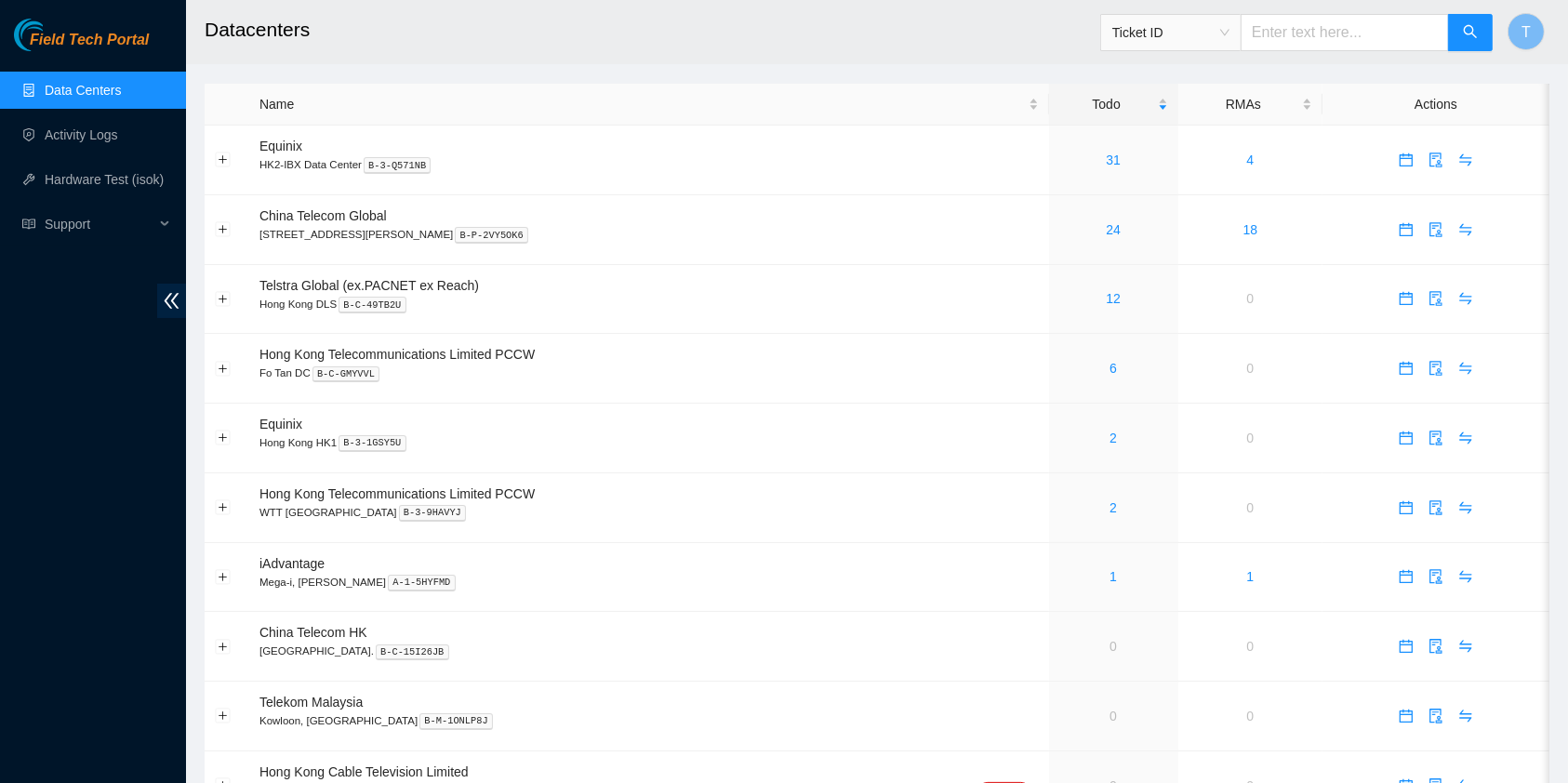
click at [5, 557] on div "Field Tech Portal Data Centers Activity Logs Hardware Test (isok) Support" at bounding box center [93, 401] width 186 height 764
click at [1105, 153] on link "31" at bounding box center [1112, 160] width 15 height 15
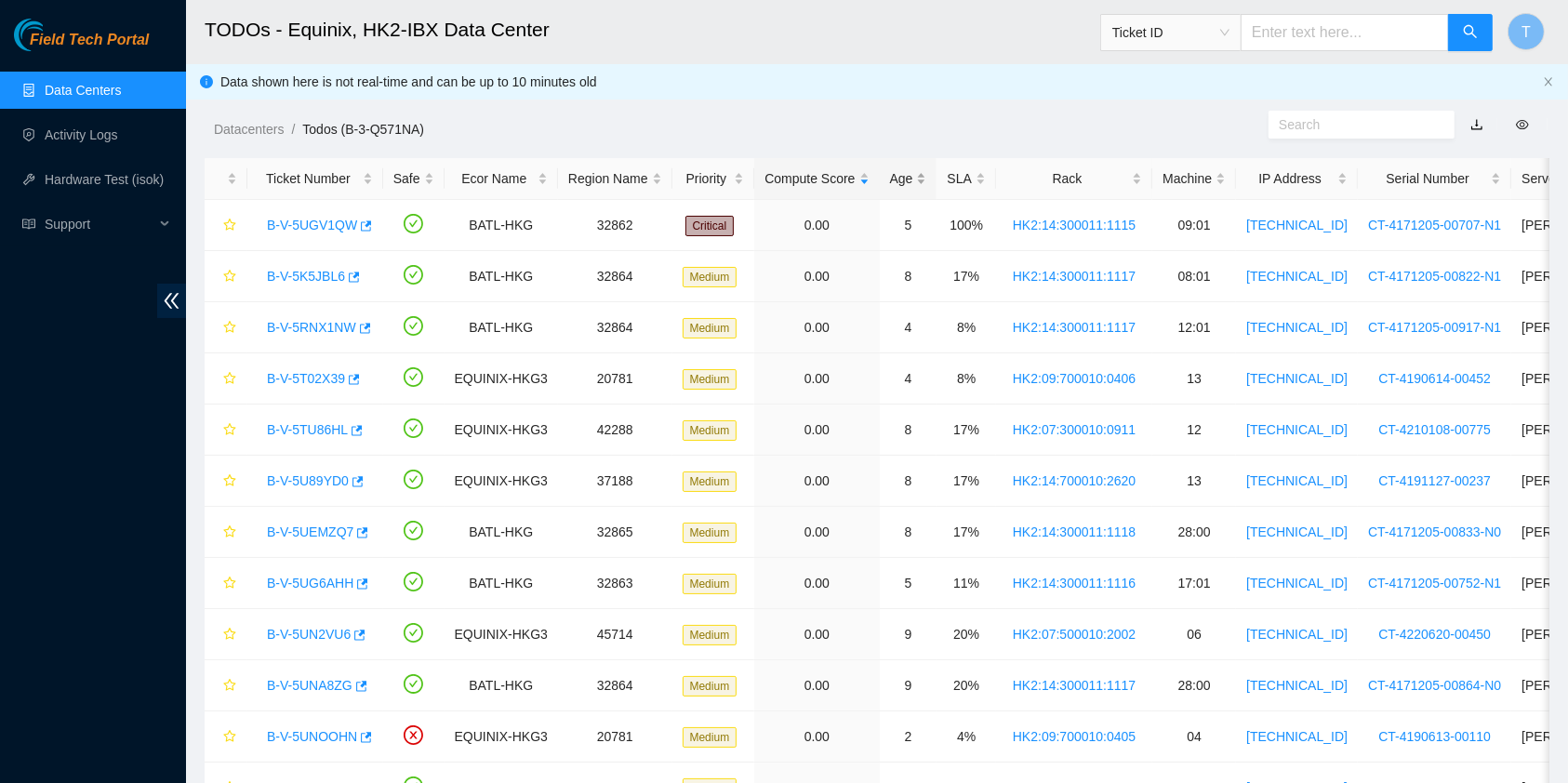
click at [906, 181] on div "Age" at bounding box center [908, 178] width 37 height 21
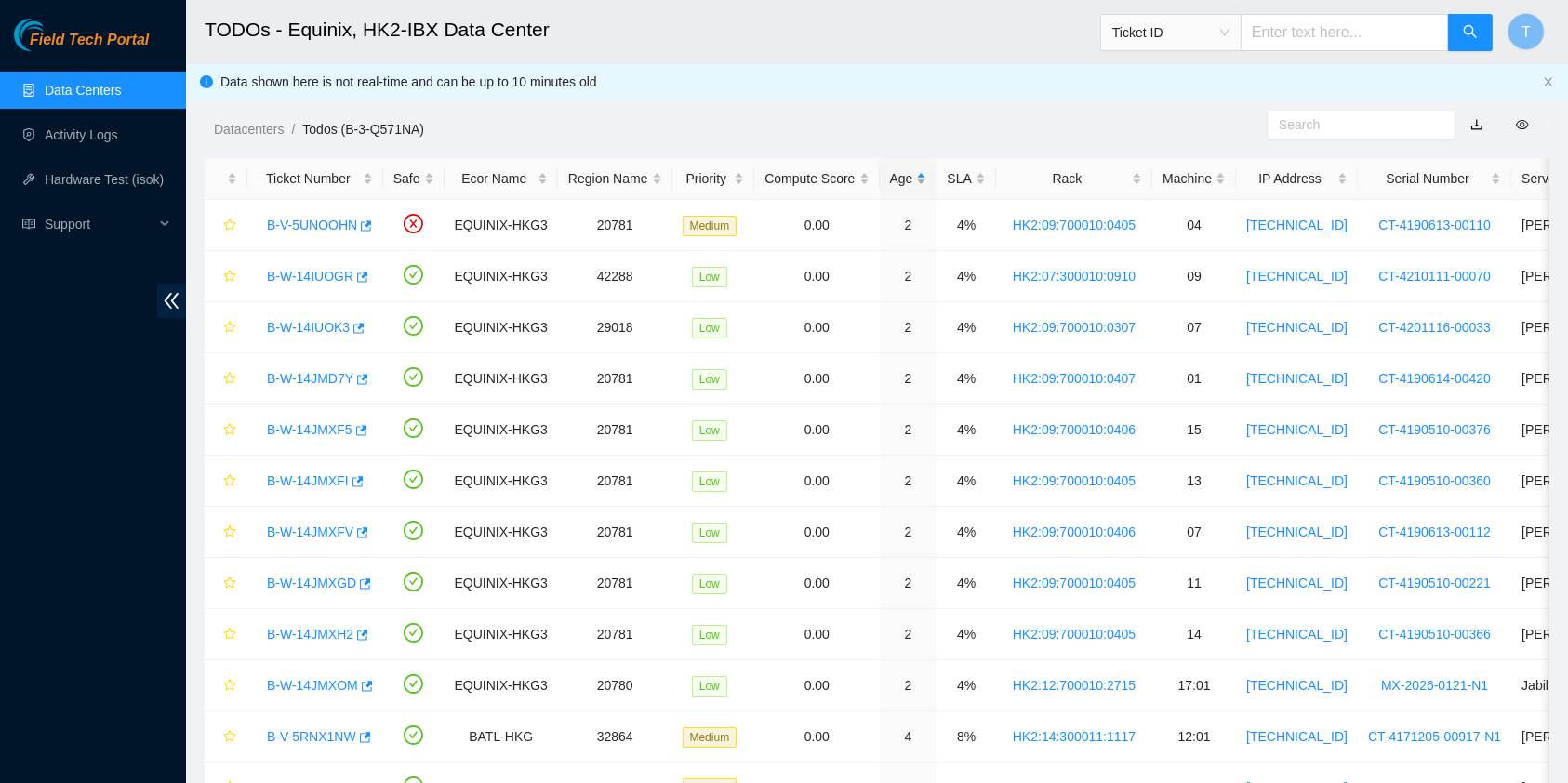
click at [906, 176] on div "Age" at bounding box center [908, 178] width 37 height 21
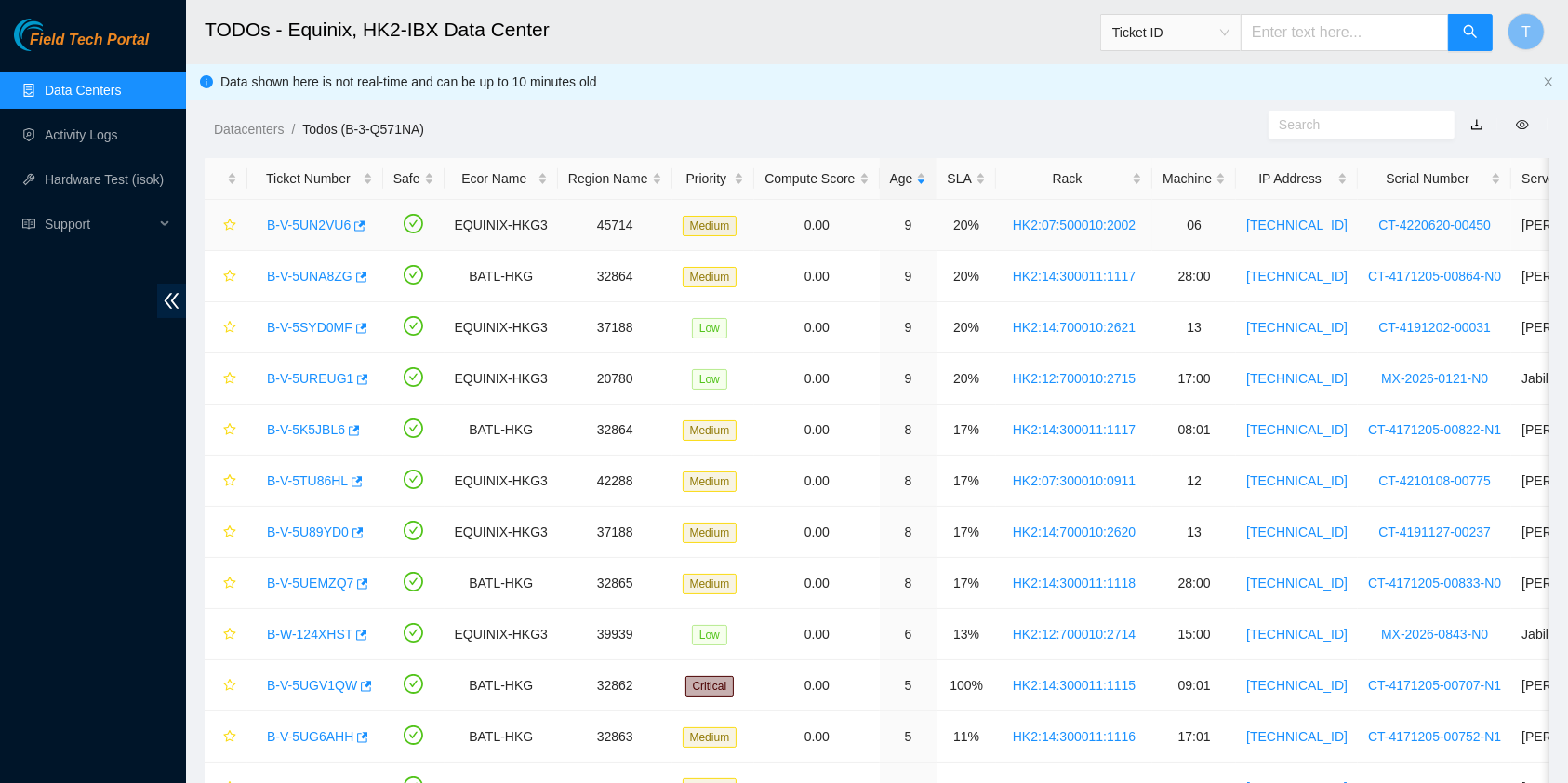
click at [309, 218] on link "B-V-5UN2VU6" at bounding box center [308, 224] width 83 height 15
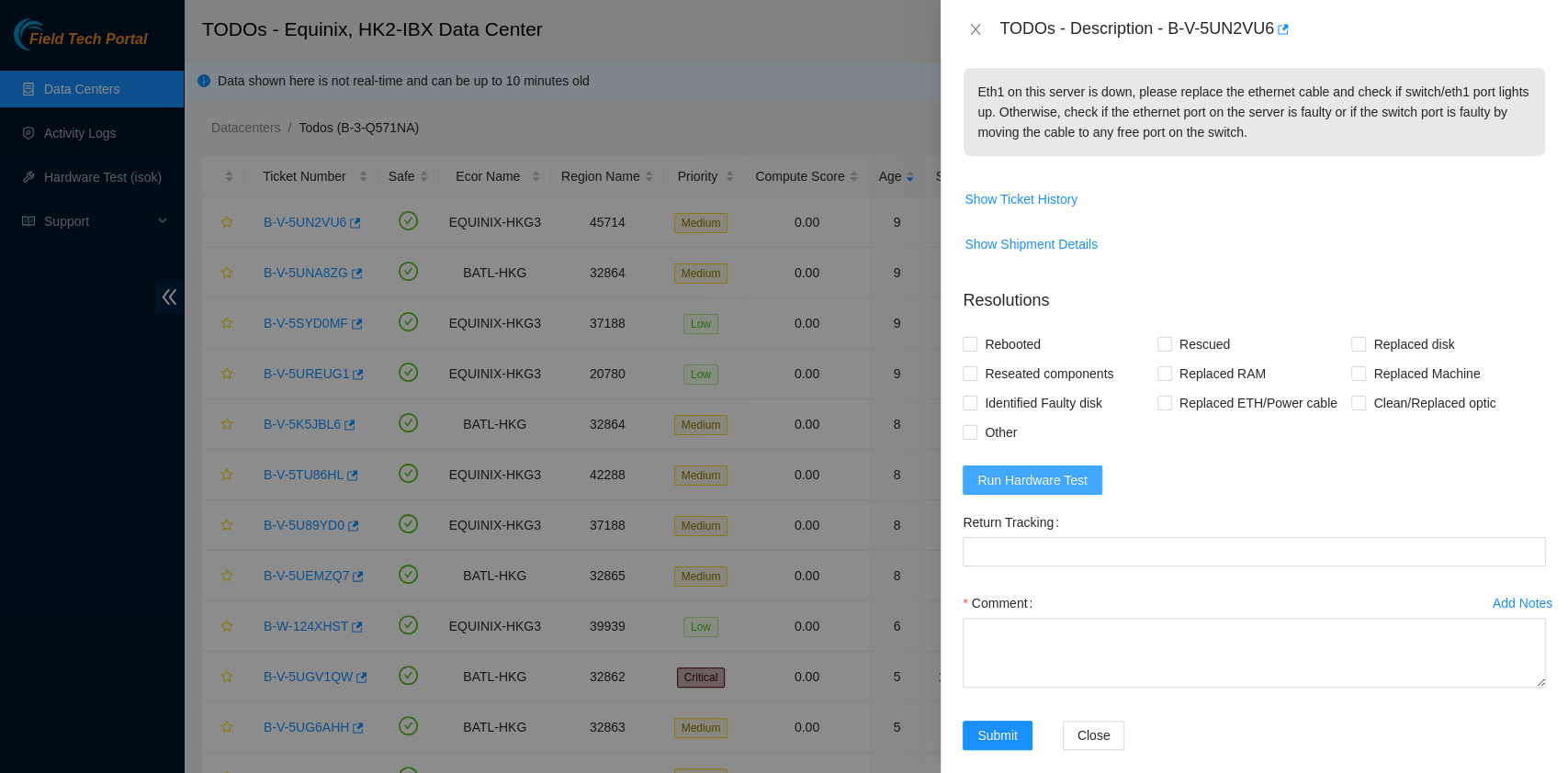
click at [1081, 470] on span "Run Hardware Test" at bounding box center [1033, 480] width 110 height 20
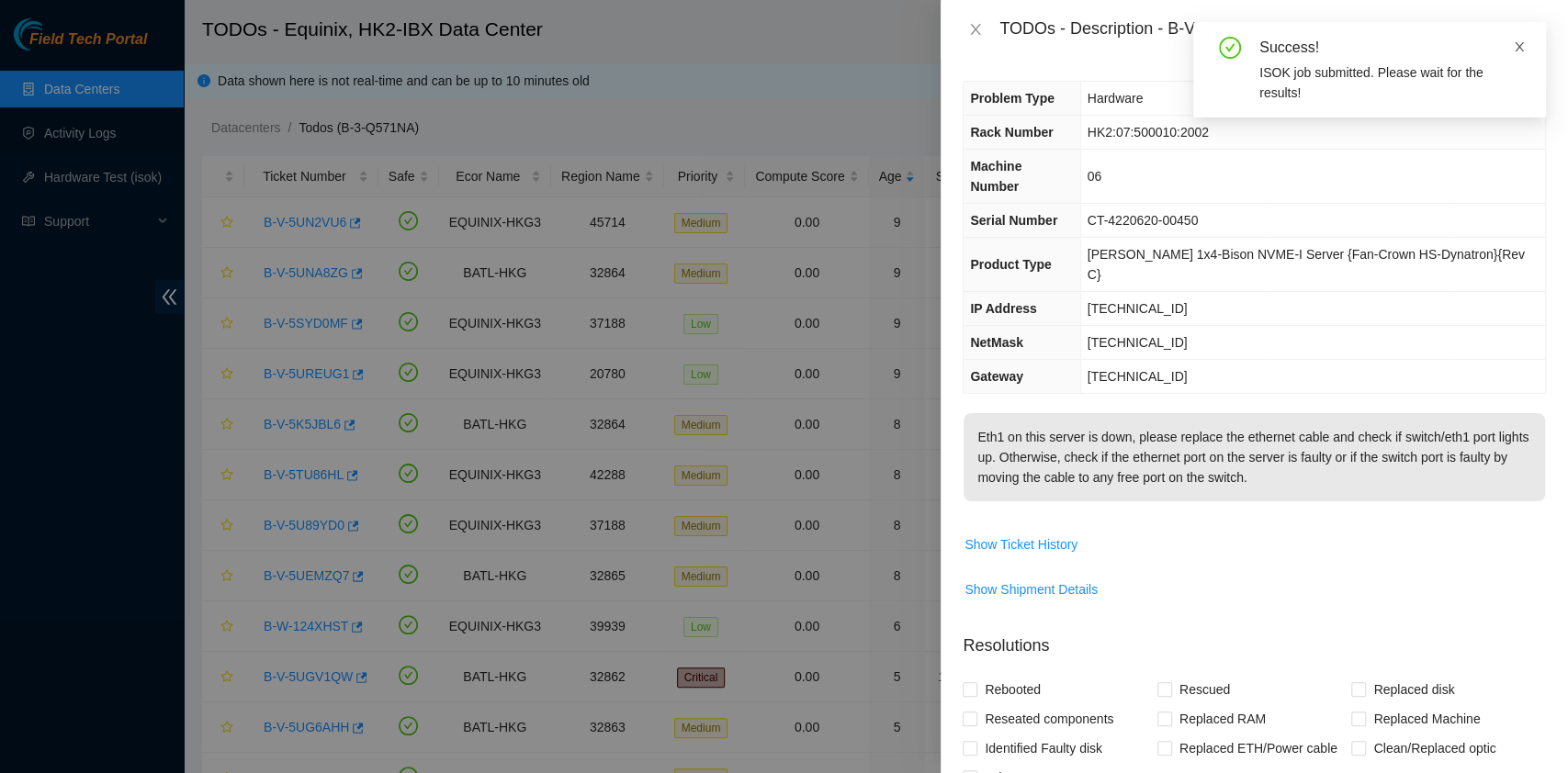
click at [1520, 49] on icon "close" at bounding box center [1519, 46] width 13 height 13
drag, startPoint x: 1297, startPoint y: 347, endPoint x: 1293, endPoint y: 333, distance: 14.6
click at [1297, 360] on td "[TECHNICAL_ID]" at bounding box center [1312, 376] width 465 height 34
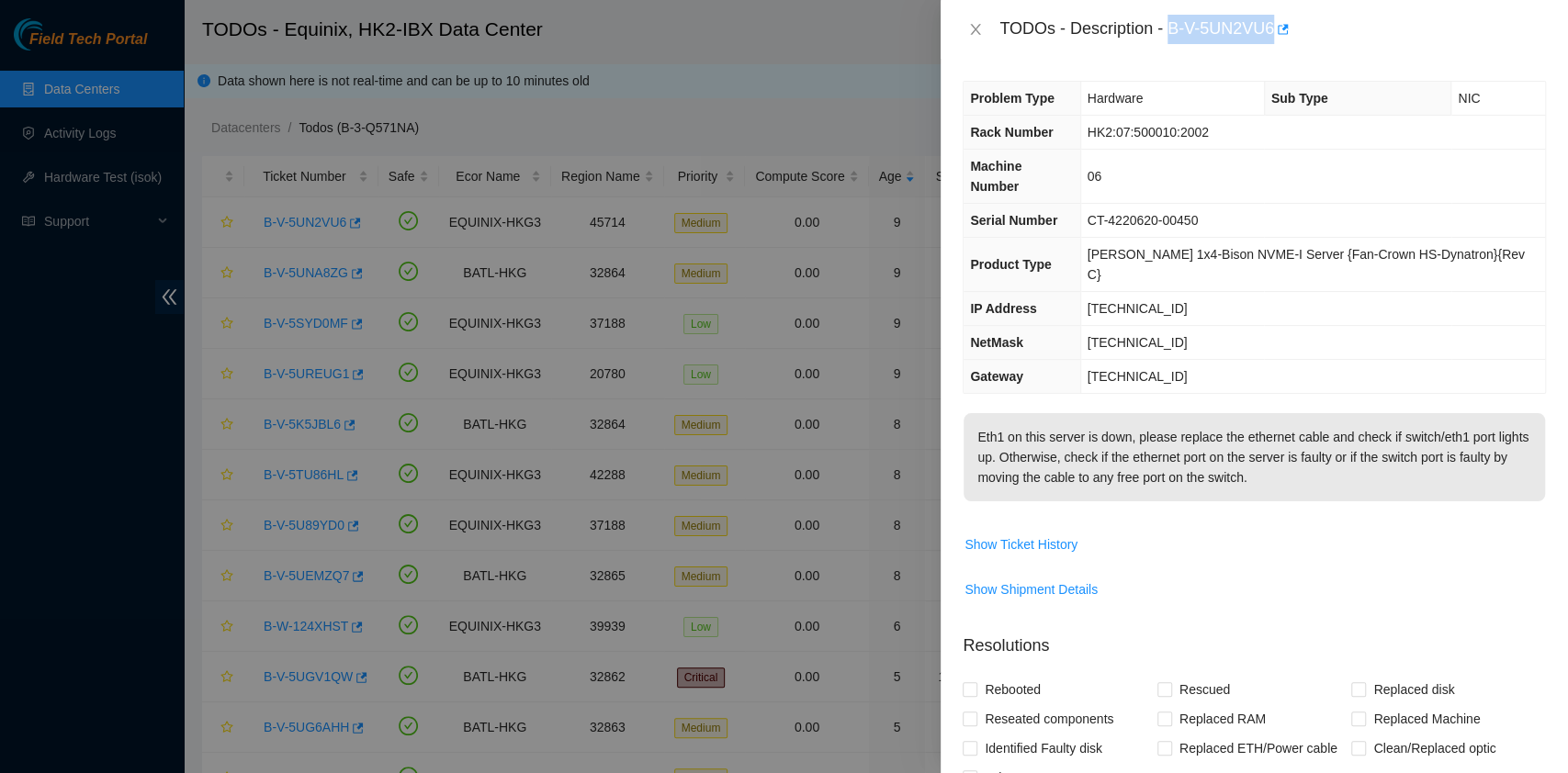
drag, startPoint x: 1171, startPoint y: 20, endPoint x: 1276, endPoint y: 40, distance: 106.9
click at [1276, 40] on div "TODOs - Description - B-V-5UN2VU6" at bounding box center [1272, 29] width 547 height 29
copy div "B-V-5UN2VU6"
click at [1161, 458] on p "Eth1 on this server is down, please replace the ethernet cable and check if swi…" at bounding box center [1253, 457] width 582 height 88
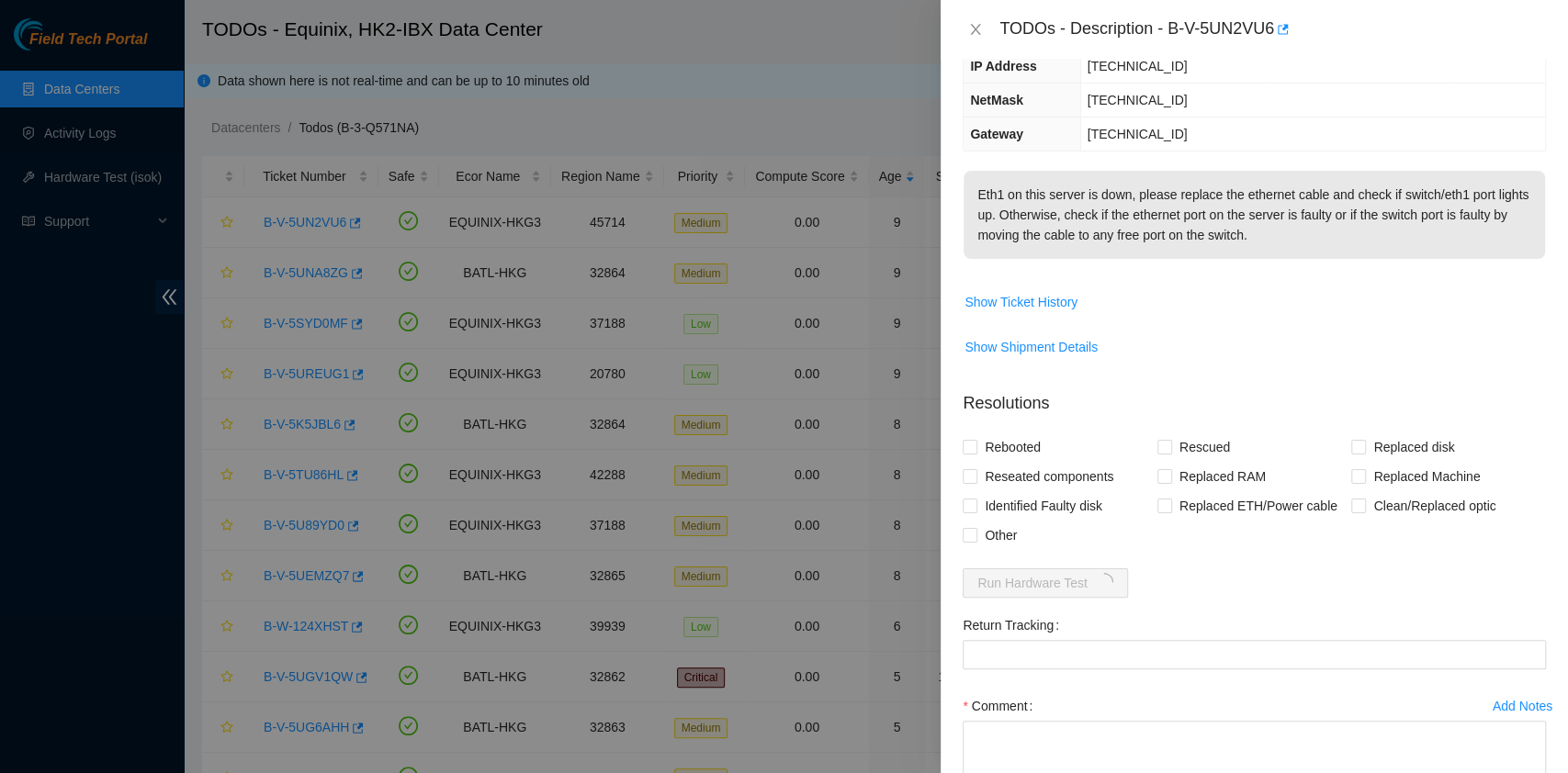
scroll to position [243, 0]
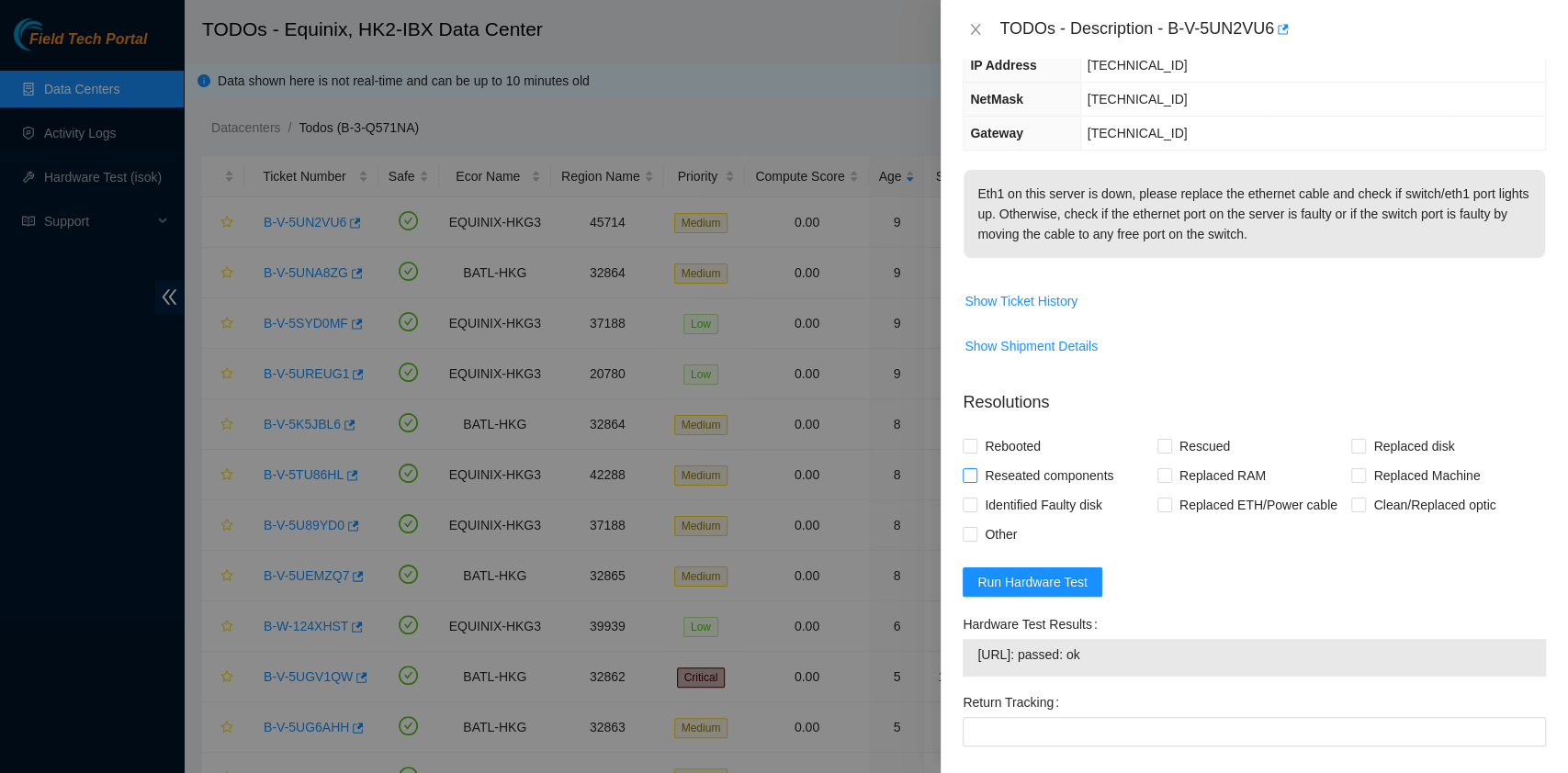
click at [1080, 461] on span "Reseated components" at bounding box center [1049, 475] width 143 height 29
click at [976, 468] on input "Reseated components" at bounding box center [968, 474] width 13 height 13
click at [1066, 461] on span "Reseated components" at bounding box center [1049, 475] width 143 height 29
click at [976, 468] on input "Reseated components" at bounding box center [968, 474] width 13 height 13
checkbox input "false"
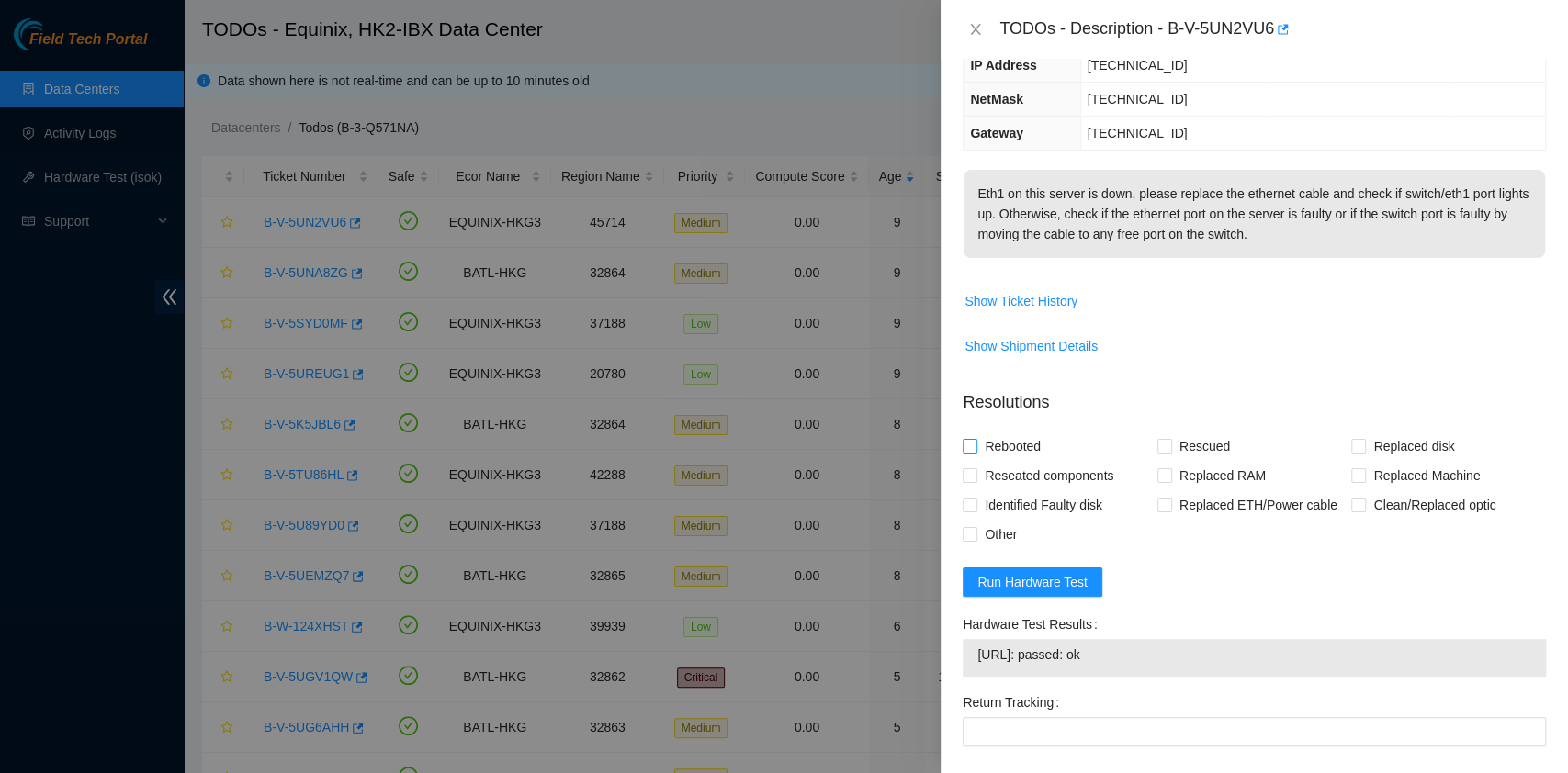
click at [1025, 431] on span "Rebooted" at bounding box center [1012, 446] width 71 height 29
click at [976, 439] on input "Rebooted" at bounding box center [968, 445] width 13 height 13
checkbox input "true"
click at [1032, 461] on span "Reseated components" at bounding box center [1049, 475] width 143 height 29
click at [976, 468] on input "Reseated components" at bounding box center [968, 474] width 13 height 13
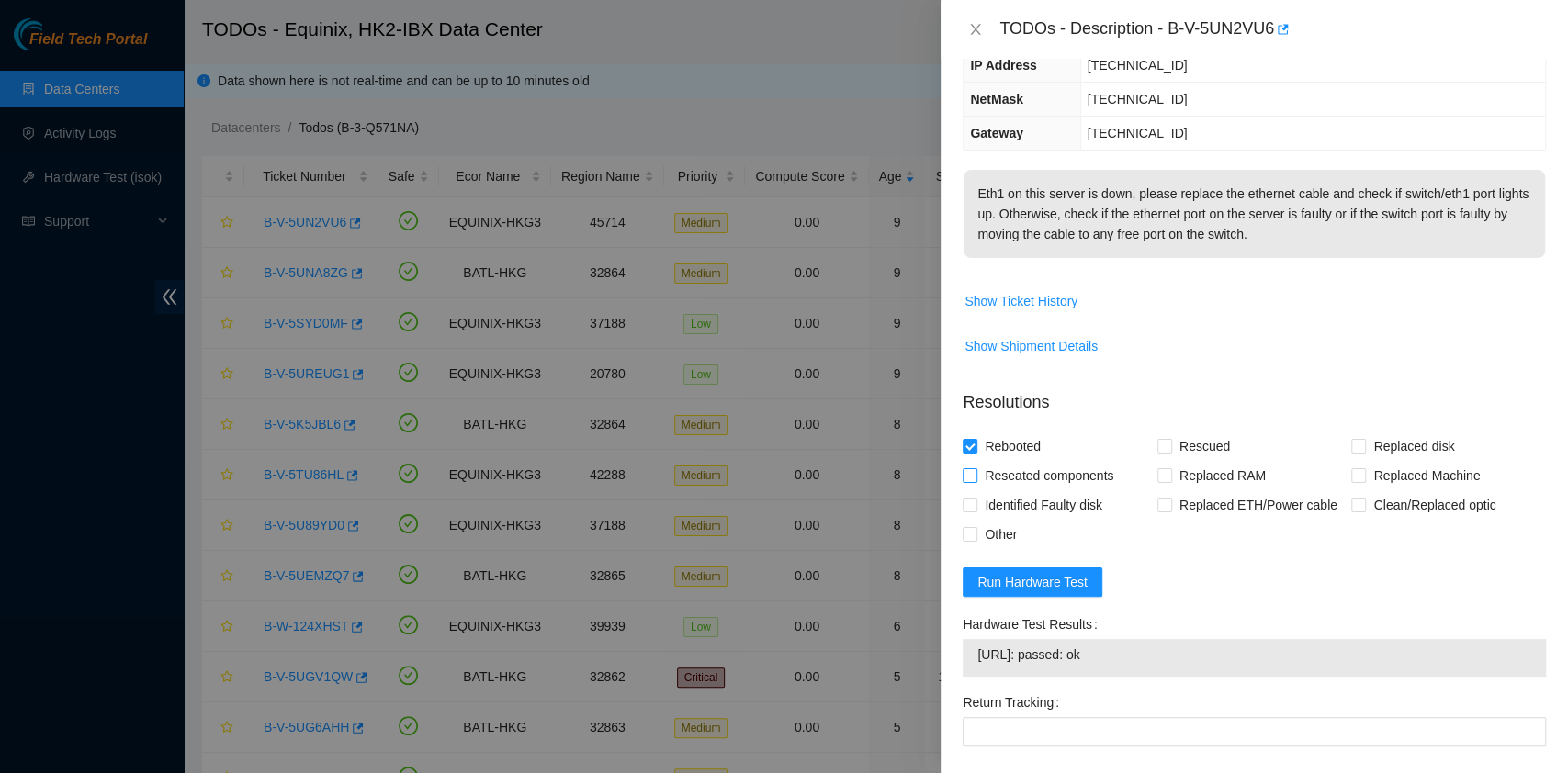
checkbox input "true"
click at [1183, 432] on span "Rescued" at bounding box center [1204, 446] width 65 height 29
click at [1170, 439] on input "Rescued" at bounding box center [1163, 445] width 13 height 13
checkbox input "true"
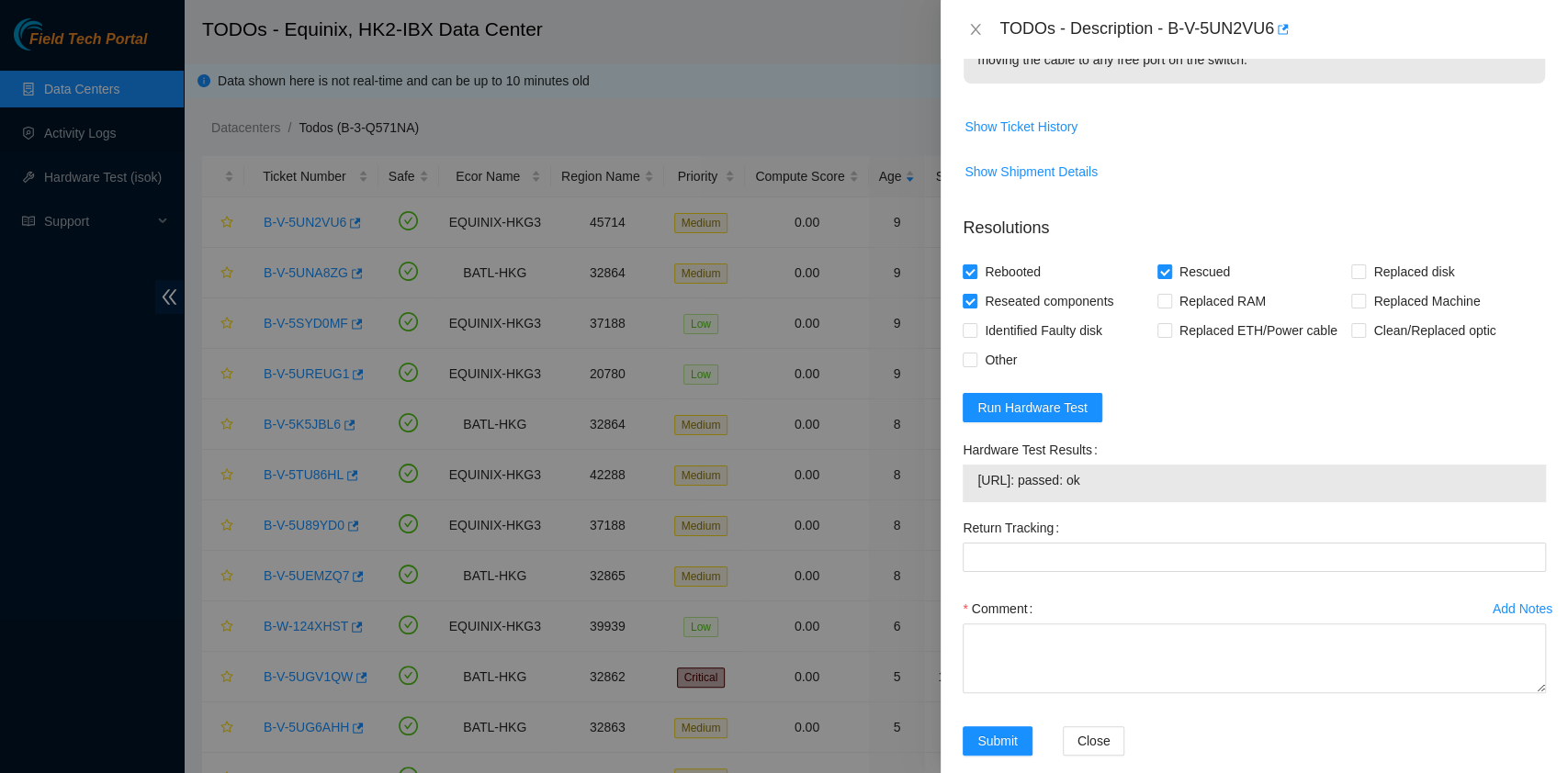
scroll to position [423, 0]
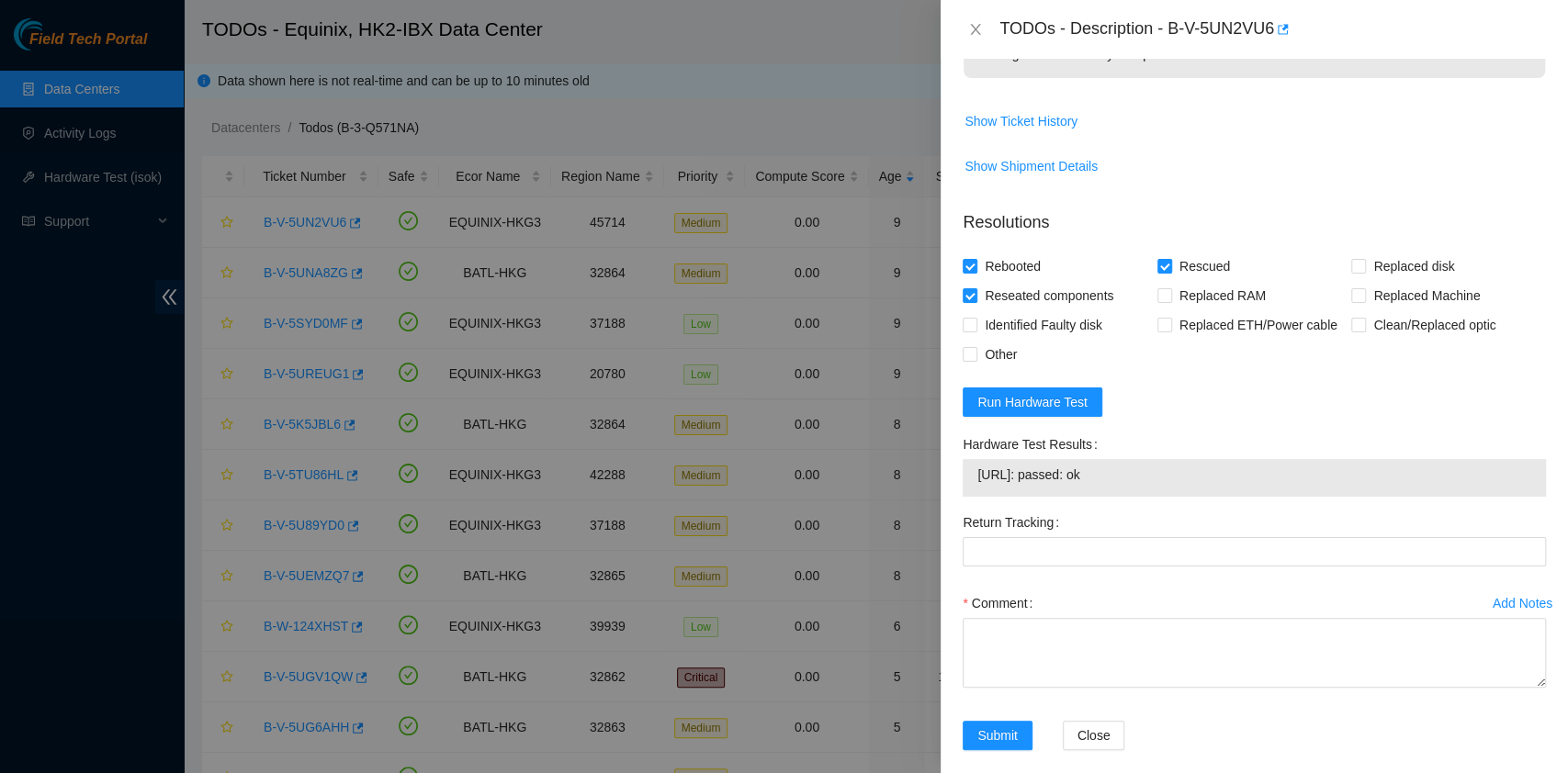
click at [1109, 552] on div "Return Tracking" at bounding box center [1254, 549] width 598 height 81
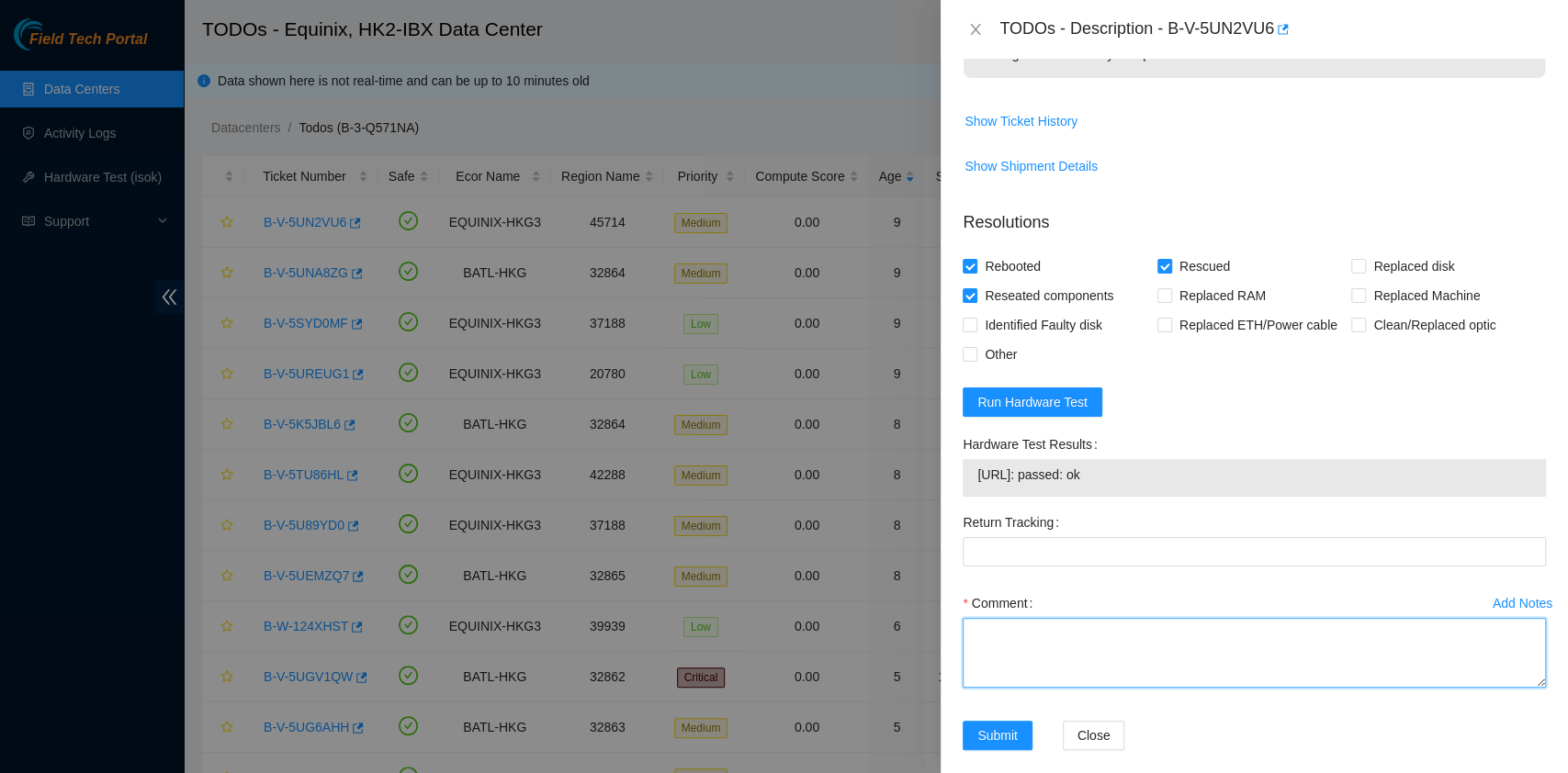
drag, startPoint x: 1105, startPoint y: 605, endPoint x: 1104, endPoint y: 625, distance: 20.0
click at [1109, 618] on textarea "Comment" at bounding box center [1253, 653] width 584 height 70
type textarea "pass ok"
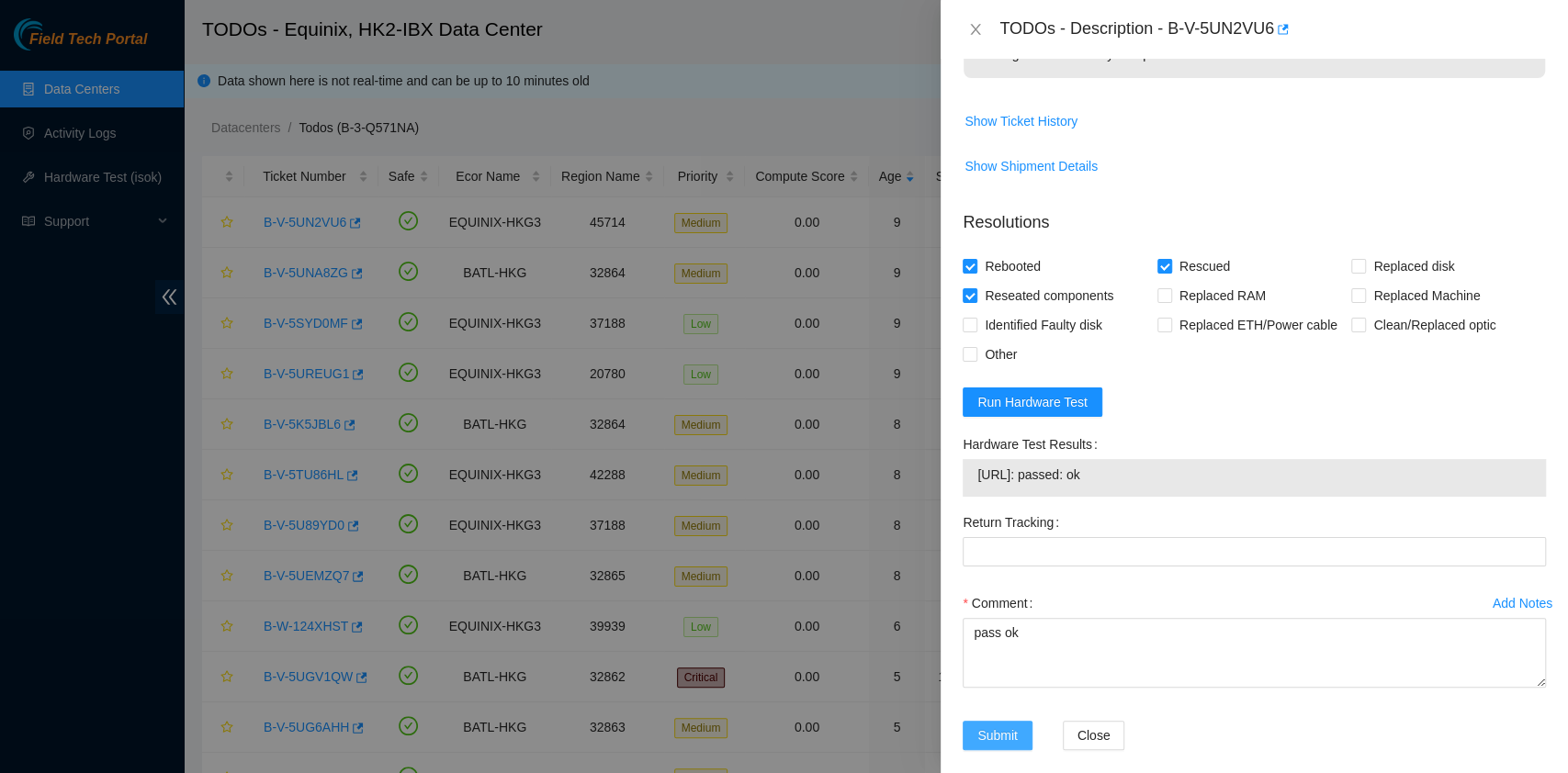
click at [997, 726] on span "Submit" at bounding box center [998, 735] width 41 height 20
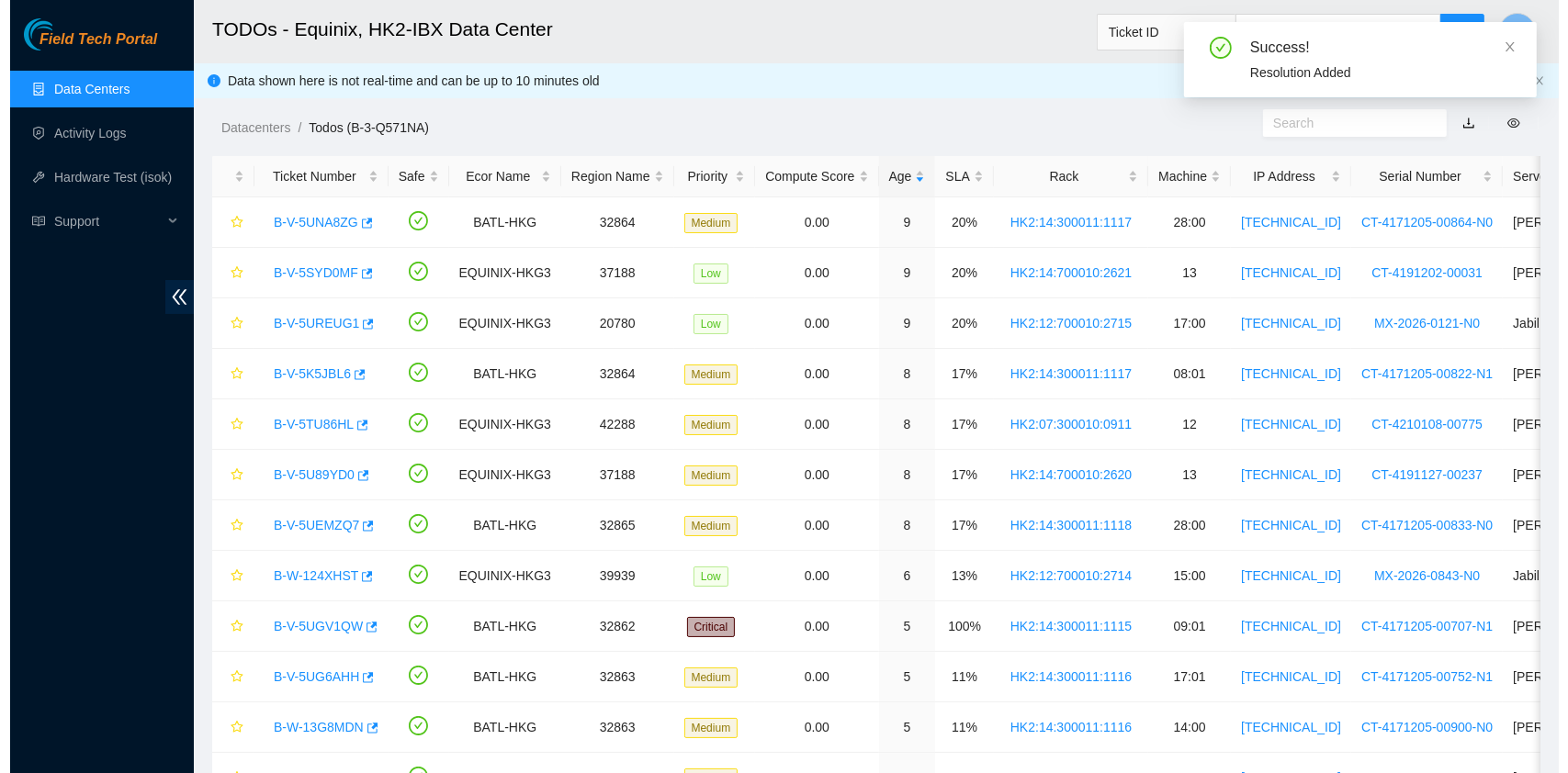
scroll to position [468, 0]
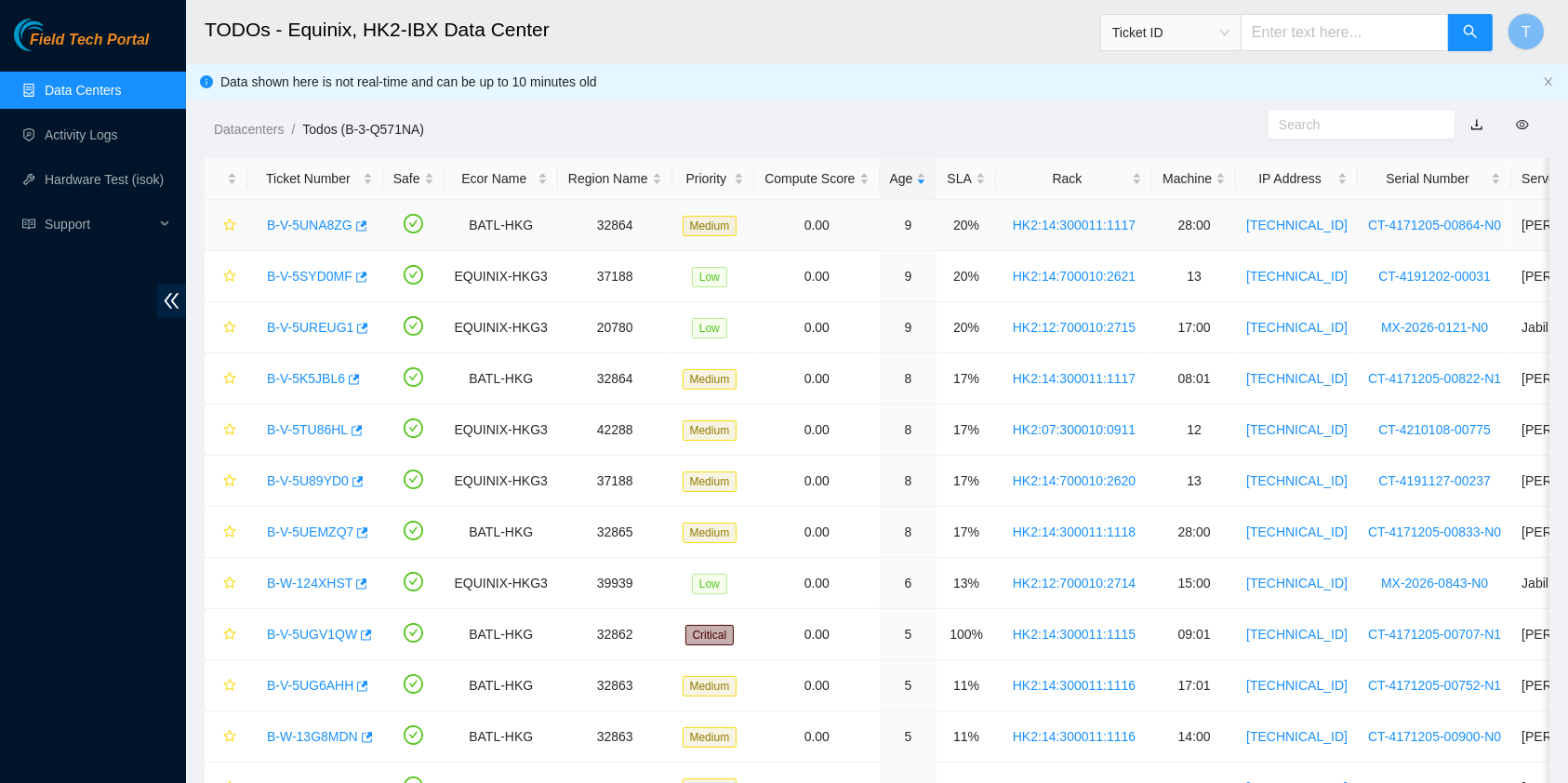
click at [322, 223] on link "B-V-5UNA8ZG" at bounding box center [309, 224] width 85 height 15
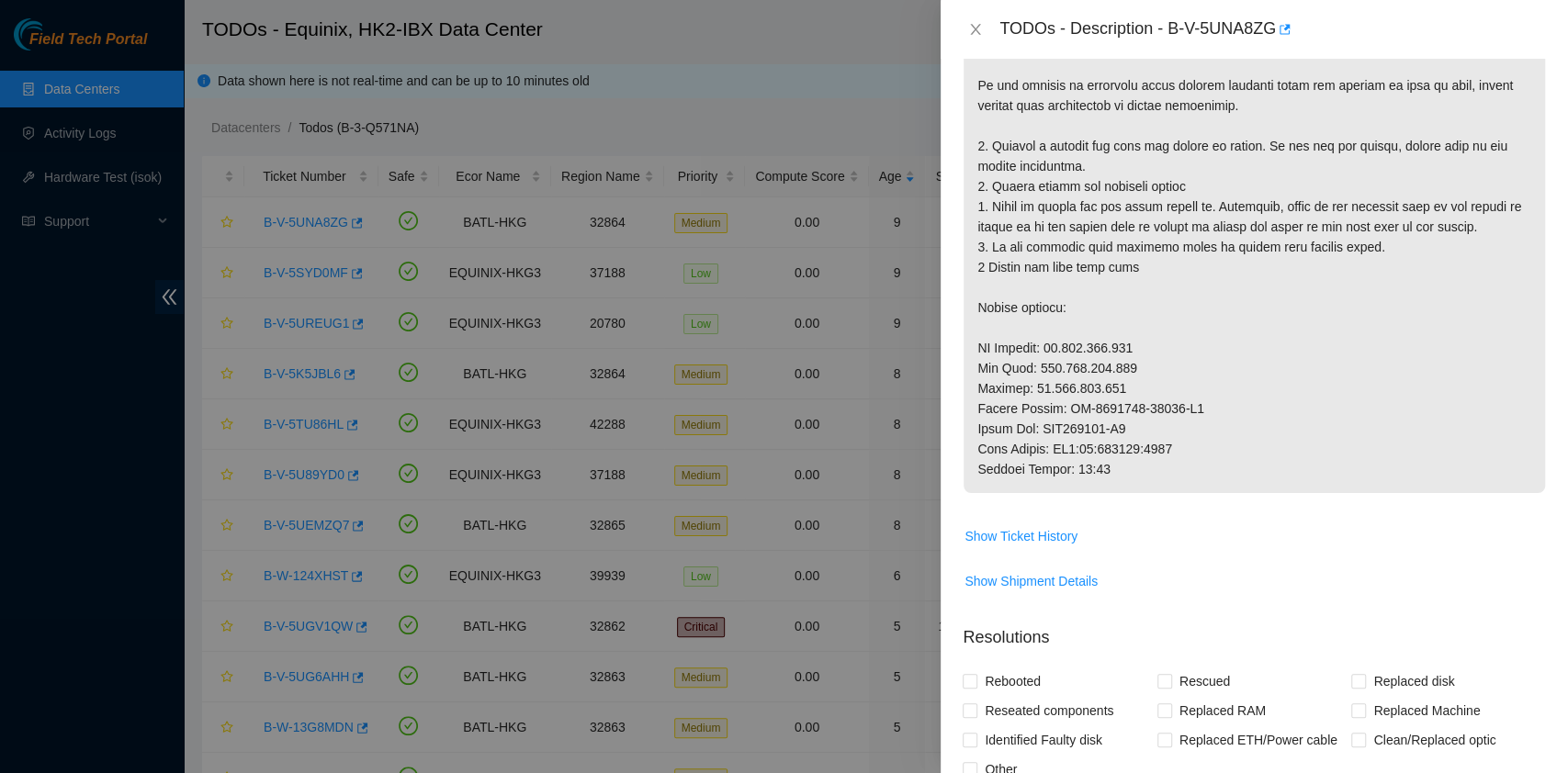
scroll to position [509, 0]
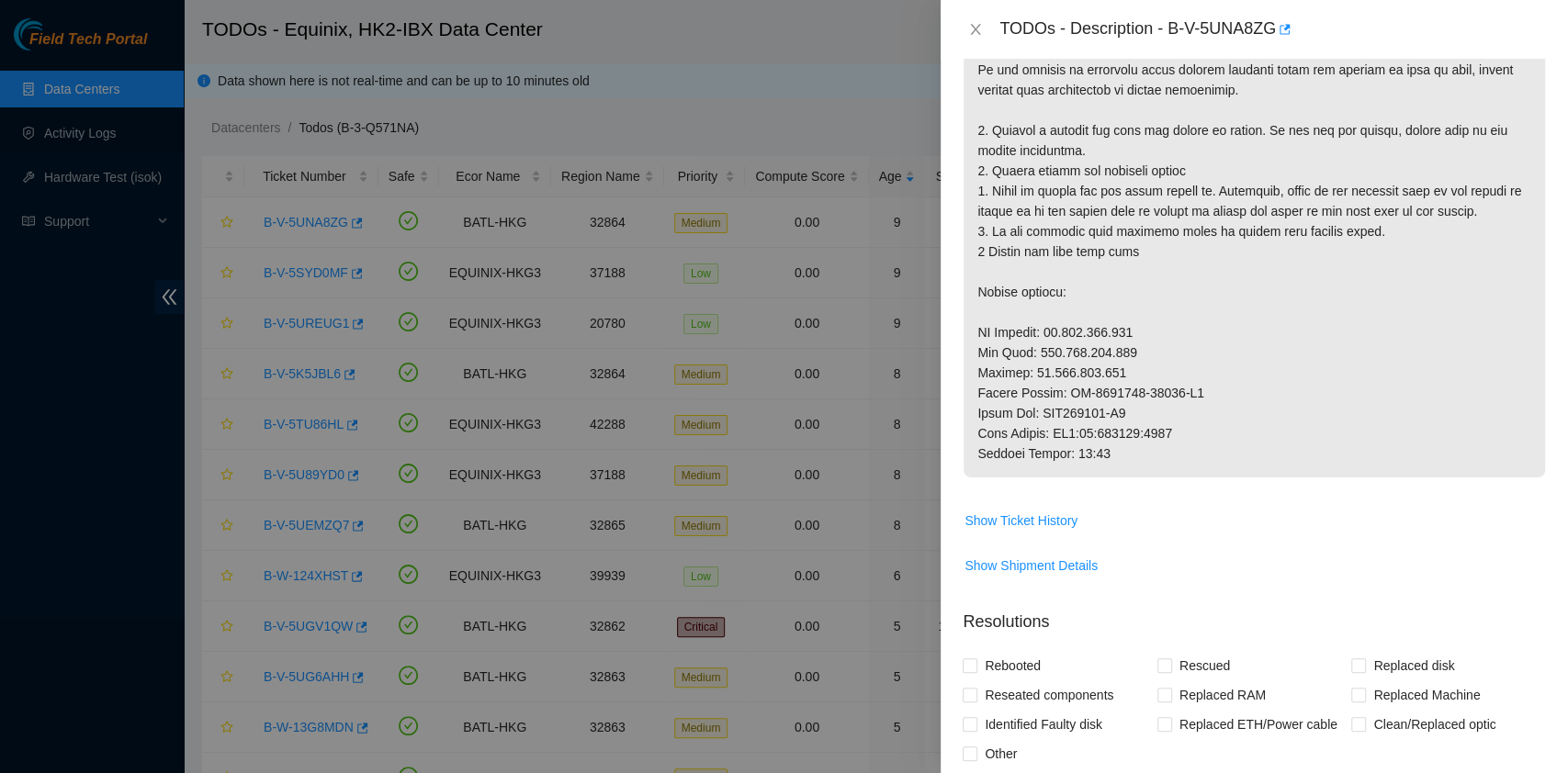
click at [1237, 477] on p at bounding box center [1253, 171] width 582 height 613
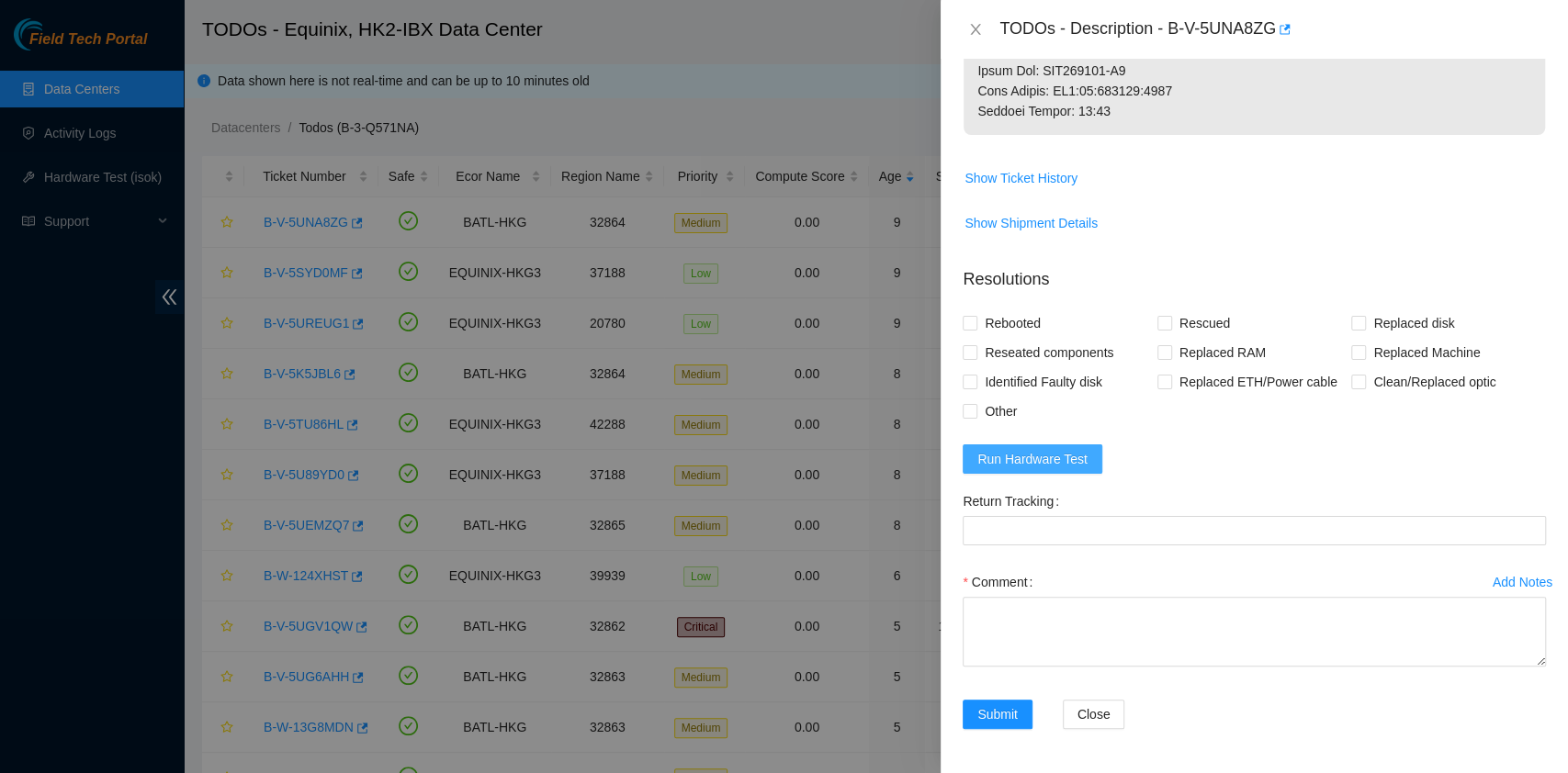
click at [1062, 445] on button "Run Hardware Test" at bounding box center [1032, 459] width 139 height 29
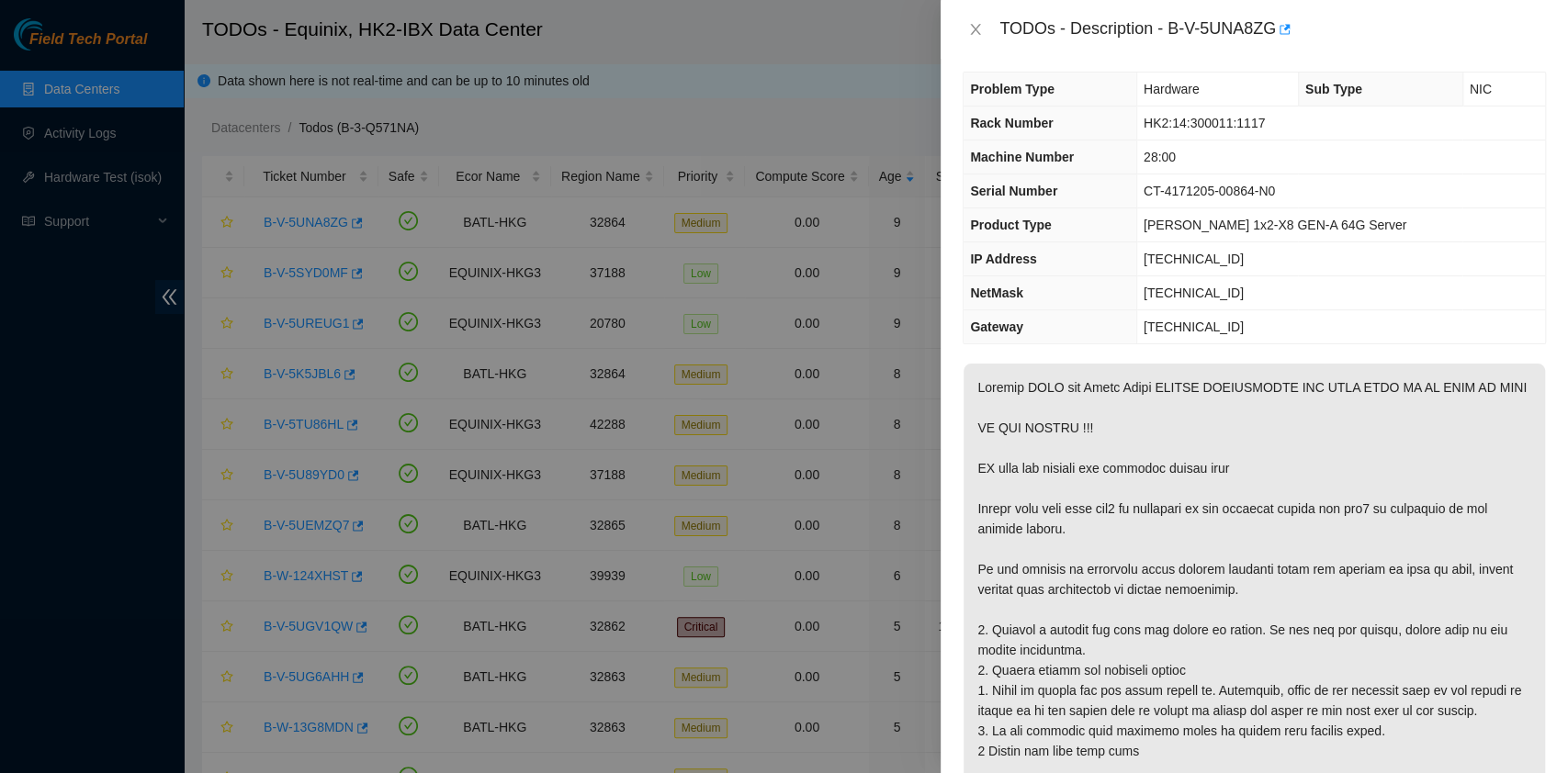
scroll to position [0, 0]
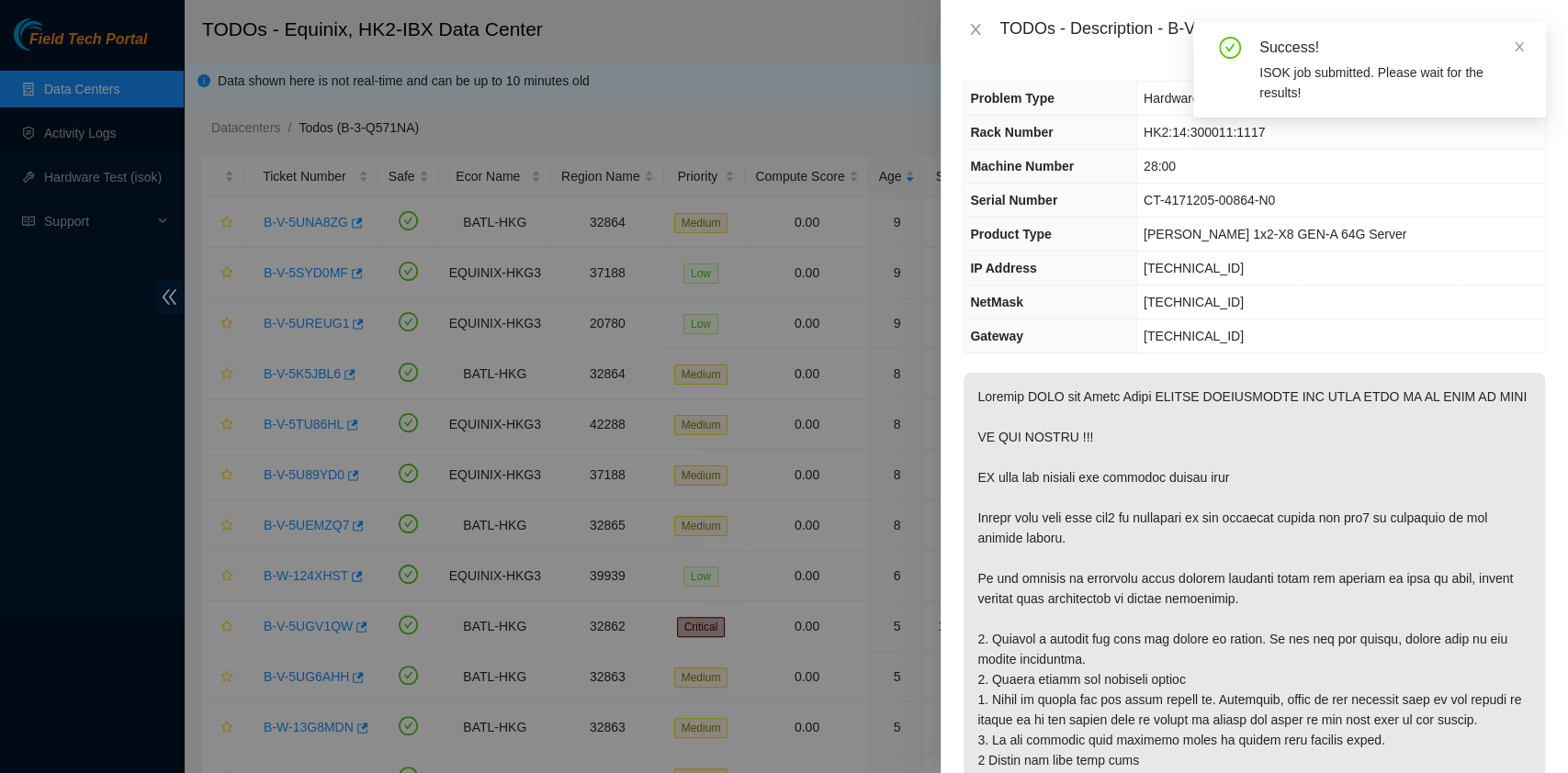
drag, startPoint x: 1538, startPoint y: 50, endPoint x: 1528, endPoint y: 62, distance: 15.6
click at [1536, 50] on div "Success! ISOK job submitted. Please wait for the results!" at bounding box center [1370, 70] width 352 height 96
click at [1522, 47] on icon "close" at bounding box center [1519, 46] width 13 height 13
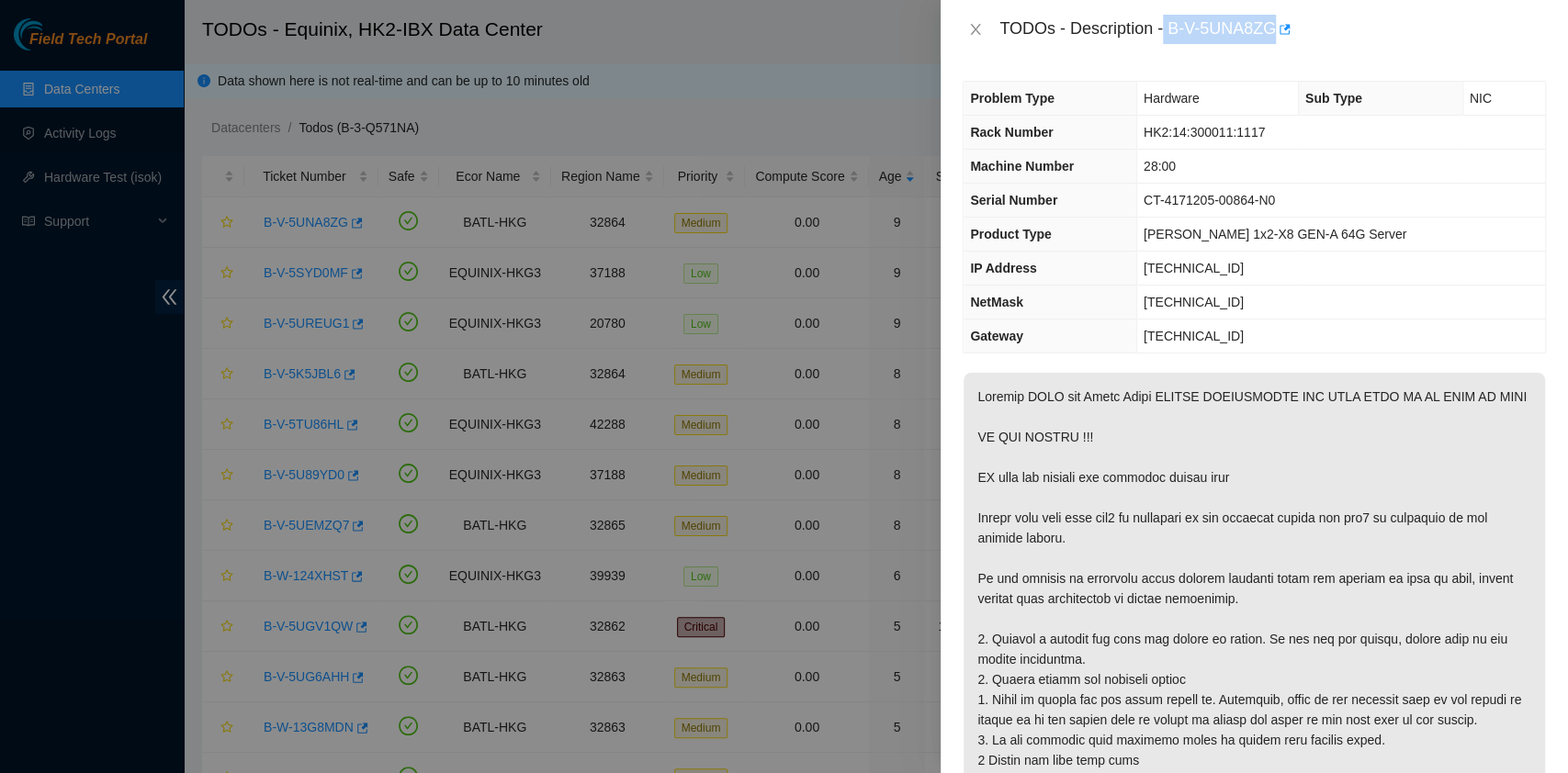
drag, startPoint x: 1166, startPoint y: 30, endPoint x: 1279, endPoint y: 45, distance: 114.0
click at [1279, 45] on div "TODOs - Description - B-V-5UNA8ZG" at bounding box center [1254, 29] width 627 height 59
copy div "B-V-5UNA8ZG"
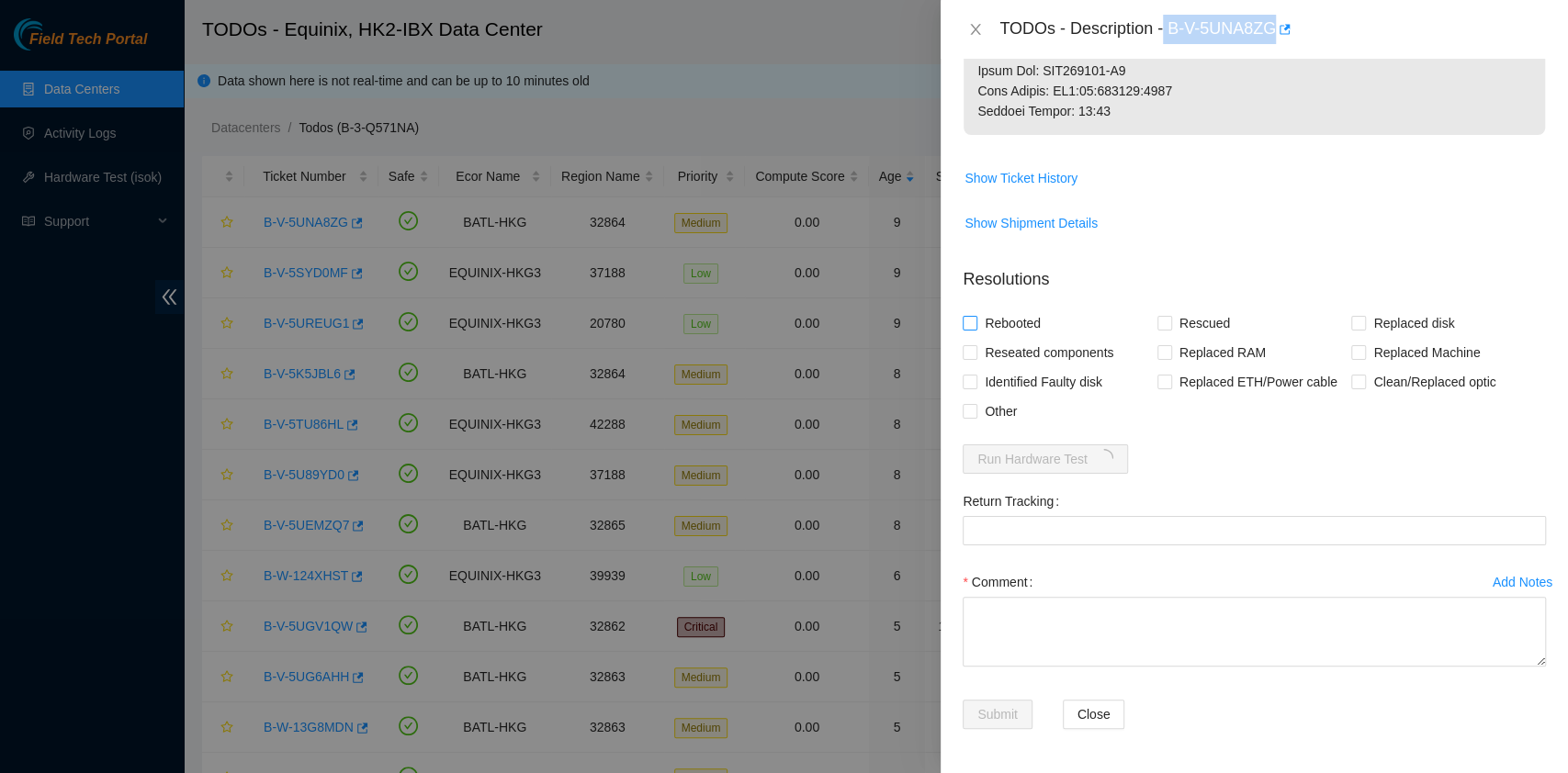
scroll to position [855, 0]
click at [1001, 338] on span "Rebooted" at bounding box center [1012, 323] width 71 height 29
click at [976, 329] on input "Rebooted" at bounding box center [968, 321] width 13 height 13
checkbox input "true"
click at [1011, 368] on span "Reseated components" at bounding box center [1049, 352] width 143 height 29
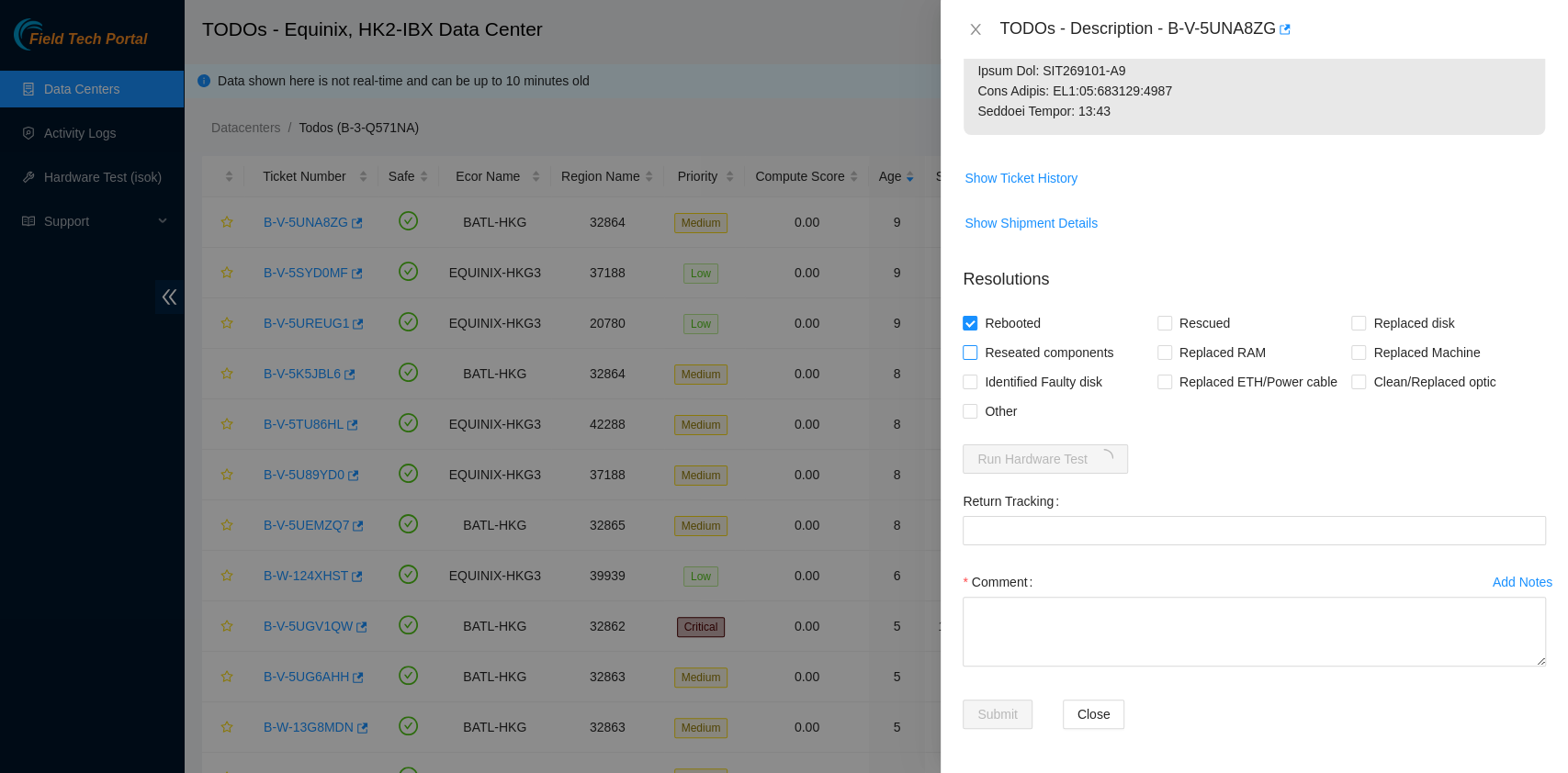
click at [976, 358] on input "Reseated components" at bounding box center [968, 351] width 13 height 13
checkbox input "true"
drag, startPoint x: 1196, startPoint y: 312, endPoint x: 1151, endPoint y: 494, distance: 187.5
click at [1196, 253] on td "Show Shipment Details" at bounding box center [1253, 229] width 584 height 45
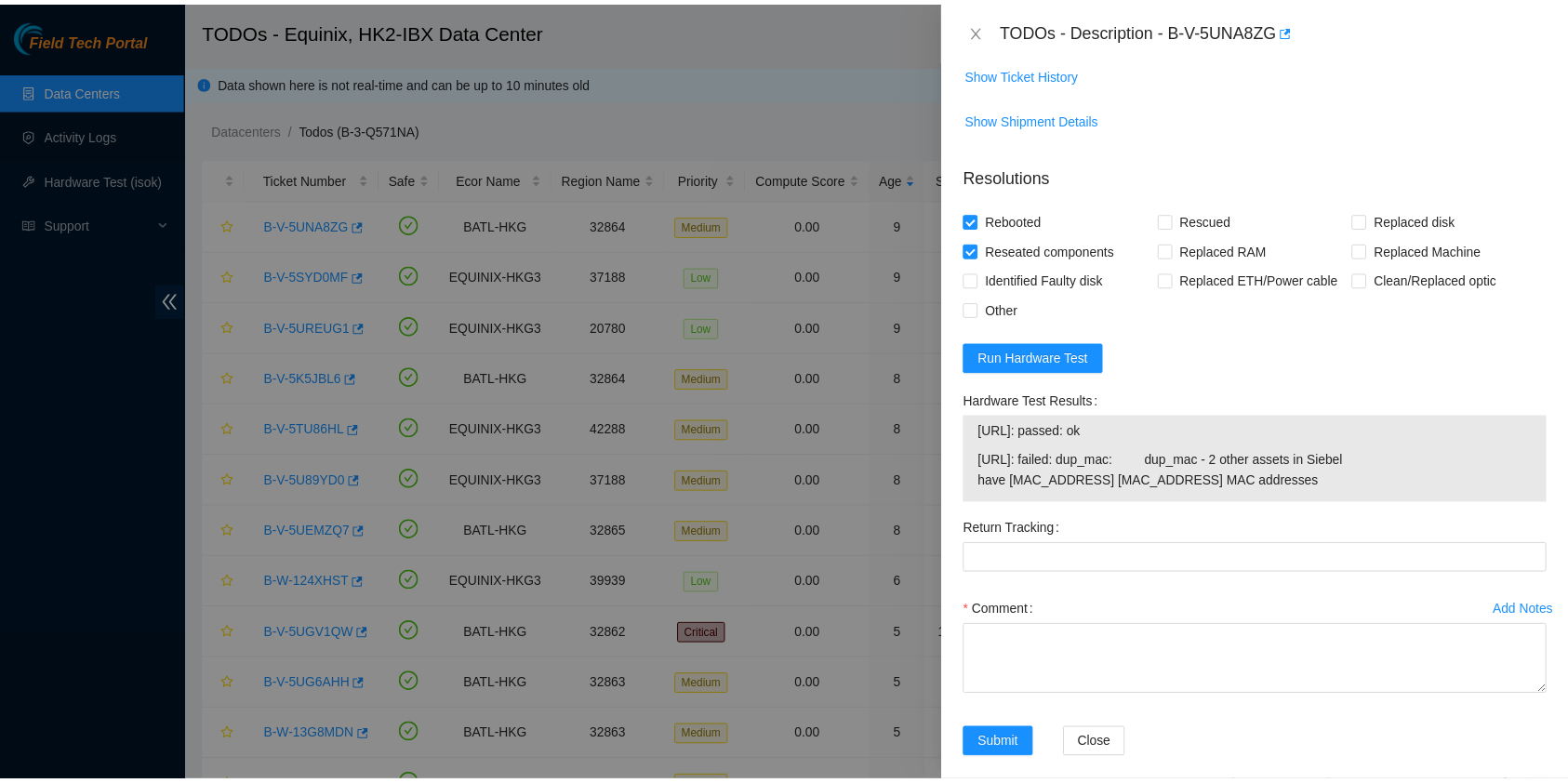
scroll to position [1071, 0]
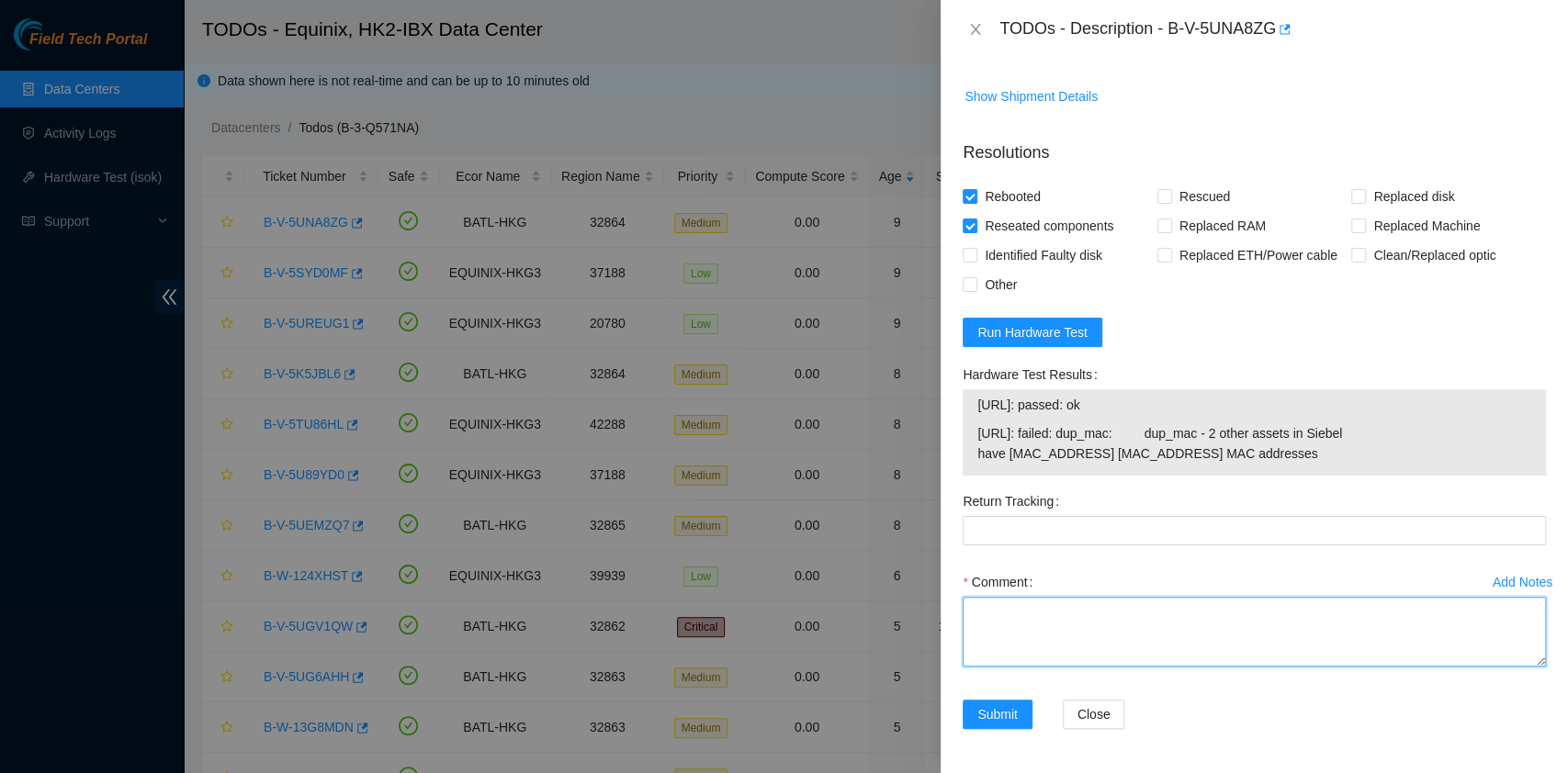
click at [1182, 632] on textarea "Comment" at bounding box center [1253, 632] width 584 height 70
type textarea "pass ok"
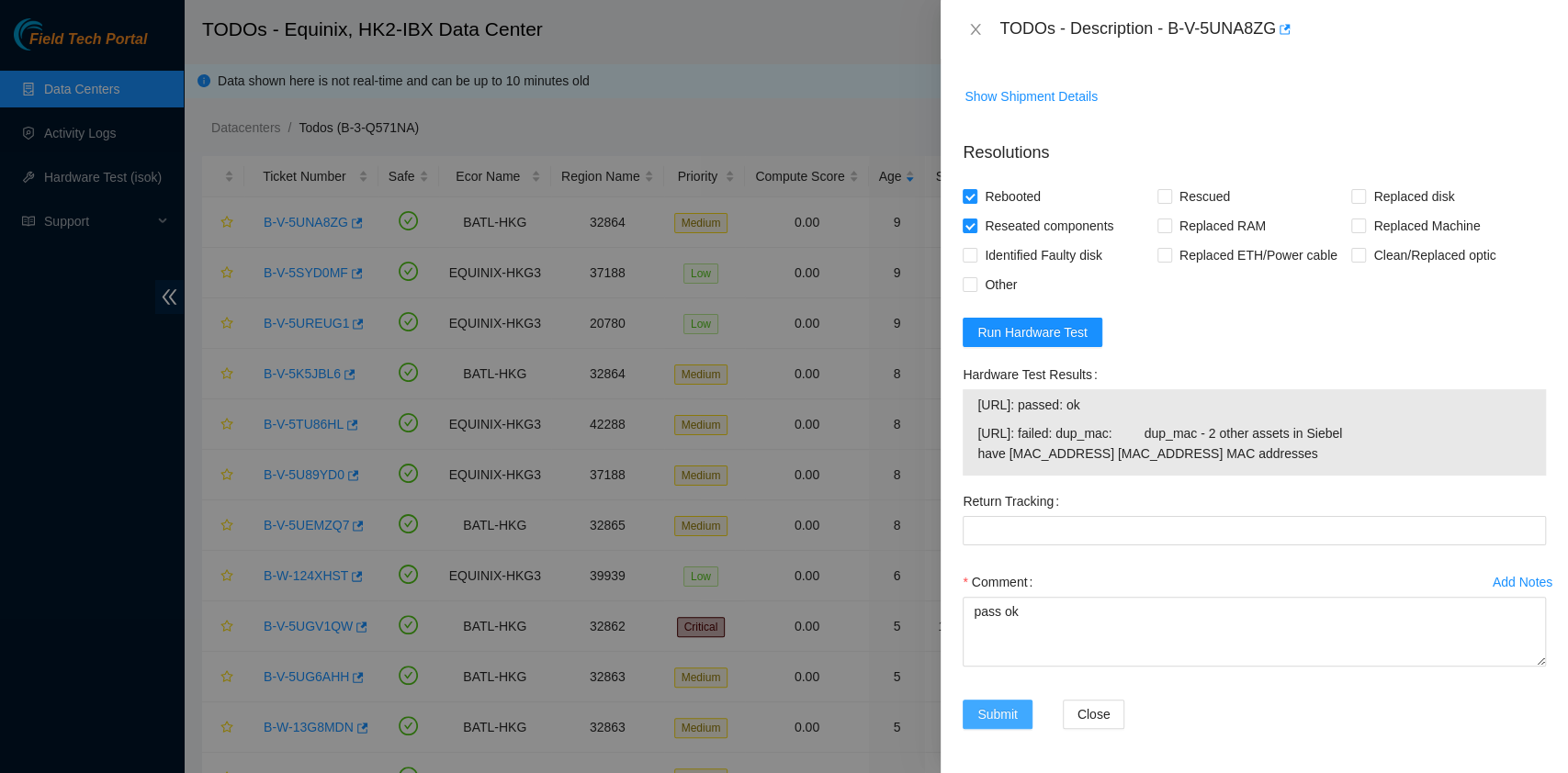
click at [1024, 701] on button "Submit" at bounding box center [997, 714] width 70 height 29
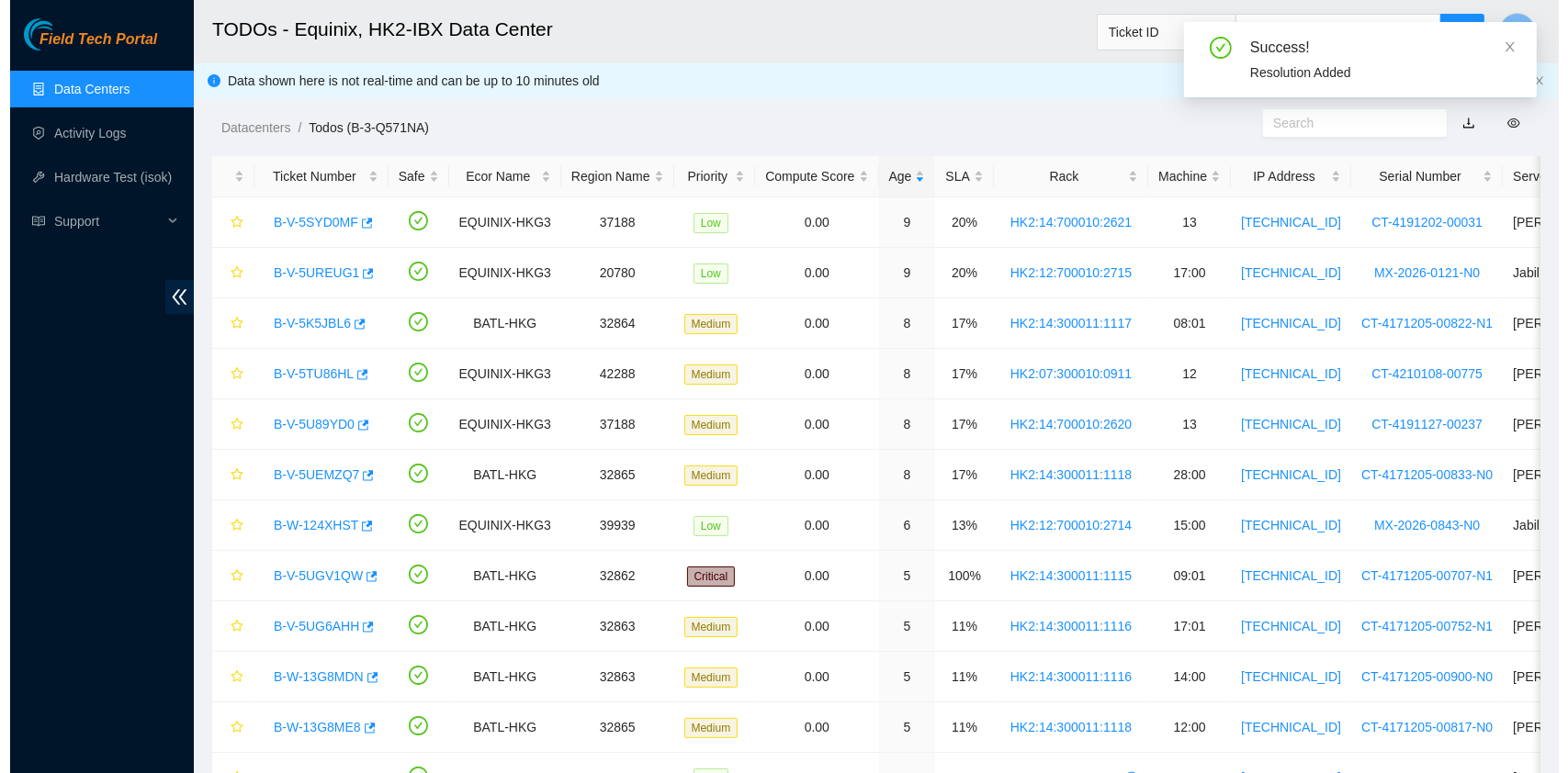
scroll to position [437, 0]
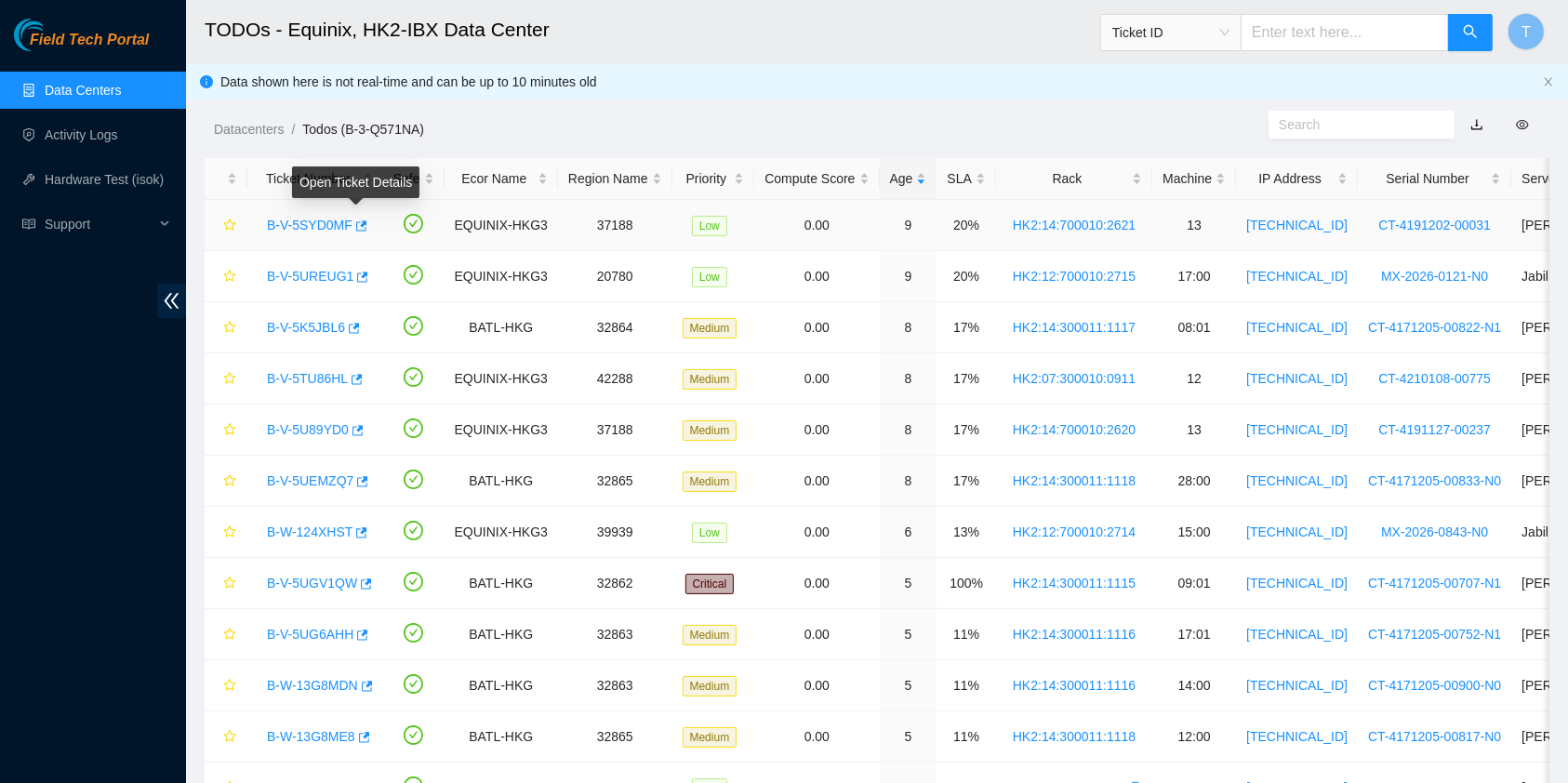
click at [323, 227] on link "B-V-5SYD0MF" at bounding box center [309, 224] width 85 height 15
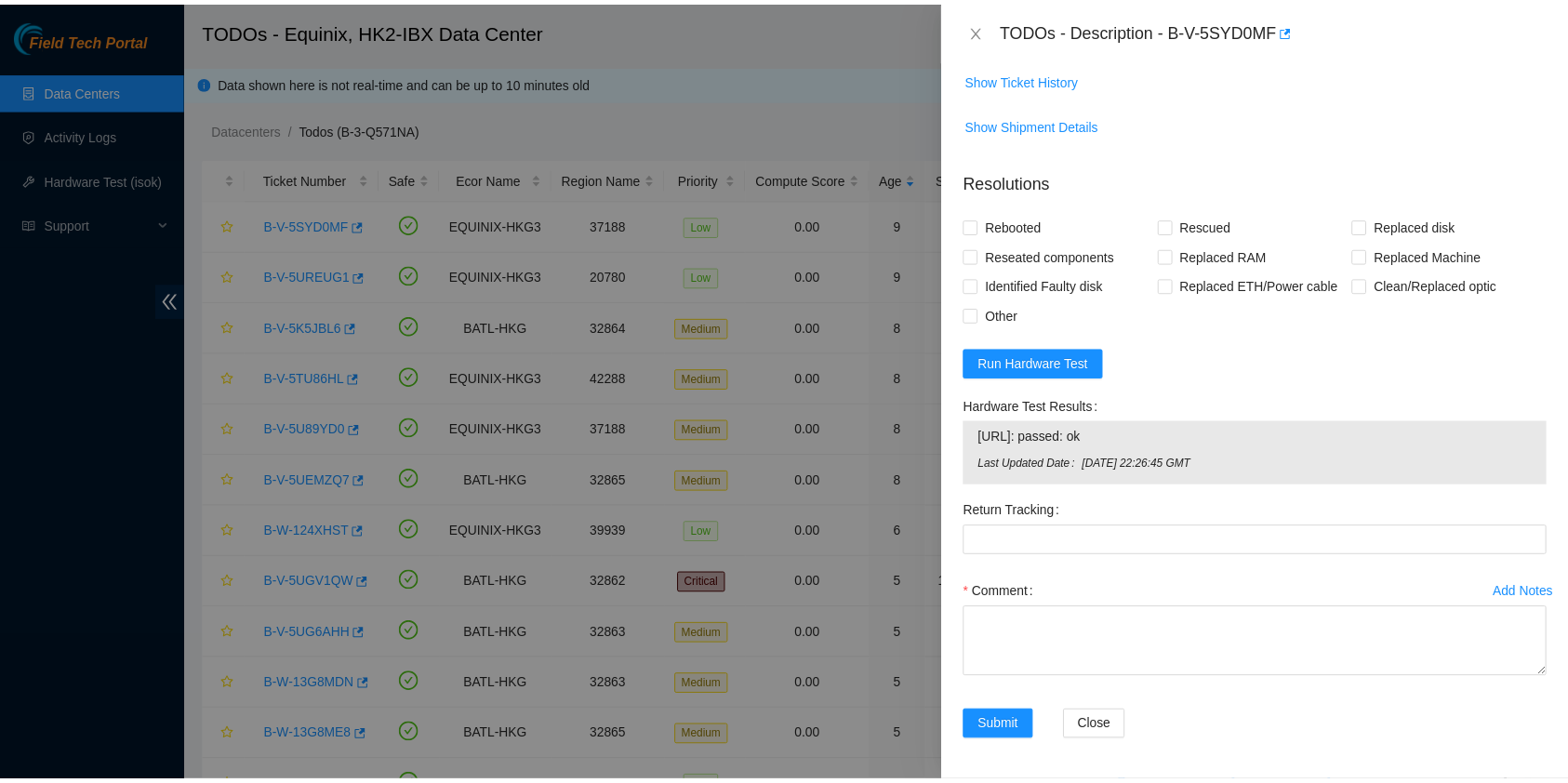
scroll to position [844, 0]
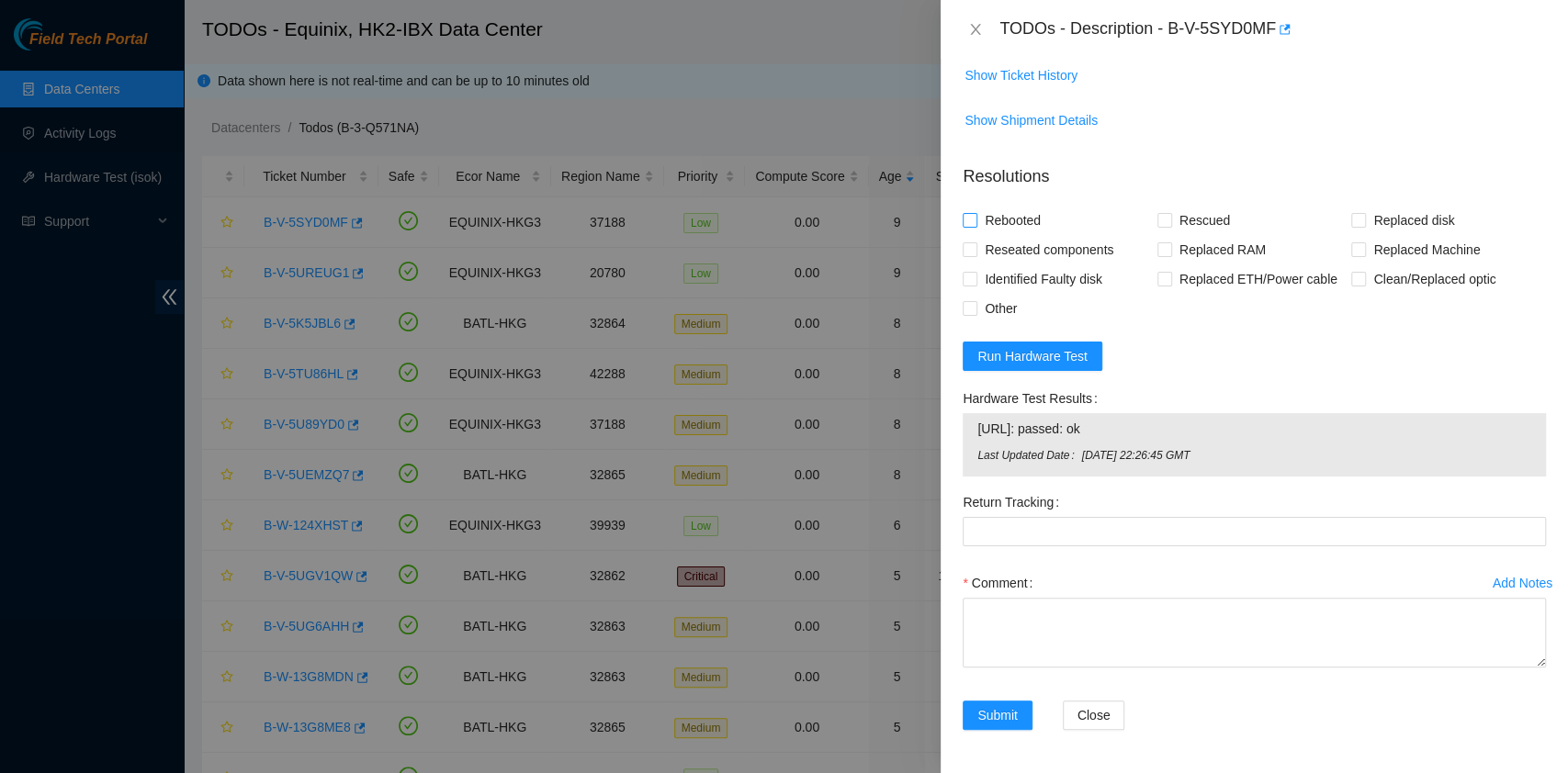
click at [1024, 231] on span "Rebooted" at bounding box center [1012, 221] width 71 height 29
click at [976, 225] on input "Rebooted" at bounding box center [968, 219] width 13 height 13
click at [1021, 206] on span "Rebooted" at bounding box center [1012, 221] width 71 height 29
click at [976, 213] on input "Rebooted" at bounding box center [968, 219] width 13 height 13
click at [1019, 232] on span "Rebooted" at bounding box center [1012, 221] width 71 height 29
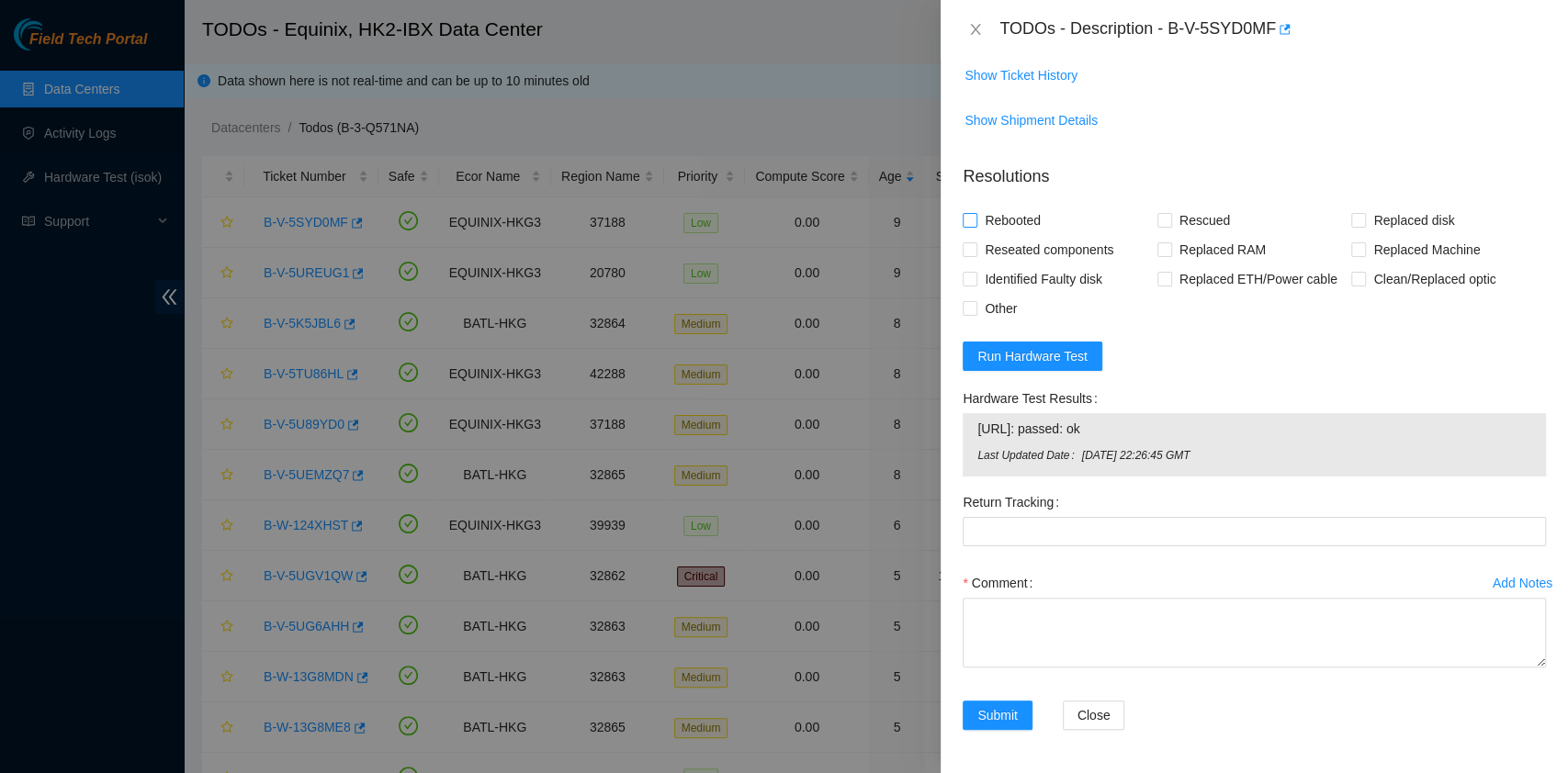
click at [976, 225] on input "Rebooted" at bounding box center [968, 219] width 13 height 13
checkbox input "true"
click at [1019, 244] on span "Reseated components" at bounding box center [1049, 250] width 143 height 29
click at [976, 244] on input "Reseated components" at bounding box center [968, 249] width 13 height 13
checkbox input "true"
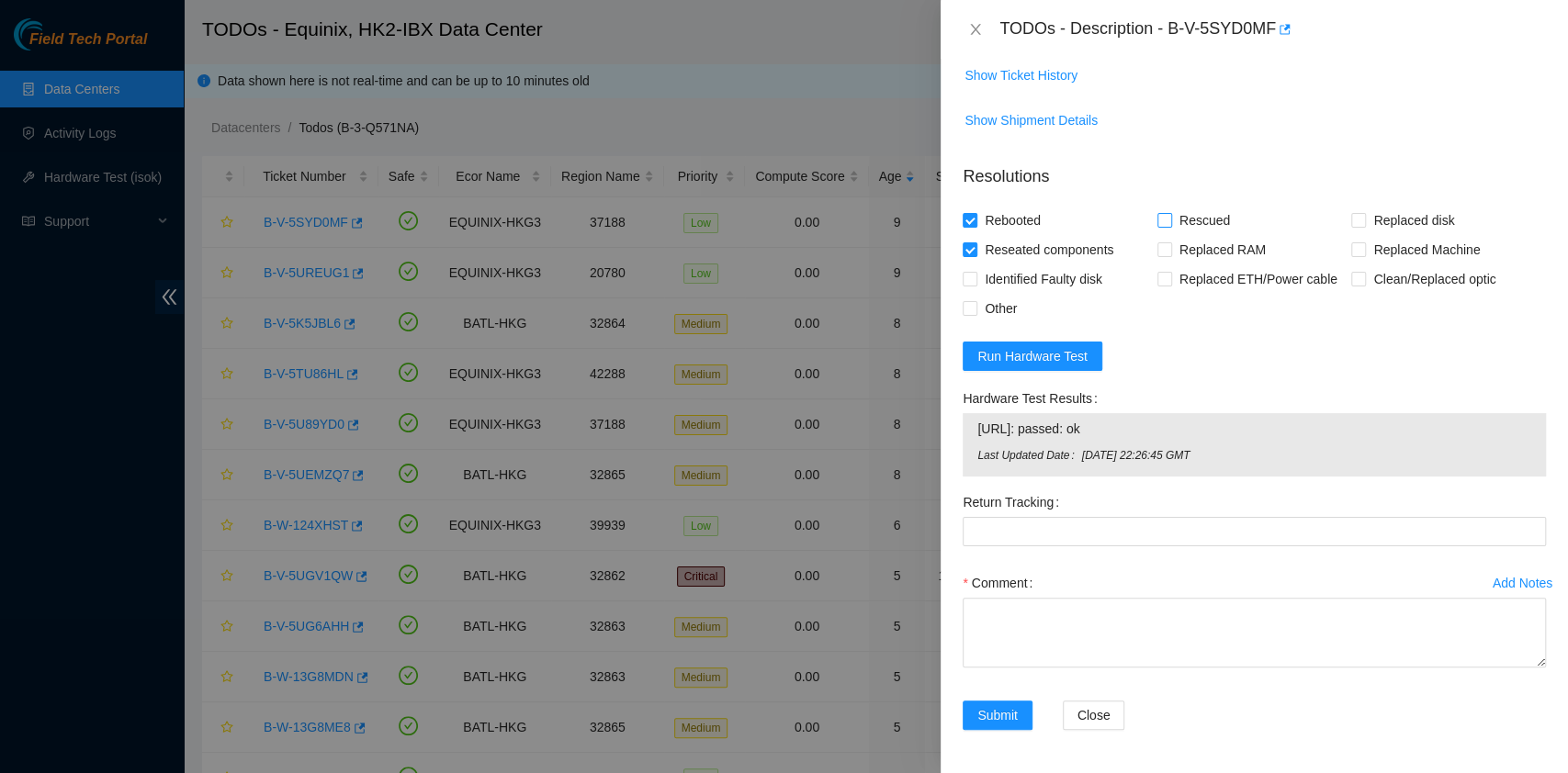
click at [1176, 223] on span "Rescued" at bounding box center [1204, 221] width 65 height 29
click at [1190, 219] on span "Rescued" at bounding box center [1204, 221] width 65 height 29
click at [1170, 219] on input "Rescued" at bounding box center [1163, 219] width 13 height 13
checkbox input "true"
drag, startPoint x: 1168, startPoint y: 32, endPoint x: 1272, endPoint y: 47, distance: 105.1
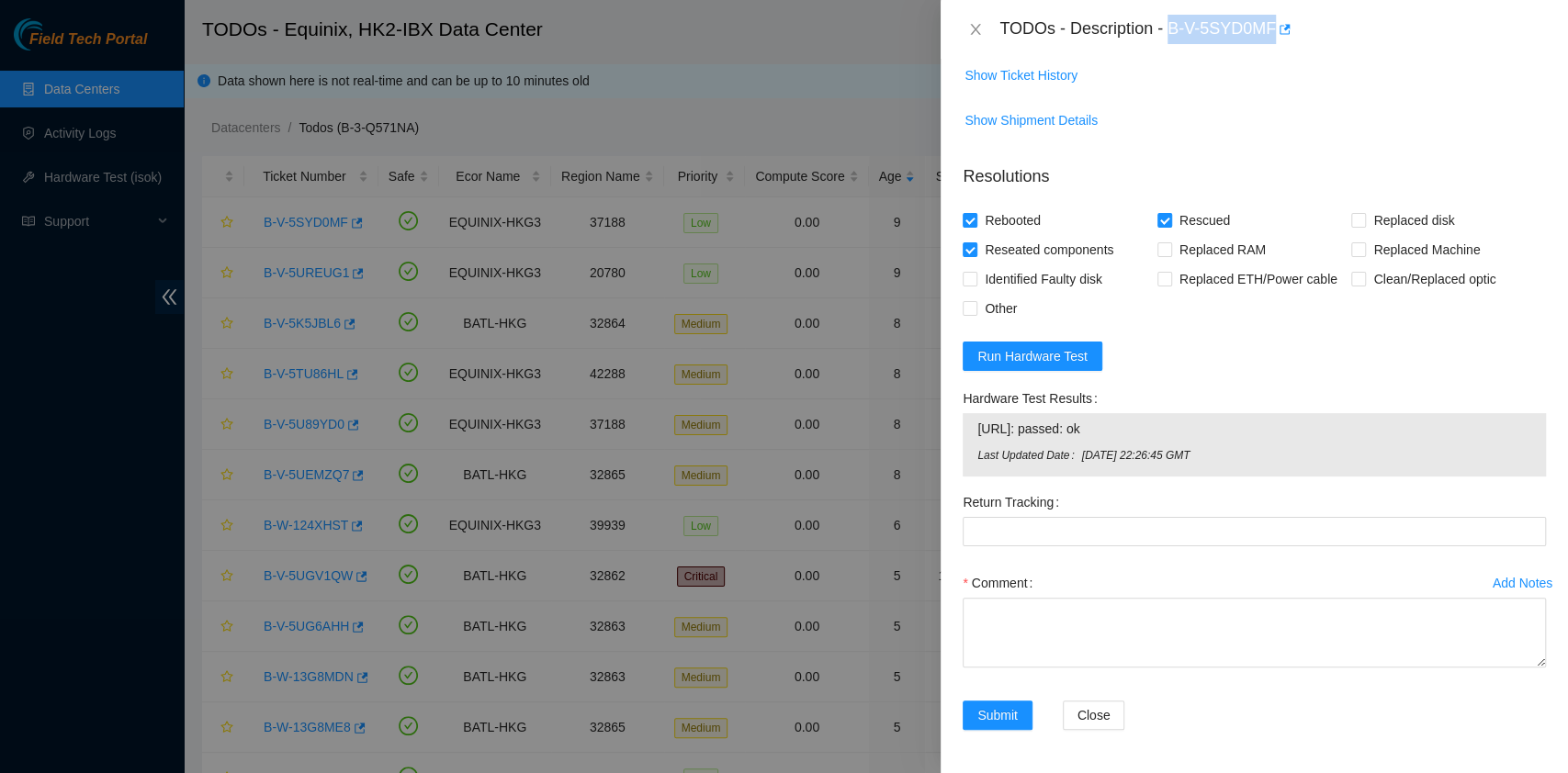
click at [1272, 47] on div "TODOs - Description - B-V-5SYD0MF" at bounding box center [1254, 29] width 627 height 59
copy div "B-V-5SYD0MF"
click at [1043, 666] on div "Comment" at bounding box center [1253, 623] width 584 height 110
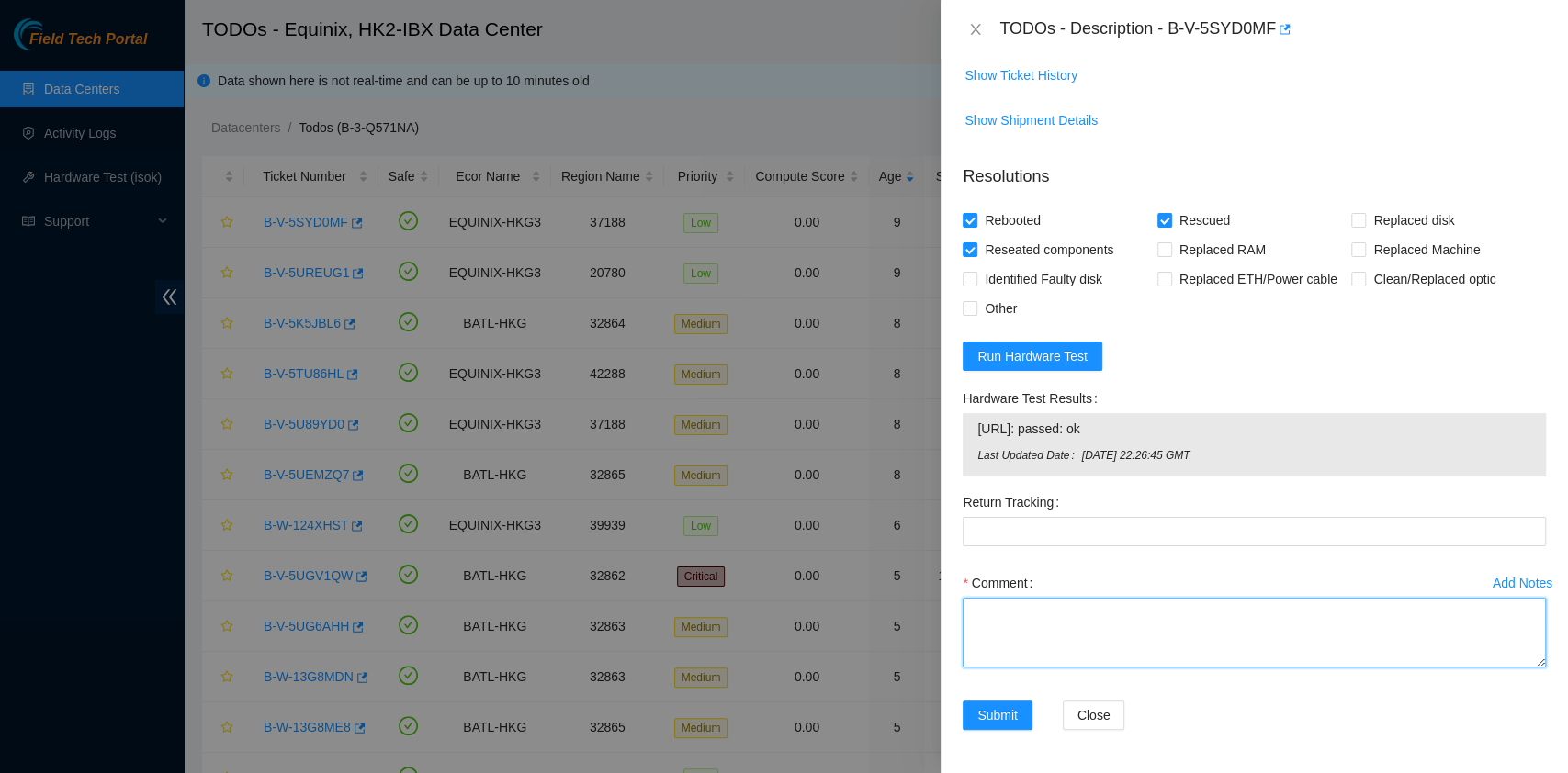
click at [1041, 627] on textarea "Comment" at bounding box center [1253, 633] width 584 height 70
type textarea "pass ok"
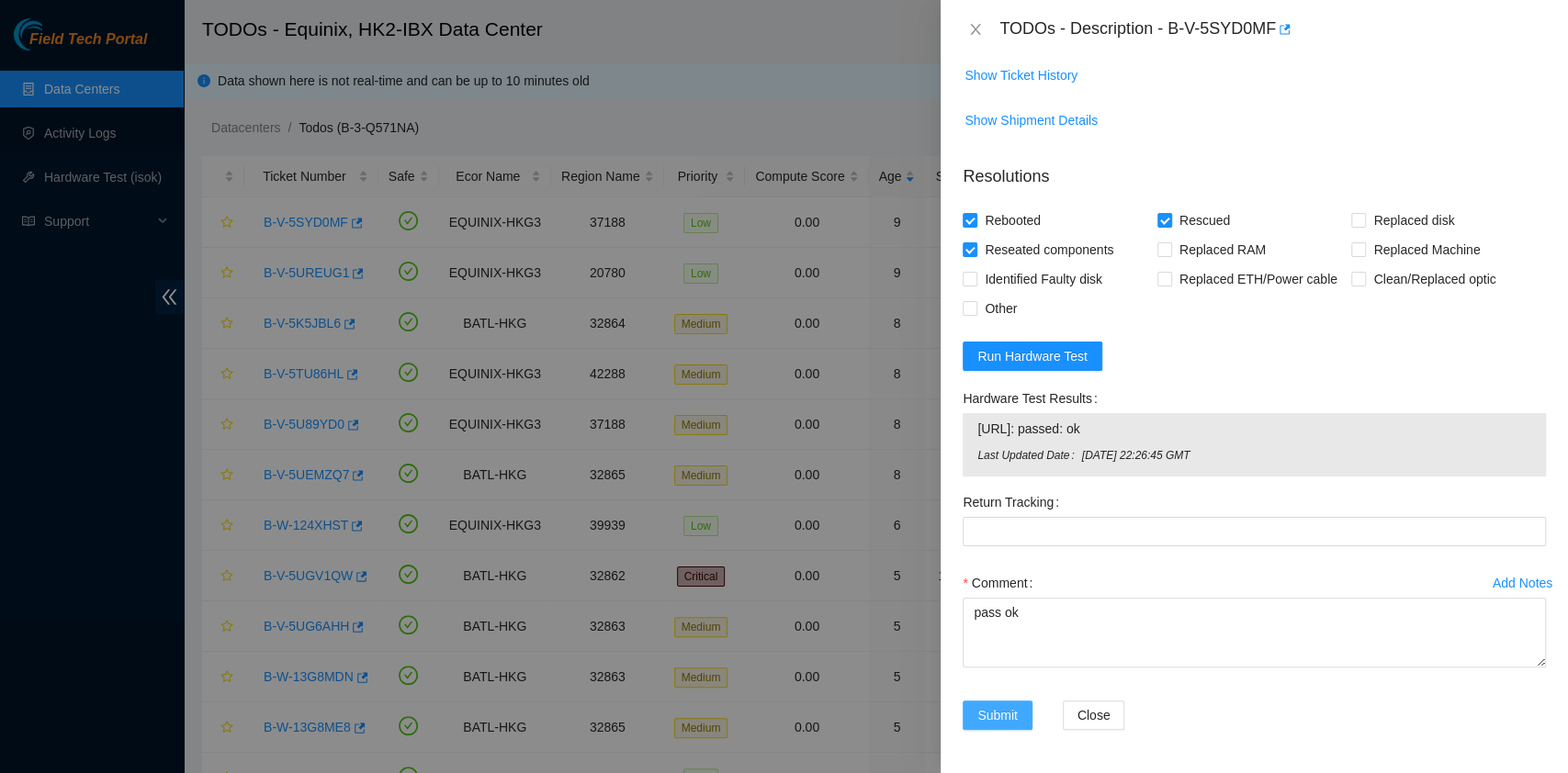
click at [1015, 706] on span "Submit" at bounding box center [998, 715] width 41 height 20
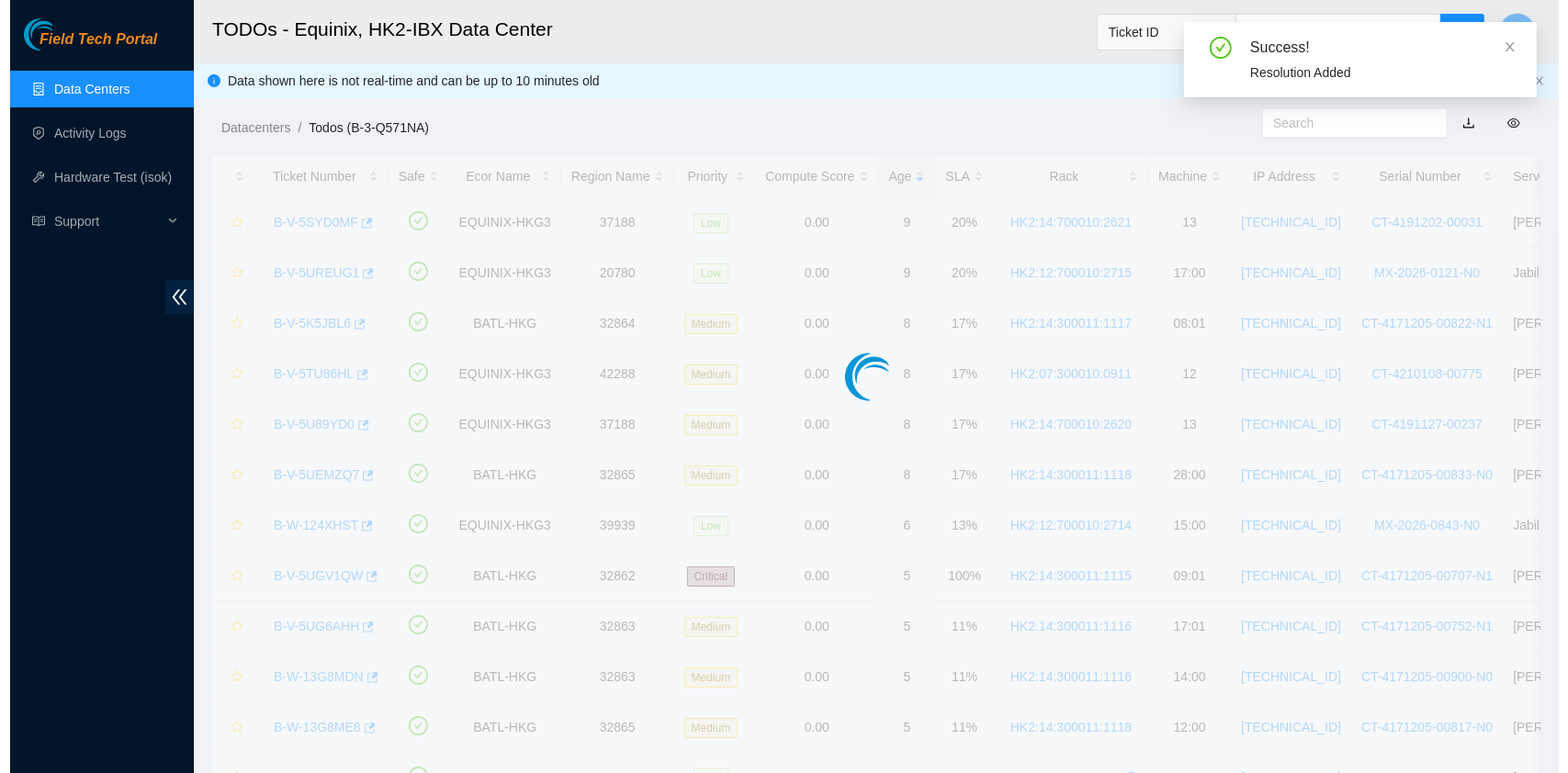
scroll to position [415, 0]
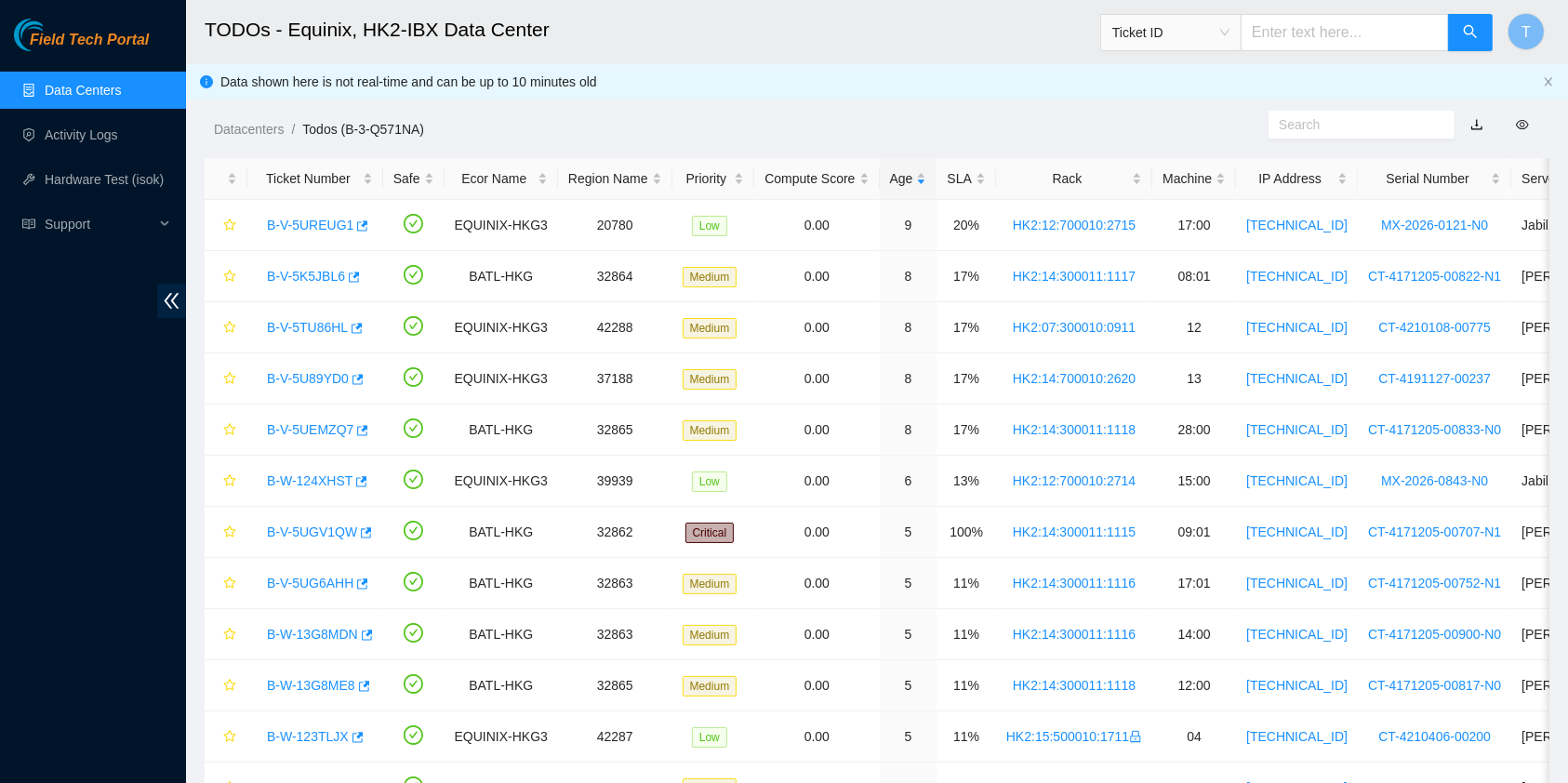
drag, startPoint x: 1051, startPoint y: 108, endPoint x: 1041, endPoint y: 108, distance: 10.0
click at [1051, 108] on div "Datacenters / Todos (B-3-Q571NA) /" at bounding box center [705, 87] width 1037 height 104
click at [303, 227] on link "B-V-5UREUG1" at bounding box center [310, 224] width 86 height 15
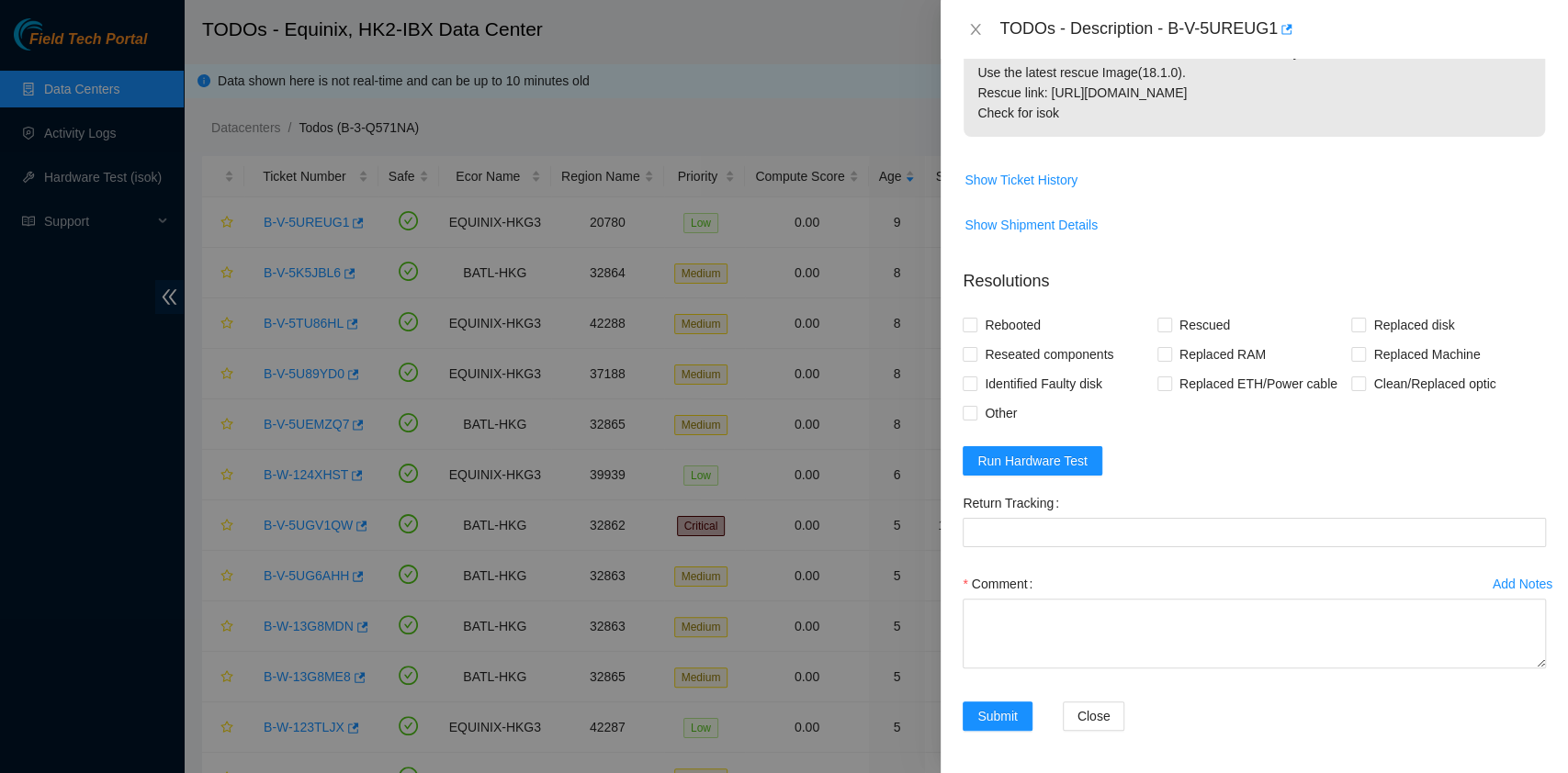
scroll to position [366, 0]
click at [1030, 477] on form "Resolutions Rebooted Rescued Replaced disk Reseated components Replaced RAM Rep…" at bounding box center [1253, 502] width 584 height 498
click at [1035, 466] on span "Run Hardware Test" at bounding box center [1033, 460] width 110 height 20
click at [1051, 358] on span "Reseated components" at bounding box center [1049, 353] width 143 height 29
click at [976, 358] on input "Reseated components" at bounding box center [968, 352] width 13 height 13
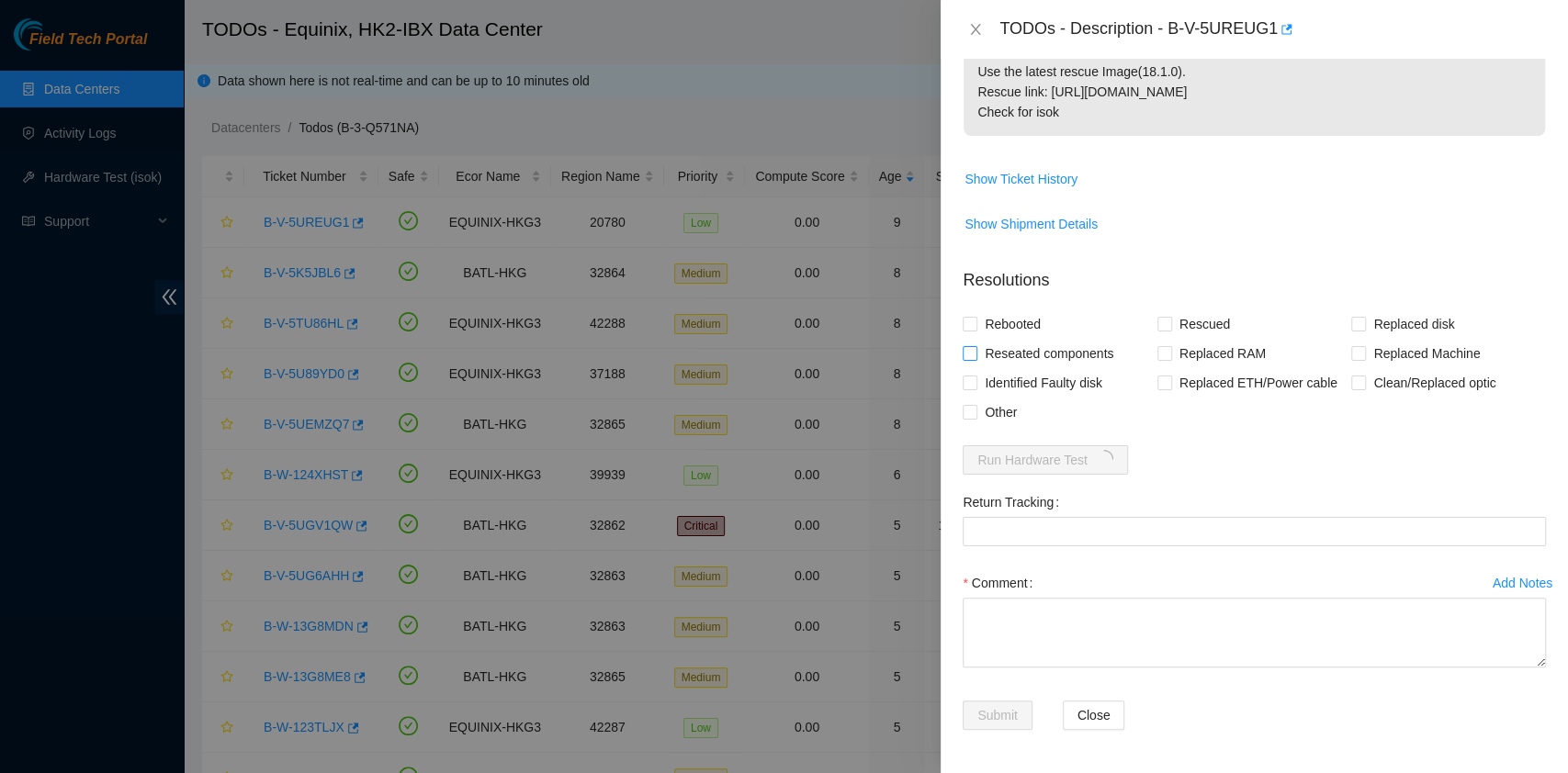
checkbox input "true"
click at [997, 303] on form "Resolutions Rebooted Rescued Replaced disk Reseated components Replaced RAM Rep…" at bounding box center [1253, 502] width 584 height 498
drag, startPoint x: 1015, startPoint y: 316, endPoint x: 1049, endPoint y: 322, distance: 34.5
click at [1019, 316] on span "Rebooted" at bounding box center [1012, 324] width 71 height 29
drag, startPoint x: 1178, startPoint y: 309, endPoint x: 1188, endPoint y: 325, distance: 18.9
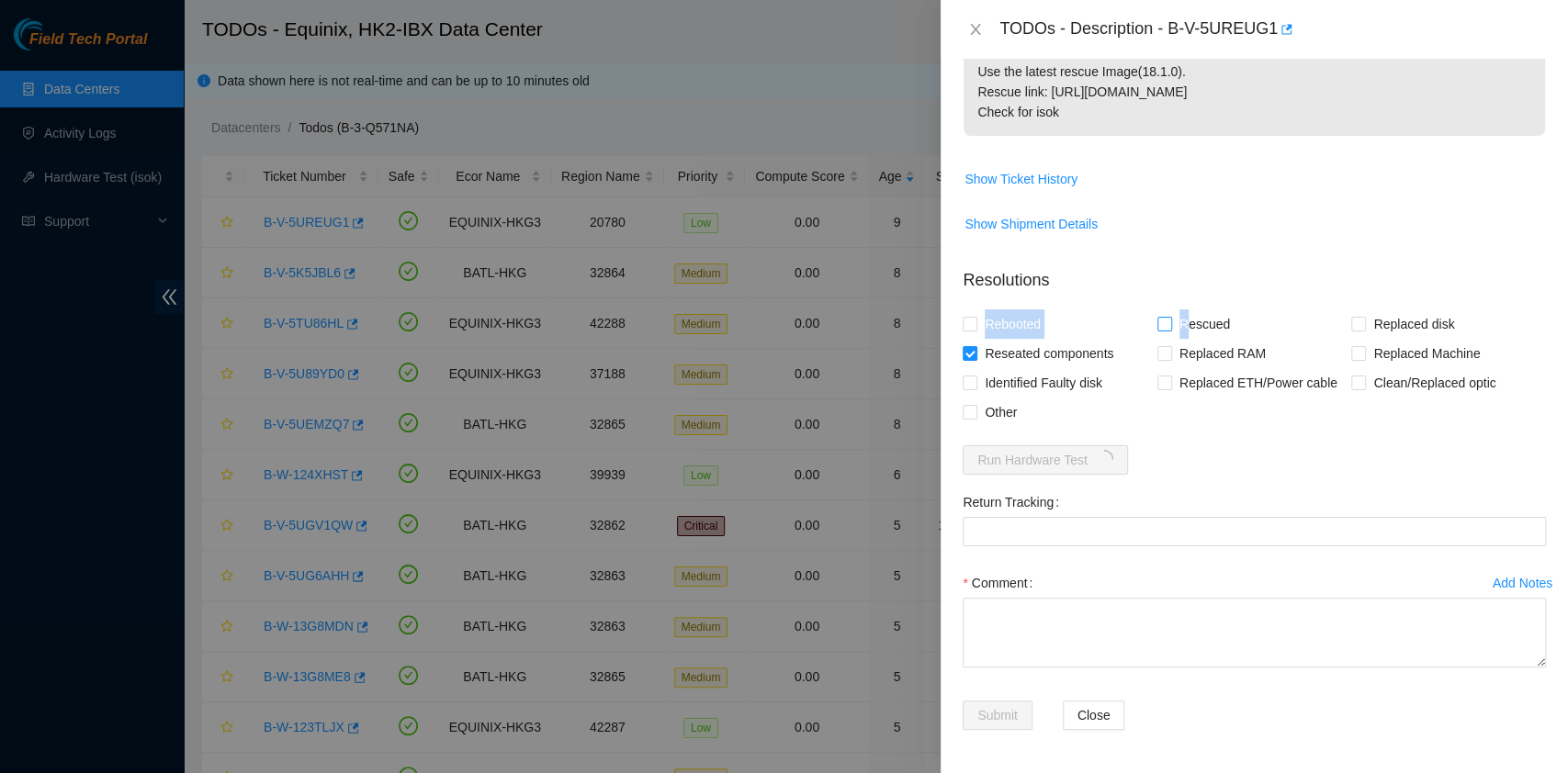
click at [1181, 316] on form "Resolutions Rebooted Rescued Replaced disk Reseated components Replaced RAM Rep…" at bounding box center [1253, 502] width 584 height 498
click at [1024, 326] on span "Rebooted" at bounding box center [1012, 324] width 71 height 29
click at [976, 326] on input "Rebooted" at bounding box center [968, 322] width 13 height 13
checkbox input "true"
click at [1222, 334] on span "Rescued" at bounding box center [1204, 324] width 65 height 29
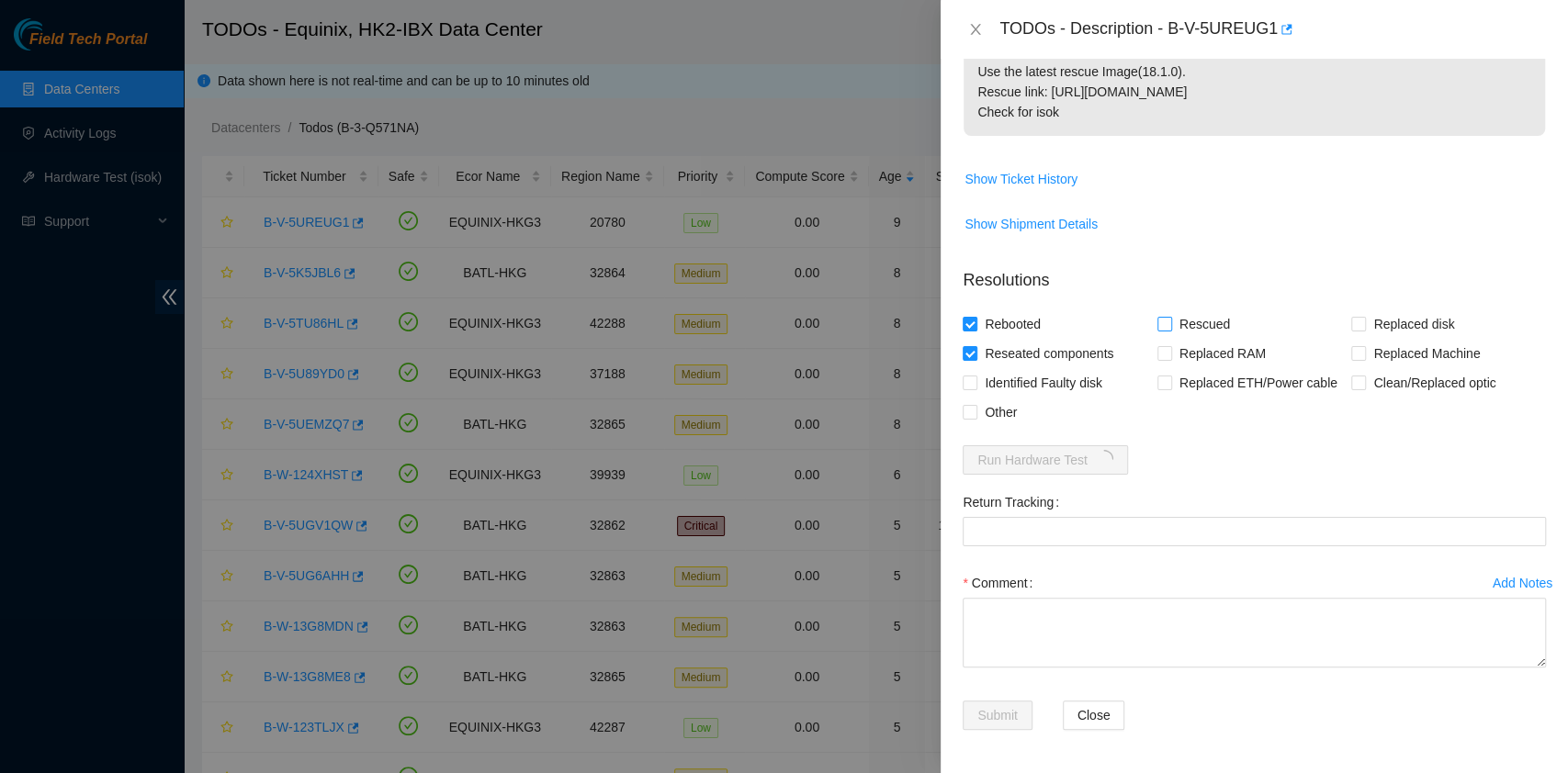
click at [1170, 330] on input "Rescued" at bounding box center [1163, 322] width 13 height 13
checkbox input "true"
drag, startPoint x: 1165, startPoint y: 22, endPoint x: 1272, endPoint y: 29, distance: 107.2
click at [1272, 29] on div "TODOs - Description - B-V-5UREUG1" at bounding box center [1272, 29] width 547 height 29
copy div "B-V-5UREUG1"
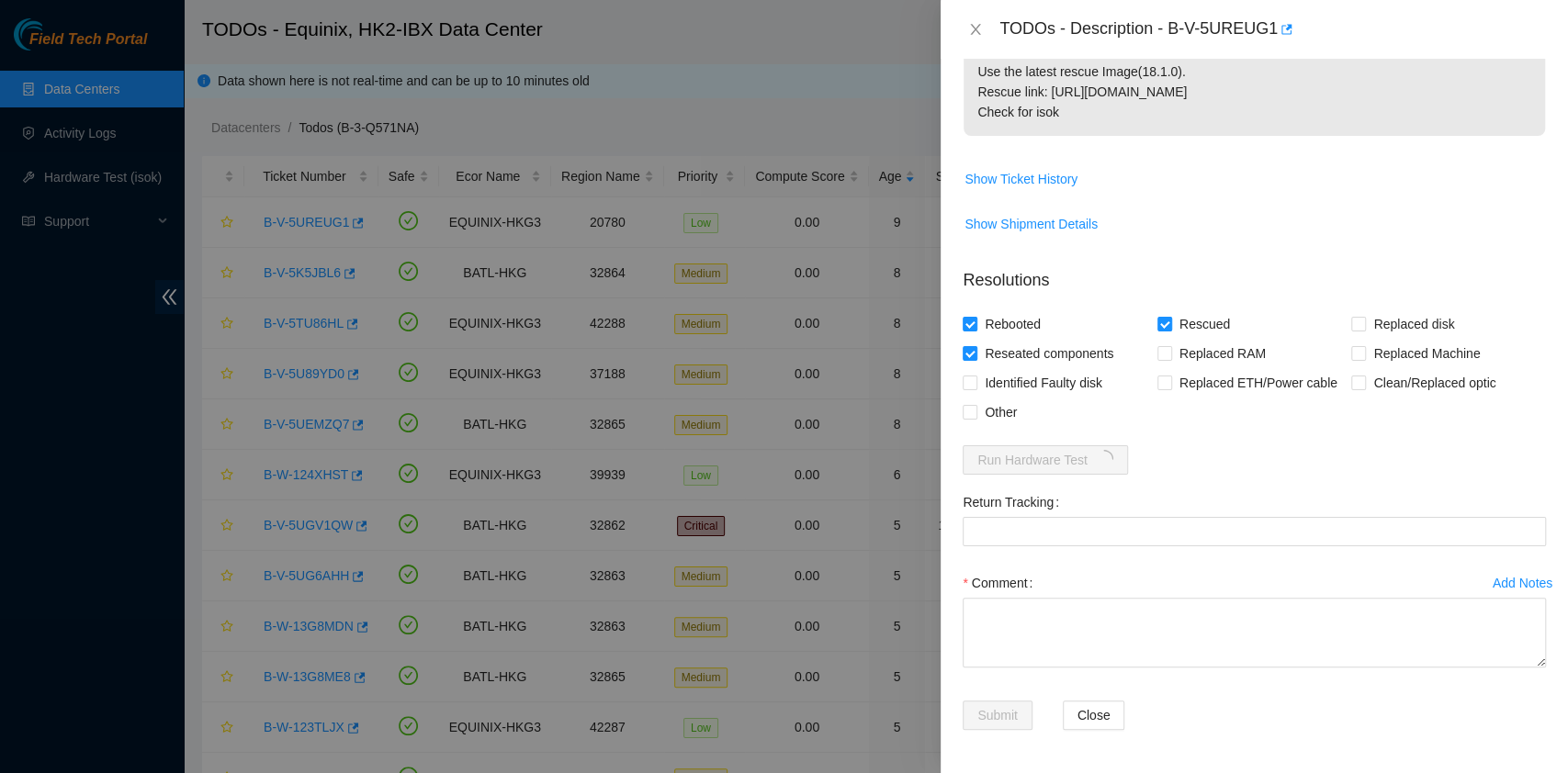
click at [1260, 205] on td "Show Ticket History" at bounding box center [1253, 186] width 584 height 45
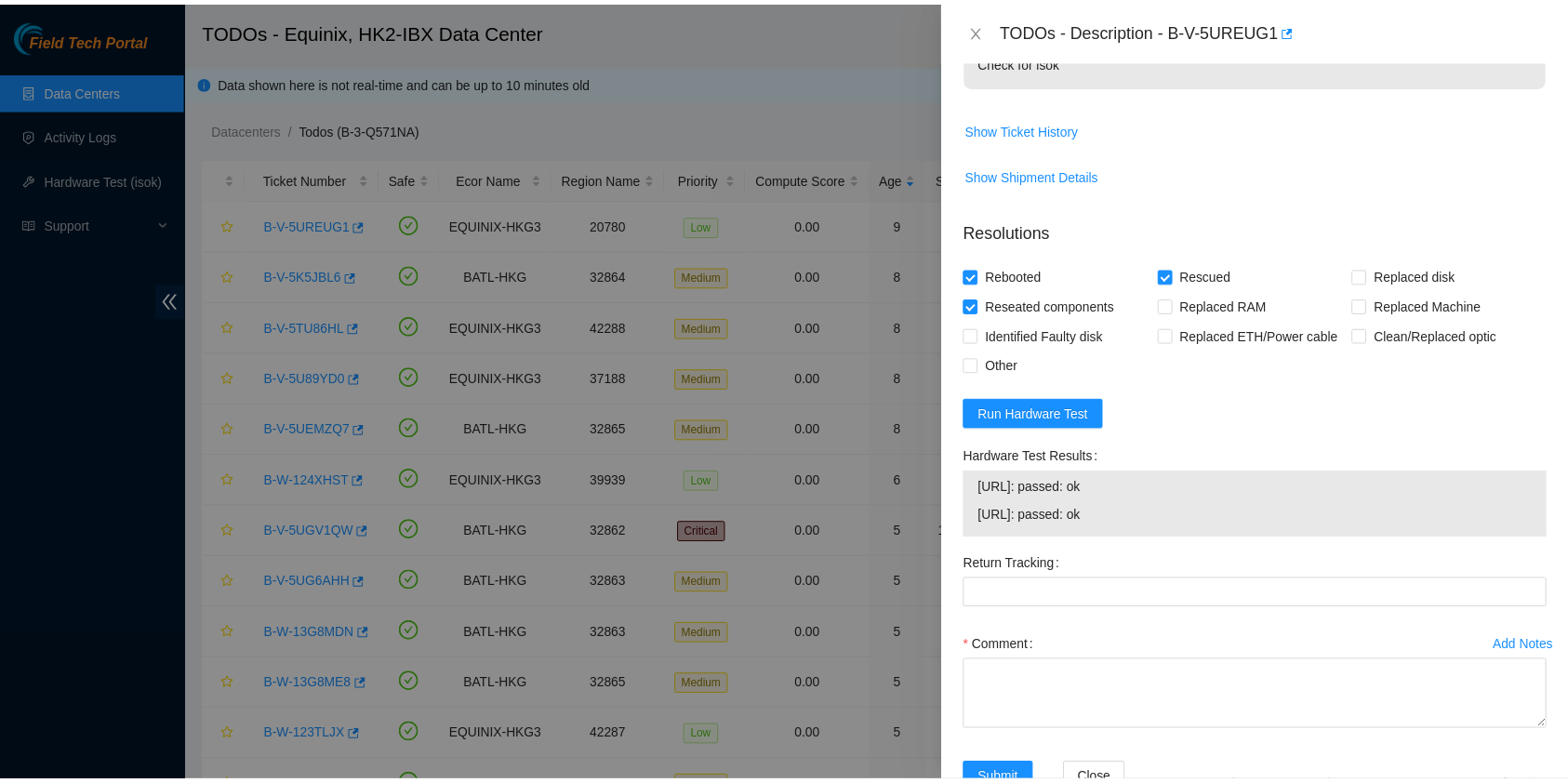
scroll to position [478, 0]
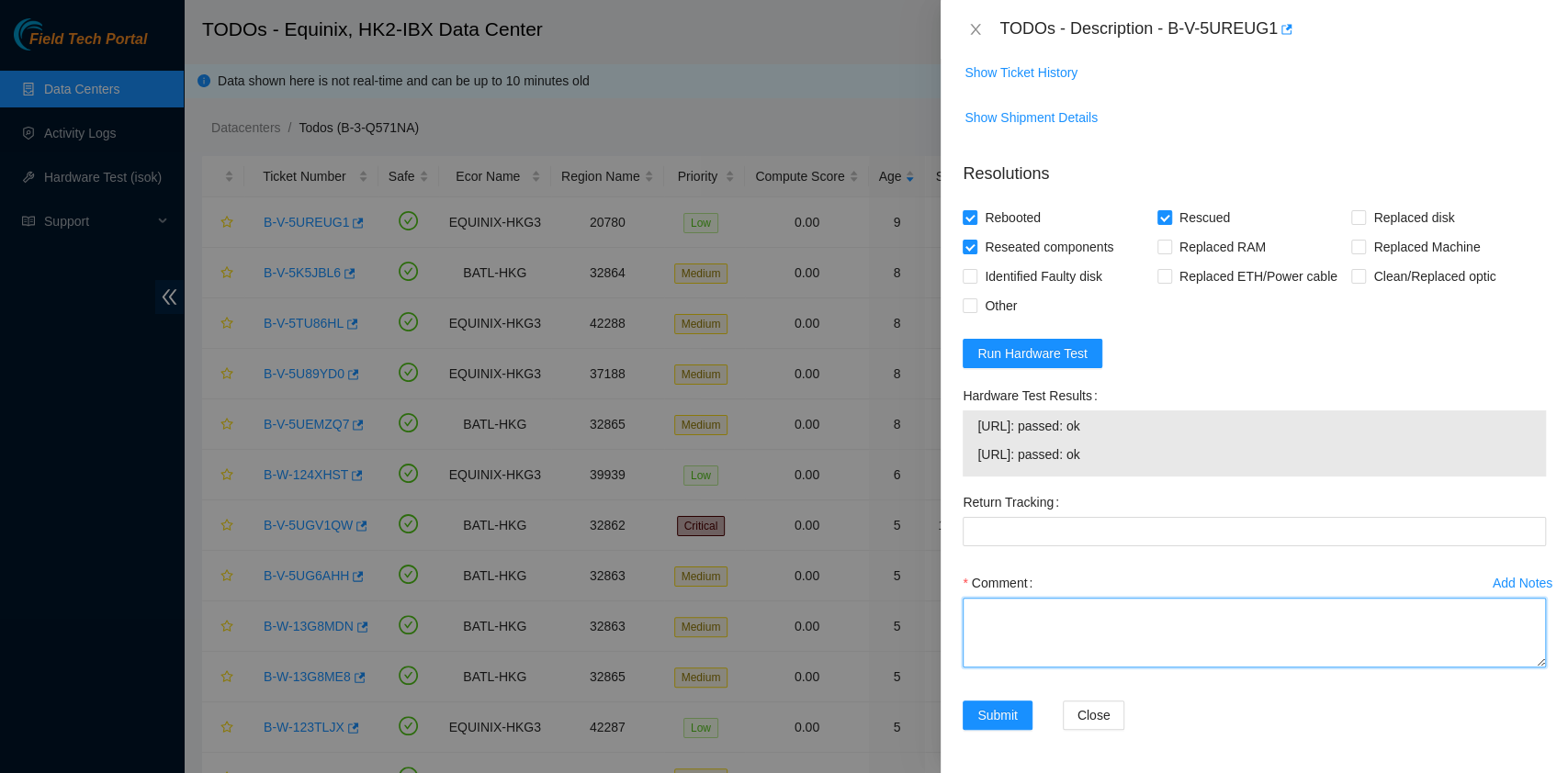
click at [1072, 602] on textarea "Comment" at bounding box center [1253, 633] width 584 height 70
type textarea "pass ok"
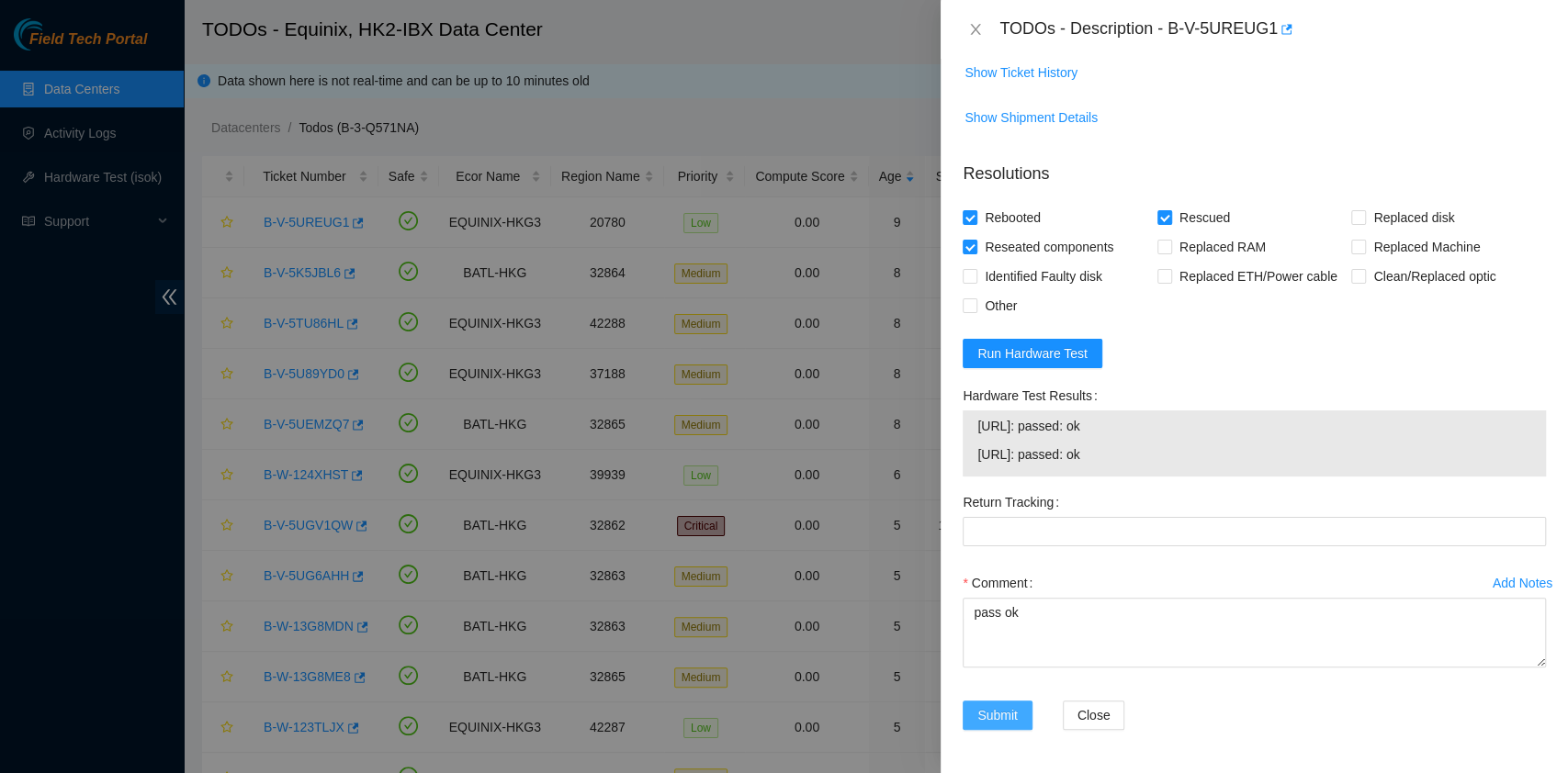
click at [982, 725] on button "Submit" at bounding box center [997, 715] width 70 height 29
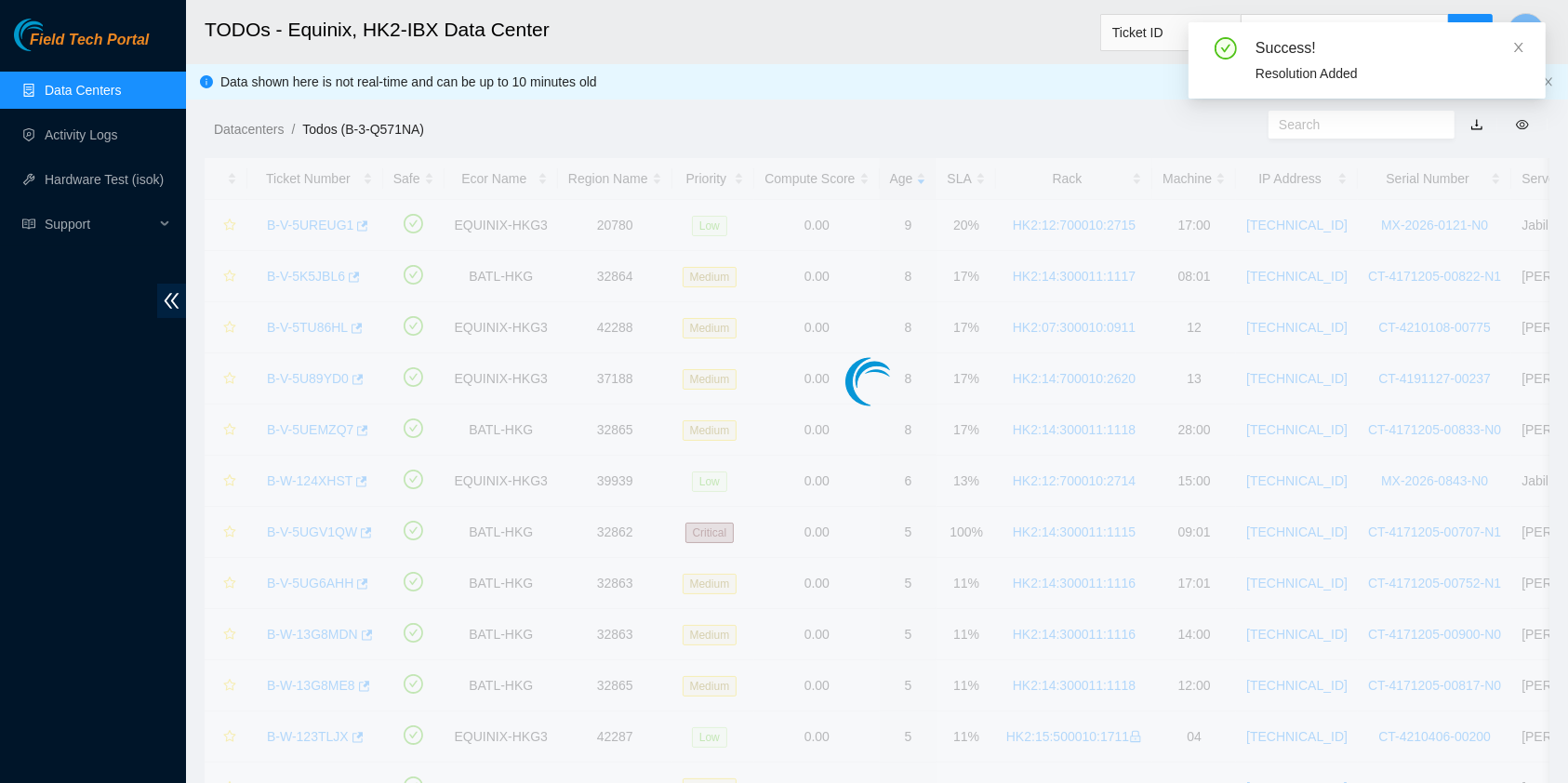
scroll to position [423, 0]
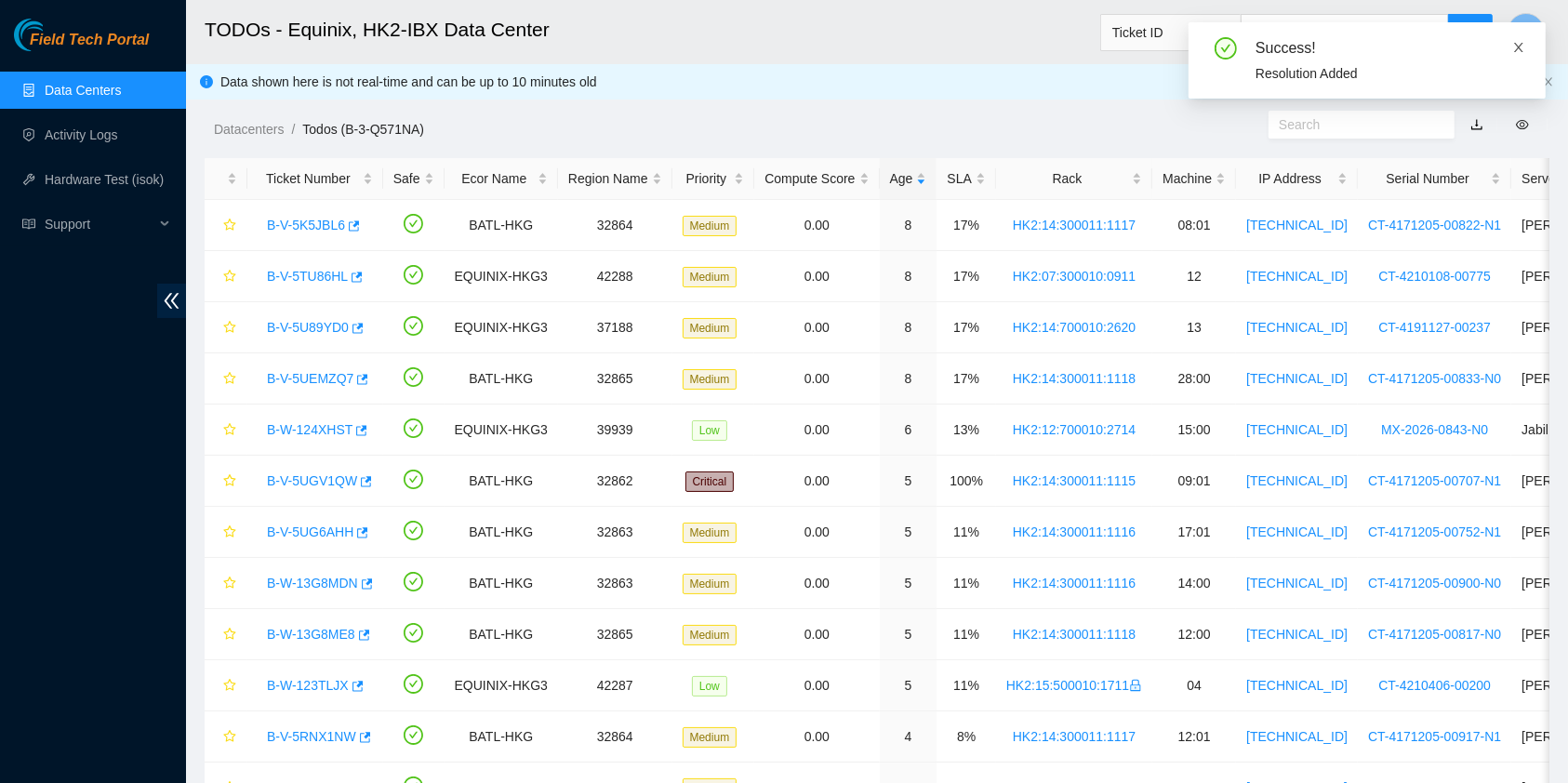
click at [1522, 51] on icon "close" at bounding box center [1518, 47] width 9 height 9
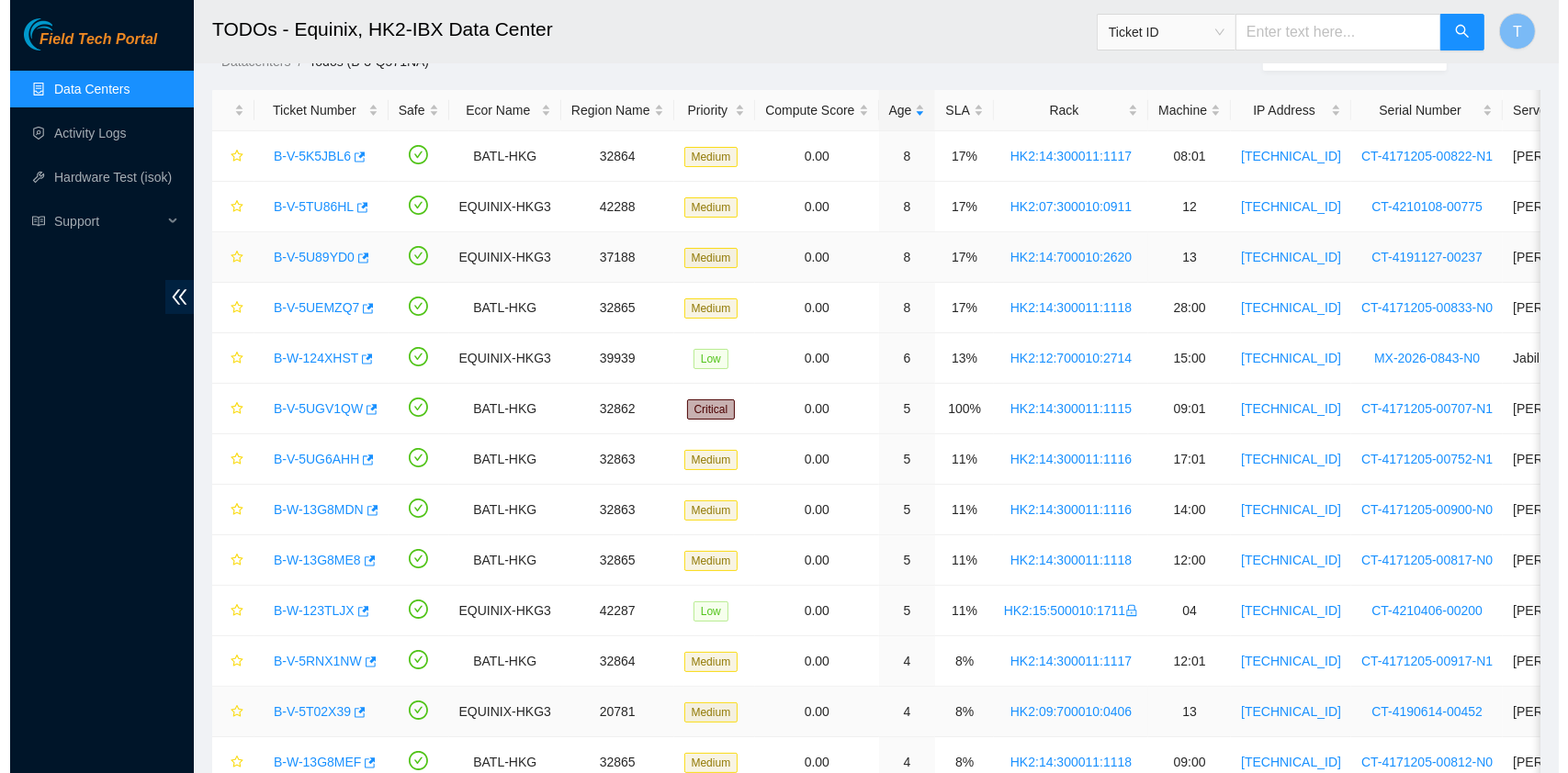
scroll to position [0, 0]
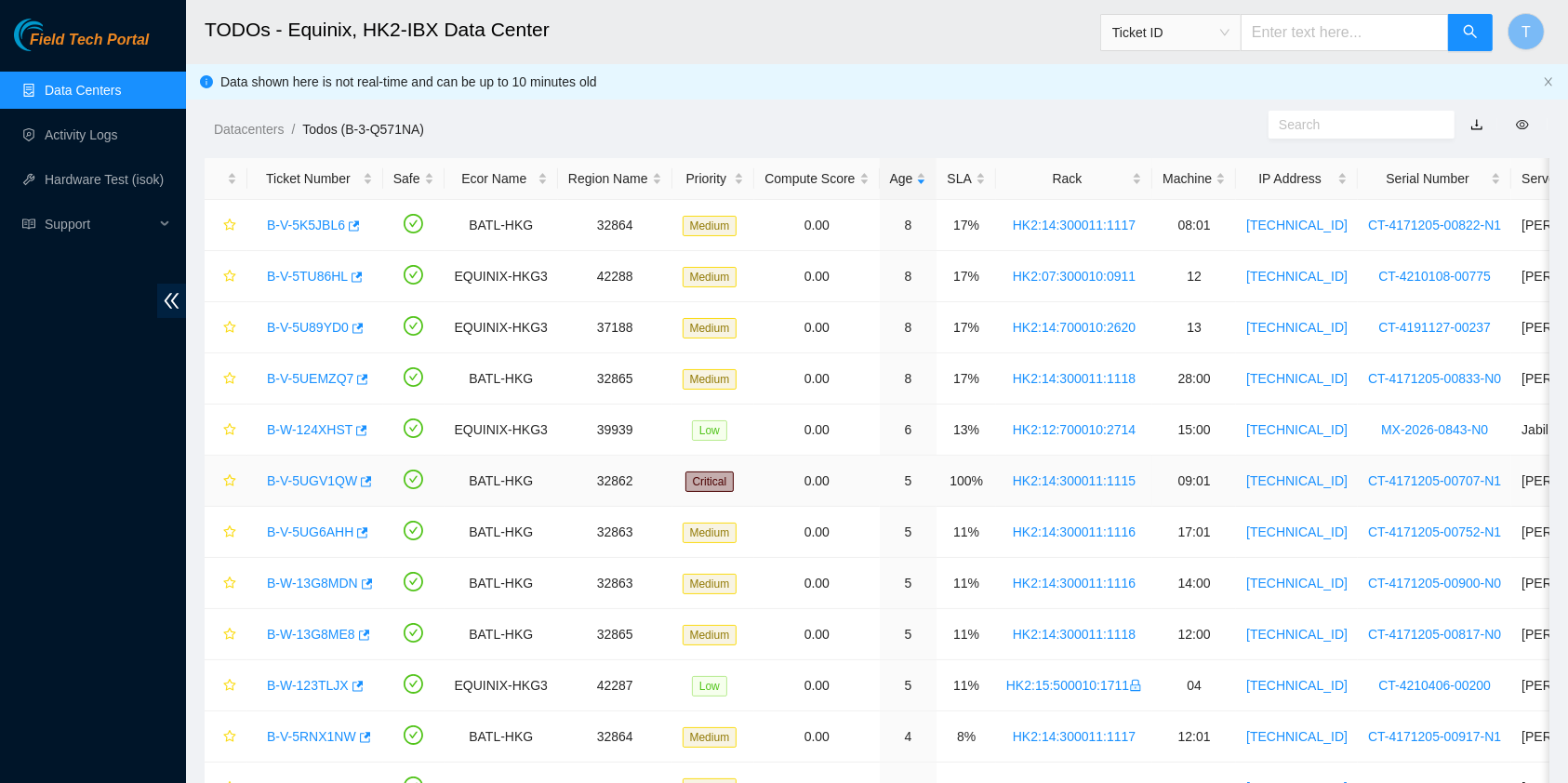
click at [292, 473] on link "B-V-5UGV1QW" at bounding box center [312, 480] width 90 height 15
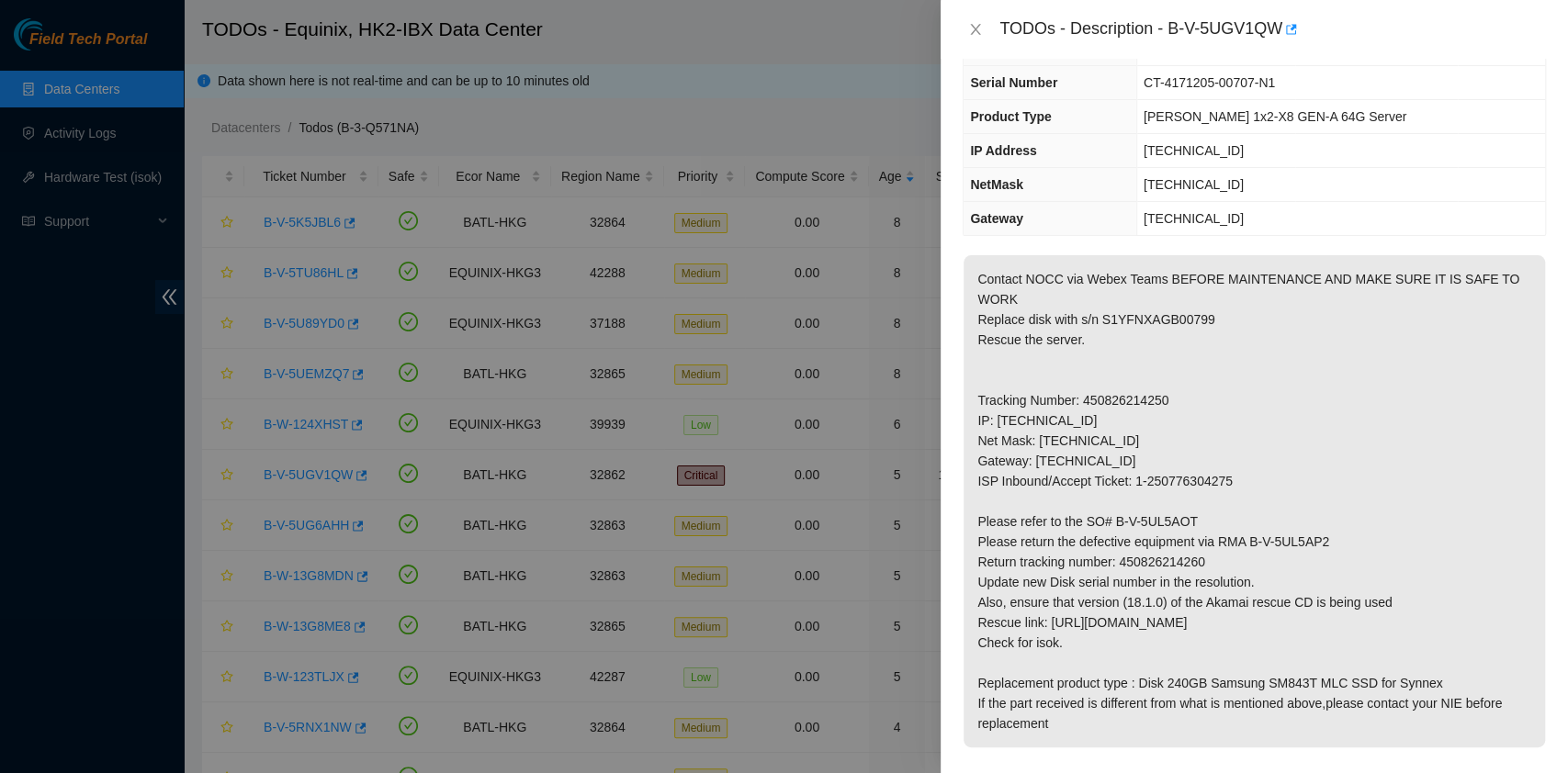
scroll to position [728, 0]
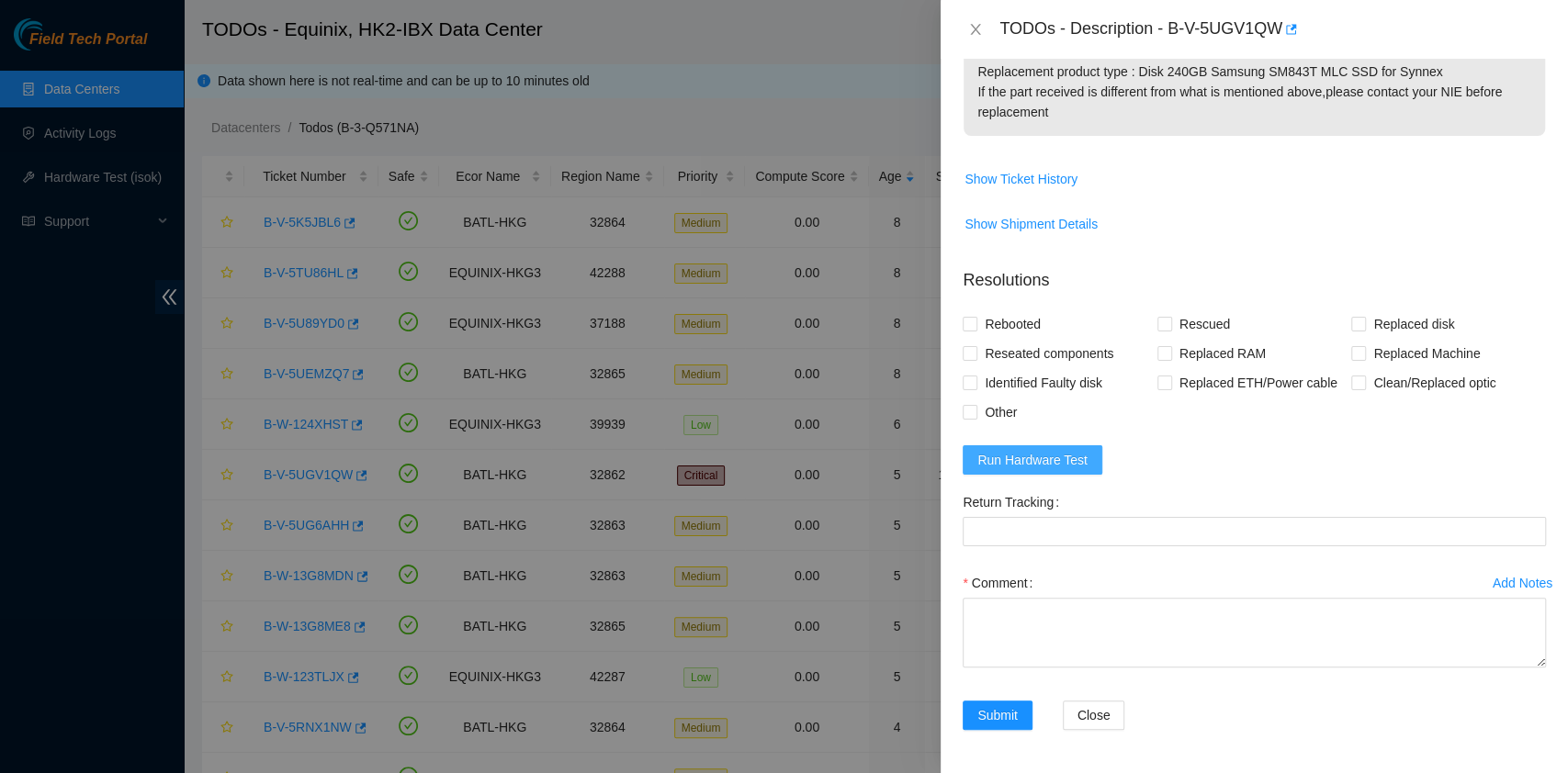
click at [994, 447] on button "Run Hardware Test" at bounding box center [1032, 460] width 139 height 29
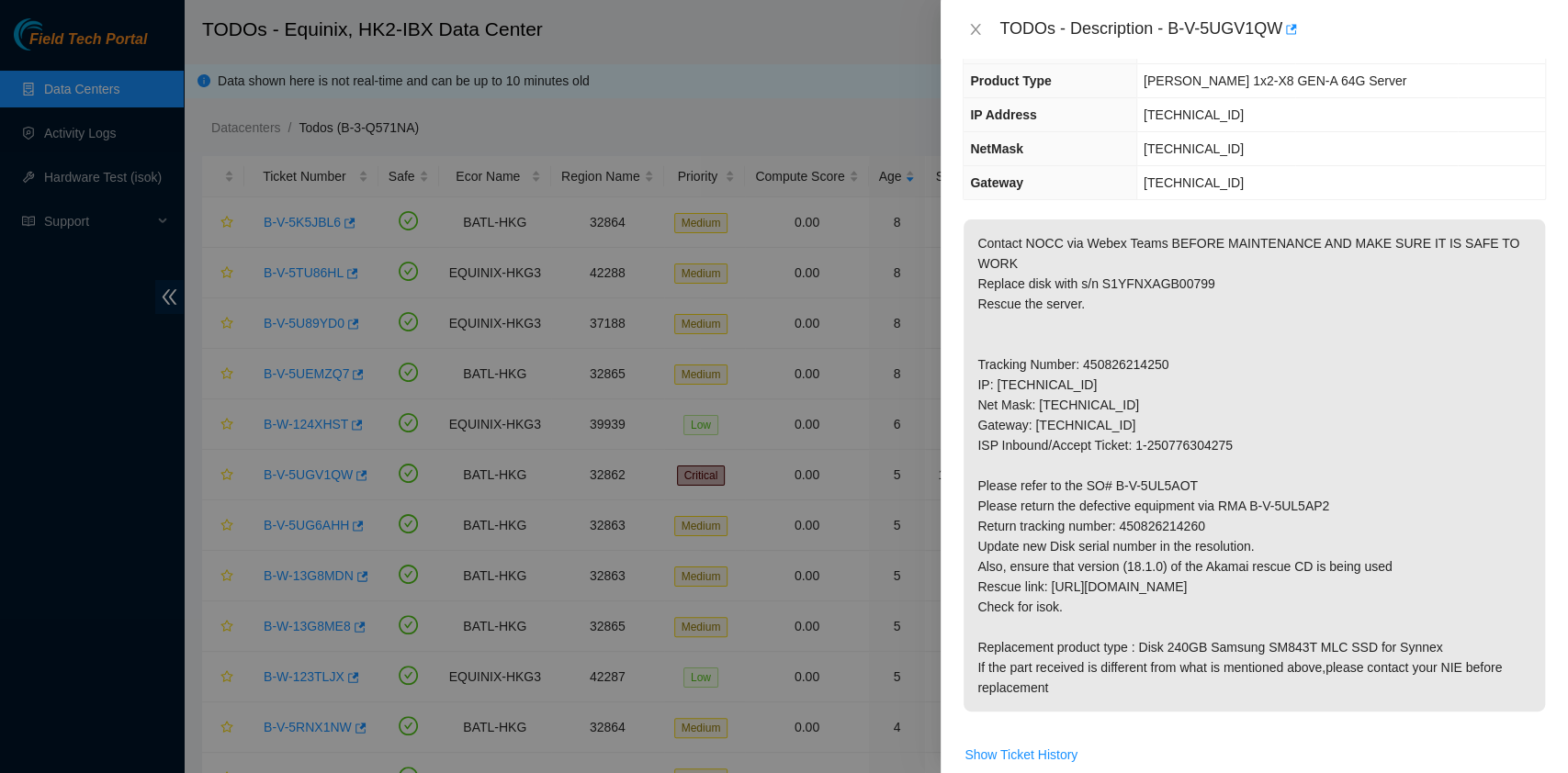
scroll to position [0, 0]
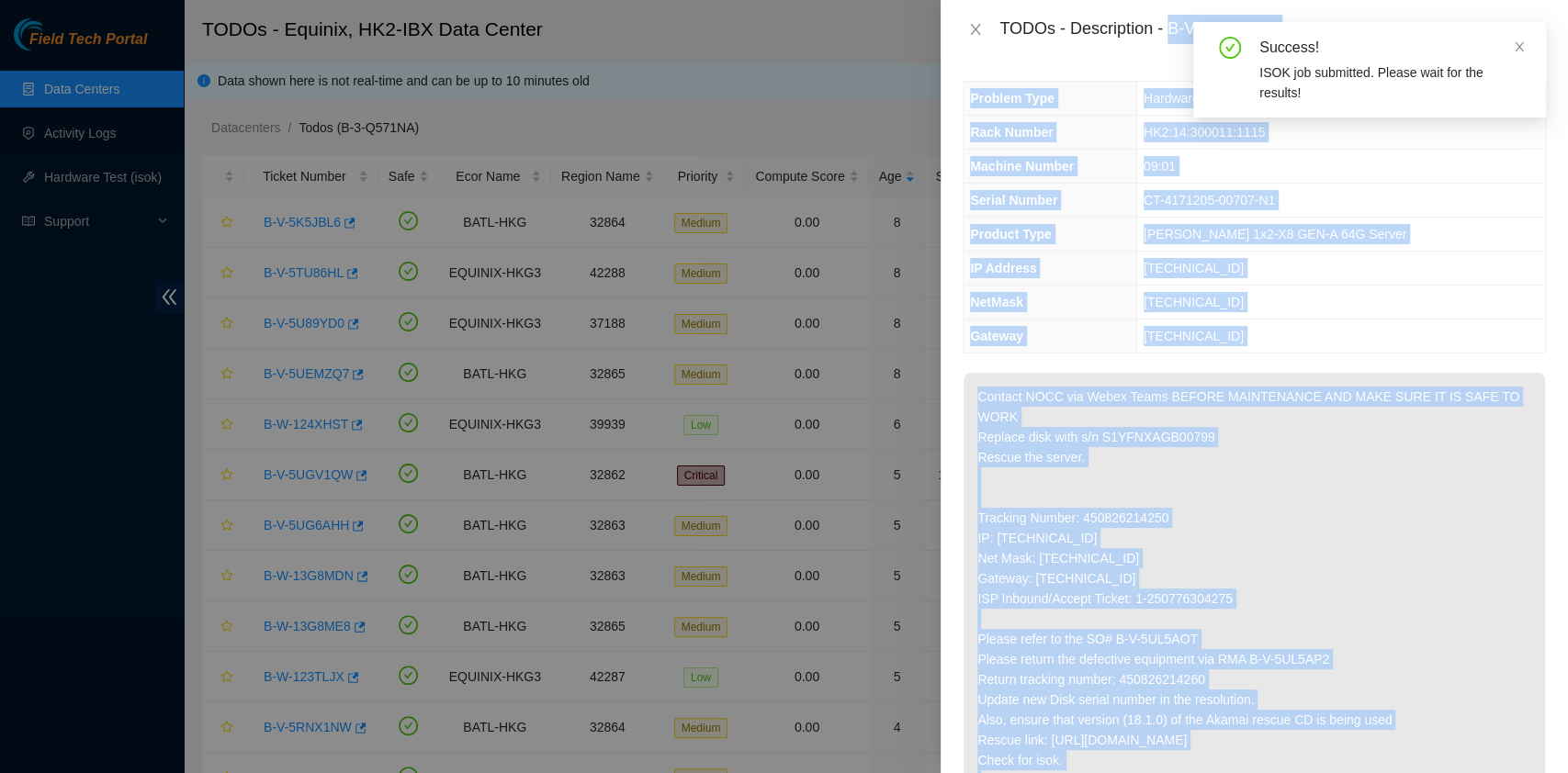
drag, startPoint x: 1171, startPoint y: 34, endPoint x: 1237, endPoint y: 41, distance: 66.4
click at [1237, 41] on body "Field Tech Portal Data Centers Activity Logs Hardware Test (isok) Support TODOs…" at bounding box center [774, 386] width 1550 height 773
click at [1446, 342] on td "[TECHNICAL_ID]" at bounding box center [1341, 336] width 408 height 34
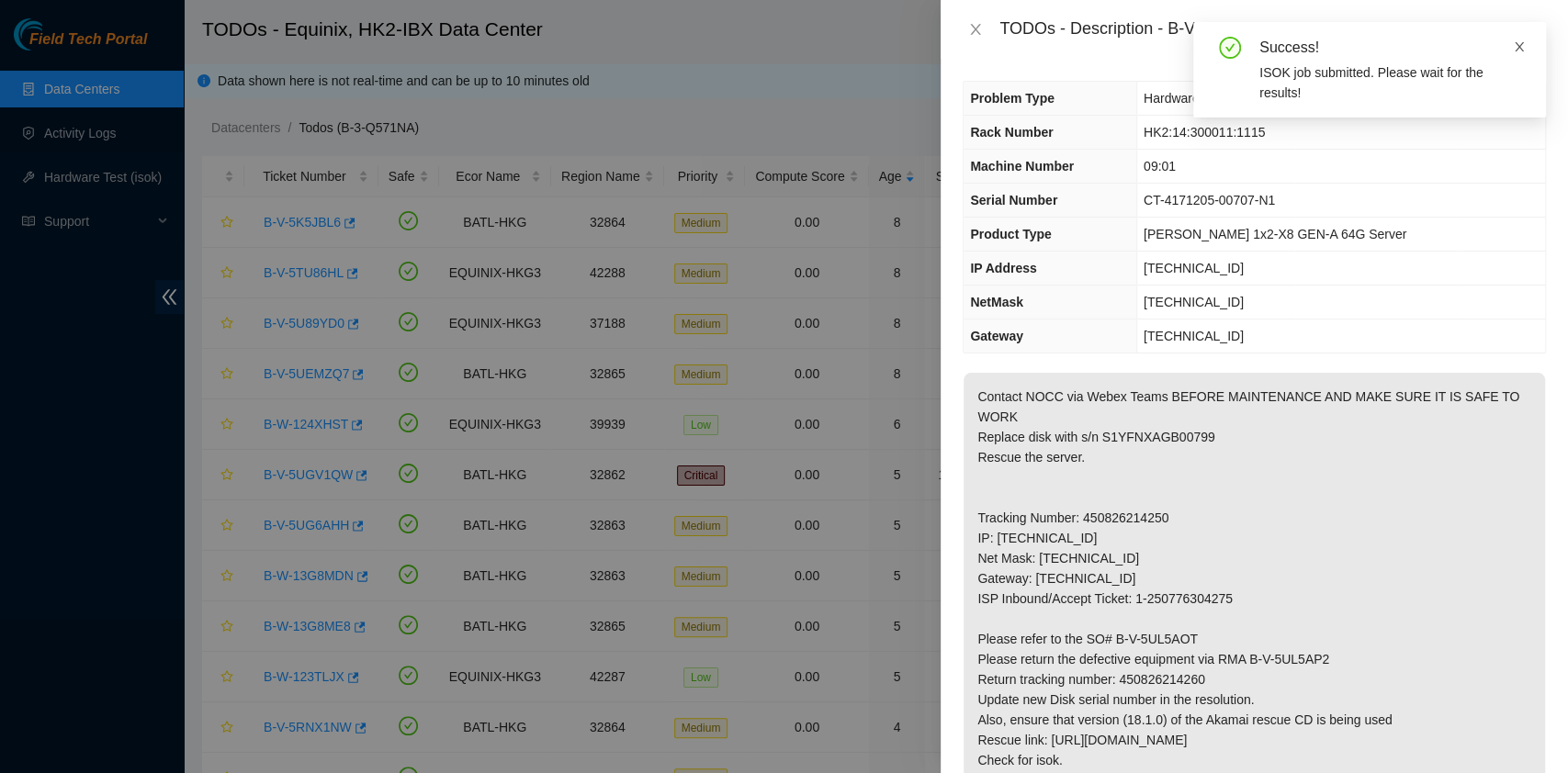
click at [1520, 45] on icon "close" at bounding box center [1519, 46] width 9 height 9
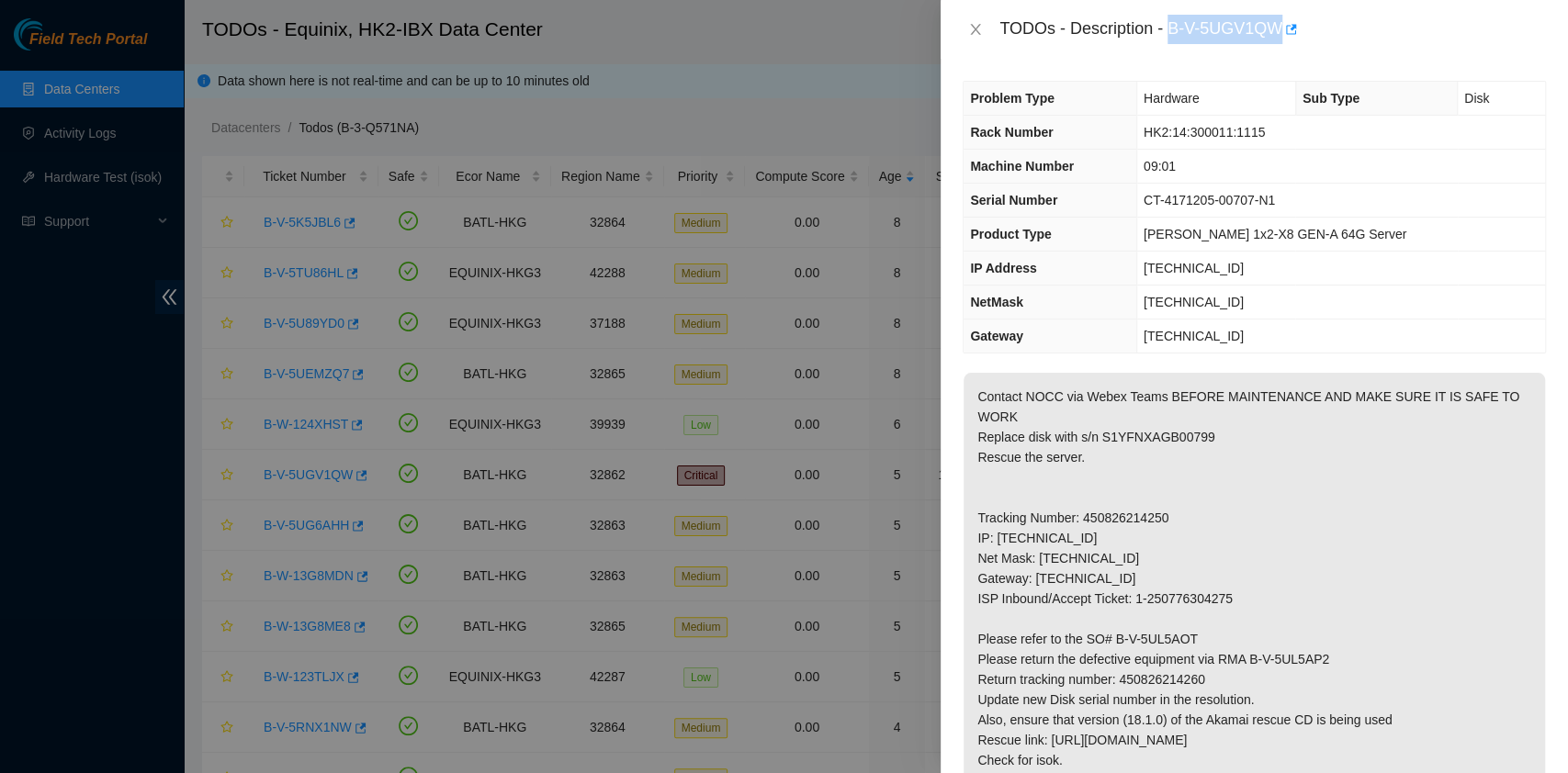
drag, startPoint x: 1167, startPoint y: 32, endPoint x: 1280, endPoint y: 51, distance: 114.6
click at [1280, 51] on div "TODOs - Description - B-V-5UGV1QW" at bounding box center [1254, 29] width 627 height 59
copy div "B-V-5UGV1QW"
click at [1312, 642] on p "Contact NOCC via Webex Teams BEFORE MAINTENANCE AND MAKE SURE IT IS SAFE TO WOR…" at bounding box center [1253, 618] width 582 height 492
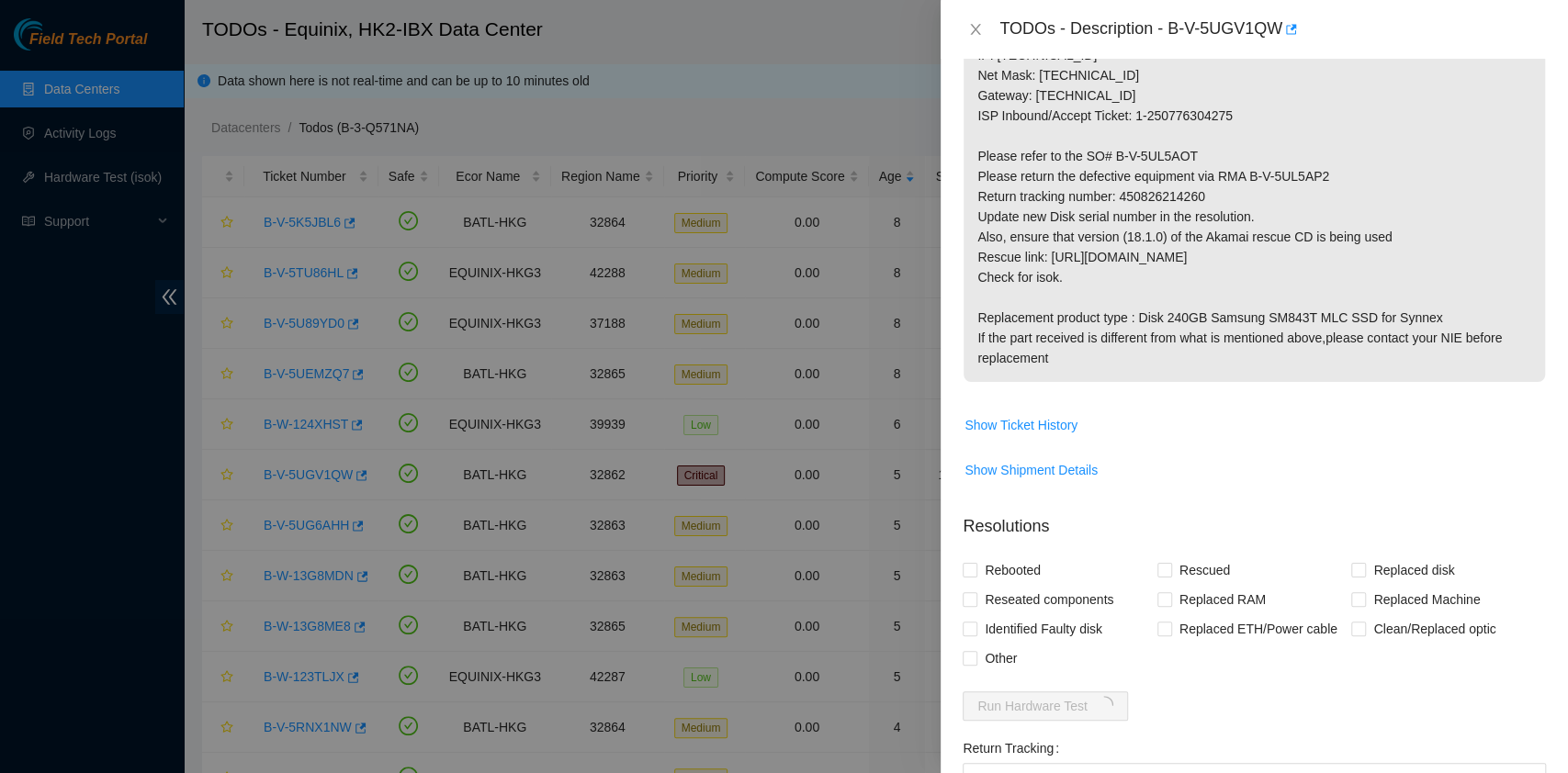
scroll to position [484, 0]
click at [1121, 193] on p "Contact NOCC via Webex Teams BEFORE MAINTENANCE AND MAKE SURE IT IS SAFE TO WOR…" at bounding box center [1253, 134] width 582 height 492
drag, startPoint x: 1113, startPoint y: 194, endPoint x: 1206, endPoint y: 188, distance: 93.2
click at [1206, 188] on p "Contact NOCC via Webex Teams BEFORE MAINTENANCE AND MAKE SURE IT IS SAFE TO WOR…" at bounding box center [1253, 134] width 582 height 492
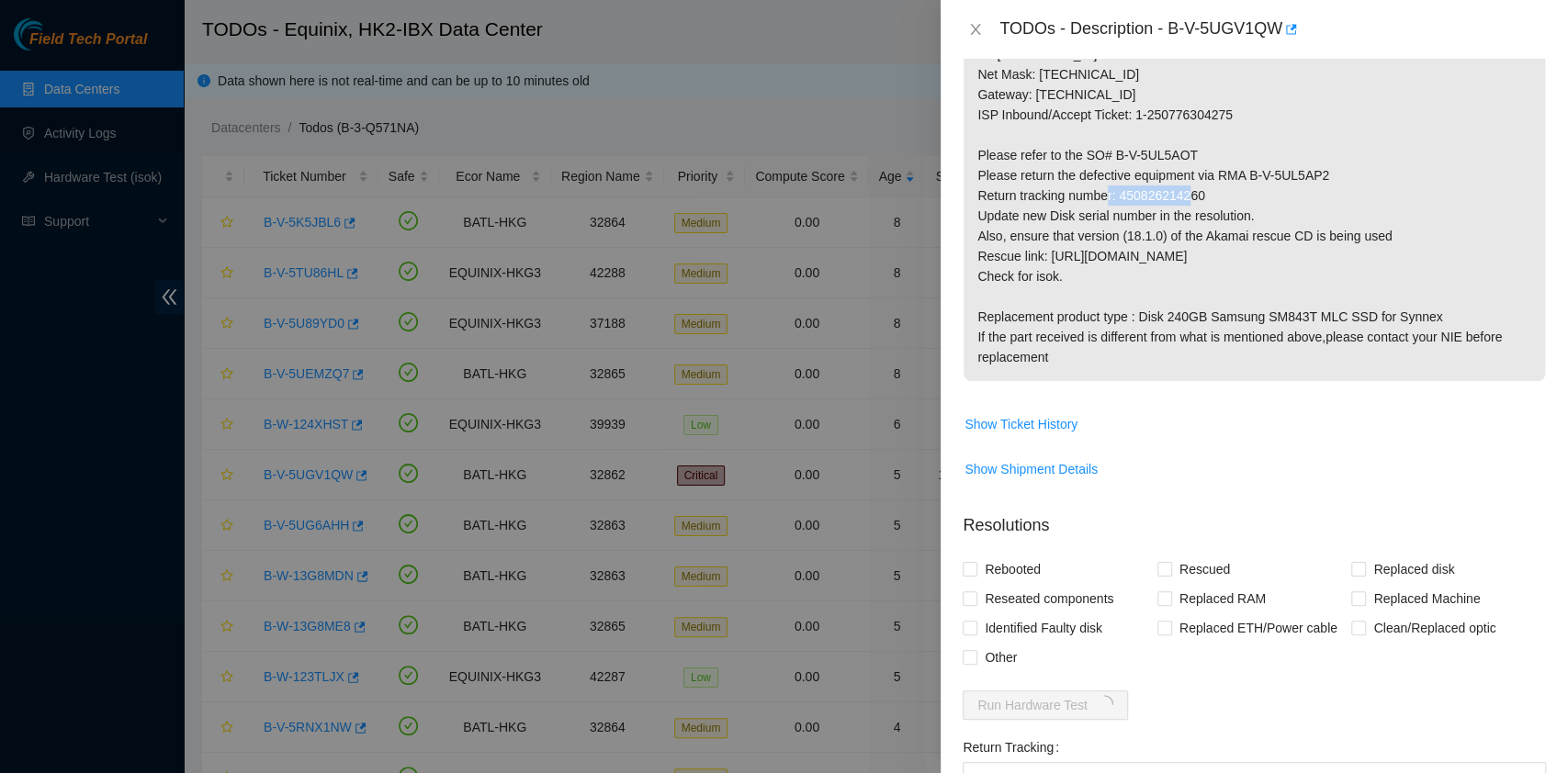
copy p "450826214260"
click at [1213, 310] on p "Contact NOCC via Webex Teams BEFORE MAINTENANCE AND MAKE SURE IT IS SAFE TO WOR…" at bounding box center [1253, 134] width 582 height 492
drag, startPoint x: 1247, startPoint y: 173, endPoint x: 1361, endPoint y: 179, distance: 114.2
click at [1361, 179] on p "Contact NOCC via Webex Teams BEFORE MAINTENANCE AND MAKE SURE IT IS SAFE TO WOR…" at bounding box center [1253, 134] width 582 height 492
copy p "B-V-5UL5AP2"
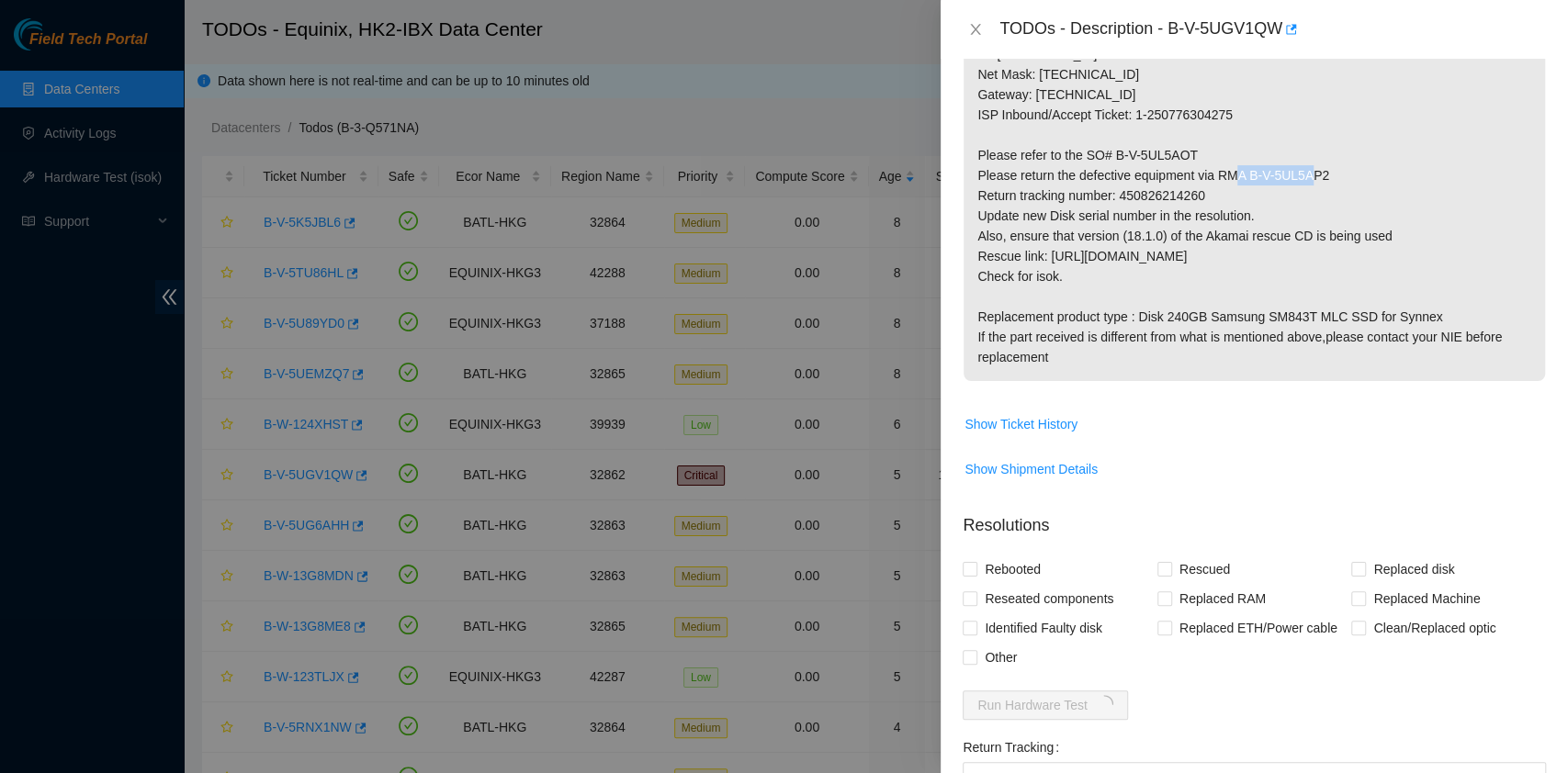
click at [1060, 363] on p "Contact NOCC via Webex Teams BEFORE MAINTENANCE AND MAKE SURE IT IS SAFE TO WOR…" at bounding box center [1253, 134] width 582 height 492
drag, startPoint x: 1112, startPoint y: 156, endPoint x: 1266, endPoint y: 148, distance: 154.2
click at [1266, 148] on p "Contact NOCC via Webex Teams BEFORE MAINTENANCE AND MAKE SURE IT IS SAFE TO WOR…" at bounding box center [1253, 134] width 582 height 492
copy p "B-V-5UL5AOT"
click at [1277, 319] on p "Contact NOCC via Webex Teams BEFORE MAINTENANCE AND MAKE SURE IT IS SAFE TO WOR…" at bounding box center [1253, 134] width 582 height 492
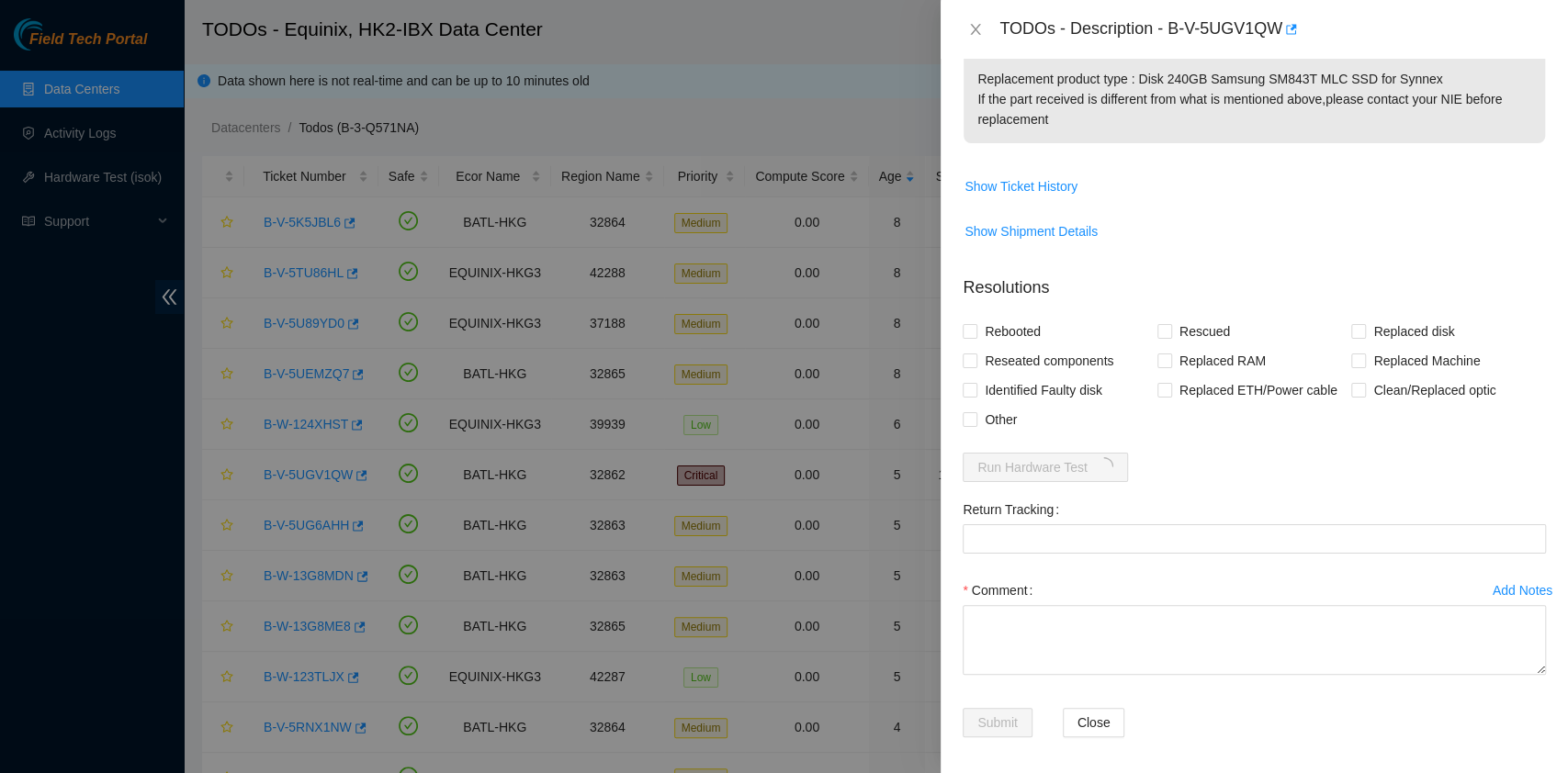
scroll to position [728, 0]
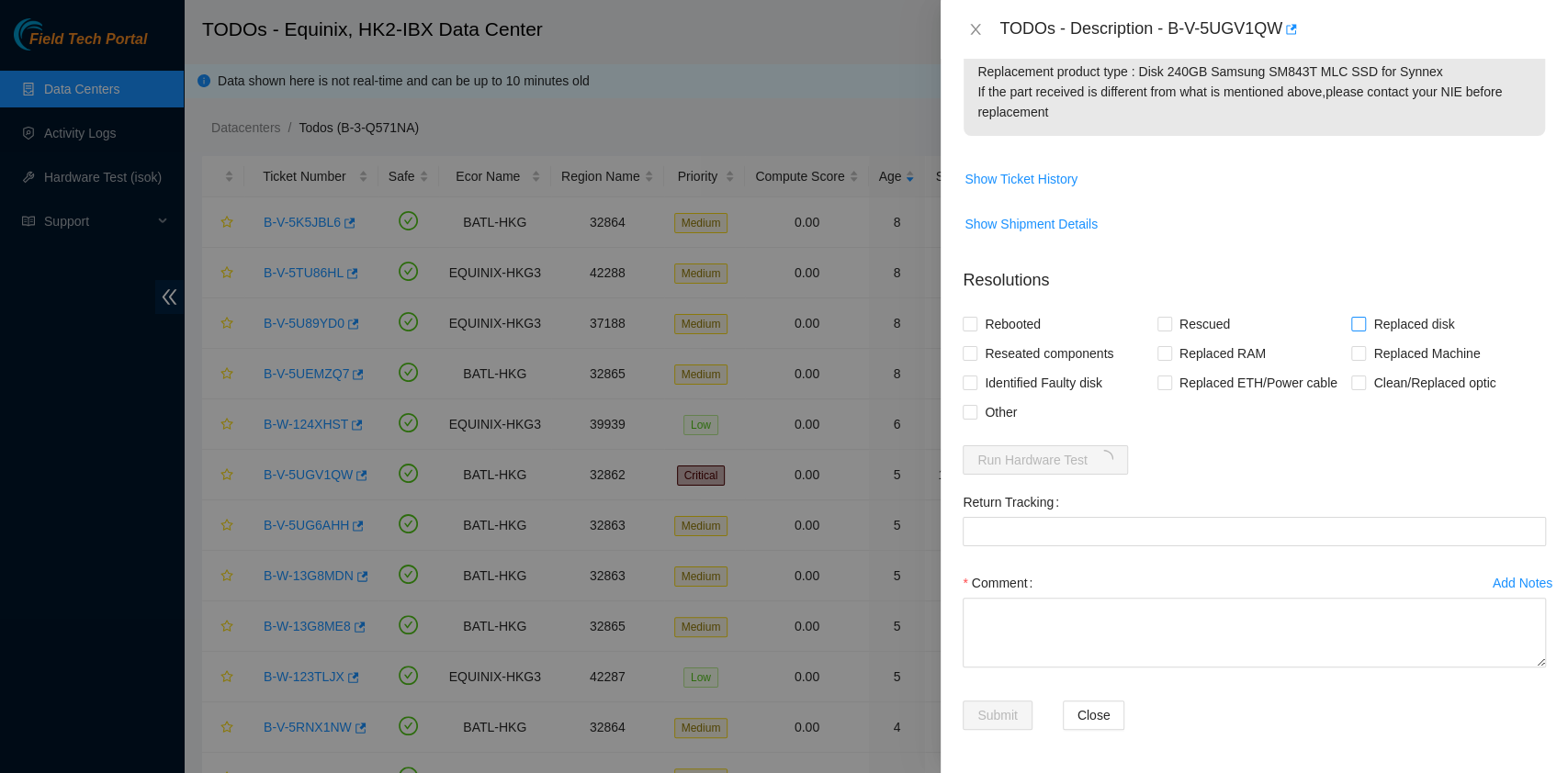
drag, startPoint x: 1418, startPoint y: 322, endPoint x: 1388, endPoint y: 328, distance: 30.6
click at [1418, 320] on span "Replaced disk" at bounding box center [1413, 324] width 96 height 29
click at [1364, 320] on input "Replaced disk" at bounding box center [1357, 322] width 13 height 13
checkbox input "true"
click at [1211, 327] on span "Rescued" at bounding box center [1204, 324] width 65 height 29
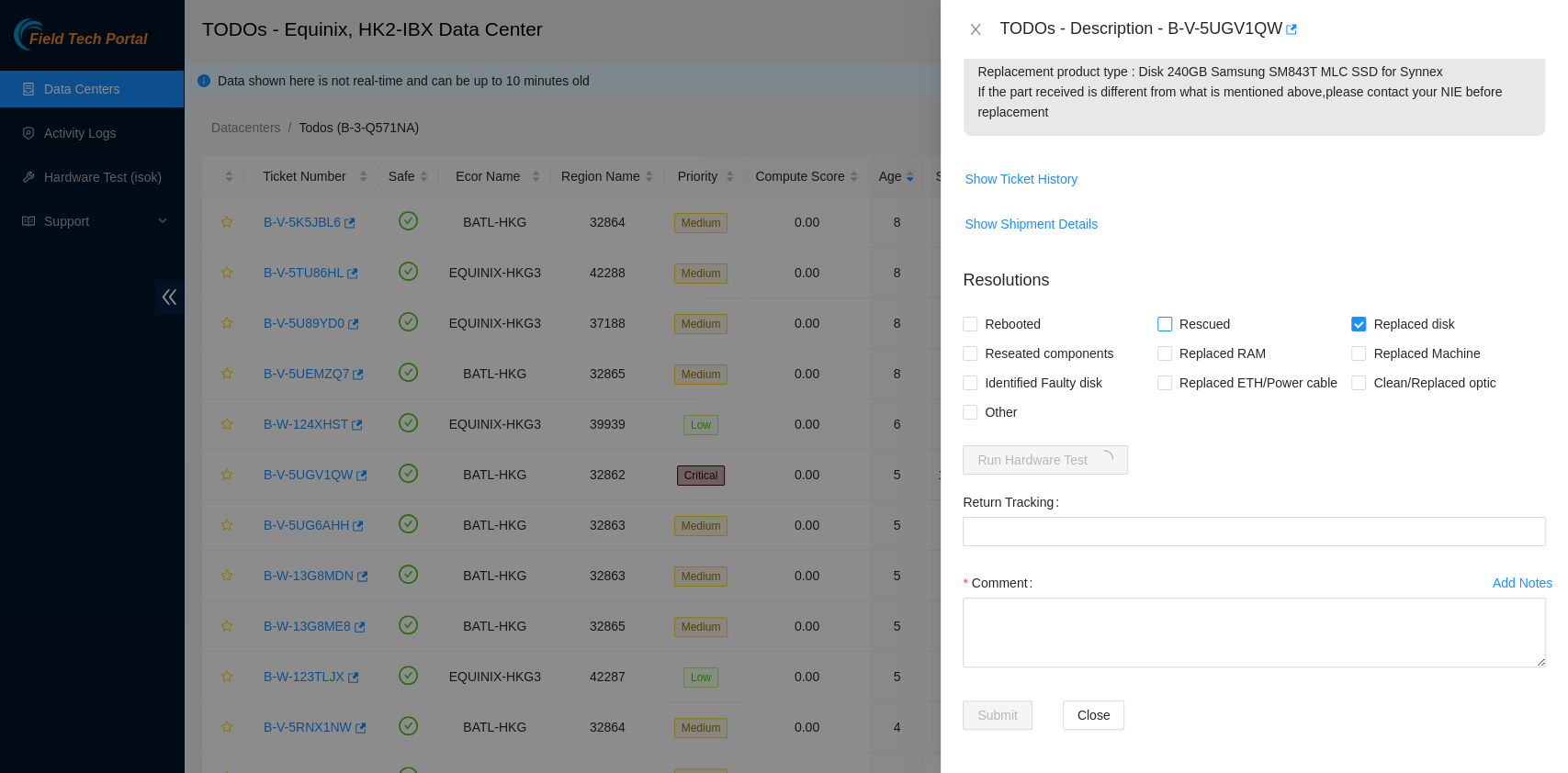
click at [1170, 327] on input "Rescued" at bounding box center [1163, 322] width 13 height 13
checkbox input "true"
click at [1010, 319] on span "Rebooted" at bounding box center [1012, 324] width 71 height 29
click at [976, 319] on input "Rebooted" at bounding box center [968, 322] width 13 height 13
checkbox input "true"
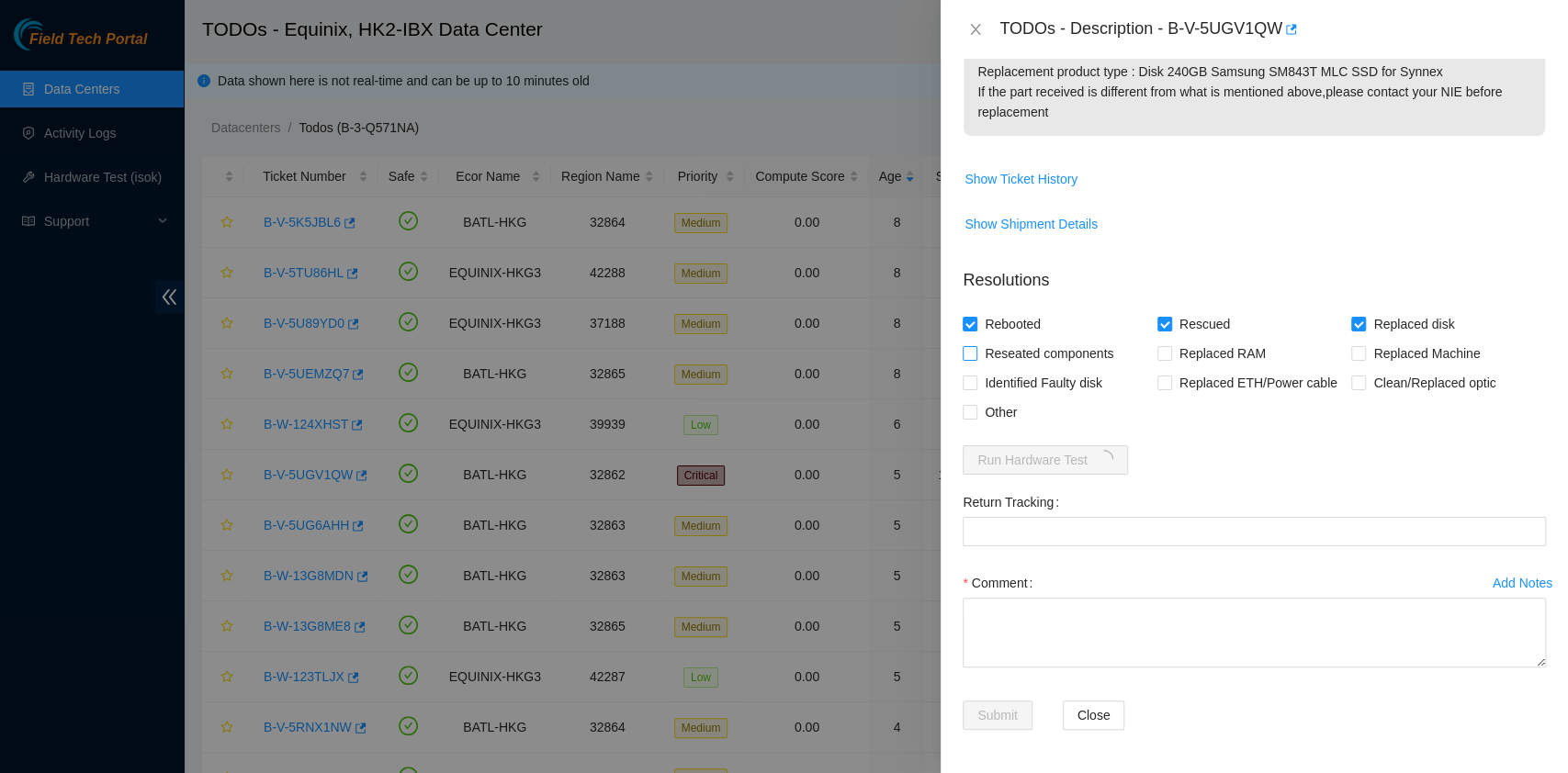
click at [1014, 349] on span "Reseated components" at bounding box center [1049, 353] width 143 height 29
click at [976, 349] on input "Reseated components" at bounding box center [968, 352] width 13 height 13
checkbox input "true"
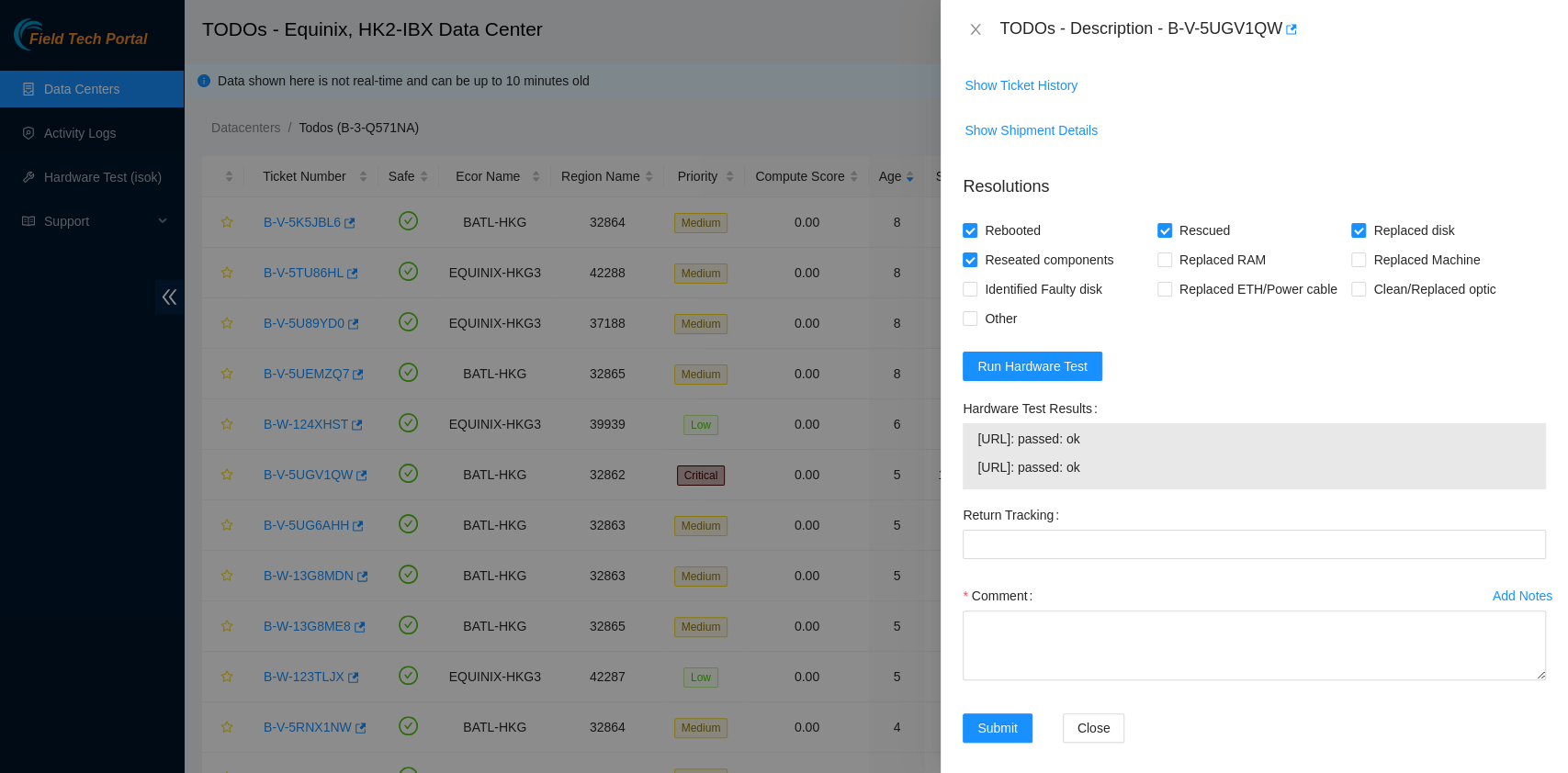
scroll to position [835, 0]
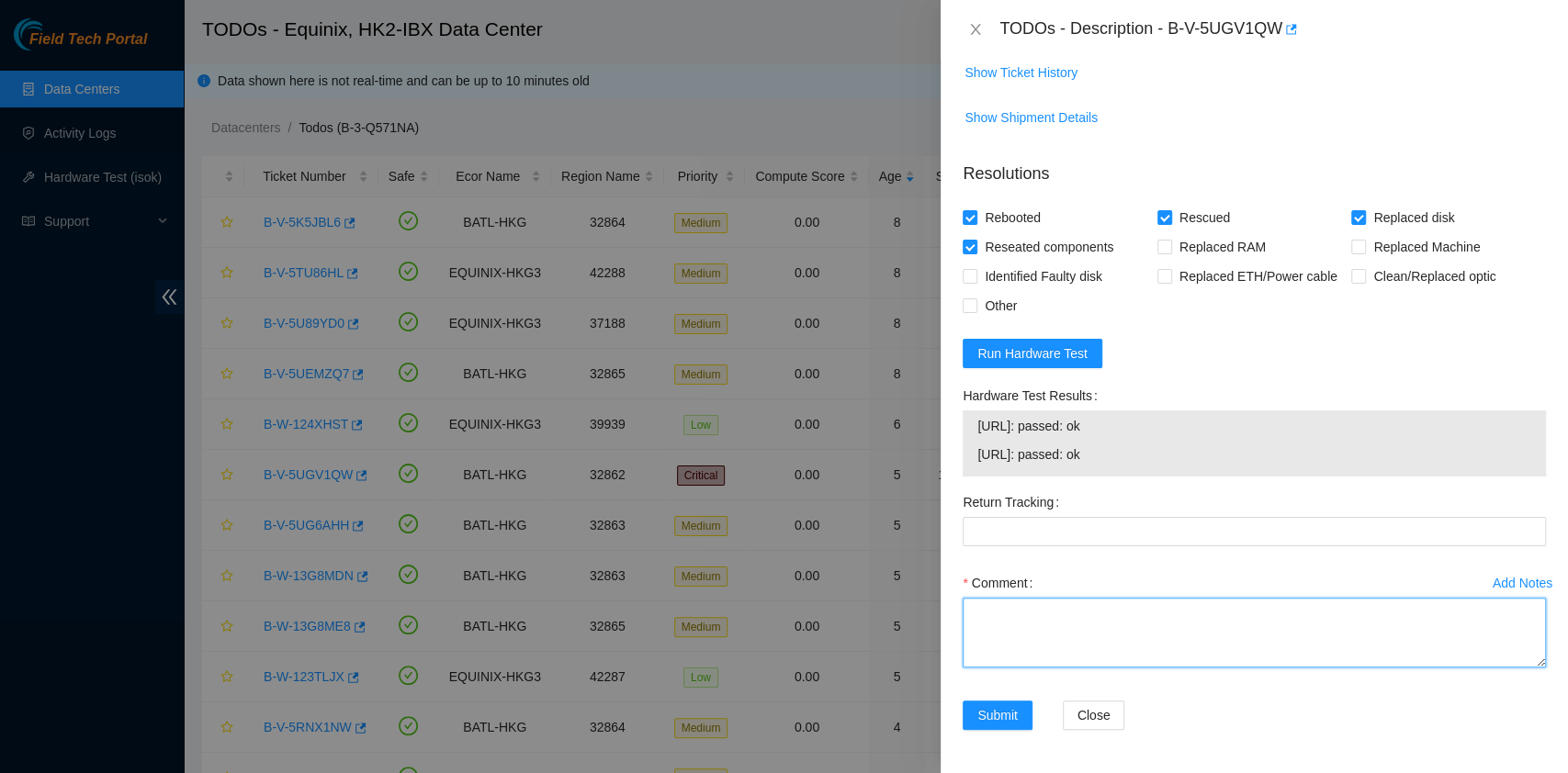
click at [1052, 666] on textarea "Comment" at bounding box center [1253, 633] width 584 height 70
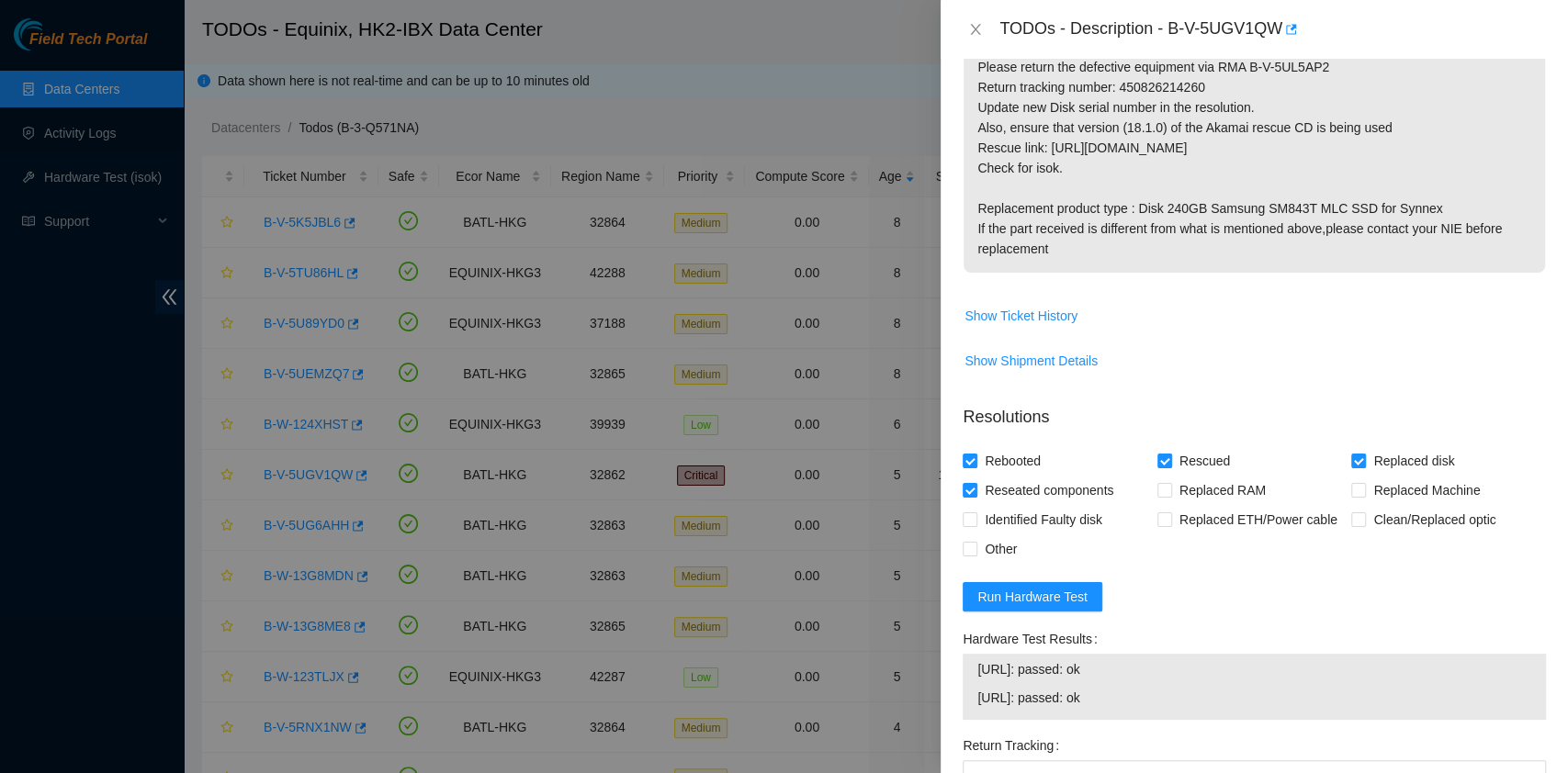
scroll to position [591, 0]
type textarea "pass ok New Disk Serial - S1GonYAF804355"
drag, startPoint x: 1116, startPoint y: 84, endPoint x: 1227, endPoint y: 81, distance: 111.0
click at [1227, 81] on p "Contact NOCC via Webex Teams BEFORE MAINTENANCE AND MAKE SURE IT IS SAFE TO WOR…" at bounding box center [1253, 27] width 582 height 492
copy p "450826214260"
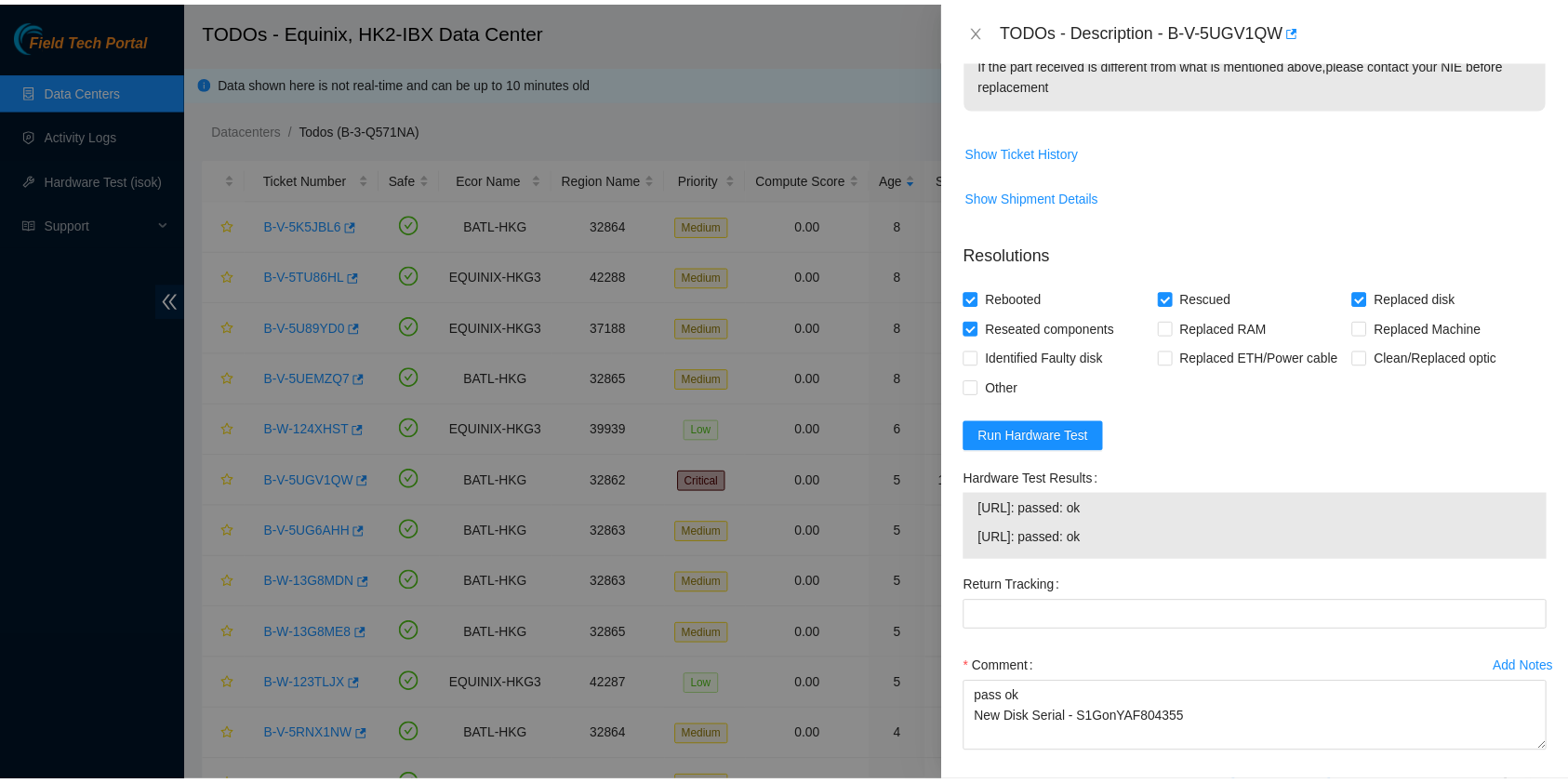
scroll to position [846, 0]
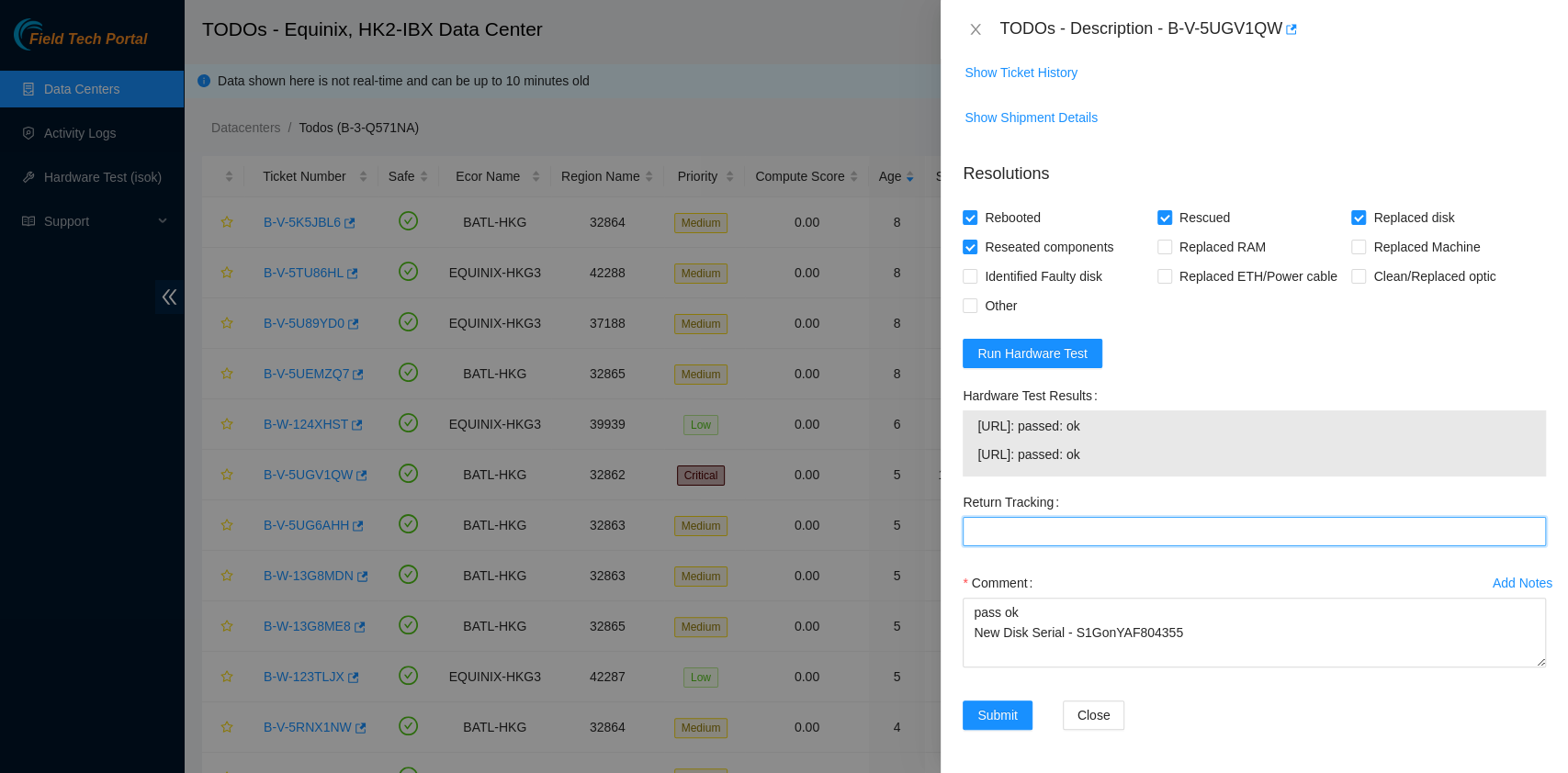
click at [1029, 539] on Tracking "Return Tracking" at bounding box center [1253, 531] width 584 height 29
paste Tracking "450826214260"
type Tracking "450826214260"
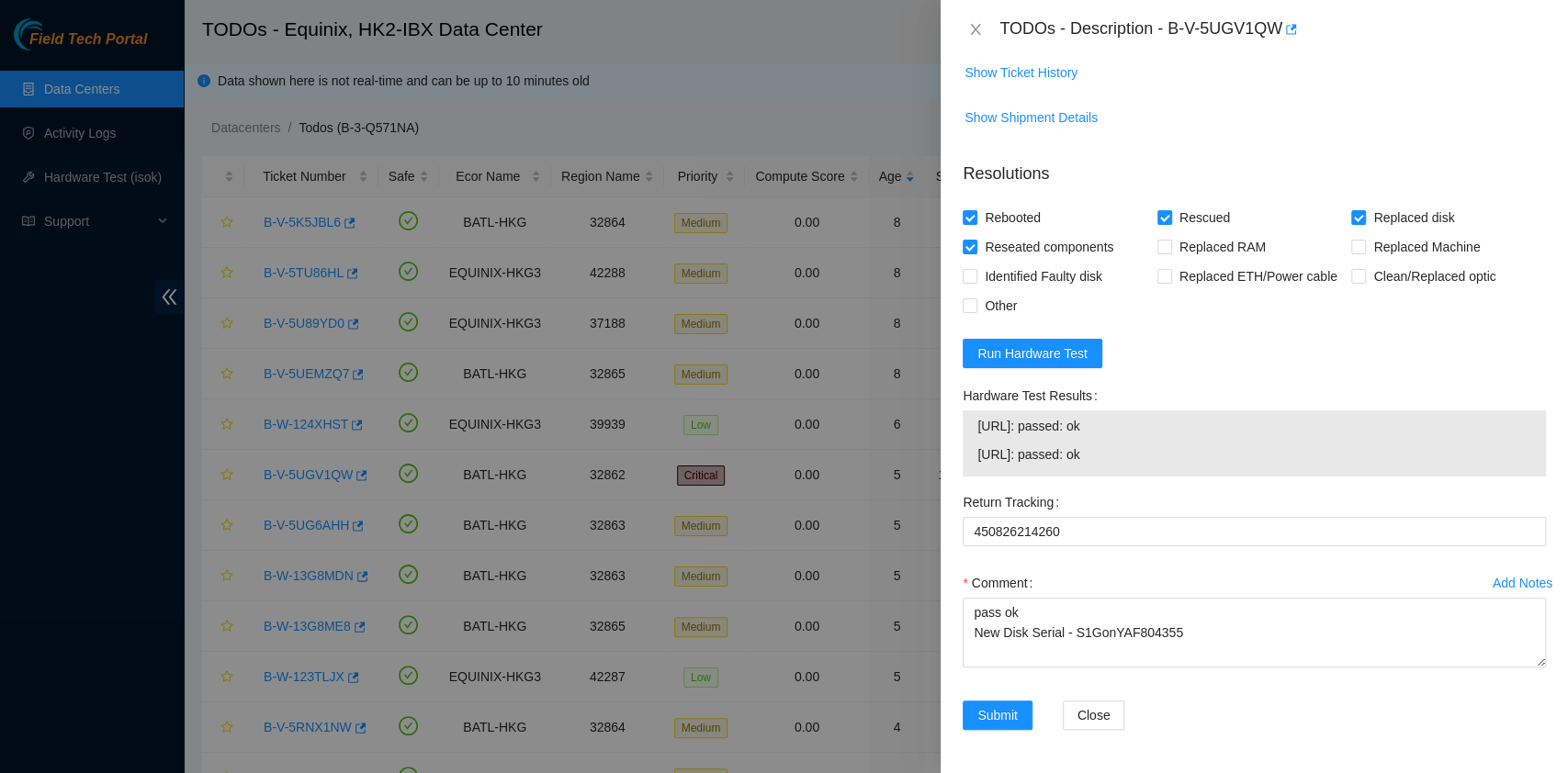
click at [1007, 695] on div "Add Notes Comment pass ok New Disk Serial - S1GonYAF804355" at bounding box center [1254, 634] width 598 height 133
click at [1007, 705] on span "Submit" at bounding box center [998, 715] width 41 height 20
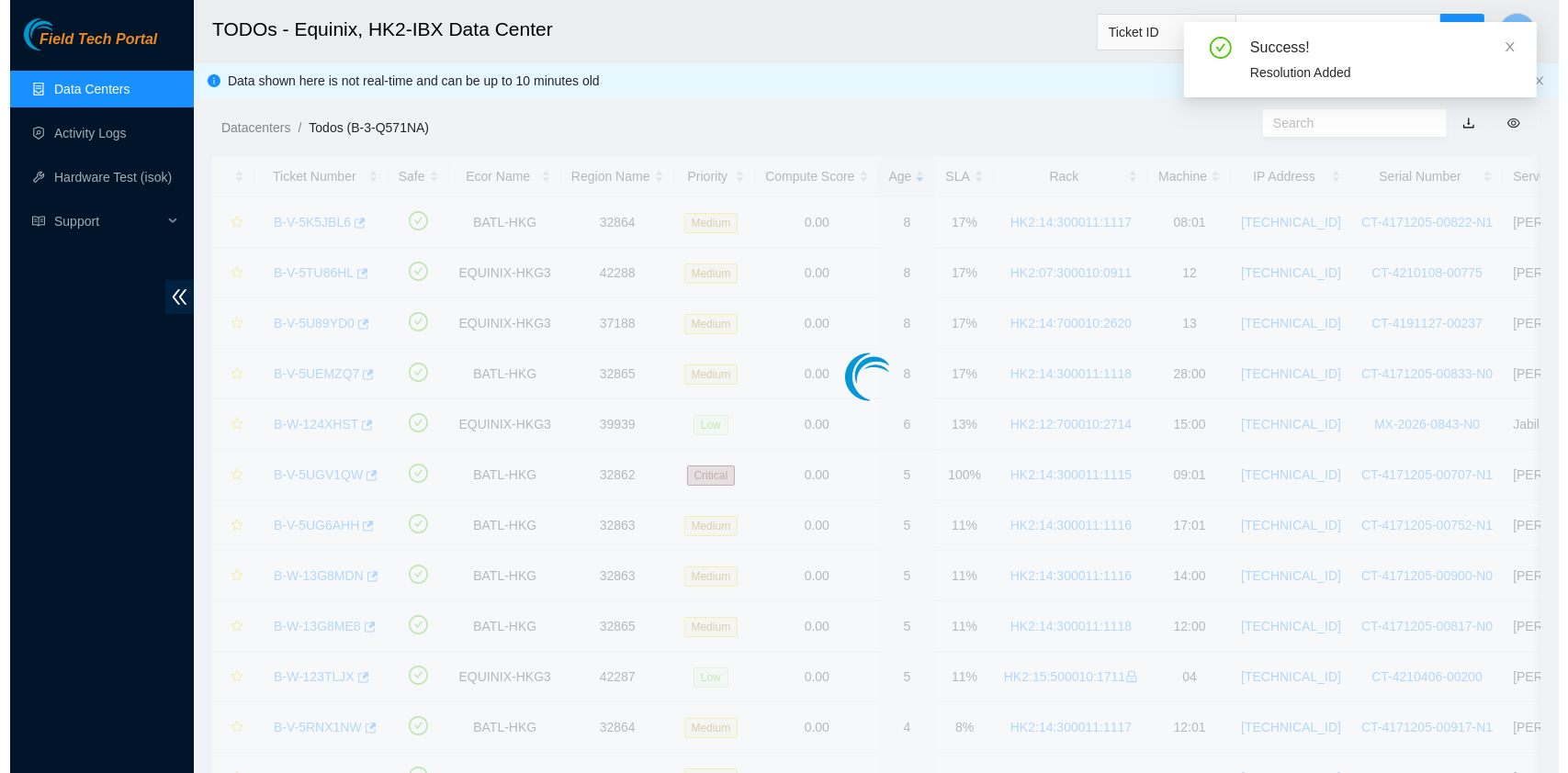
scroll to position [418, 0]
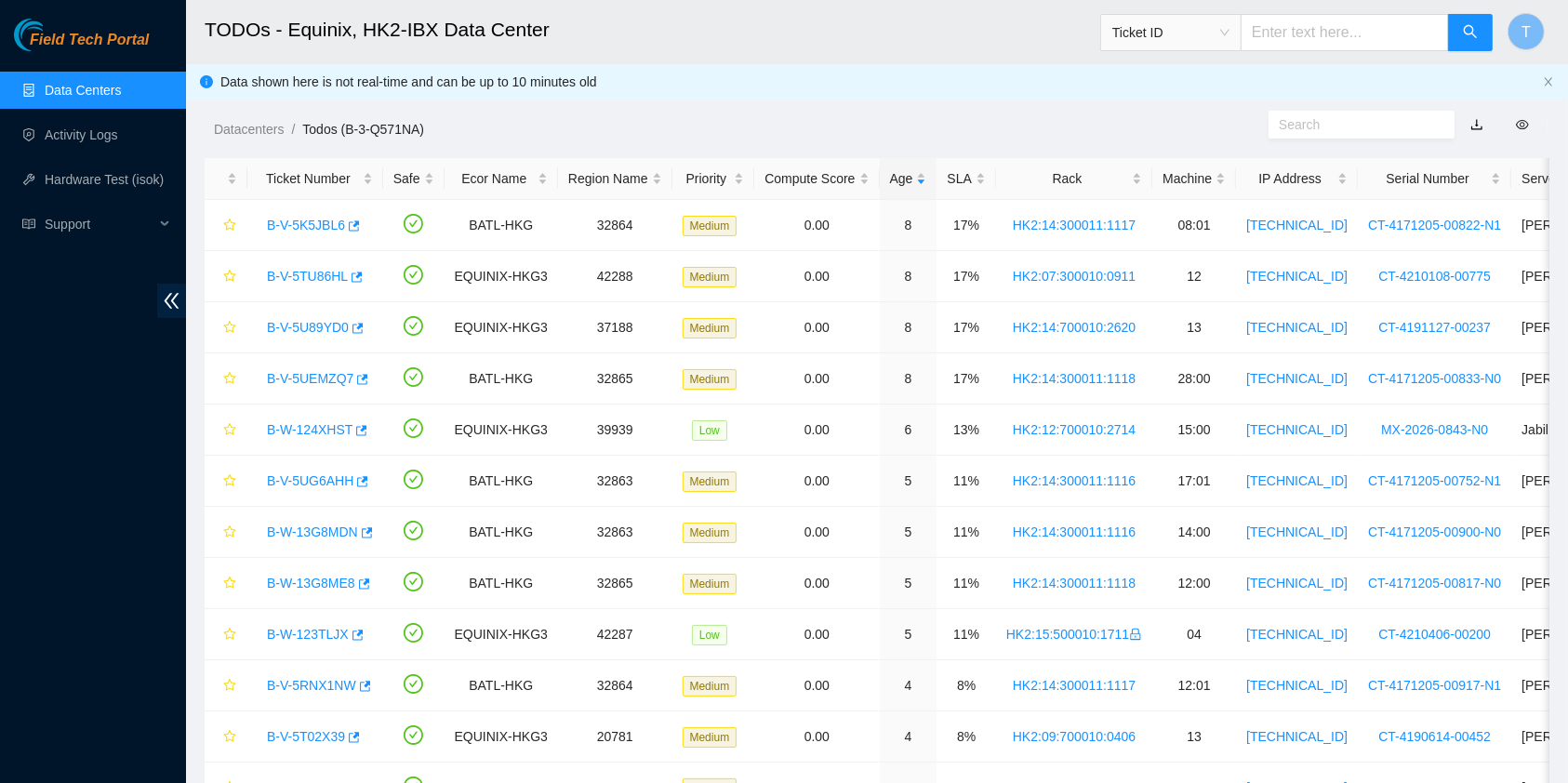
click at [2, 524] on div "Field Tech Portal Data Centers Activity Logs Hardware Test (isok) Support" at bounding box center [93, 401] width 186 height 764
click at [310, 224] on link "B-V-5K5JBL6" at bounding box center [306, 224] width 78 height 15
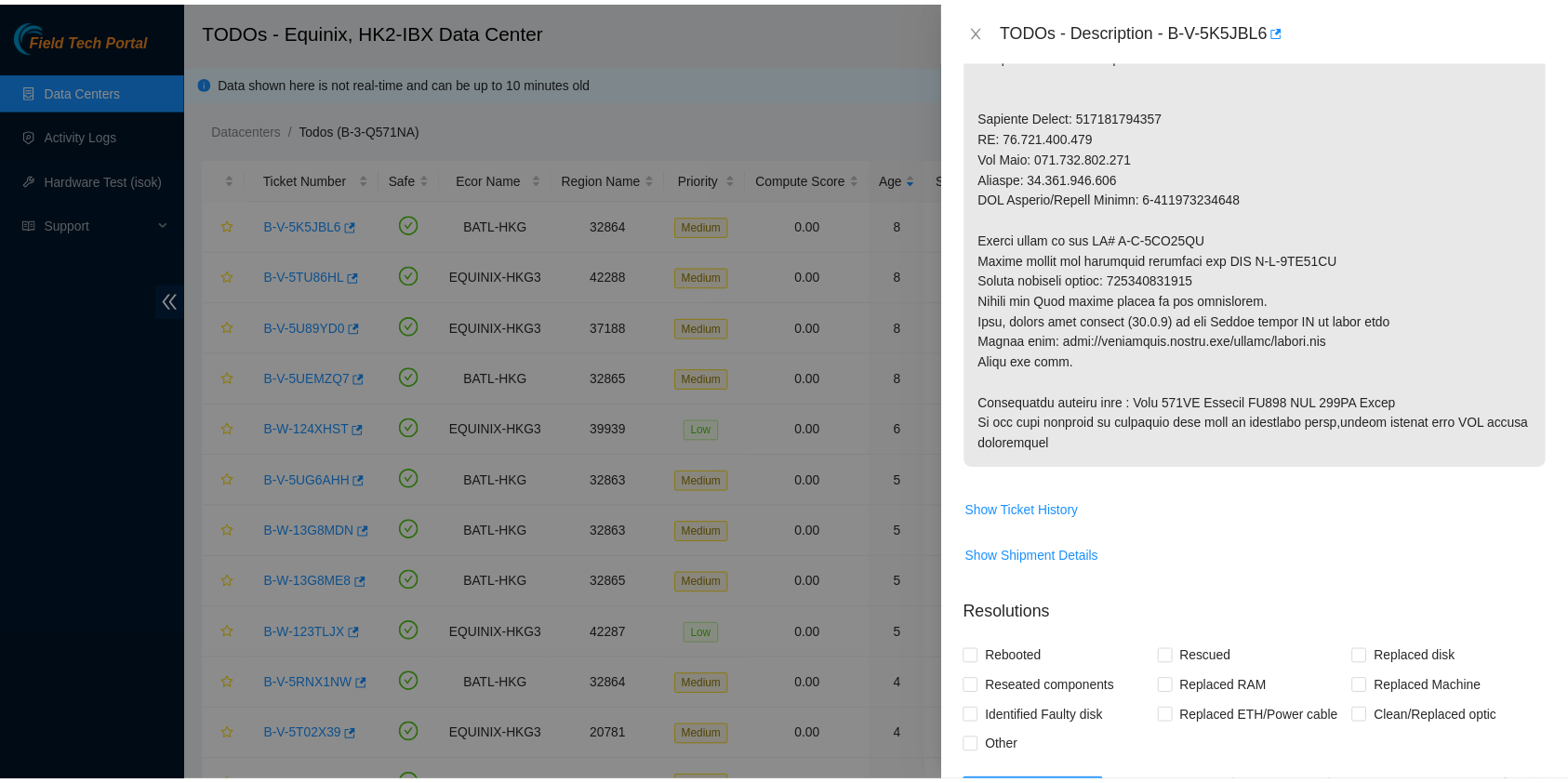
scroll to position [865, 0]
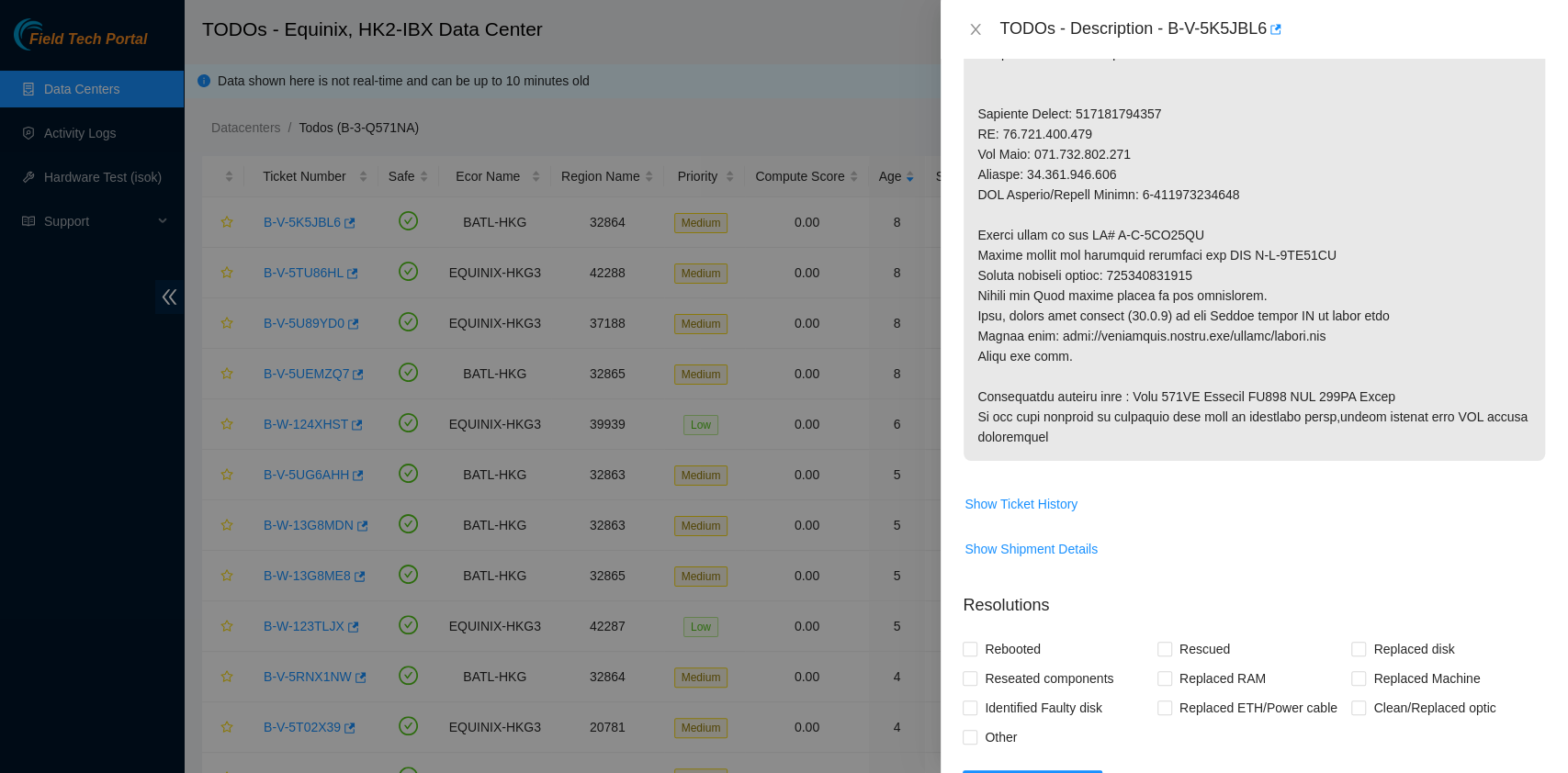
click at [982, 38] on div "TODOs - Description - B-V-5K5JBL6" at bounding box center [1253, 29] width 584 height 29
click at [979, 30] on icon "close" at bounding box center [975, 29] width 15 height 15
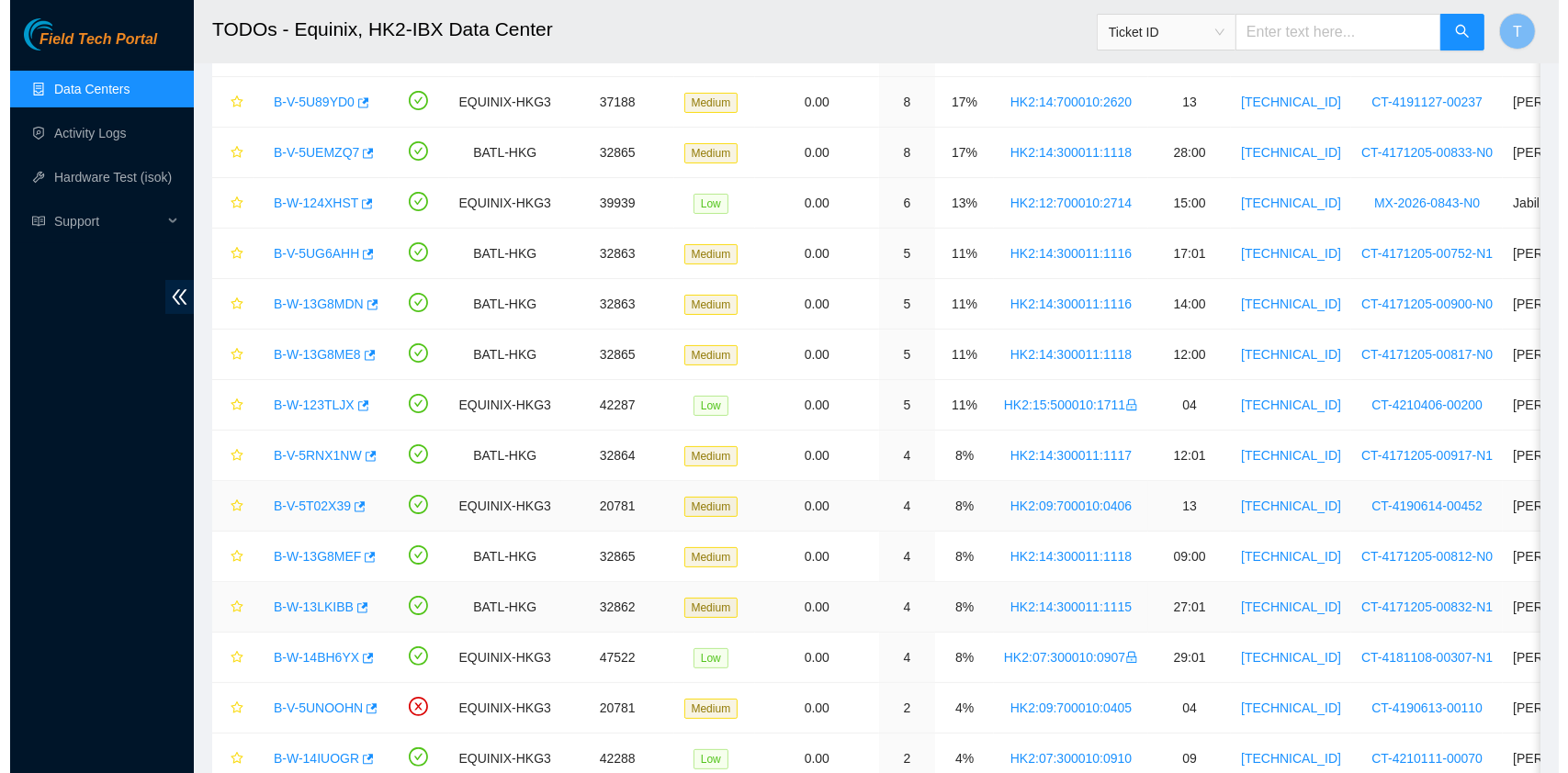
scroll to position [221, 0]
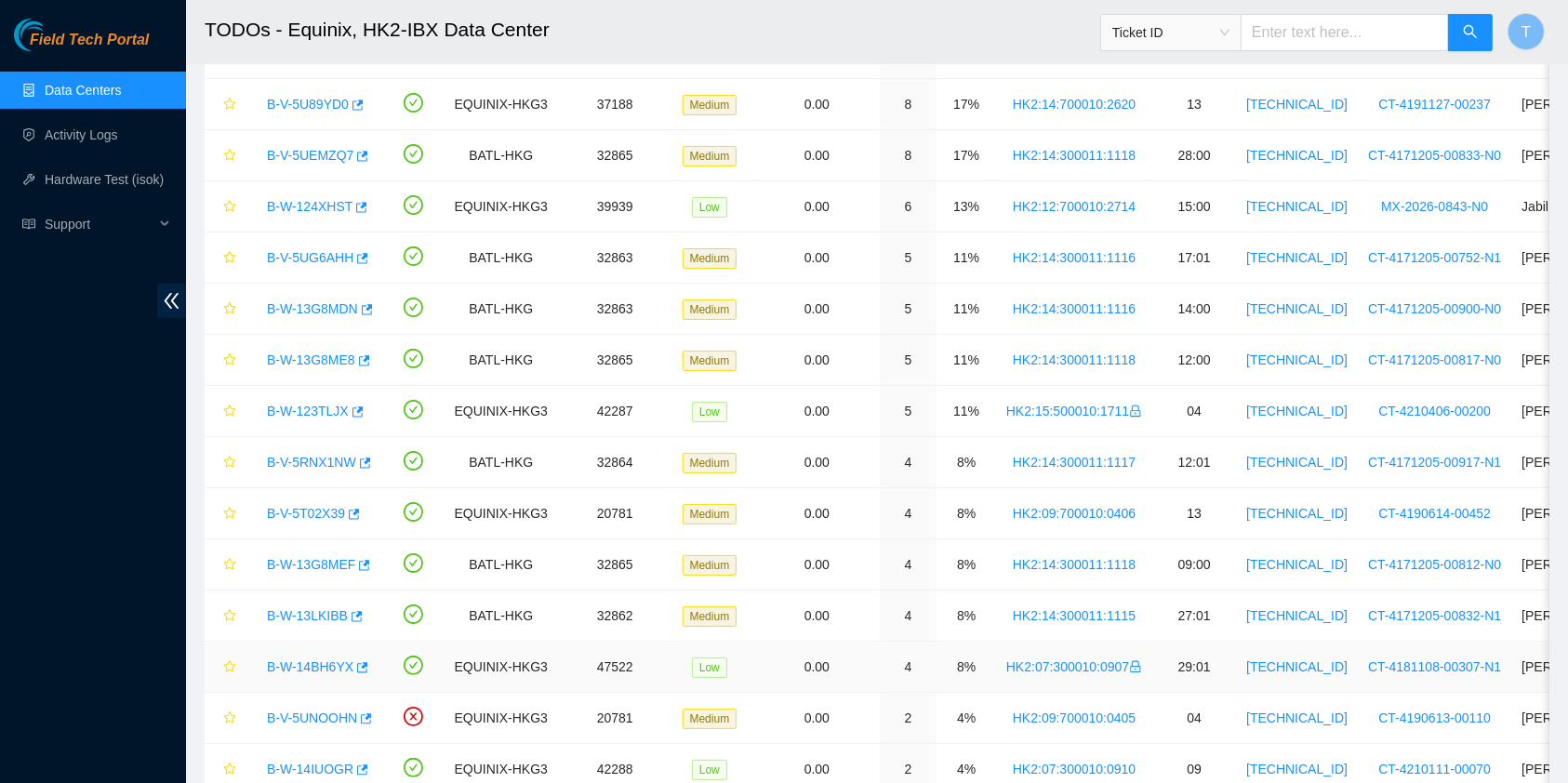
click at [318, 662] on link "B-W-14BH6YX" at bounding box center [310, 666] width 86 height 15
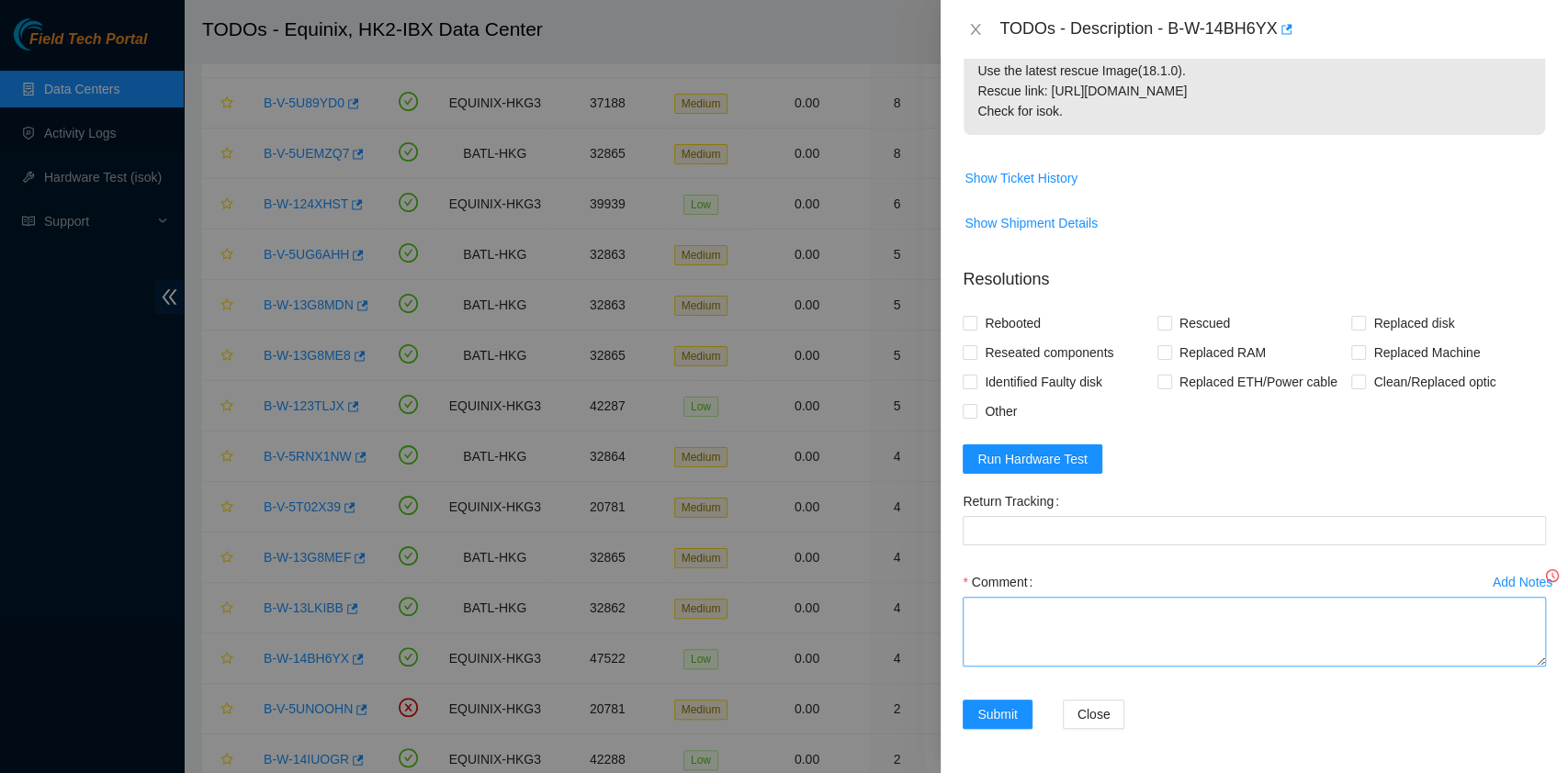
scroll to position [366, 0]
drag, startPoint x: 1041, startPoint y: 461, endPoint x: 1060, endPoint y: 454, distance: 20.2
click at [1040, 461] on span "Run Hardware Test" at bounding box center [1033, 460] width 110 height 20
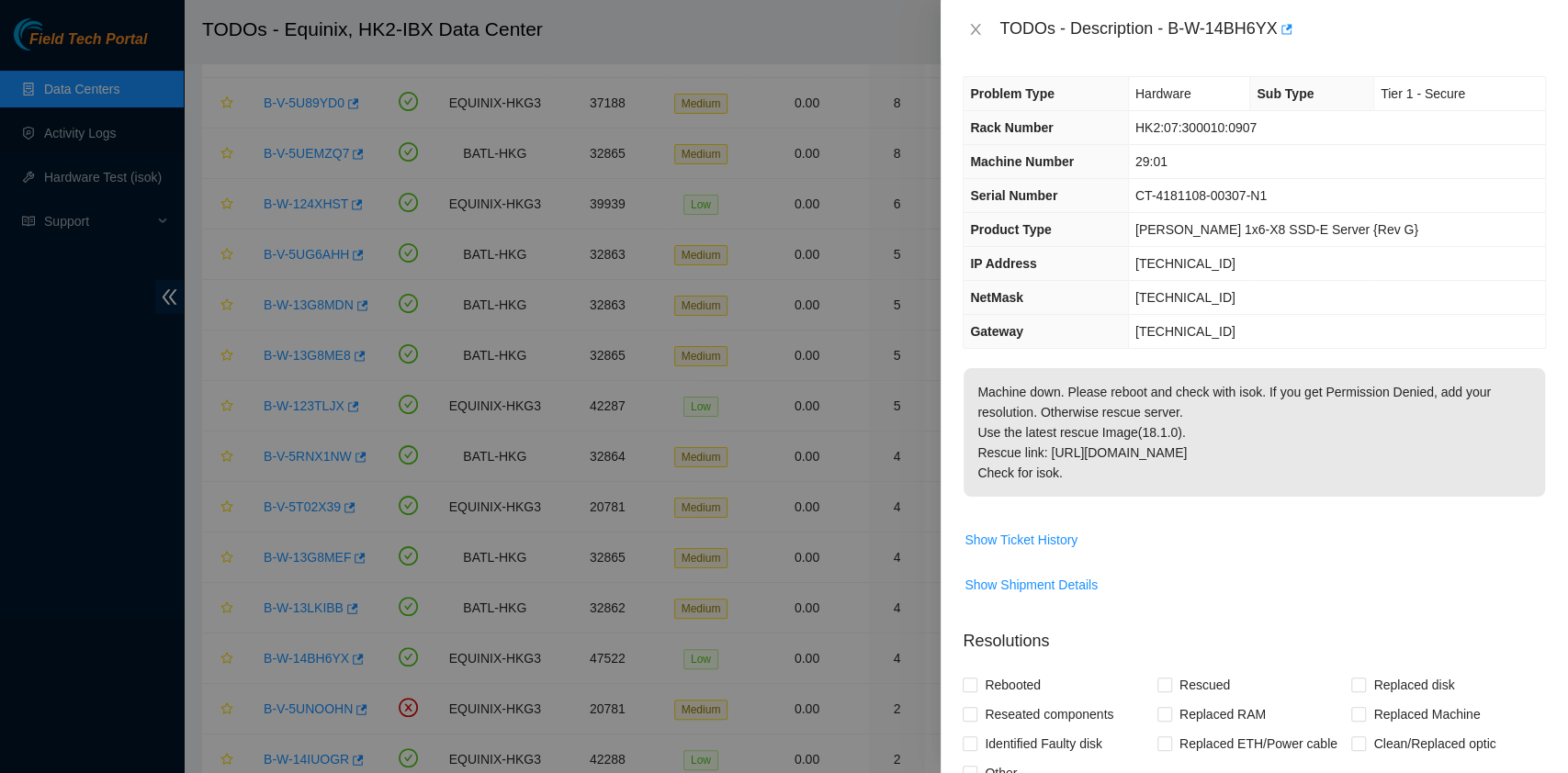
scroll to position [0, 0]
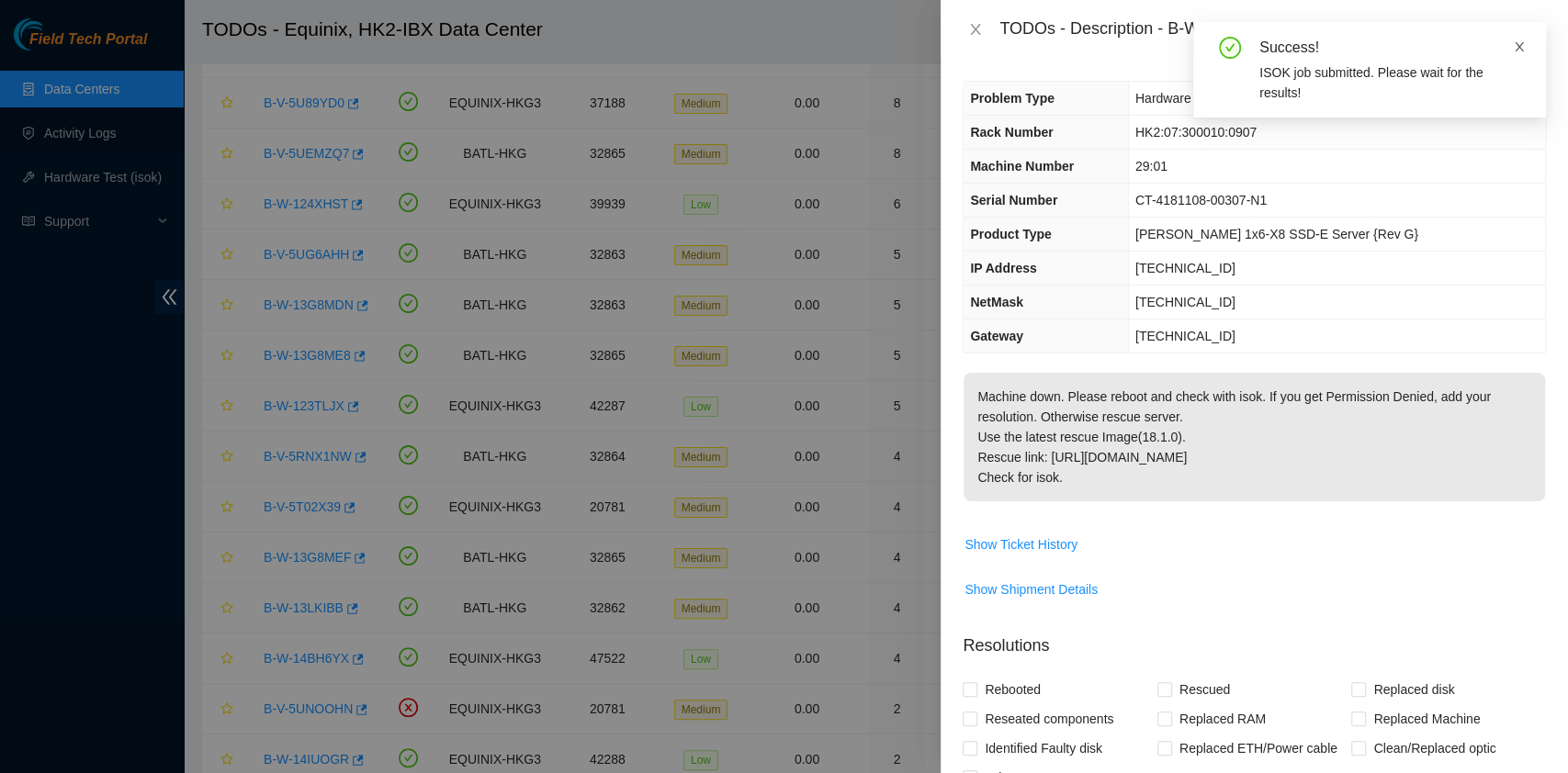
click at [1518, 47] on icon "close" at bounding box center [1519, 46] width 13 height 13
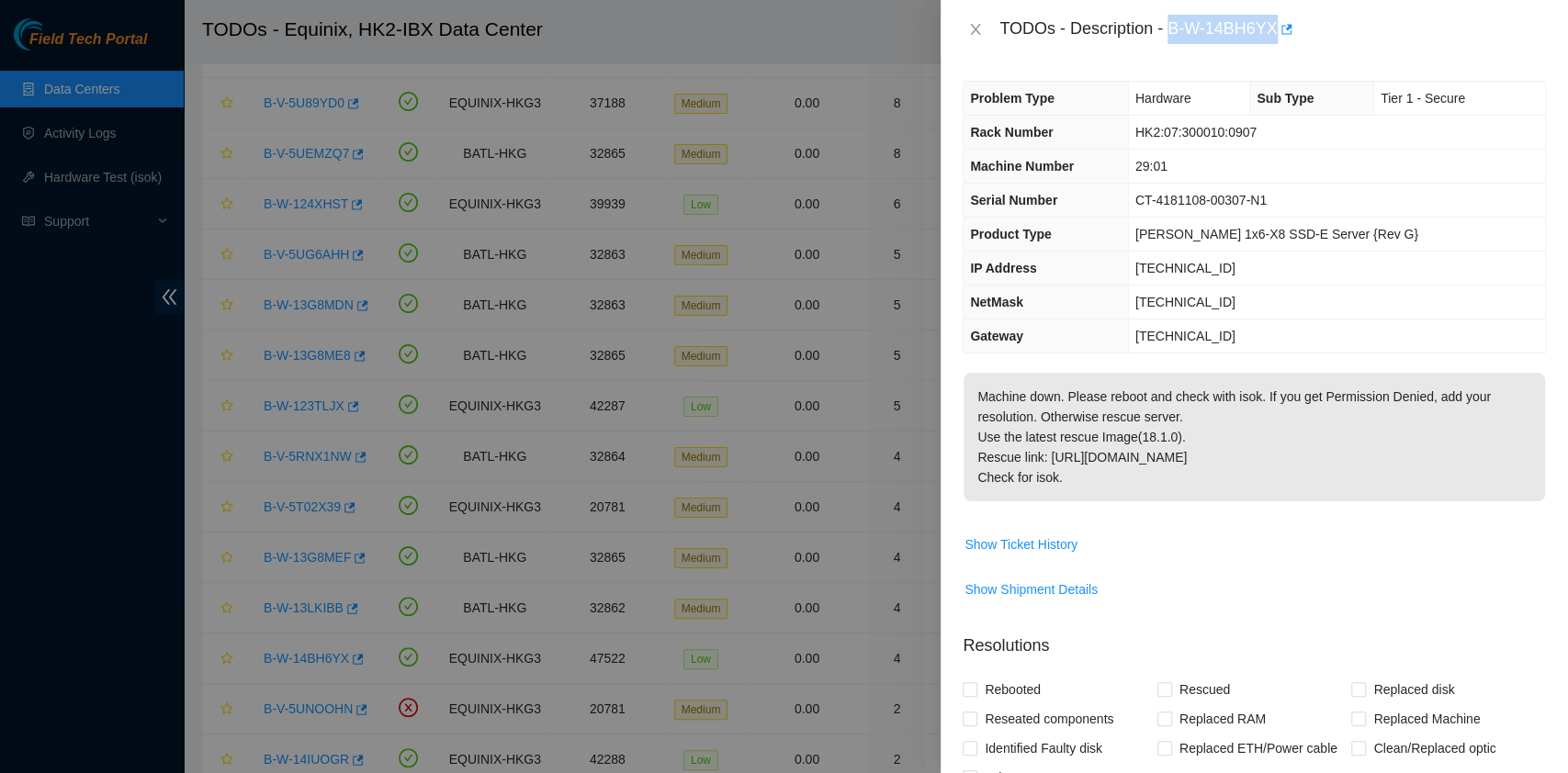
drag, startPoint x: 1170, startPoint y: 33, endPoint x: 1272, endPoint y: 25, distance: 102.3
click at [1272, 25] on div "TODOs - Description - B-W-14BH6YX" at bounding box center [1272, 29] width 547 height 29
copy div "B-W-14BH6YX"
click at [1103, 430] on p "Machine down. Please reboot and check with isok. If you get Permission Denied, …" at bounding box center [1253, 436] width 582 height 129
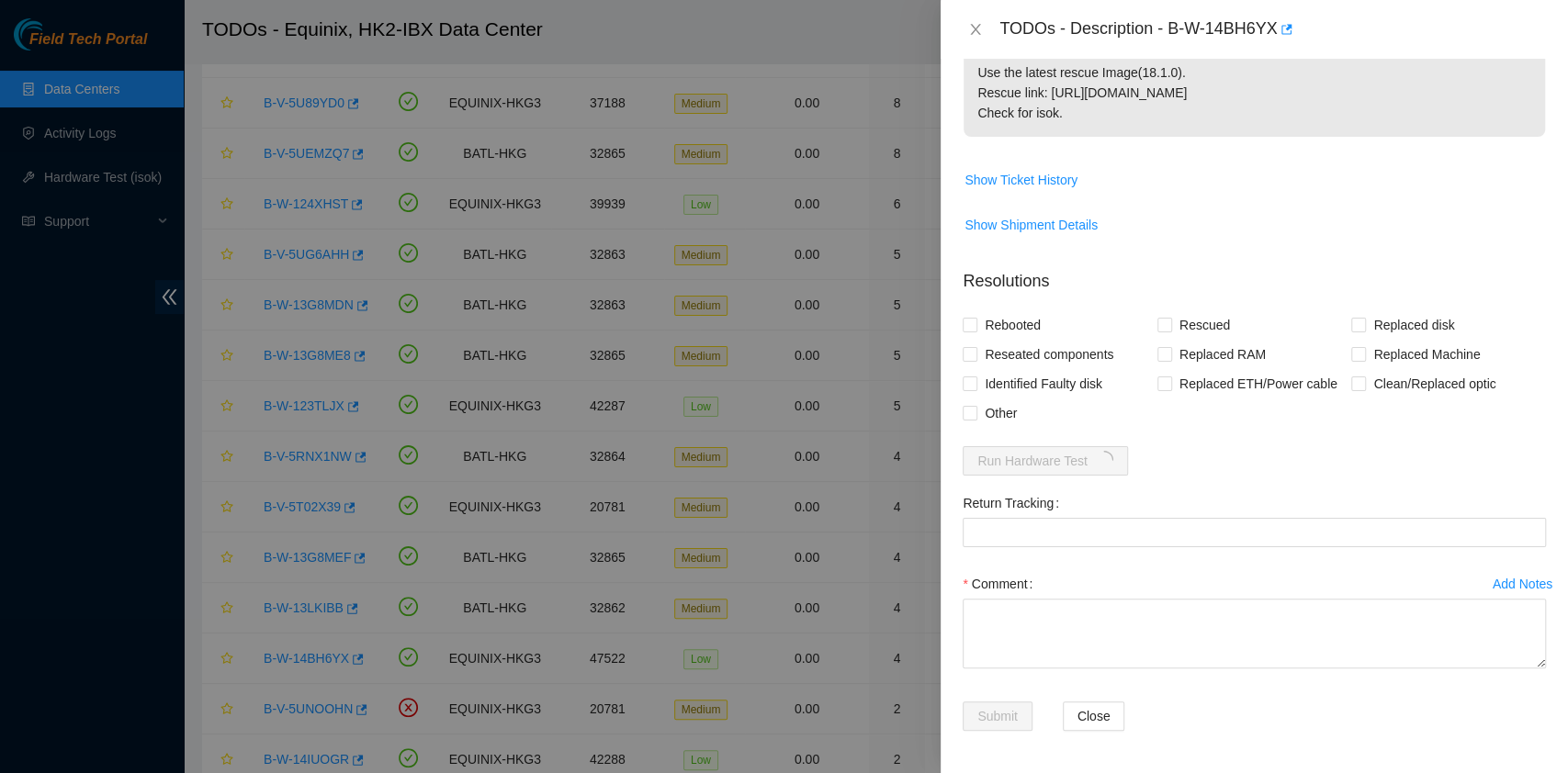
scroll to position [366, 0]
click at [1005, 349] on span "Reseated components" at bounding box center [1049, 353] width 143 height 29
click at [976, 349] on input "Reseated components" at bounding box center [968, 352] width 13 height 13
checkbox input "true"
click at [999, 321] on span "Rebooted" at bounding box center [1012, 324] width 71 height 29
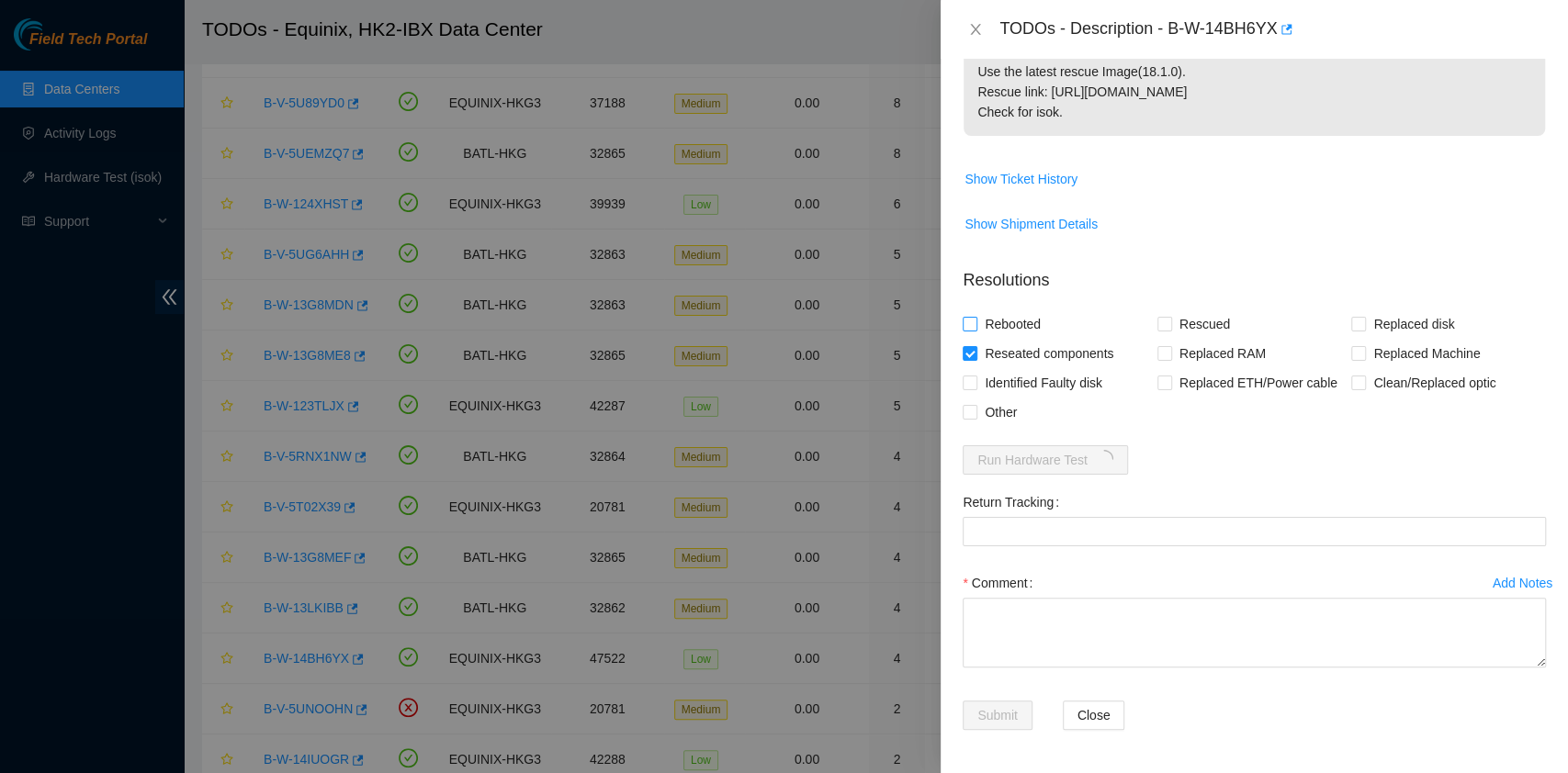
click at [976, 321] on input "Rebooted" at bounding box center [968, 322] width 13 height 13
checkbox input "true"
click at [1162, 318] on input "Rescued" at bounding box center [1163, 322] width 13 height 13
checkbox input "true"
click at [1095, 700] on button "Close" at bounding box center [1094, 715] width 63 height 29
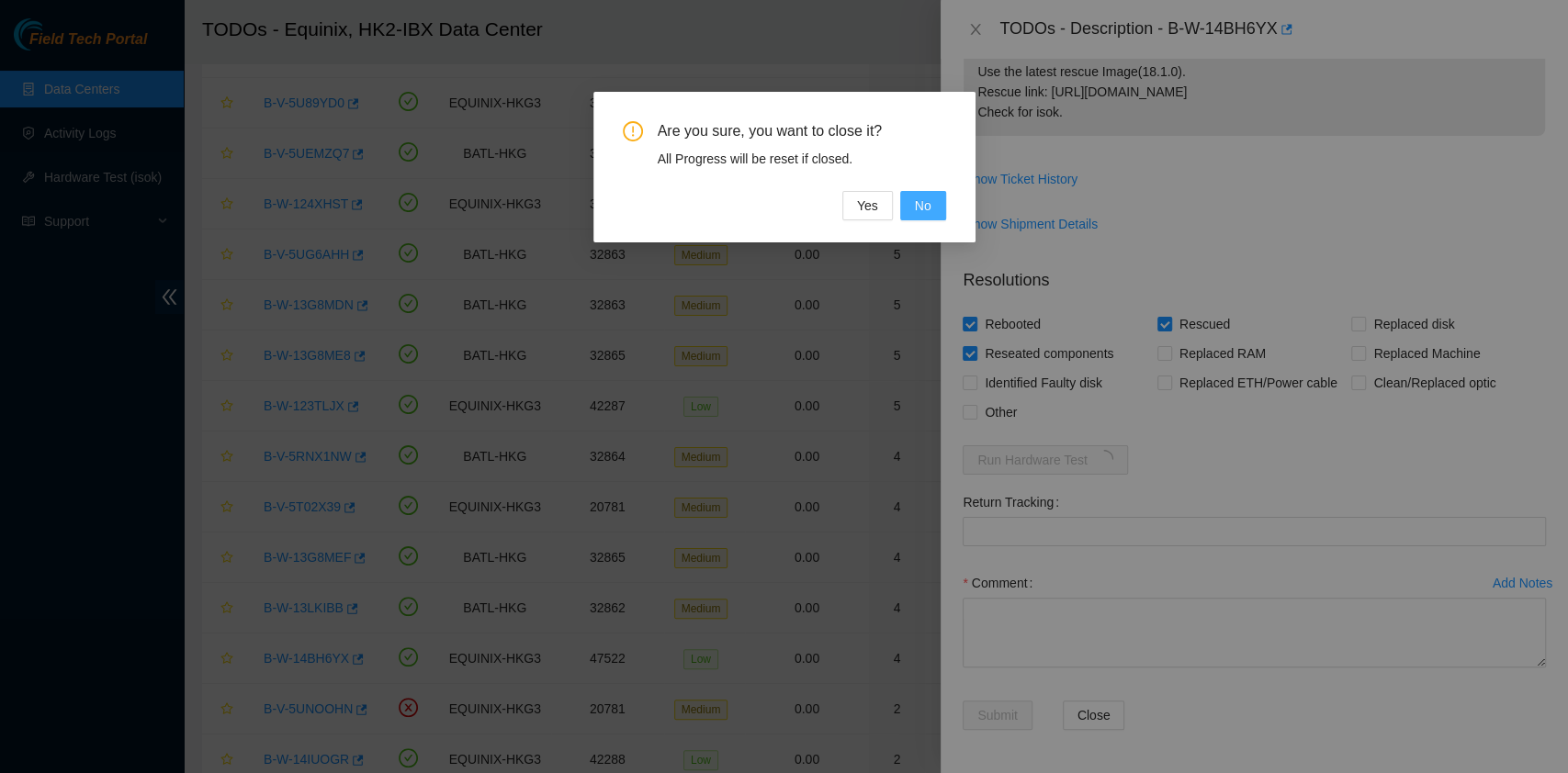
click at [923, 206] on span "No" at bounding box center [922, 205] width 16 height 20
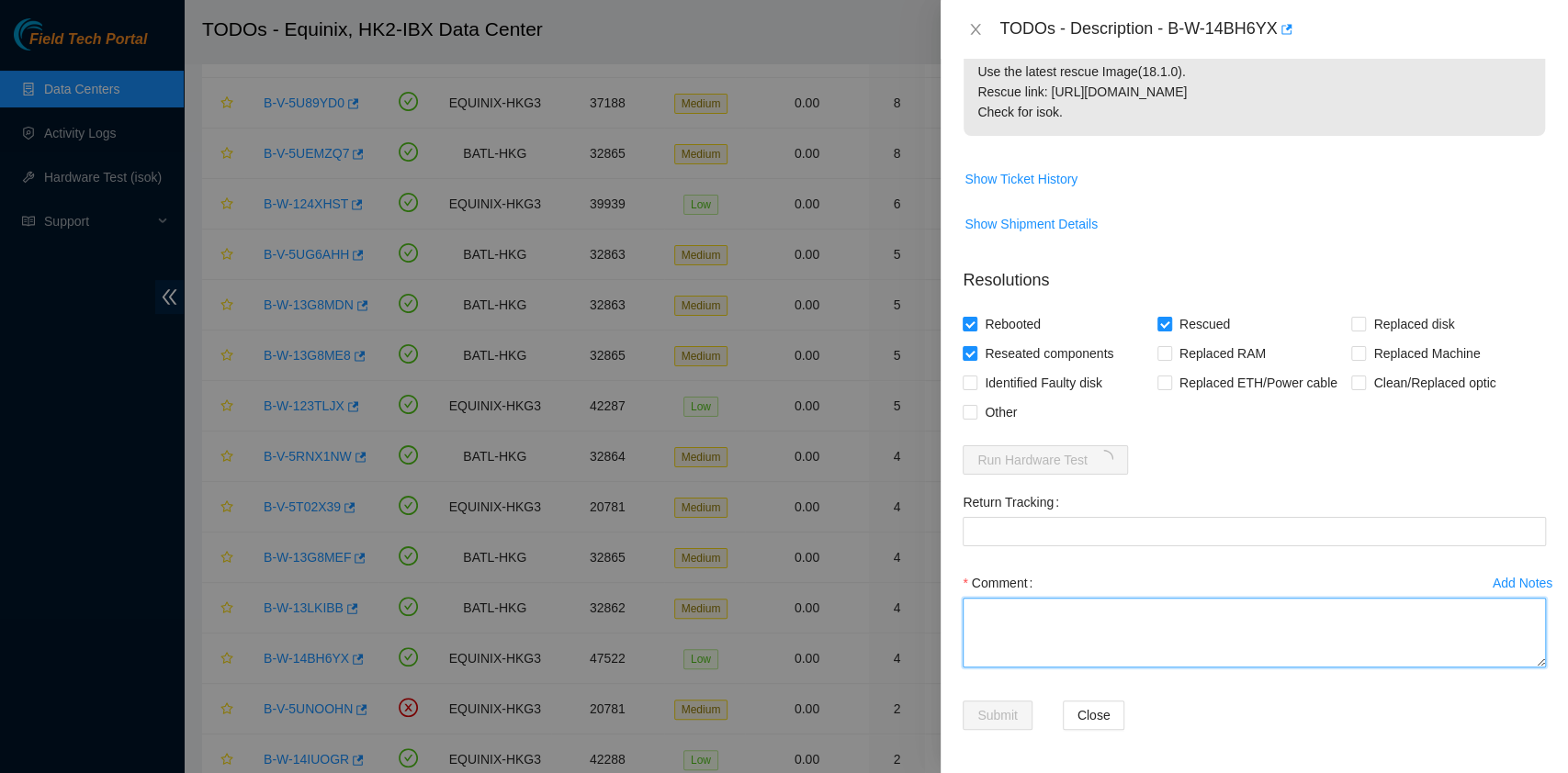
click at [1104, 619] on textarea "Comment" at bounding box center [1253, 633] width 584 height 70
type textarea "pass ok"
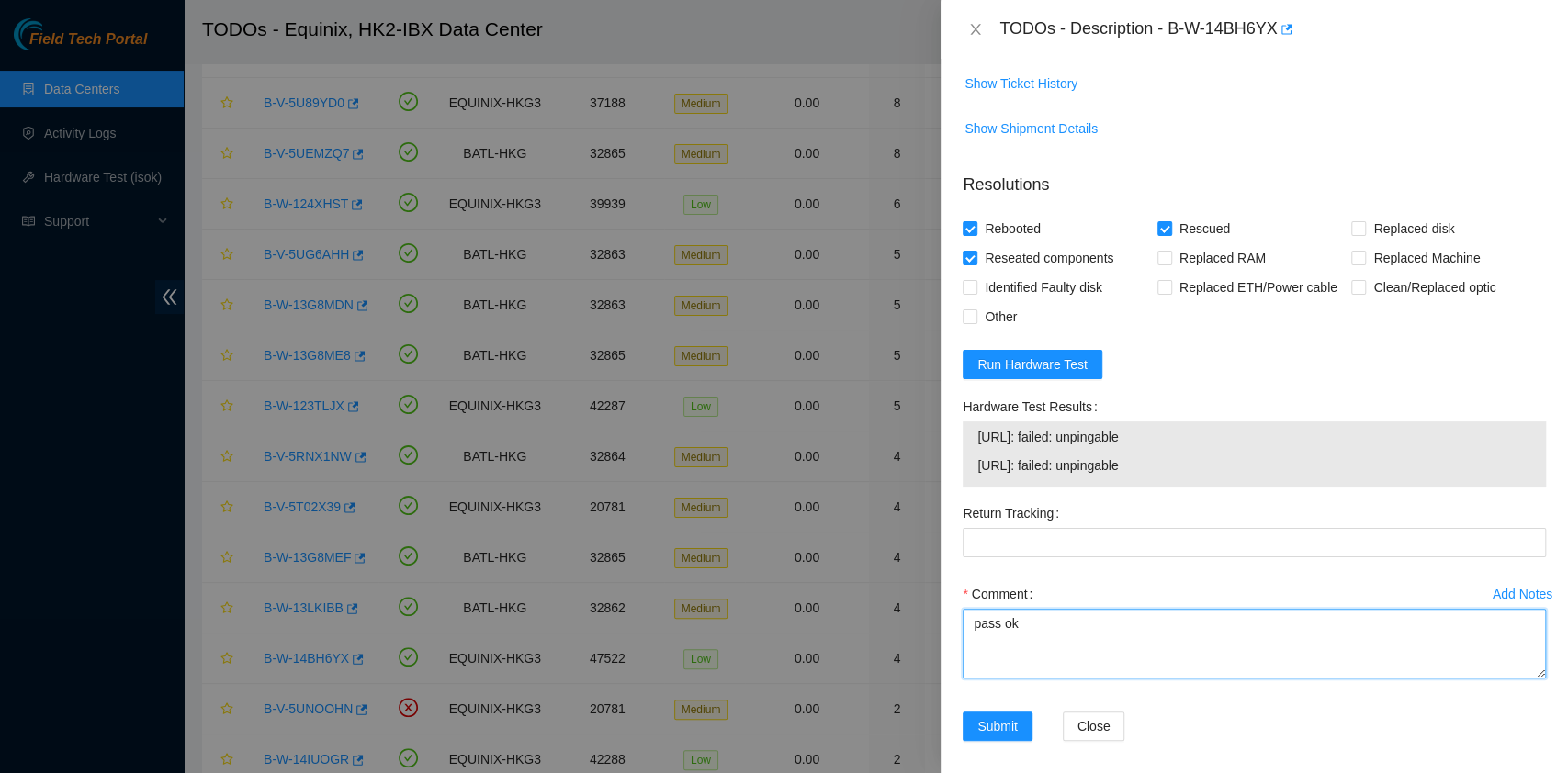
scroll to position [472, 0]
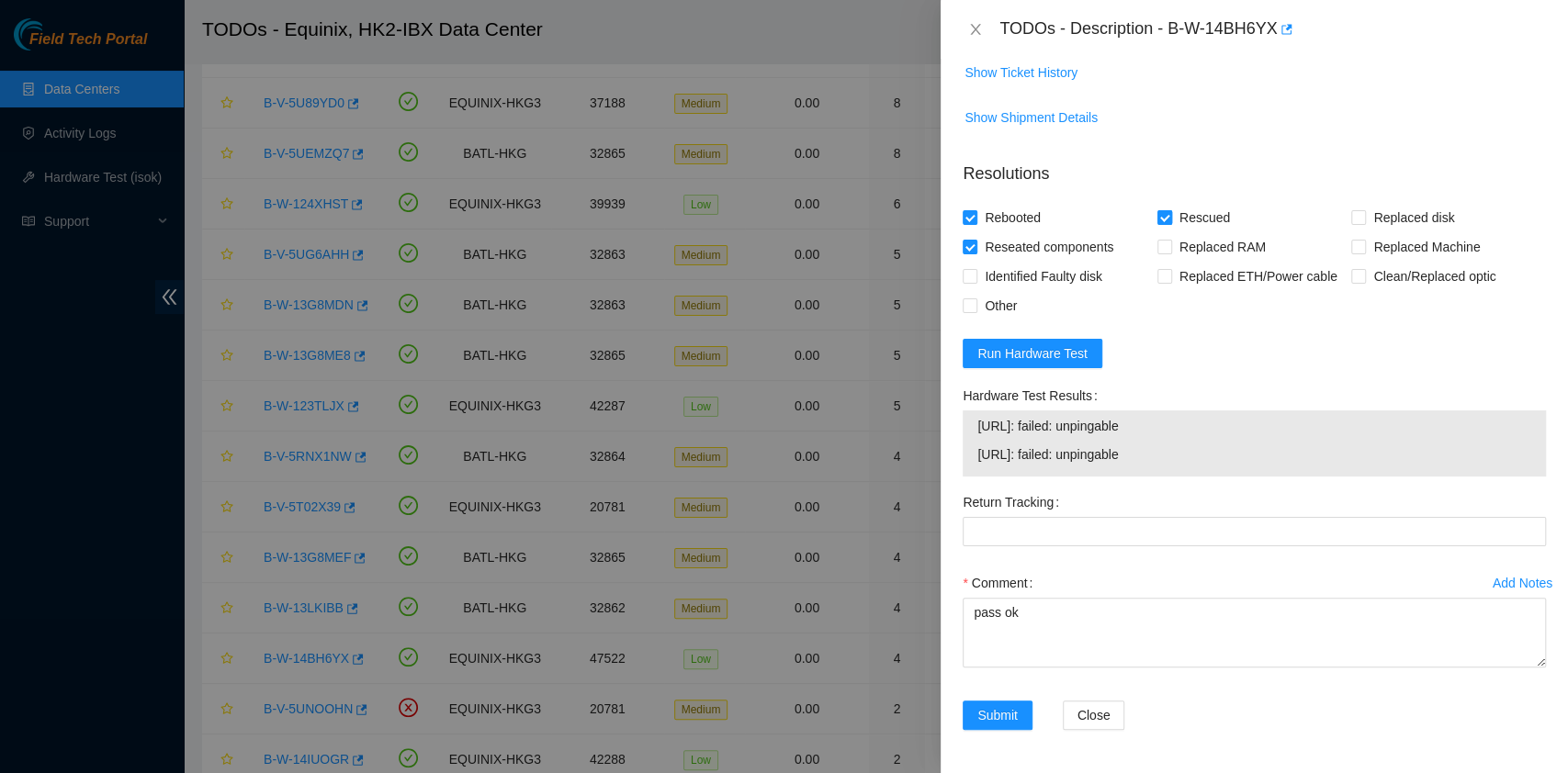
click at [1176, 206] on span "Rescued" at bounding box center [1204, 218] width 65 height 29
click at [1170, 210] on input "Rescued" at bounding box center [1163, 216] width 13 height 13
checkbox input "false"
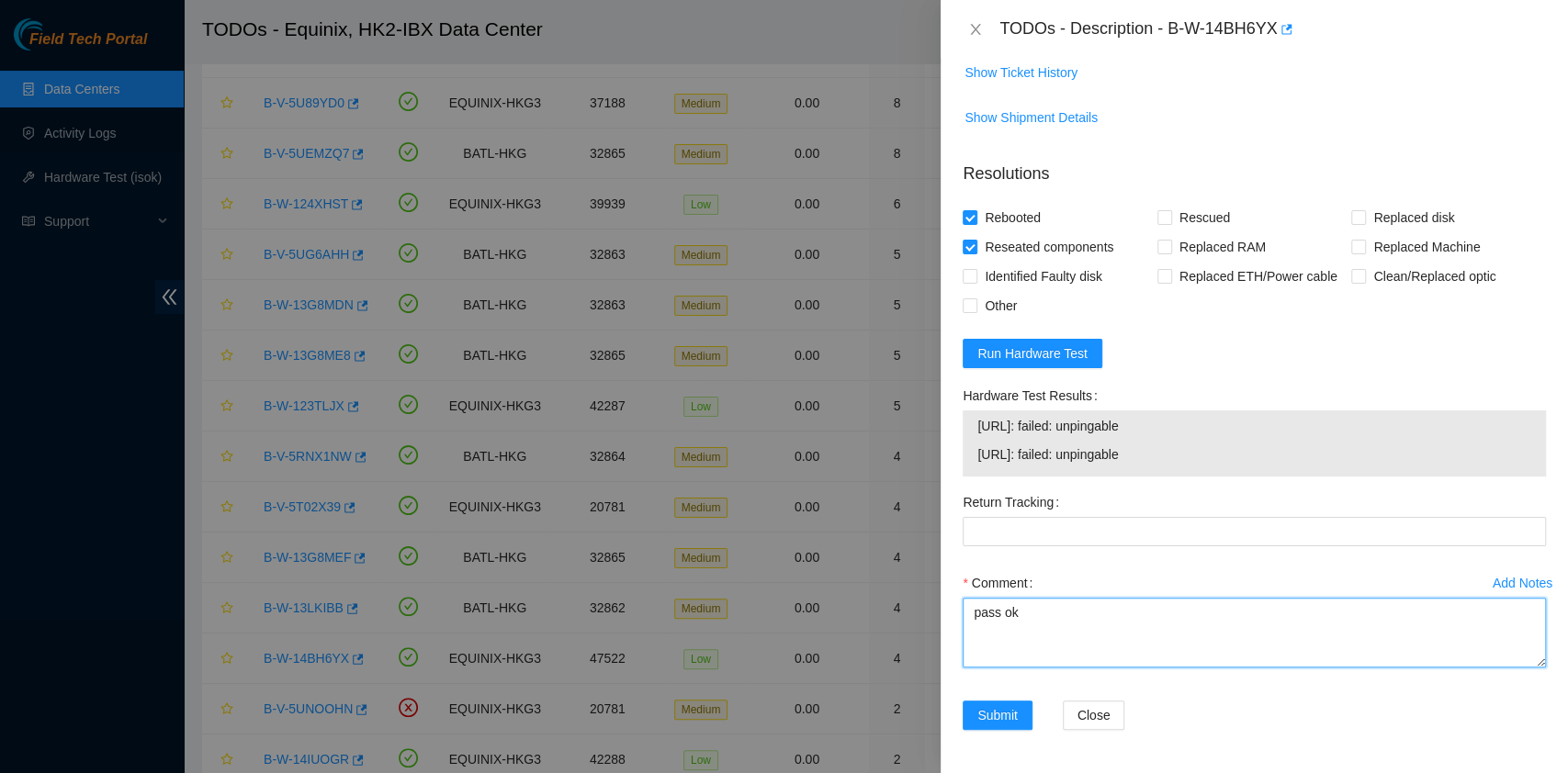
click at [1080, 630] on textarea "pass ok" at bounding box center [1253, 633] width 584 height 70
drag, startPoint x: 1080, startPoint y: 630, endPoint x: 905, endPoint y: 627, distance: 175.0
click at [909, 627] on div "TODOs - Description - B-W-14BH6YX Problem Type Hardware Sub Type Tier 1 - Secur…" at bounding box center [784, 386] width 1568 height 773
type textarea "PSU Down No power to the machine"
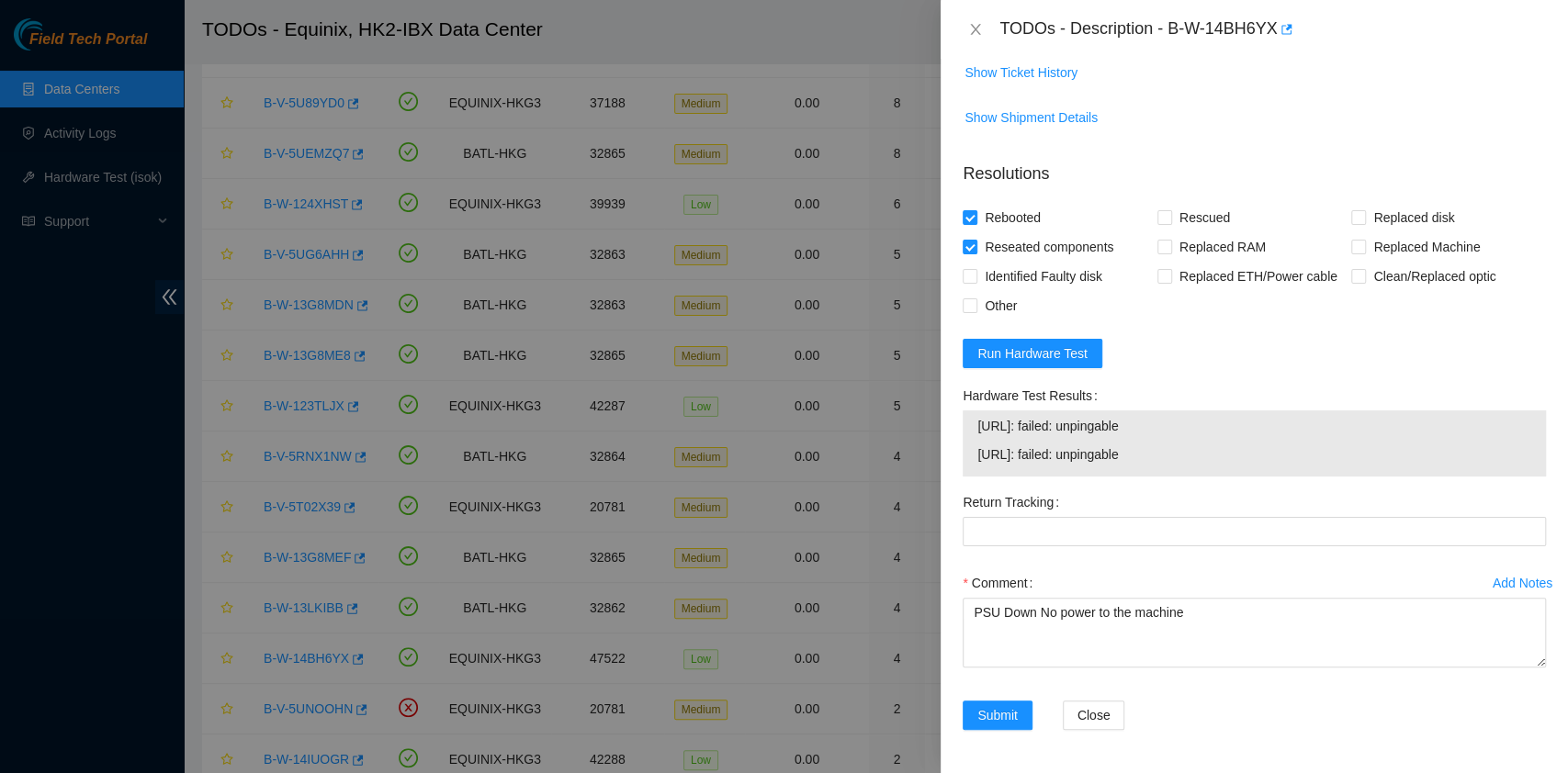
click at [1019, 696] on div "Add Notes Comment PSU Down No power to the machine" at bounding box center [1254, 634] width 598 height 133
click at [1014, 709] on span "Submit" at bounding box center [998, 715] width 41 height 20
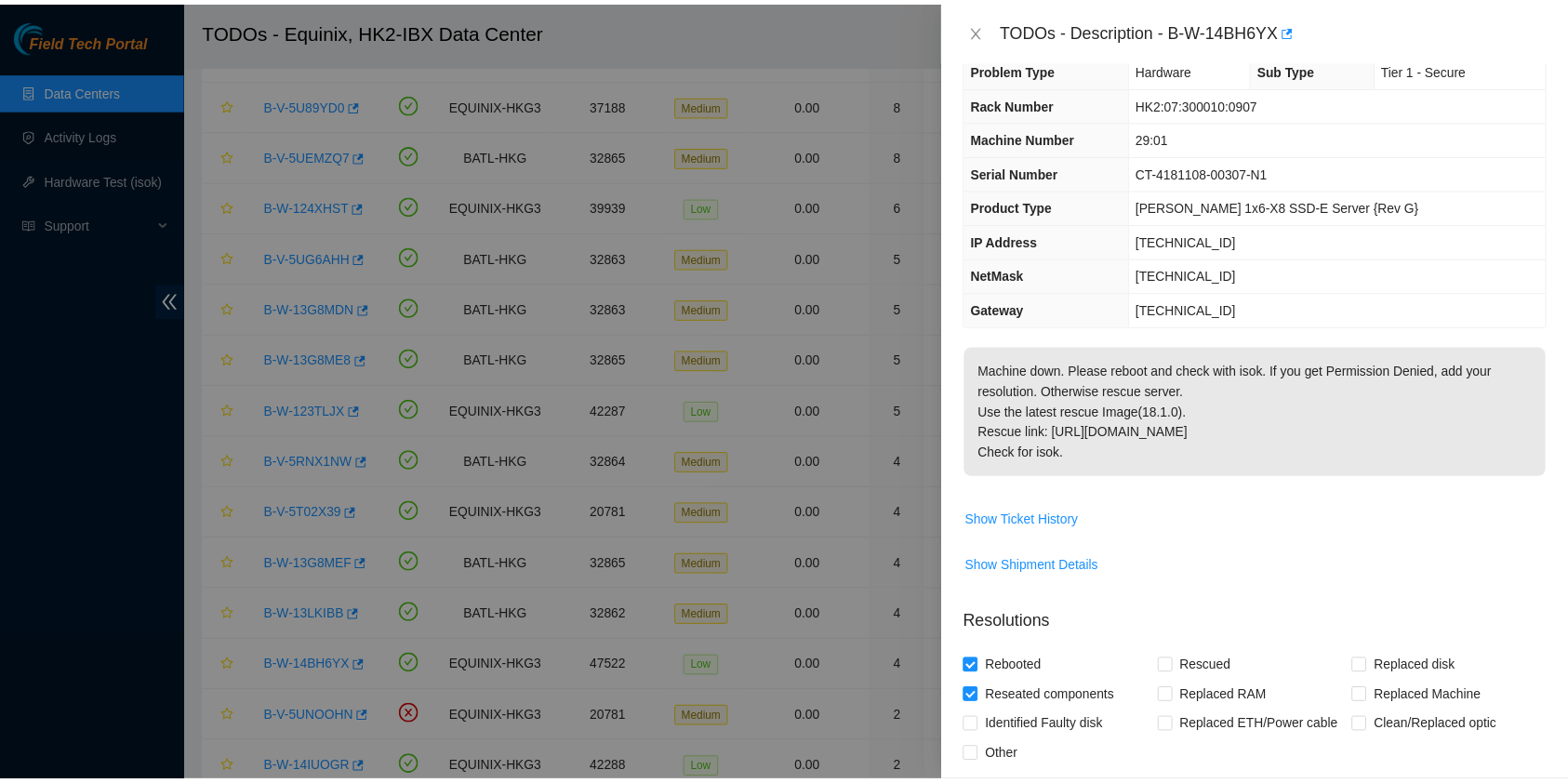
scroll to position [0, 0]
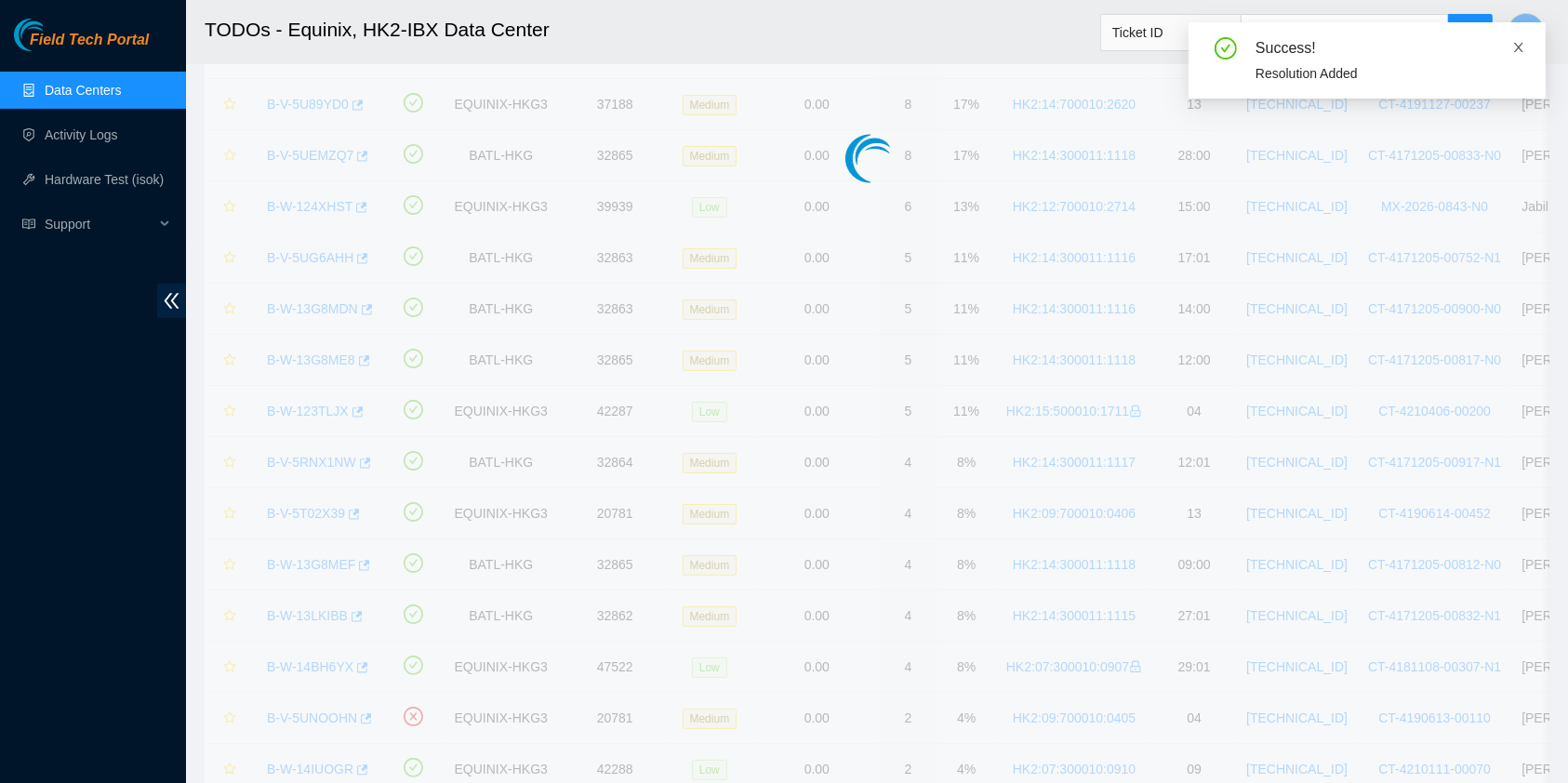
click at [1519, 49] on icon "close" at bounding box center [1518, 47] width 13 height 13
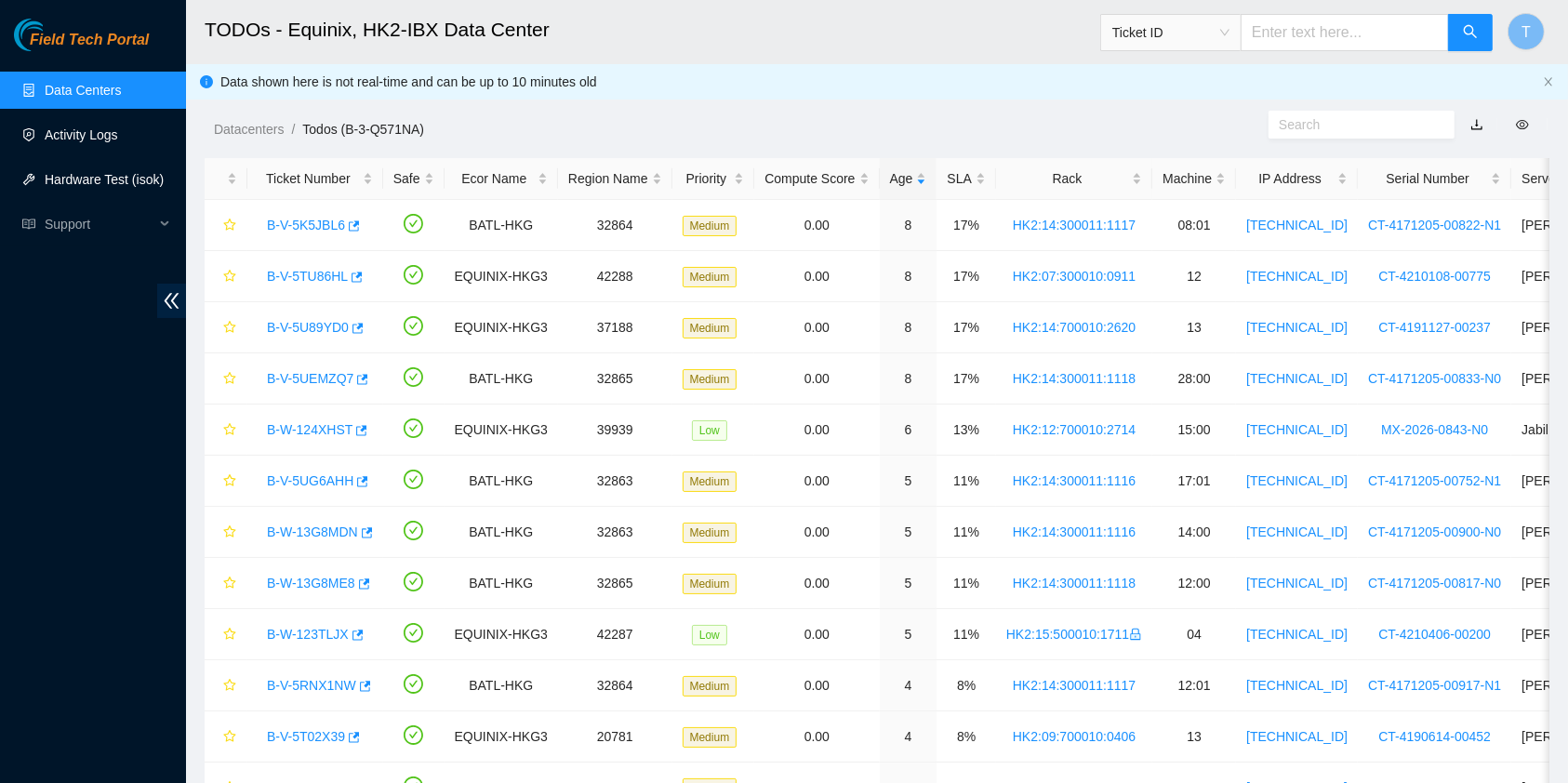
click at [86, 142] on link "Activity Logs" at bounding box center [81, 134] width 74 height 15
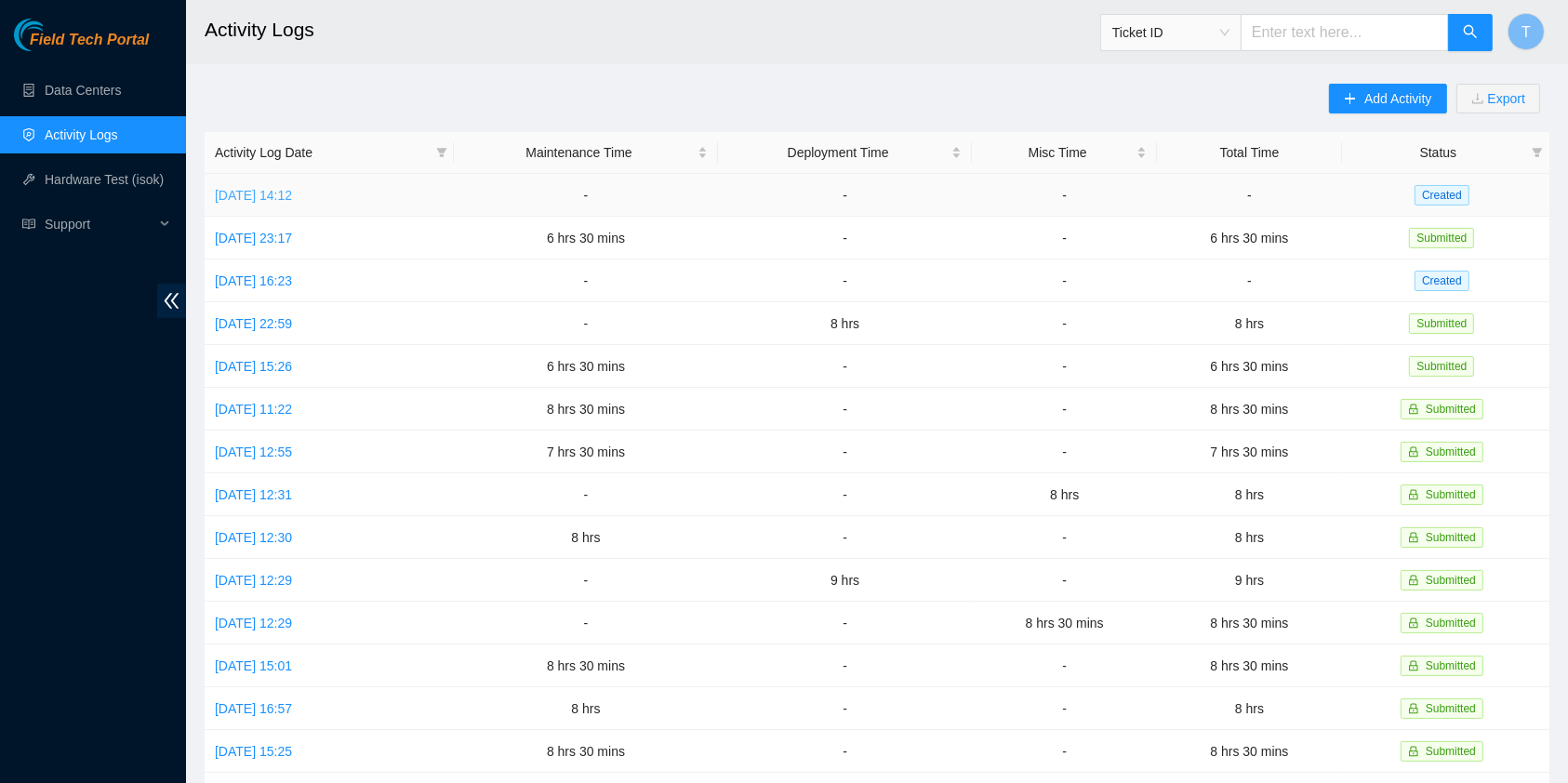
click at [292, 194] on link "[DATE] 14:12" at bounding box center [253, 195] width 77 height 15
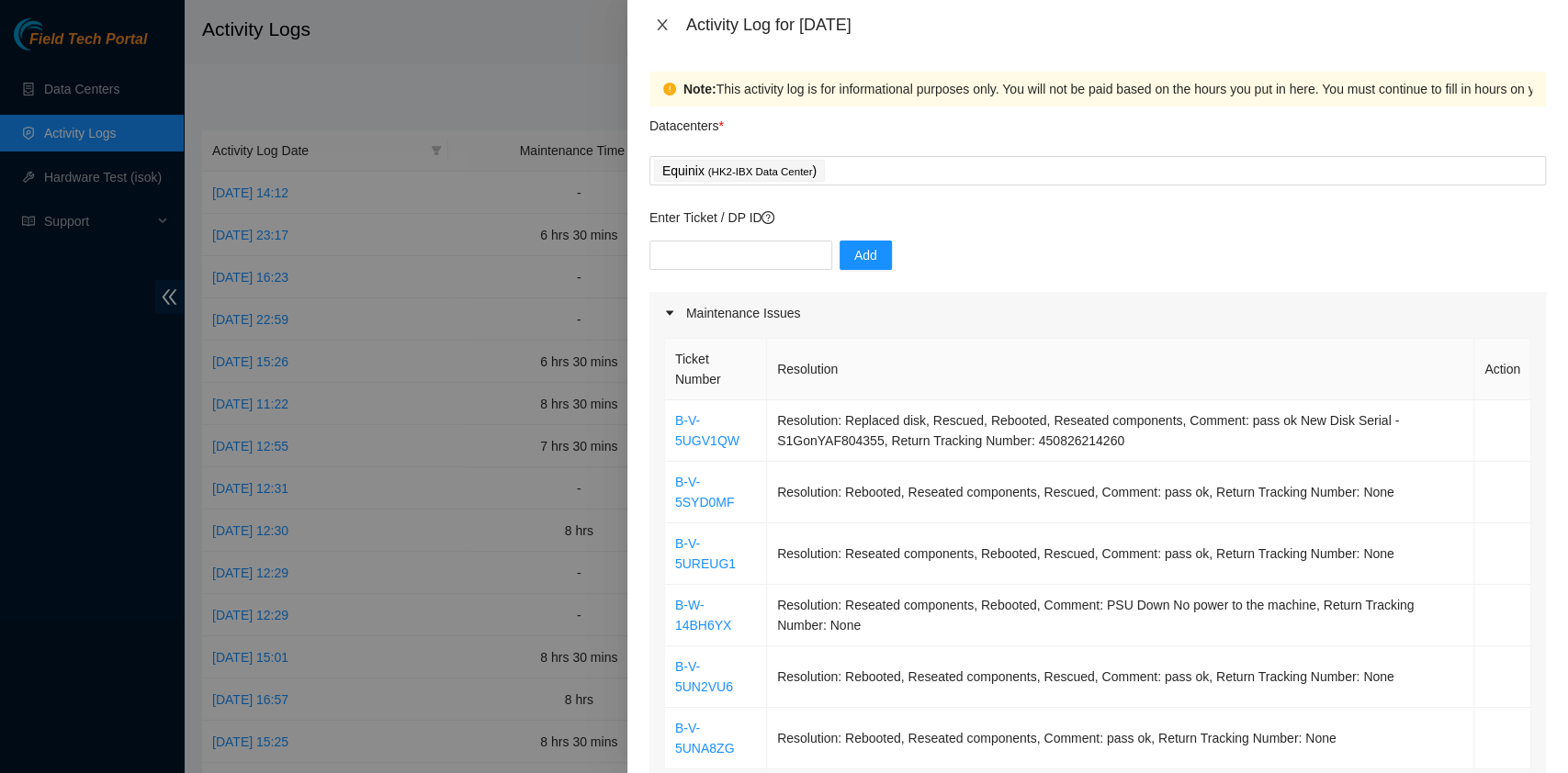
click at [655, 22] on icon "close" at bounding box center [662, 24] width 15 height 15
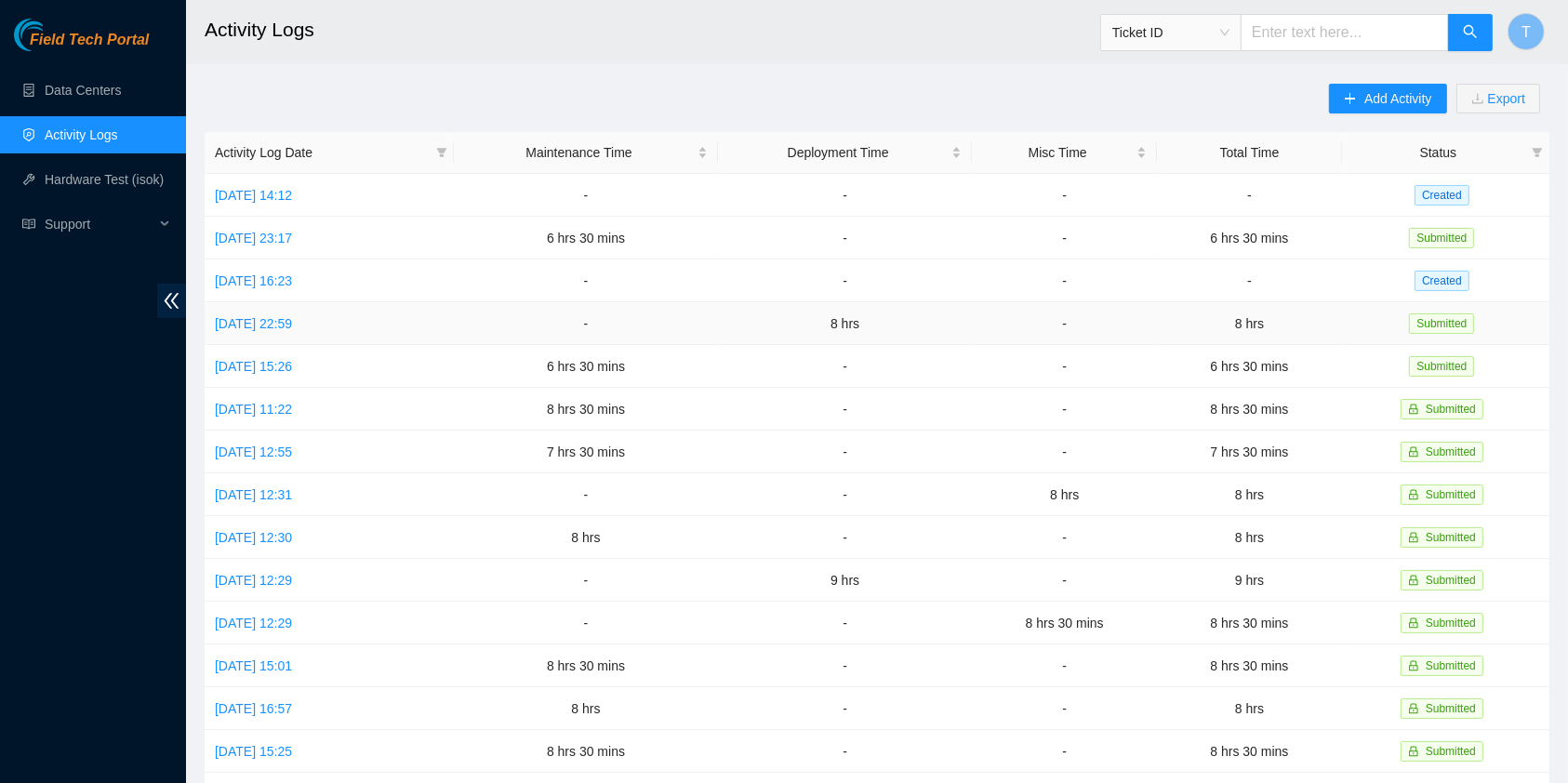
click at [288, 307] on td "[DATE] 22:59" at bounding box center [329, 323] width 249 height 43
click at [287, 317] on link "[DATE] 22:59" at bounding box center [253, 323] width 77 height 15
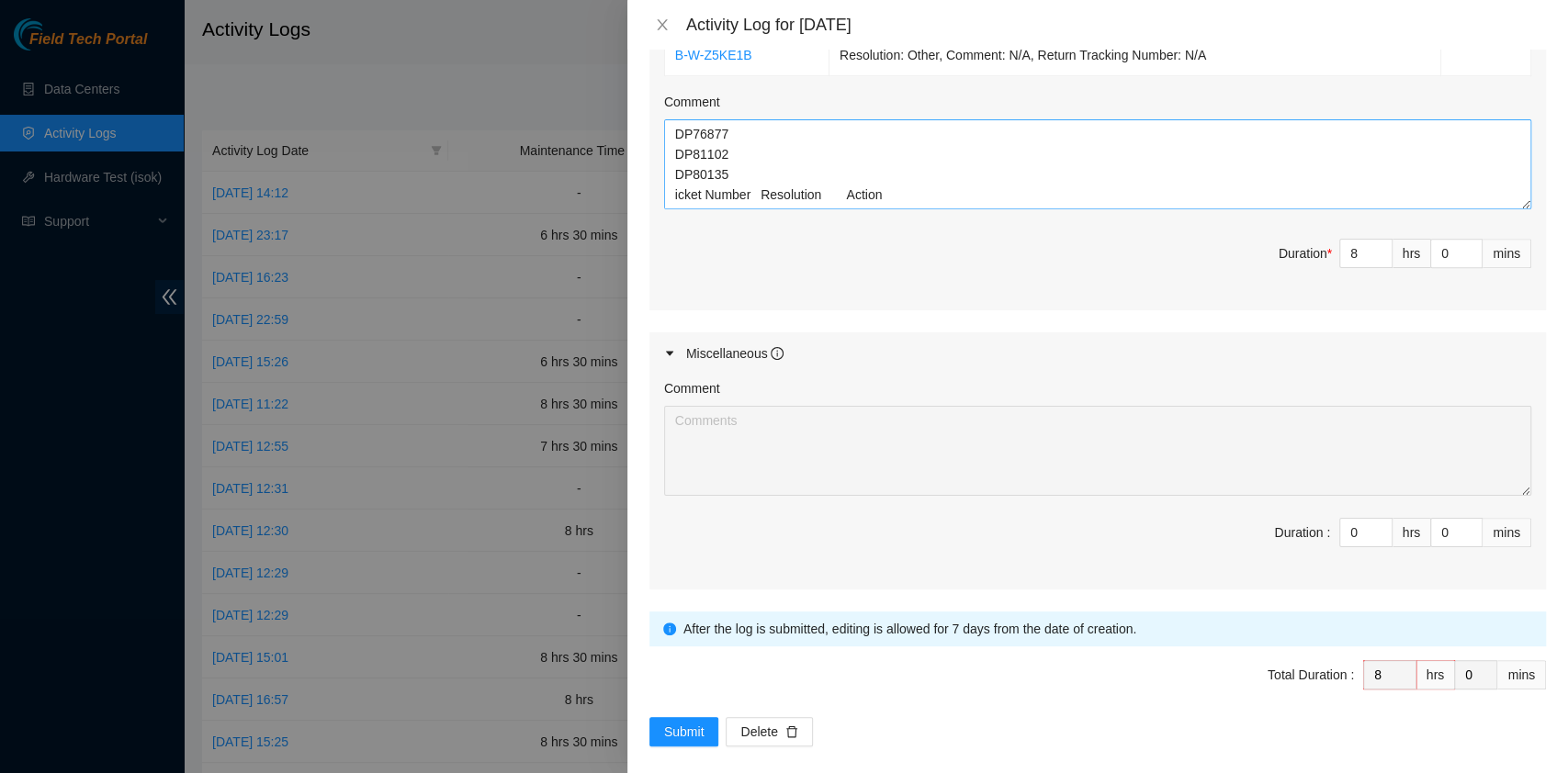
scroll to position [772, 0]
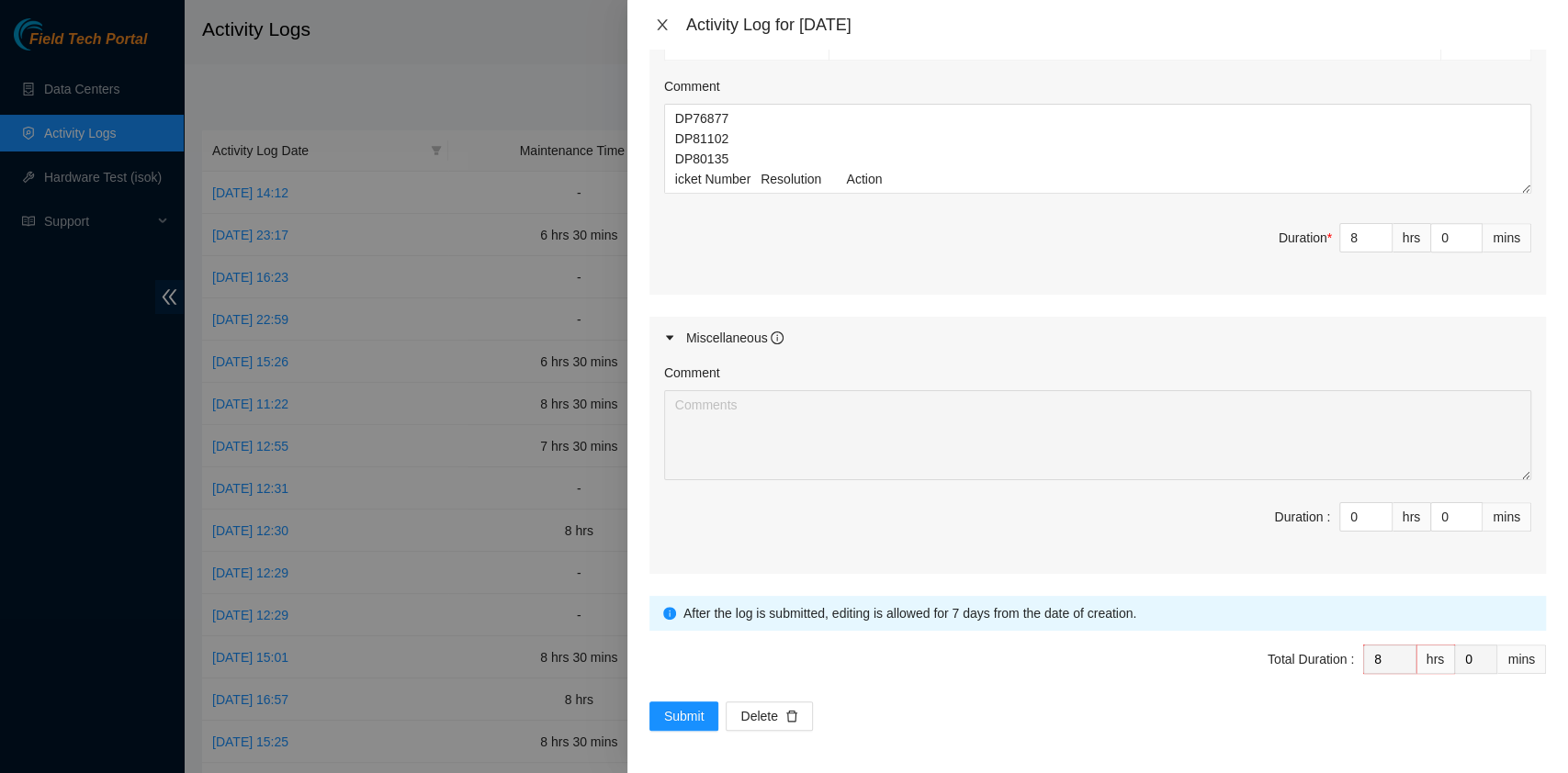
click at [668, 25] on icon "close" at bounding box center [662, 24] width 15 height 15
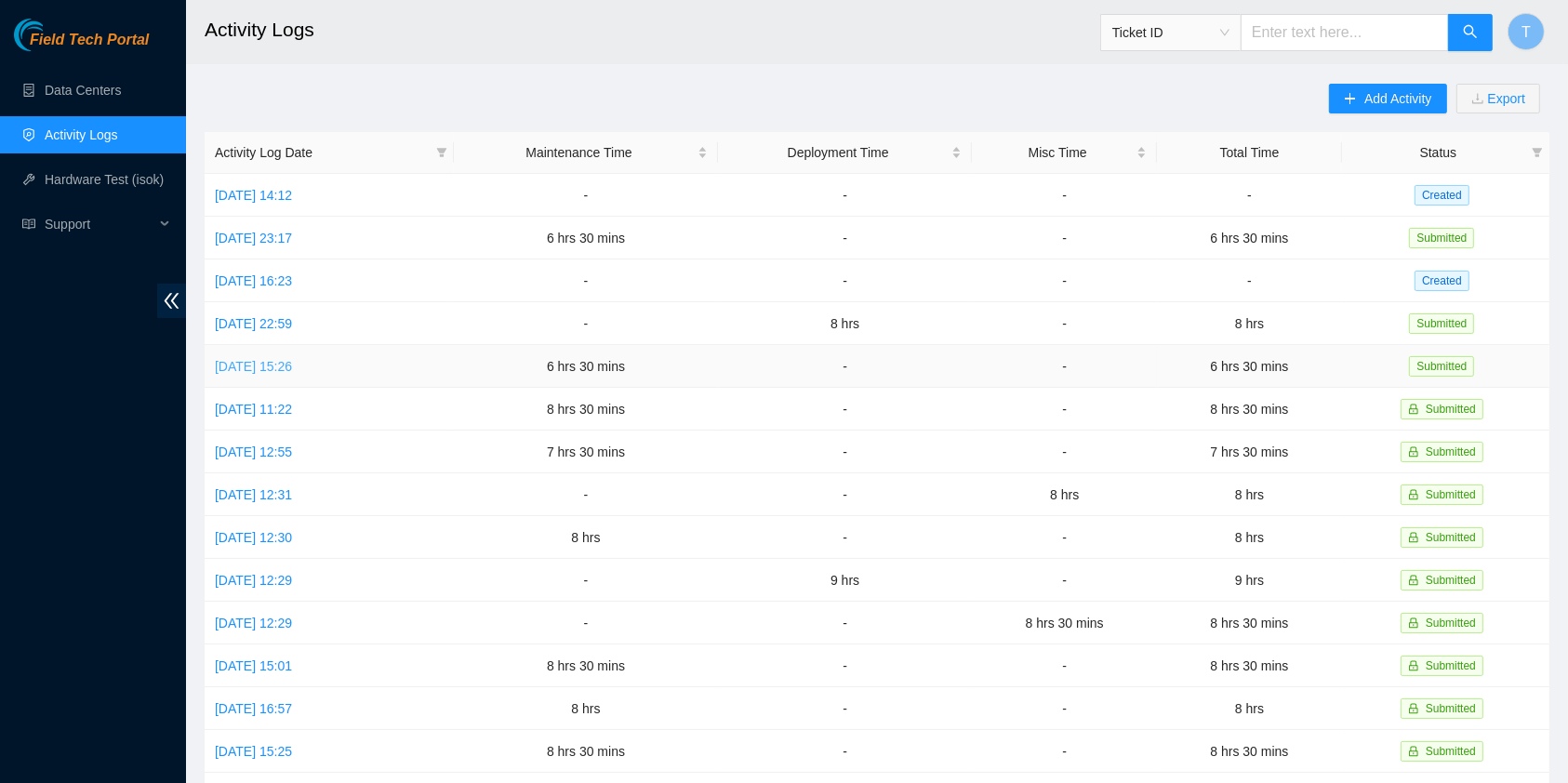
click at [251, 361] on link "[DATE] 15:26" at bounding box center [253, 366] width 77 height 15
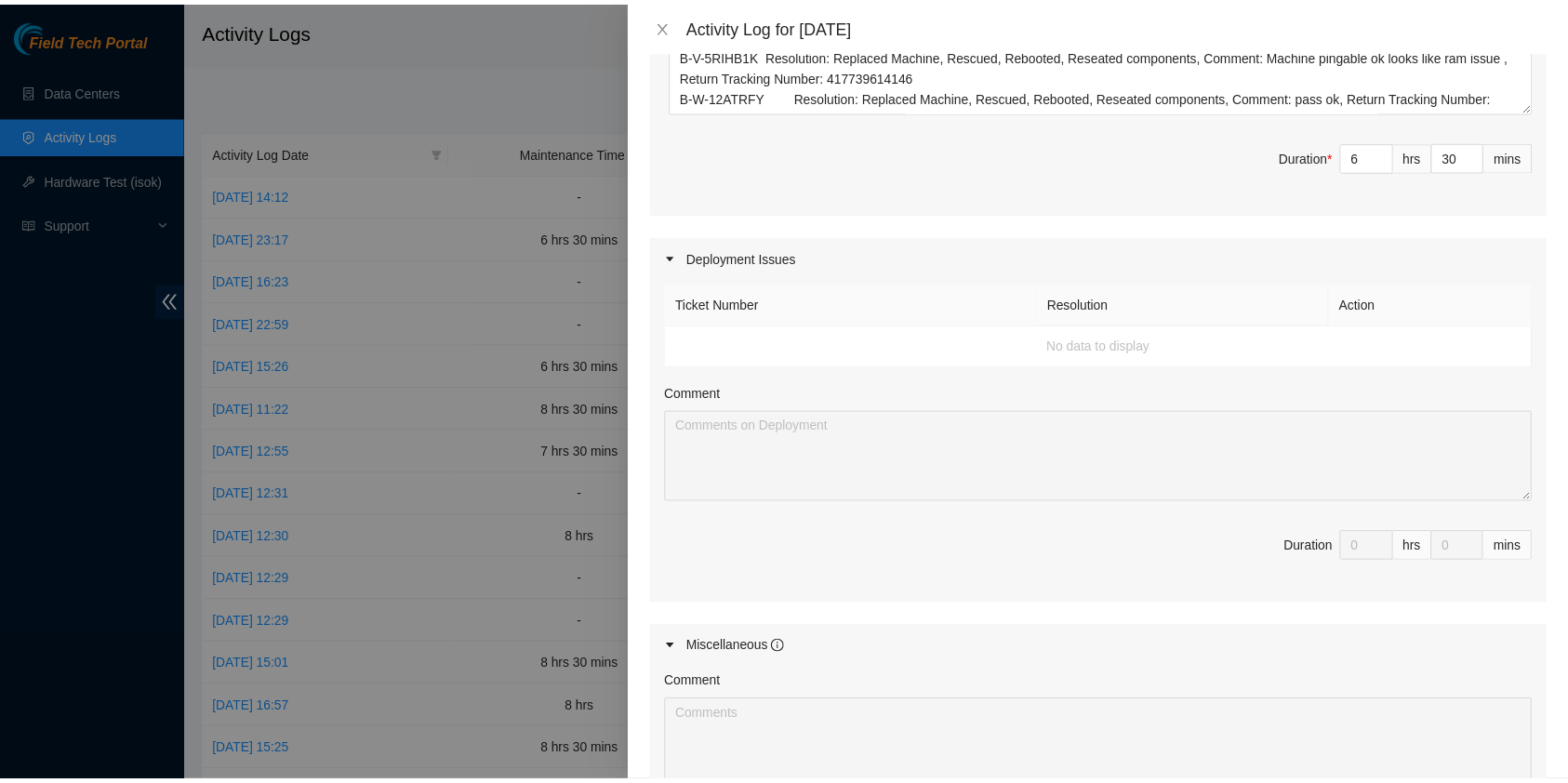
scroll to position [922, 0]
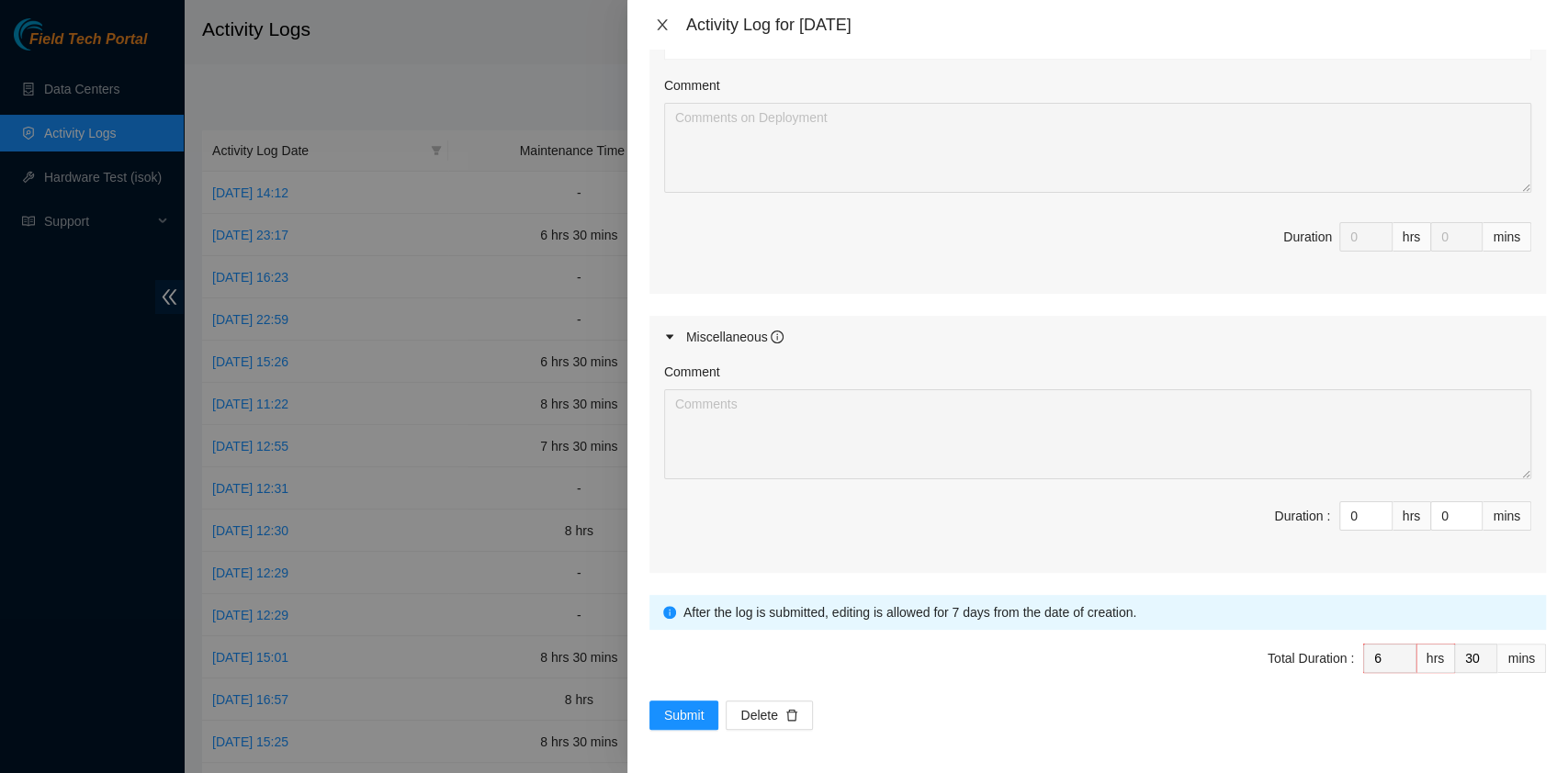
click at [659, 25] on icon "close" at bounding box center [662, 24] width 15 height 15
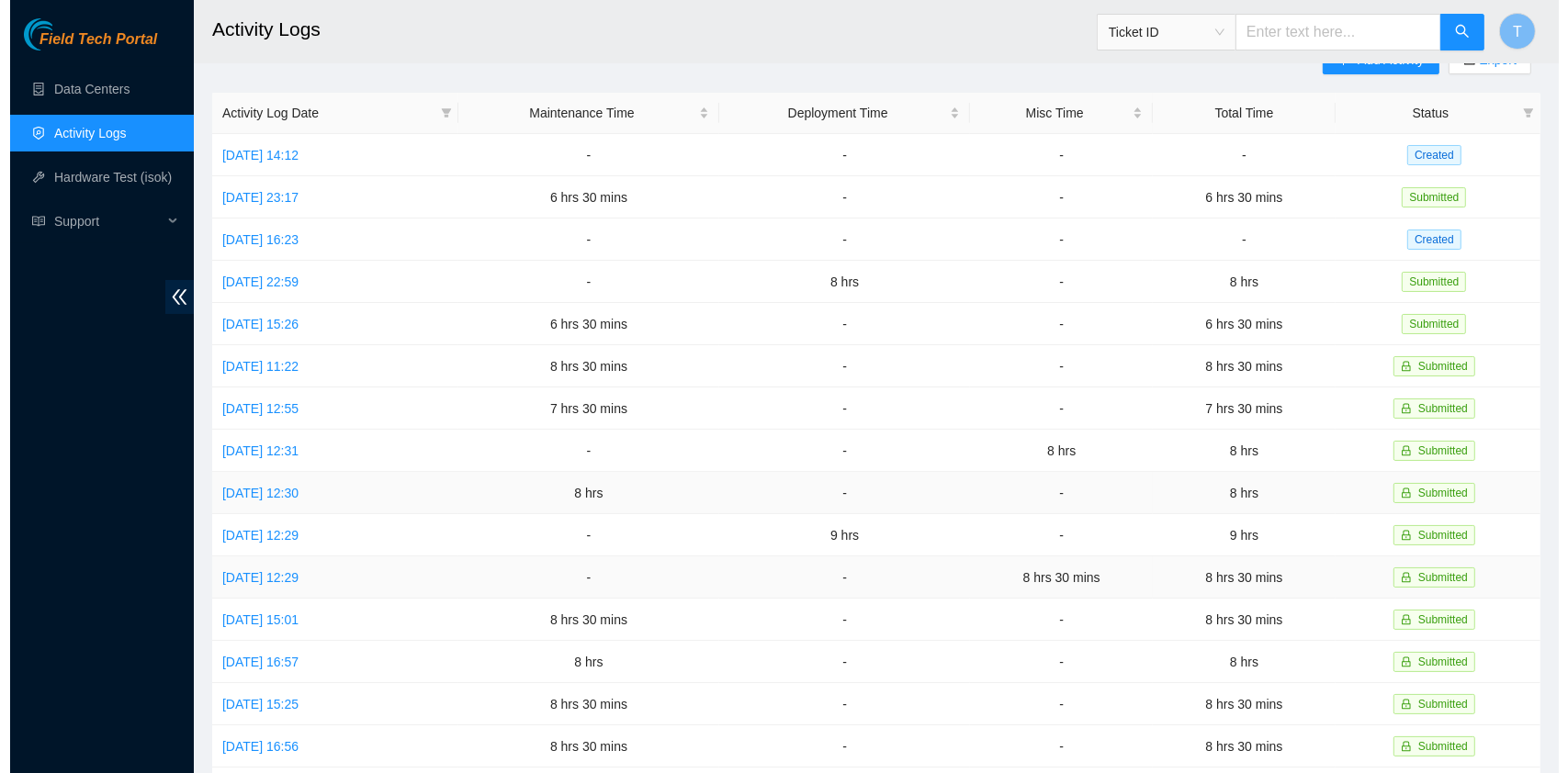
scroll to position [0, 0]
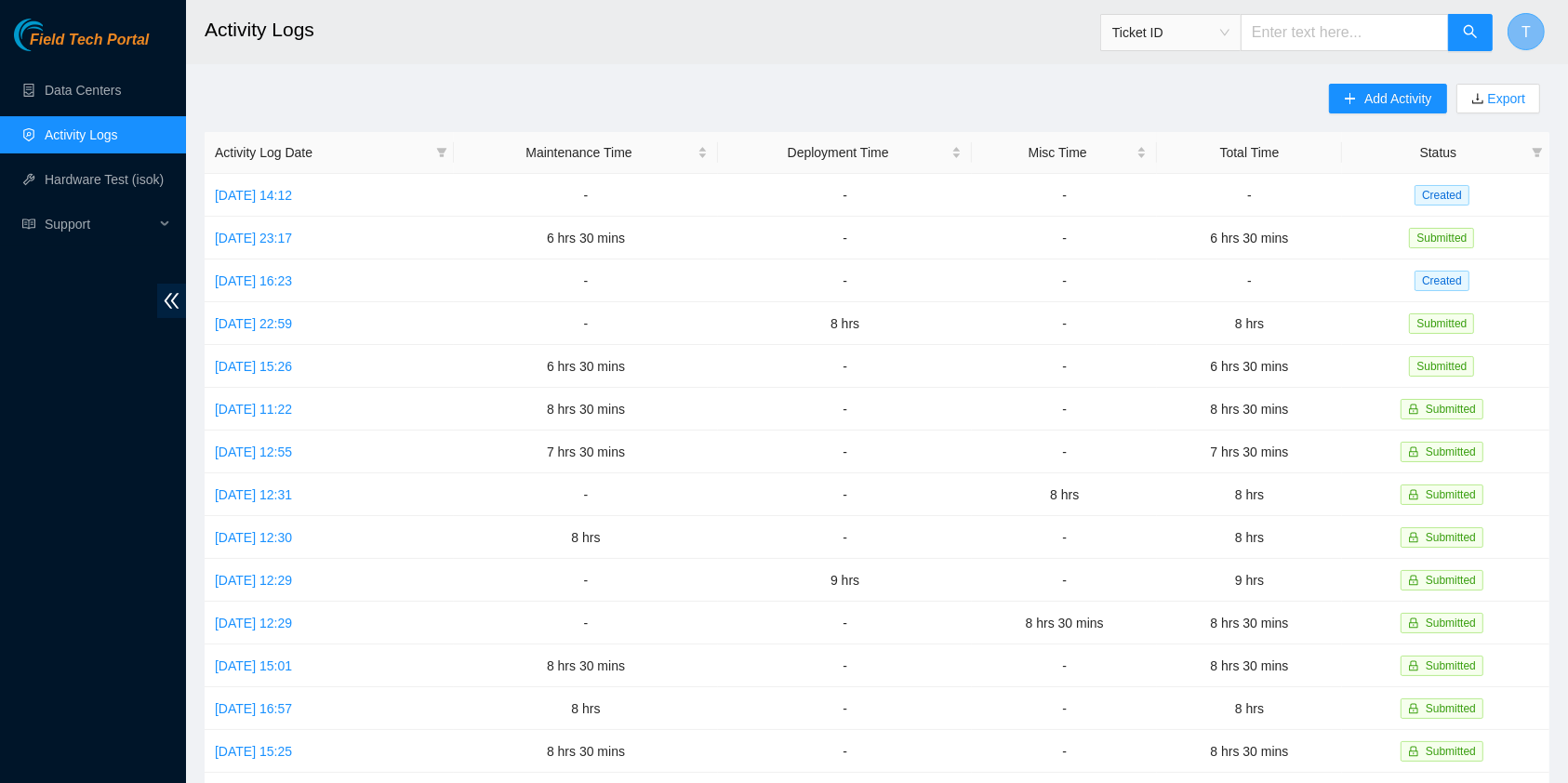
click at [1540, 32] on button "T" at bounding box center [1526, 31] width 37 height 37
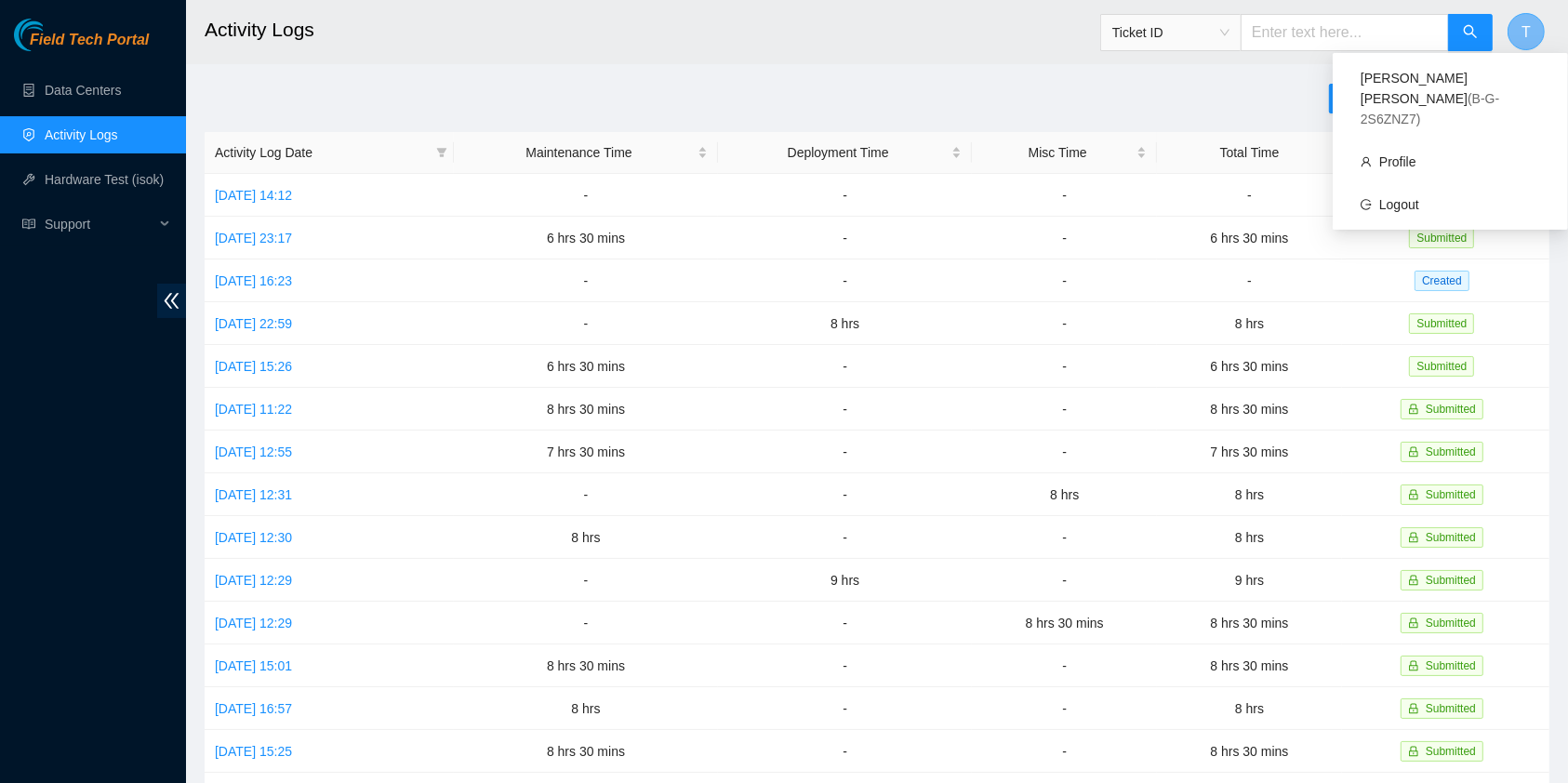
click at [1519, 28] on button "T" at bounding box center [1526, 31] width 37 height 37
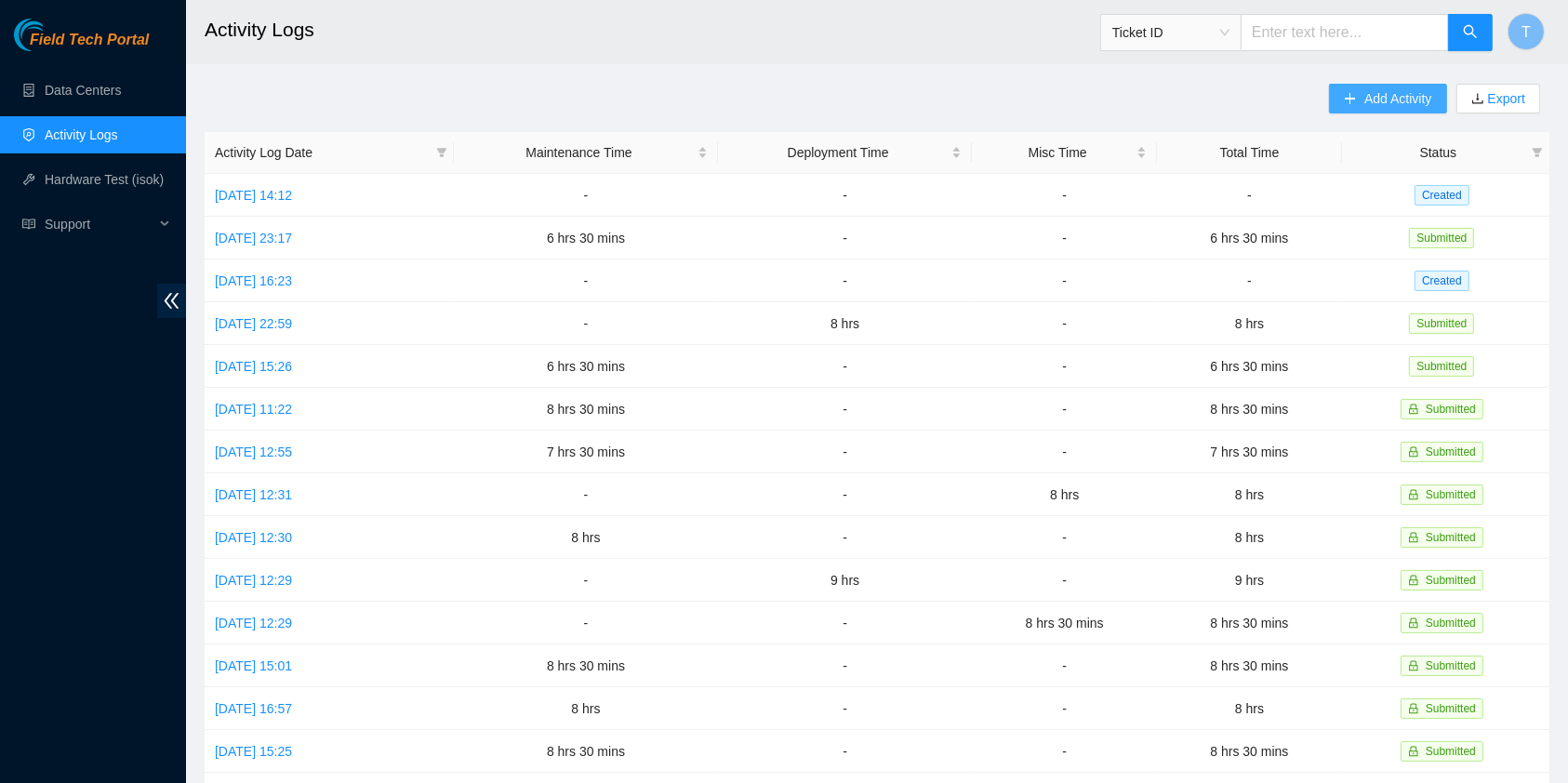
click at [1355, 100] on button "Add Activity" at bounding box center [1388, 98] width 118 height 29
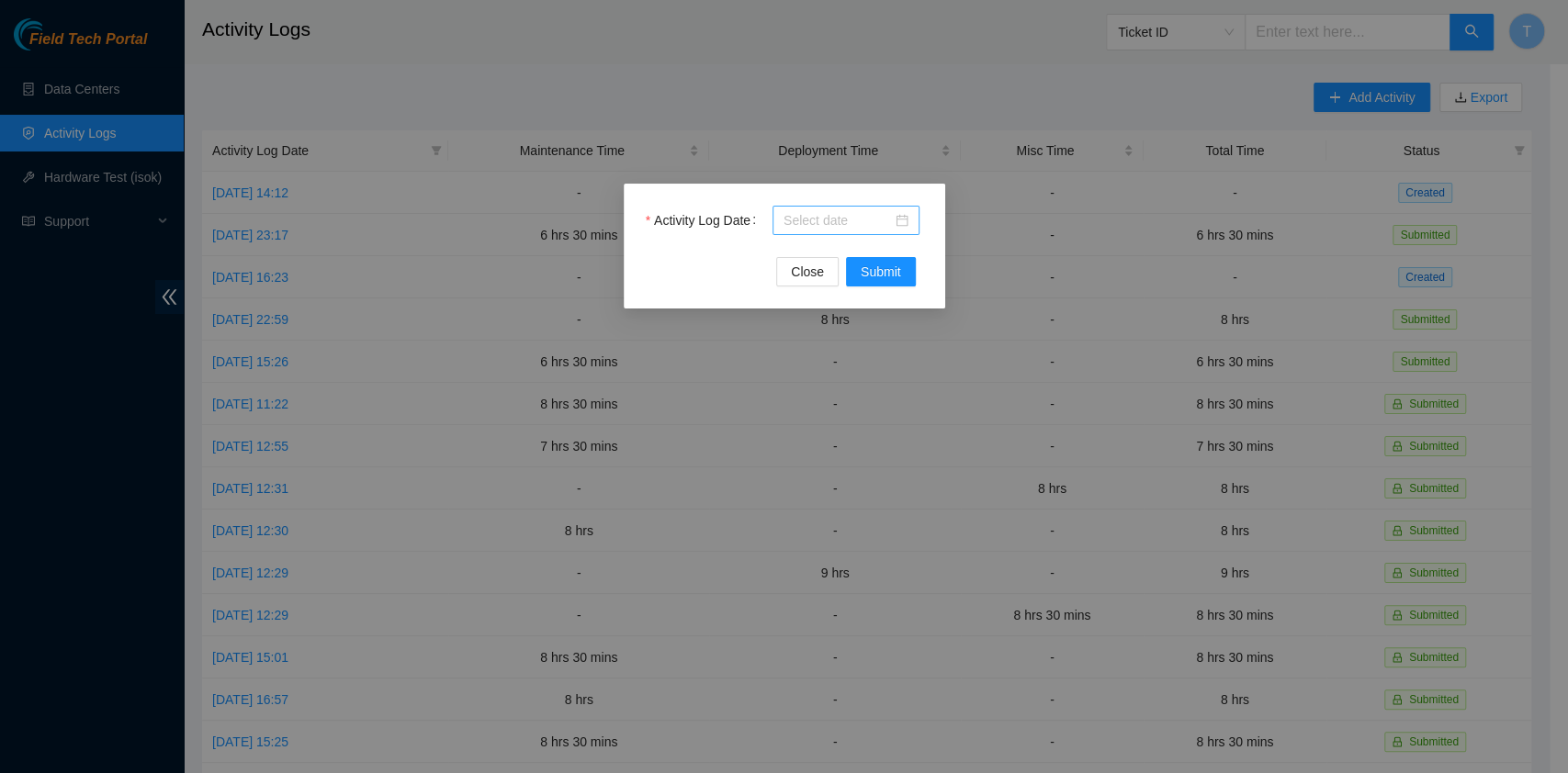
click at [791, 231] on div at bounding box center [846, 221] width 147 height 29
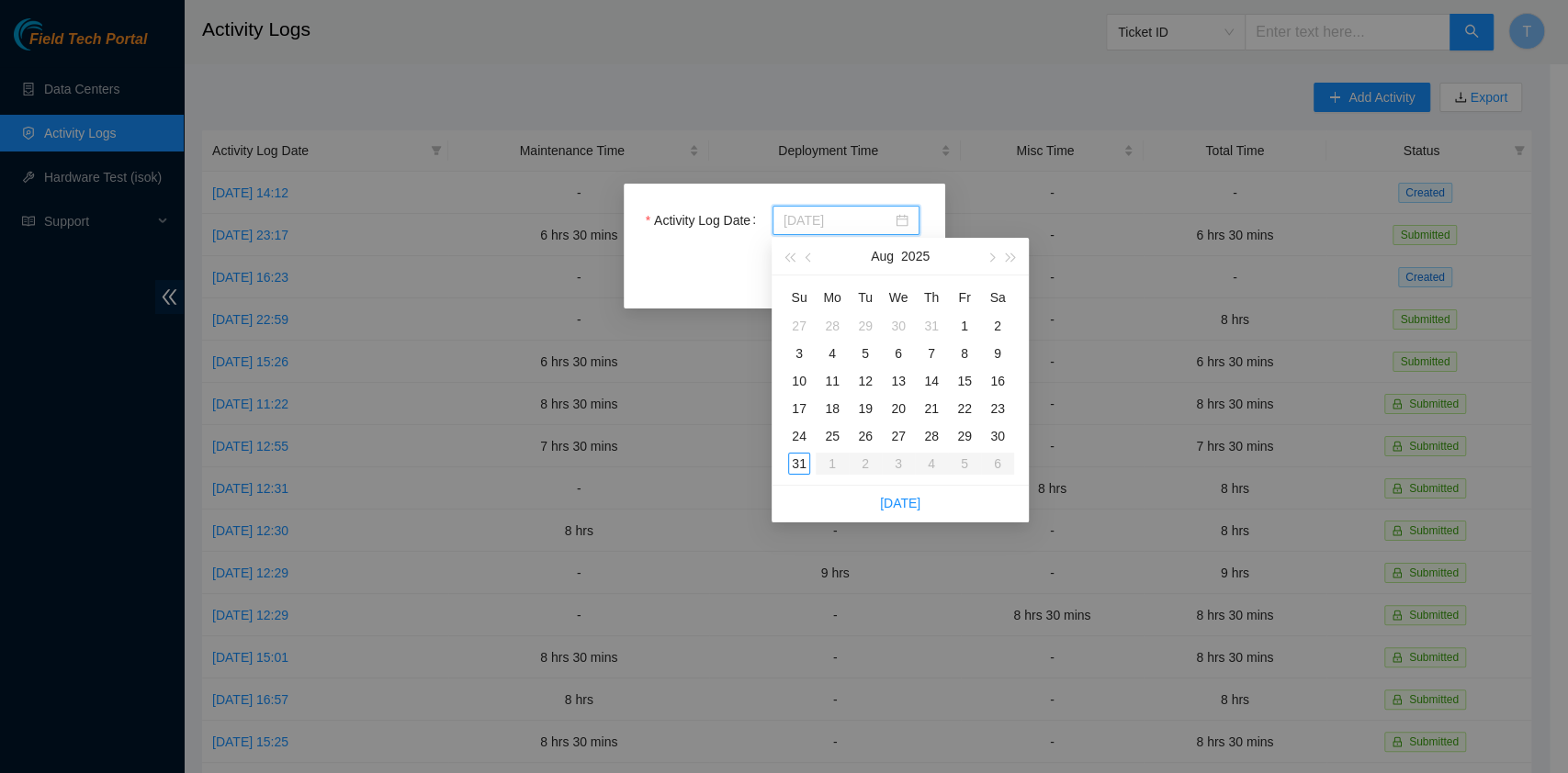
type input "[DATE]"
click at [973, 434] on div "29" at bounding box center [964, 435] width 22 height 22
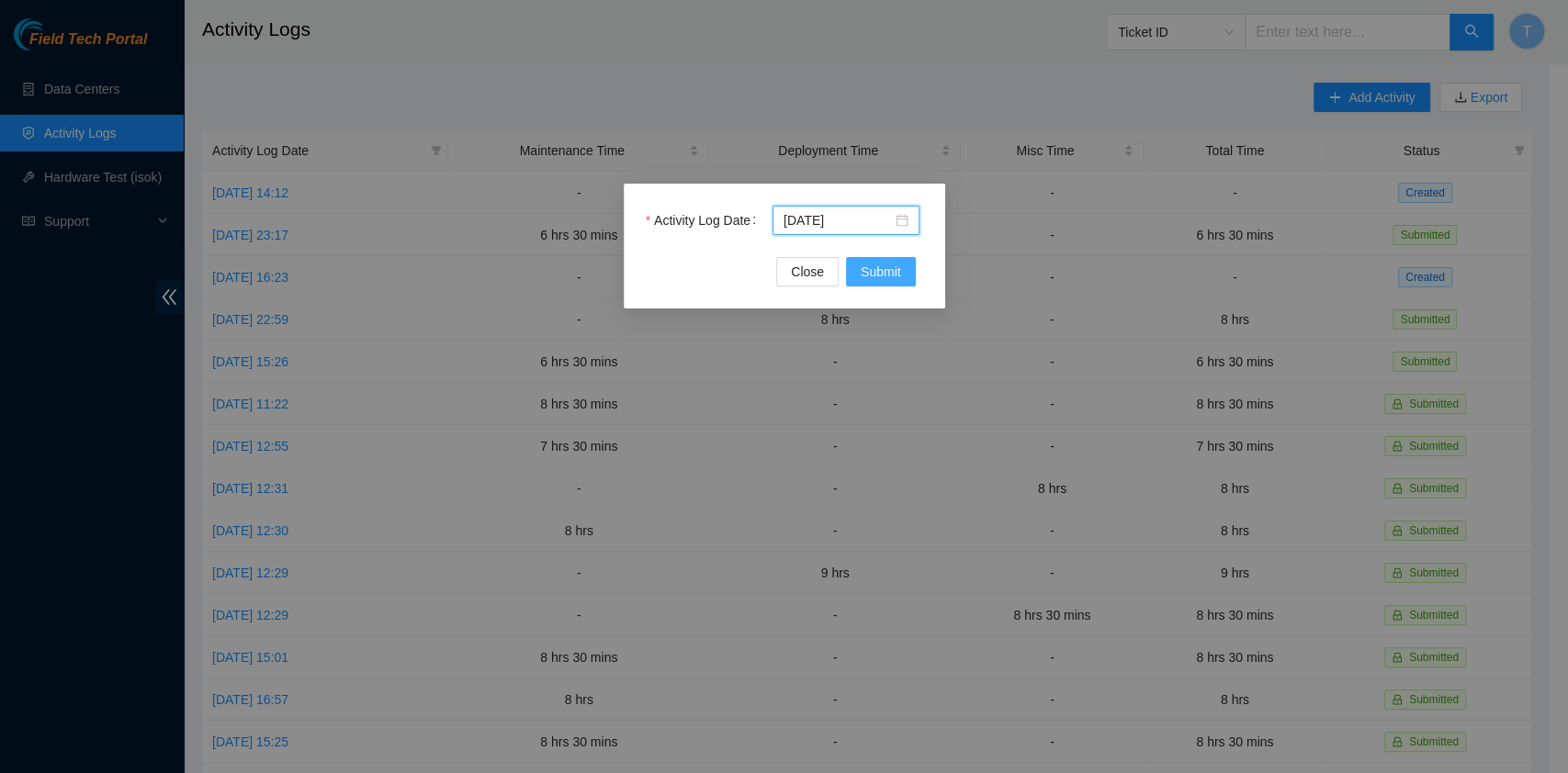
click at [890, 276] on span "Submit" at bounding box center [881, 271] width 41 height 20
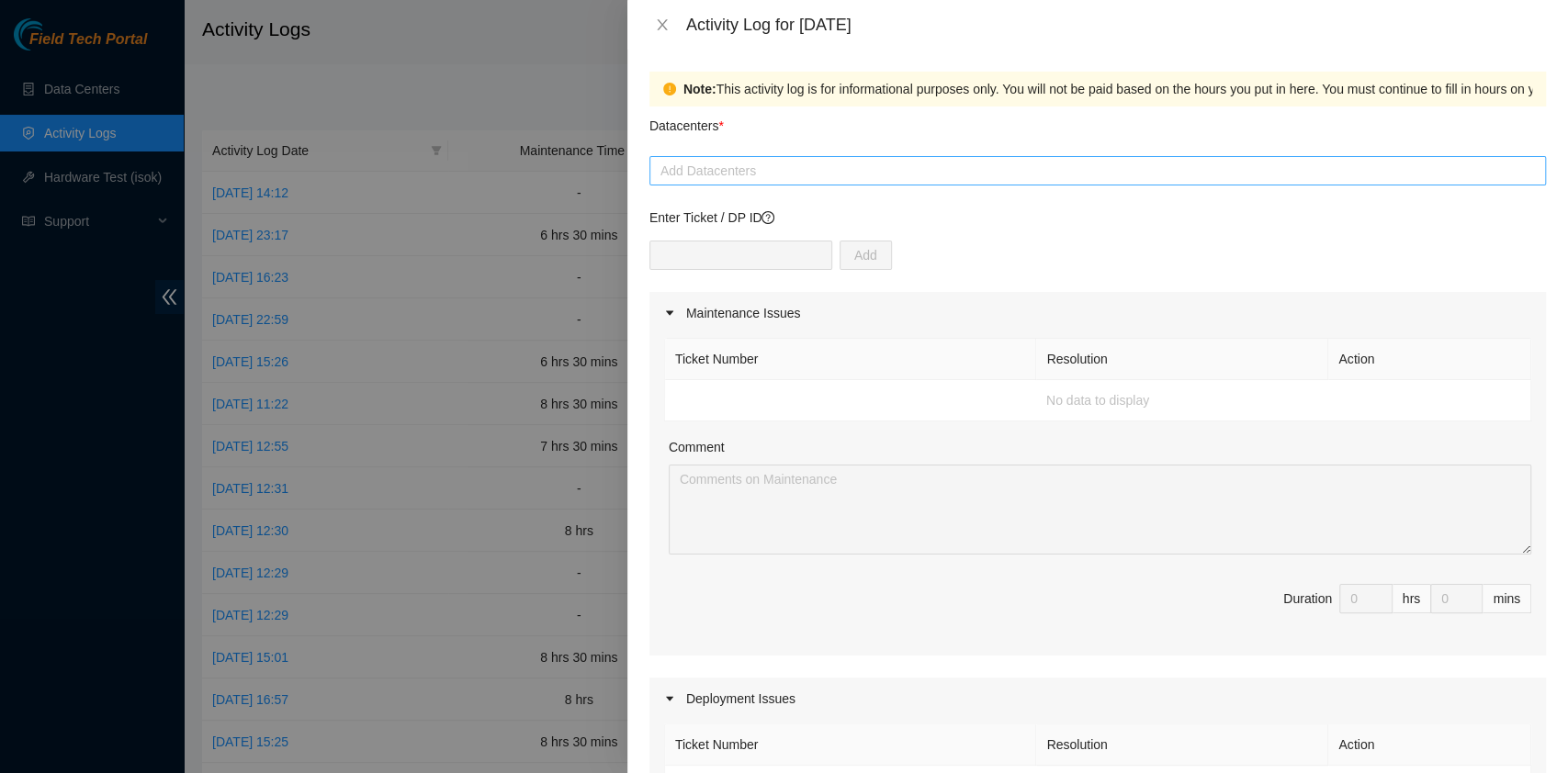
click at [1129, 178] on div at bounding box center [1098, 170] width 888 height 22
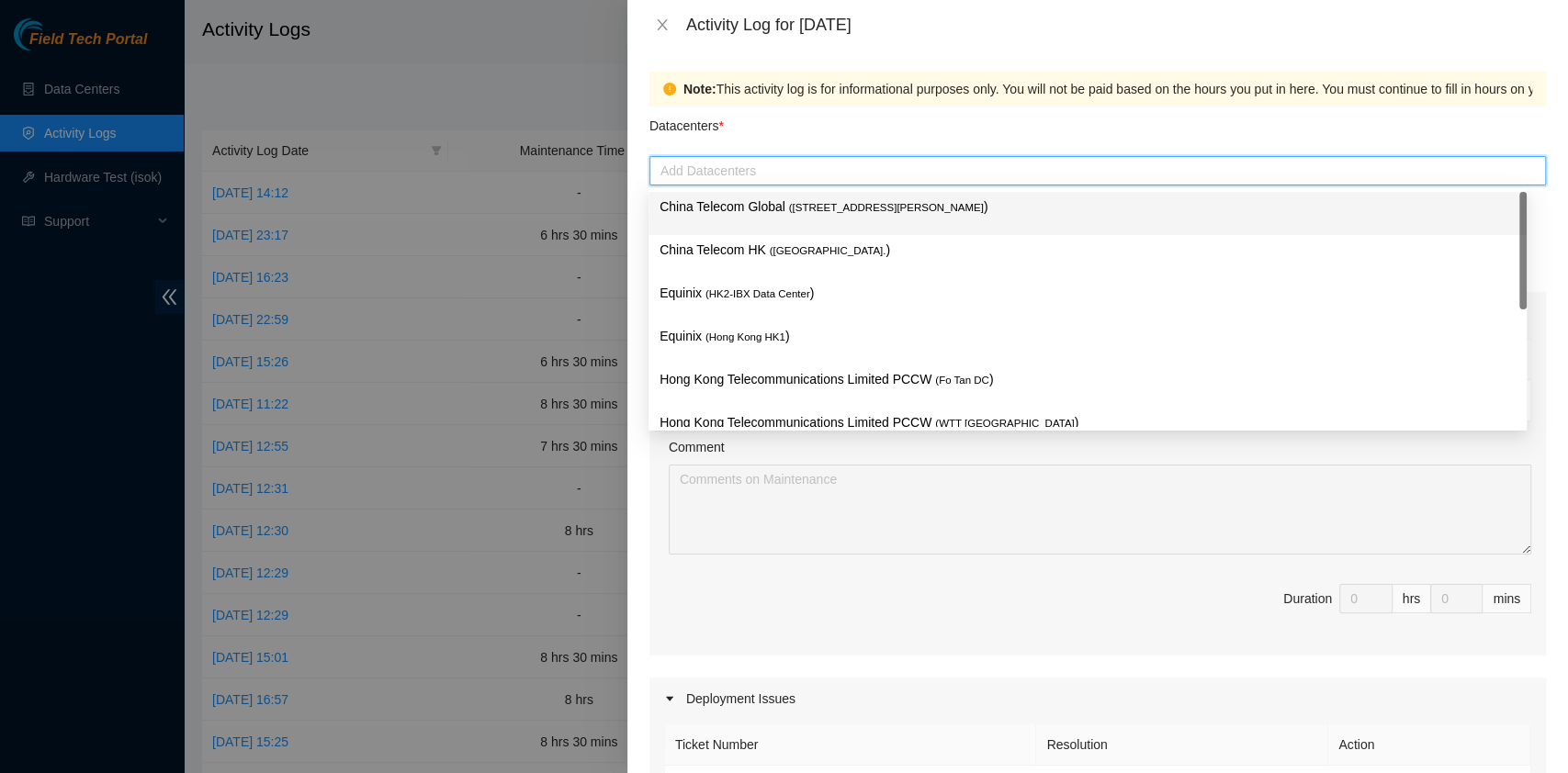
click at [840, 207] on span "( [STREET_ADDRESS][PERSON_NAME]" at bounding box center [886, 207] width 195 height 11
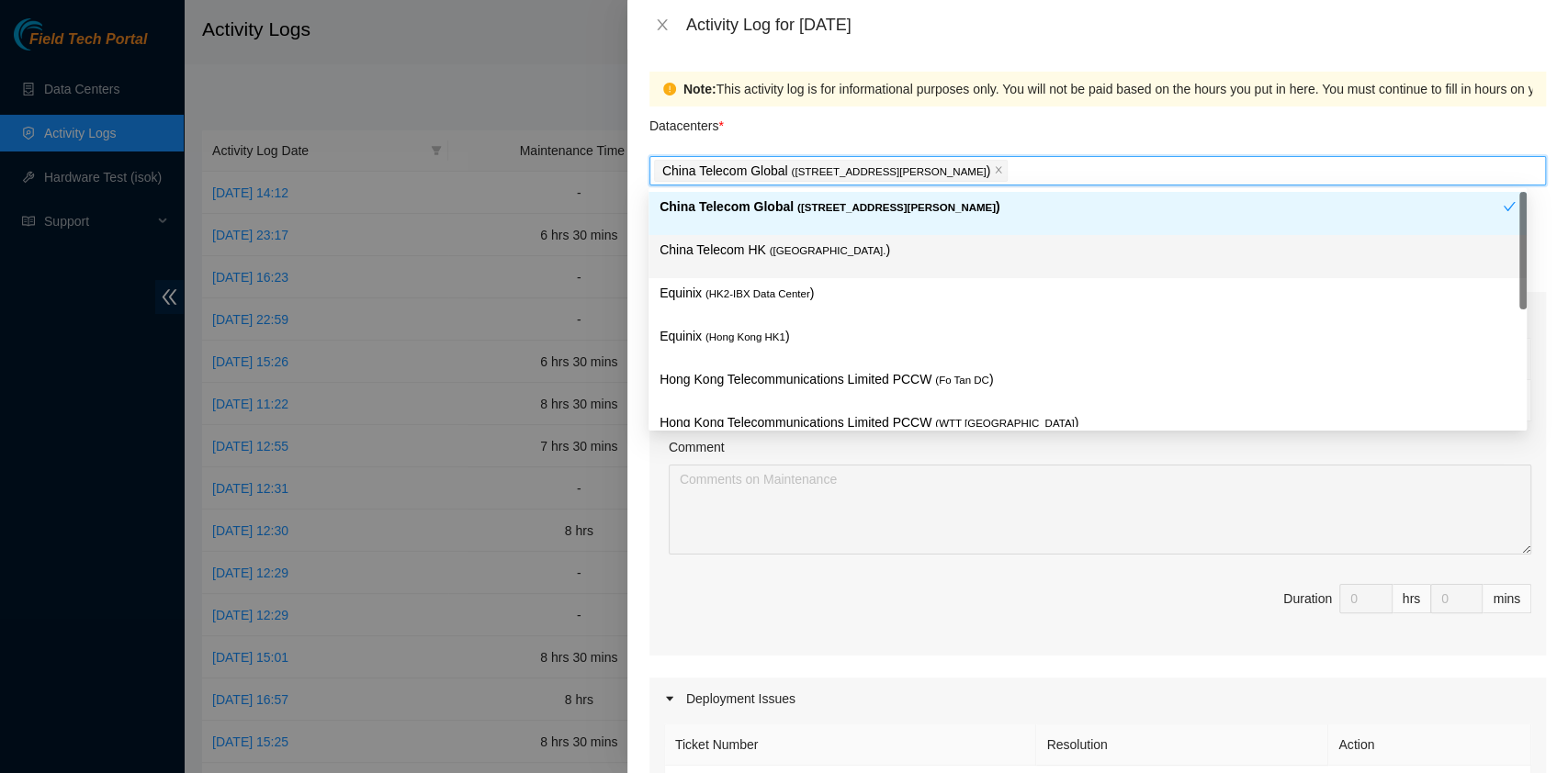
click at [793, 247] on span "( [GEOGRAPHIC_DATA]." at bounding box center [828, 250] width 117 height 11
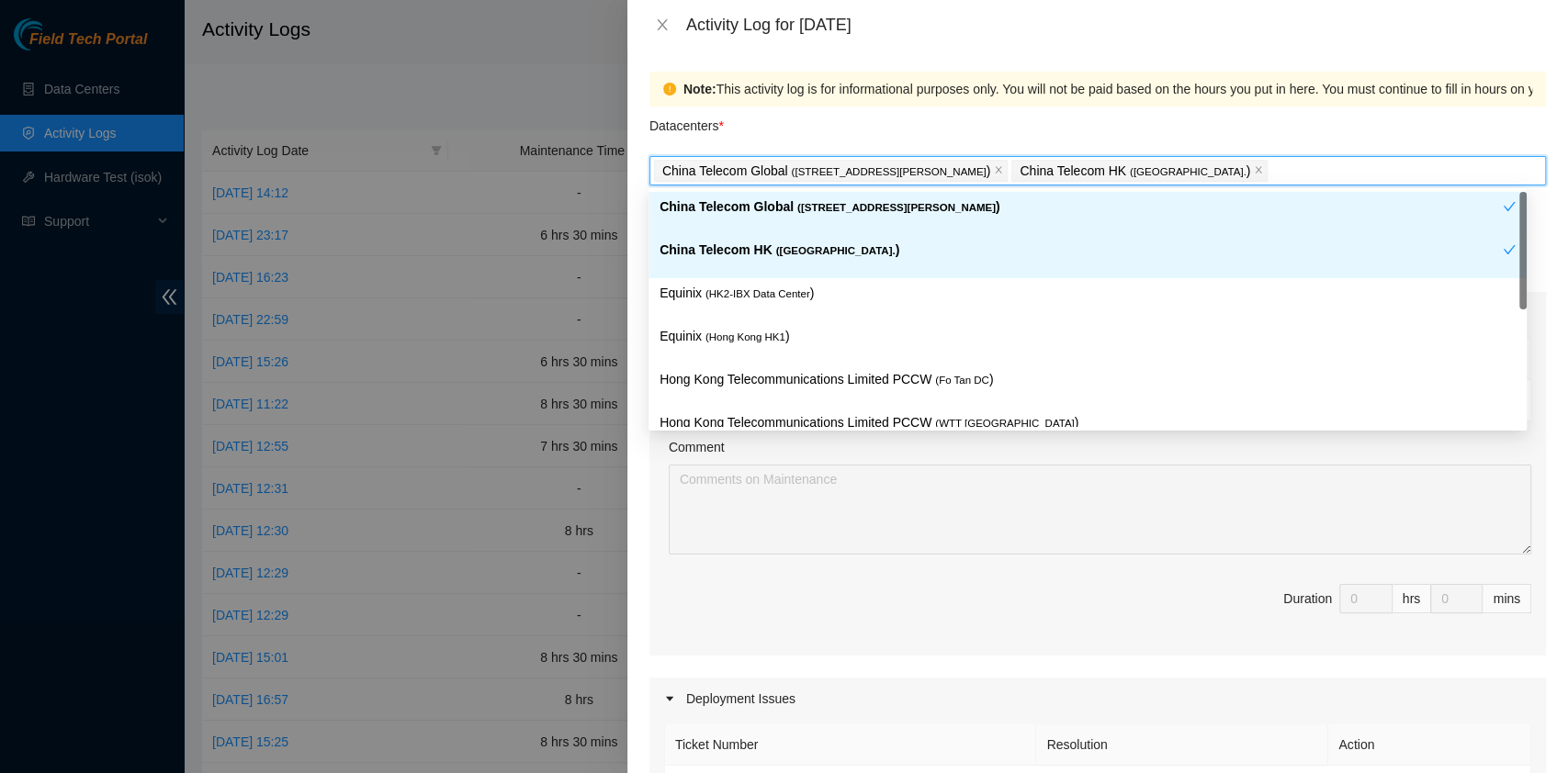
click at [771, 313] on div "Equinix ( HK2-IBX Data Center )" at bounding box center [1087, 299] width 856 height 34
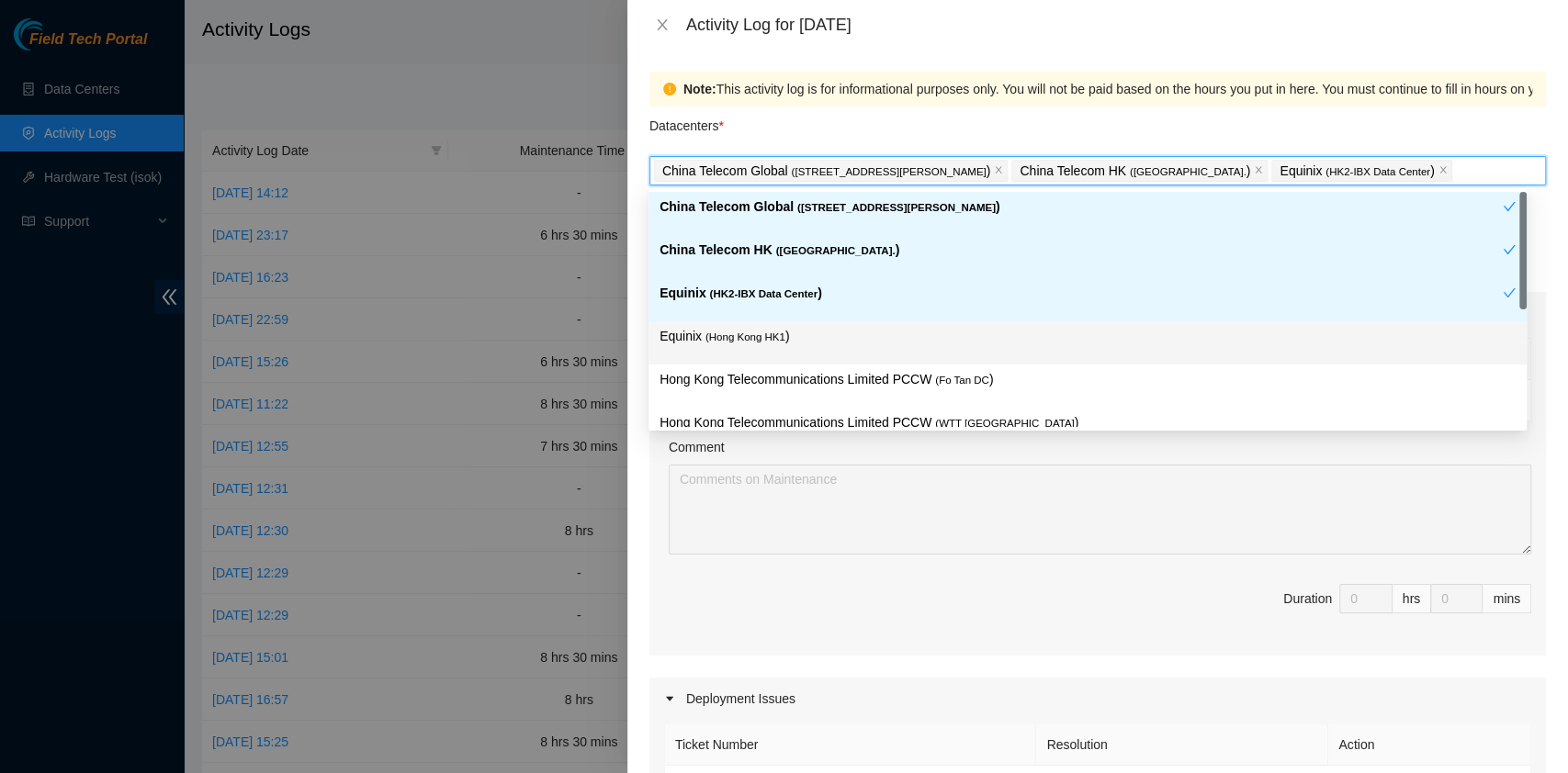
click at [771, 349] on div "Equinix ( [GEOGRAPHIC_DATA] HK1 )" at bounding box center [1087, 342] width 856 height 34
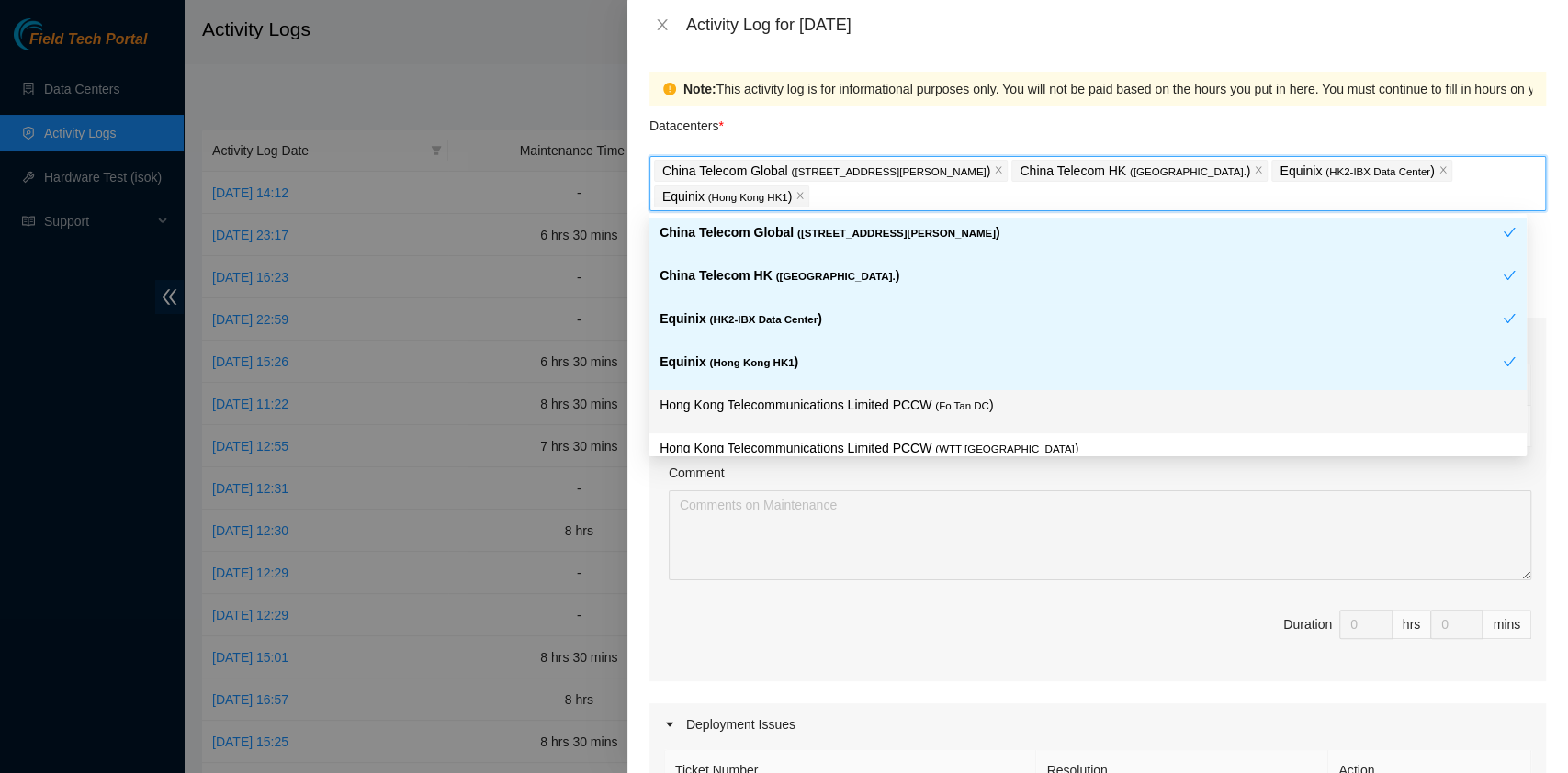
click at [957, 420] on div "Hong Kong Telecommunications Limited PCCW ( Fo Tan DC )" at bounding box center [1087, 411] width 856 height 34
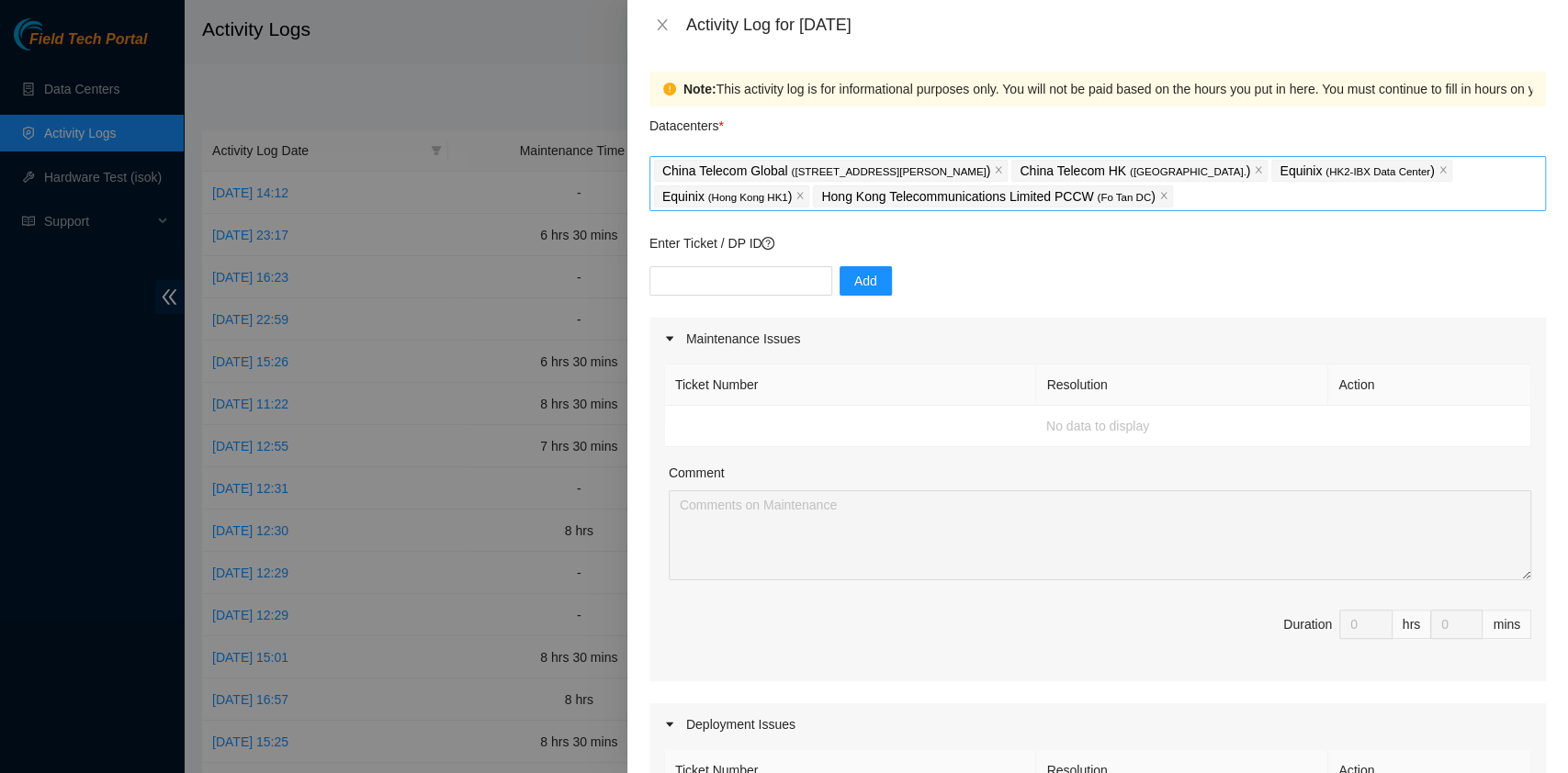
click at [1249, 193] on div "China Telecom Global ( [STREET_ADDRESS][PERSON_NAME] Telecom HK ( [GEOGRAPHIC_D…" at bounding box center [1098, 183] width 888 height 51
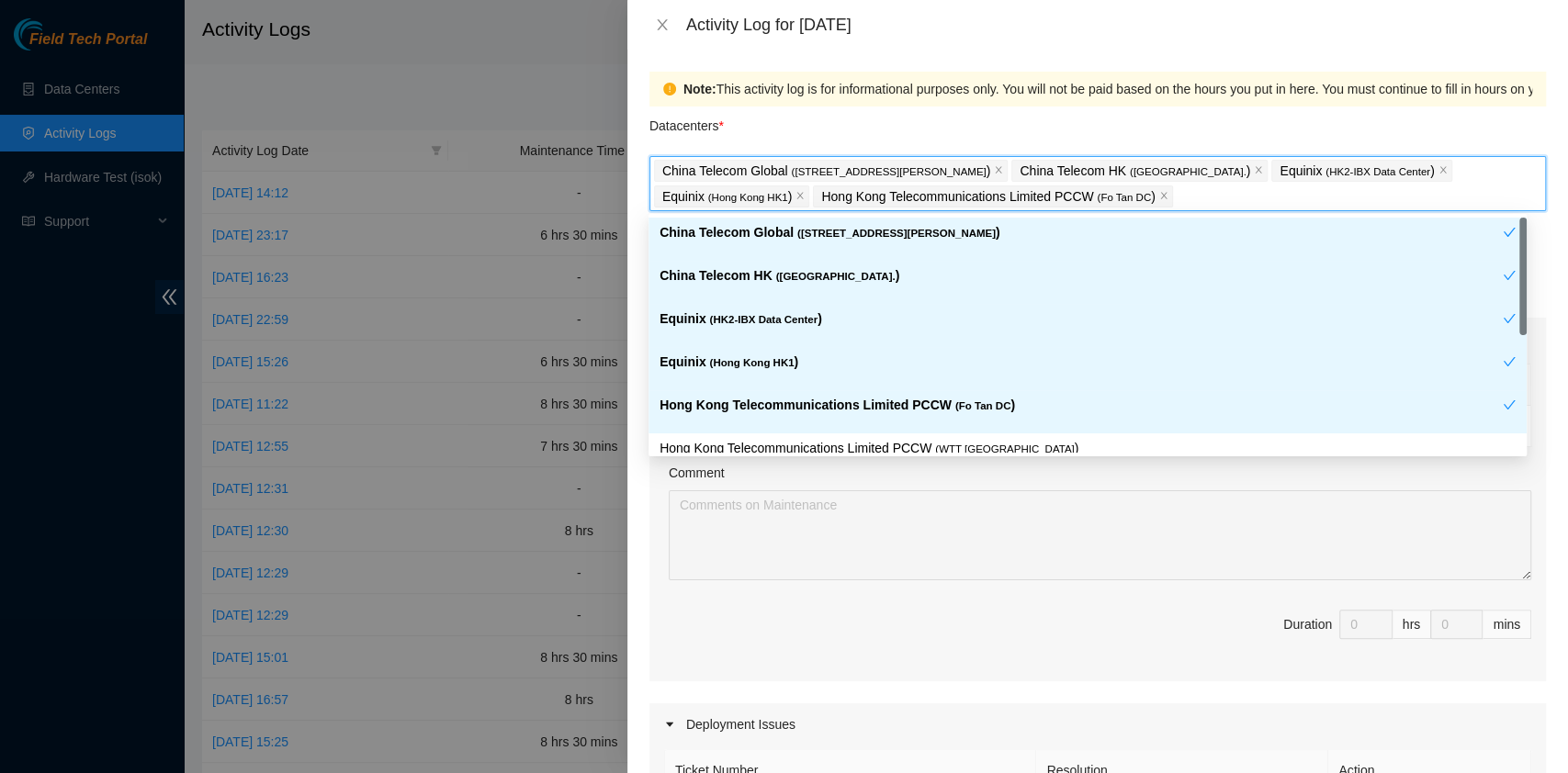
drag, startPoint x: 1303, startPoint y: 650, endPoint x: 1273, endPoint y: 650, distance: 30.0
click at [1301, 650] on div "Duration" at bounding box center [1308, 635] width 48 height 51
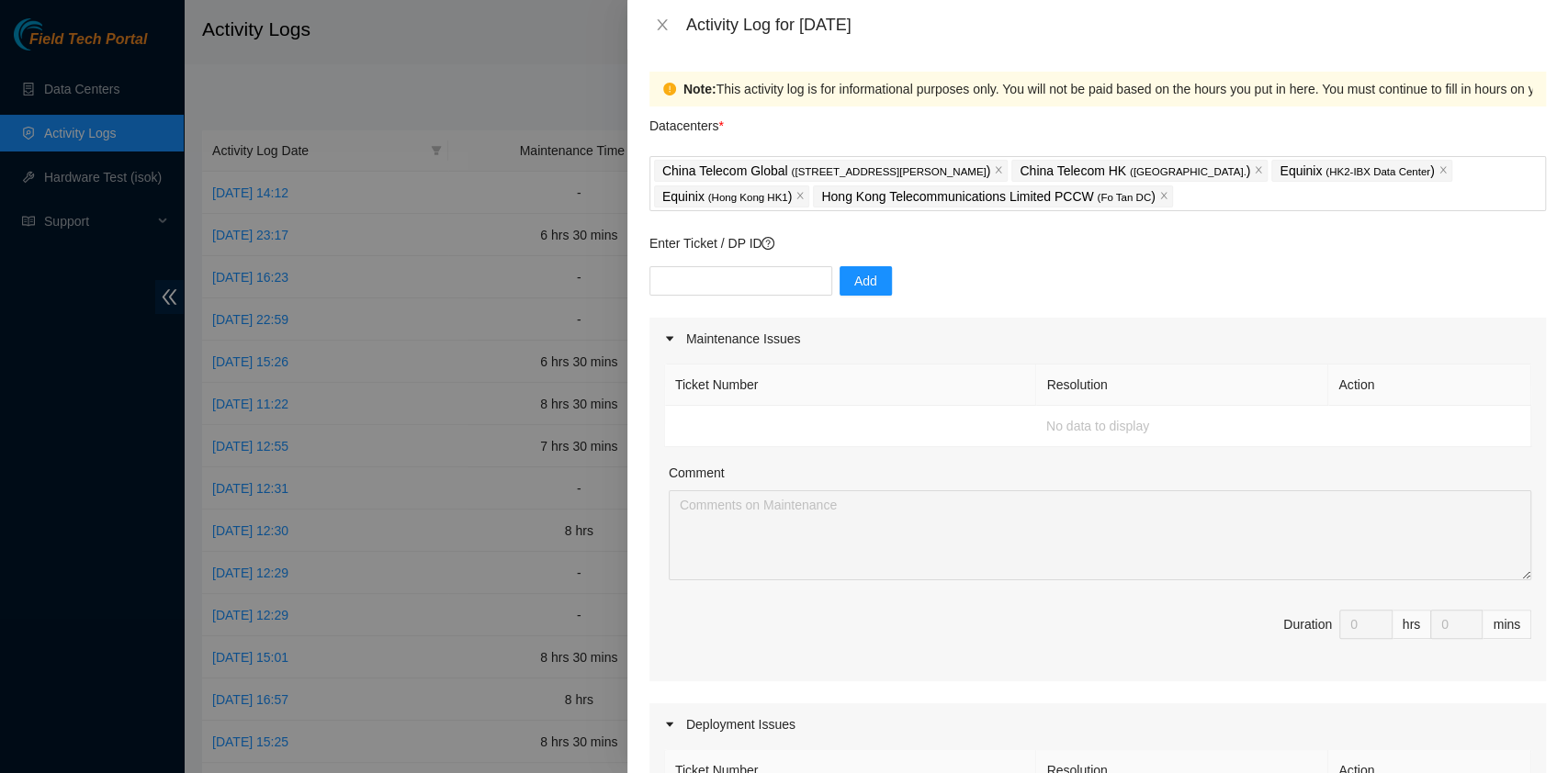
click at [978, 326] on div "Maintenance Issues" at bounding box center [1098, 339] width 896 height 43
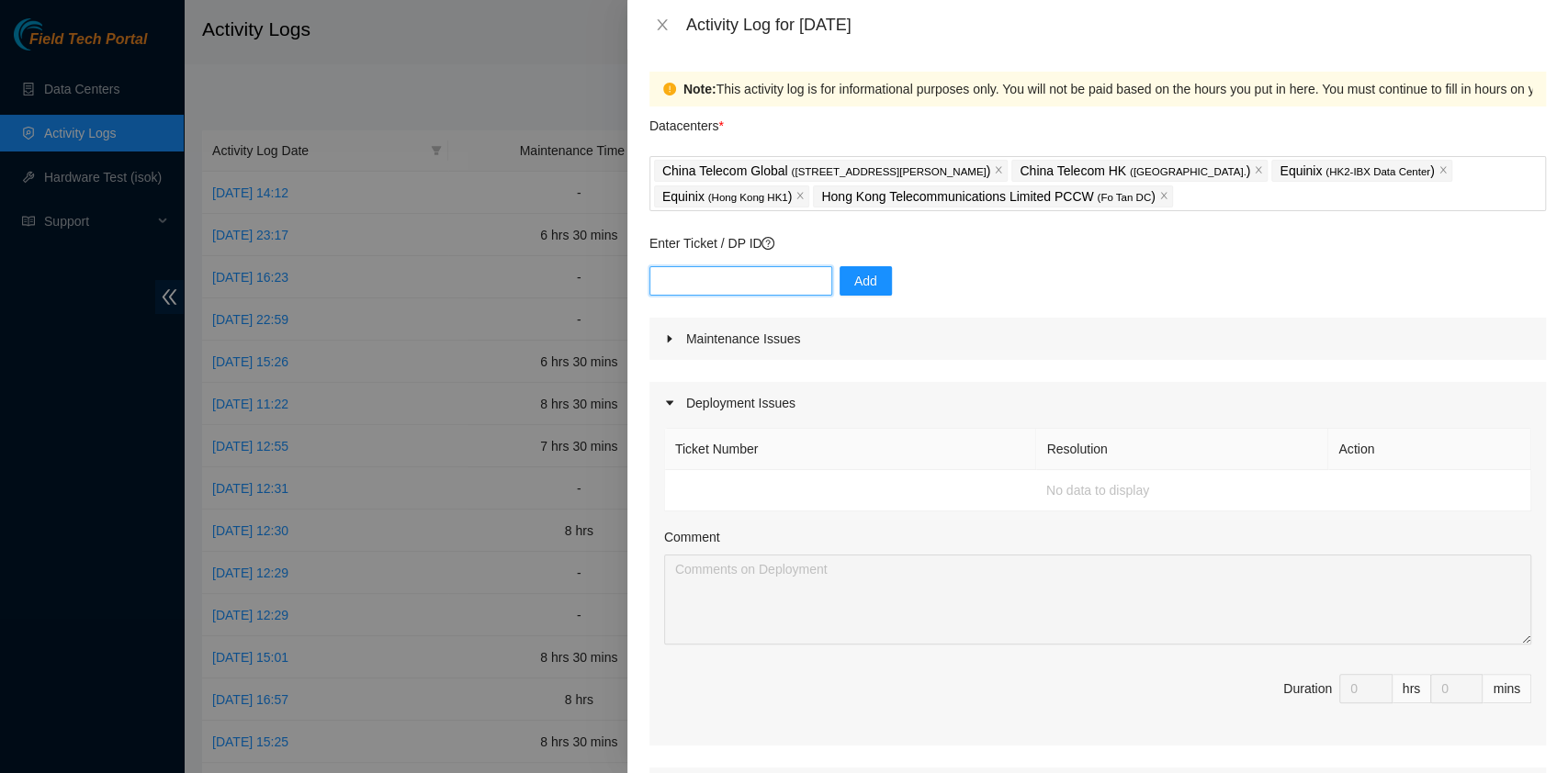
click at [757, 279] on input "text" at bounding box center [740, 281] width 183 height 29
paste input "B-V-5NHX5VZ"
type input "B-V-5NHX5VZ"
click at [869, 279] on button "Add" at bounding box center [865, 281] width 52 height 29
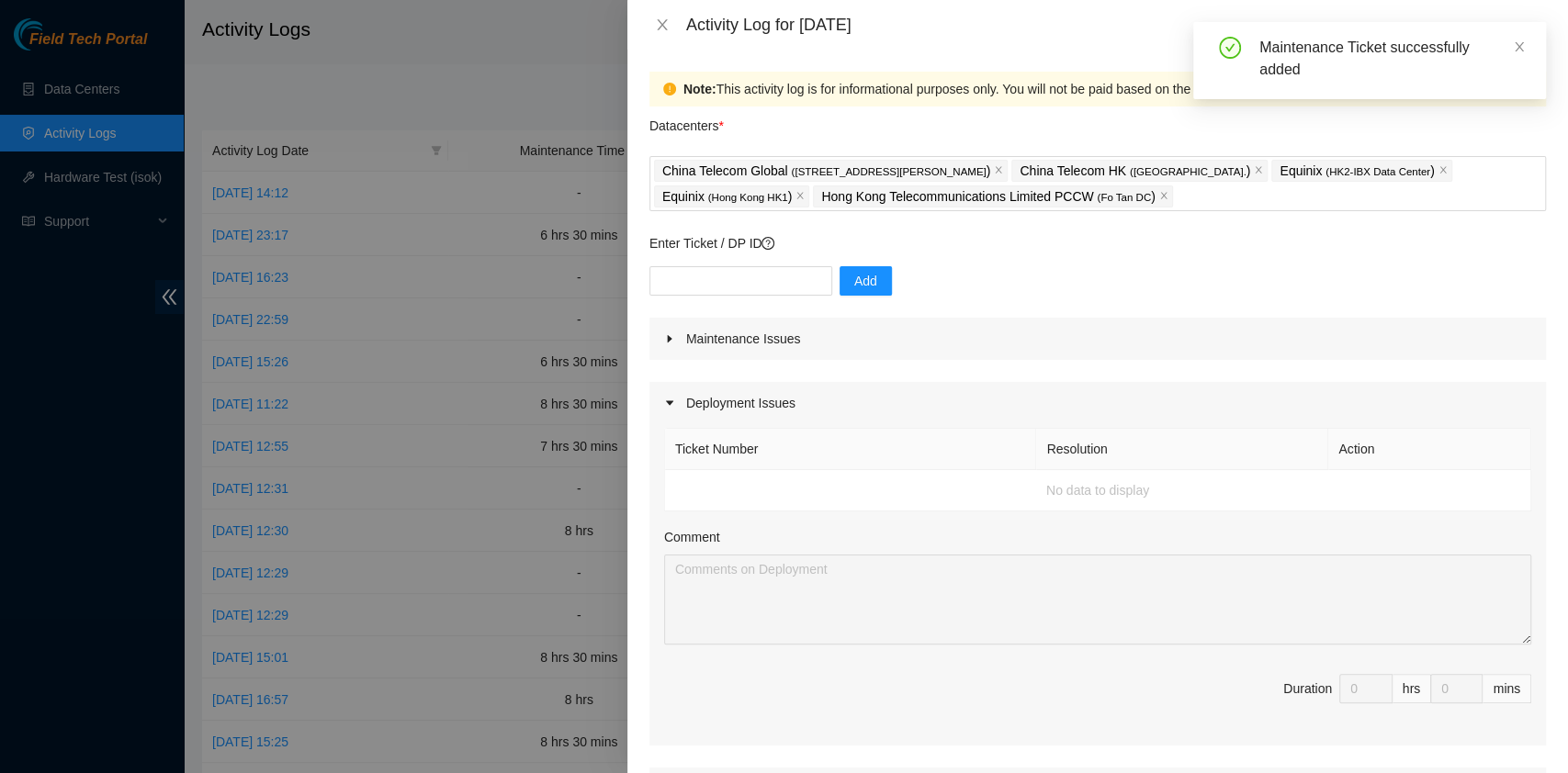
click at [1062, 352] on div "Maintenance Issues" at bounding box center [1098, 339] width 896 height 43
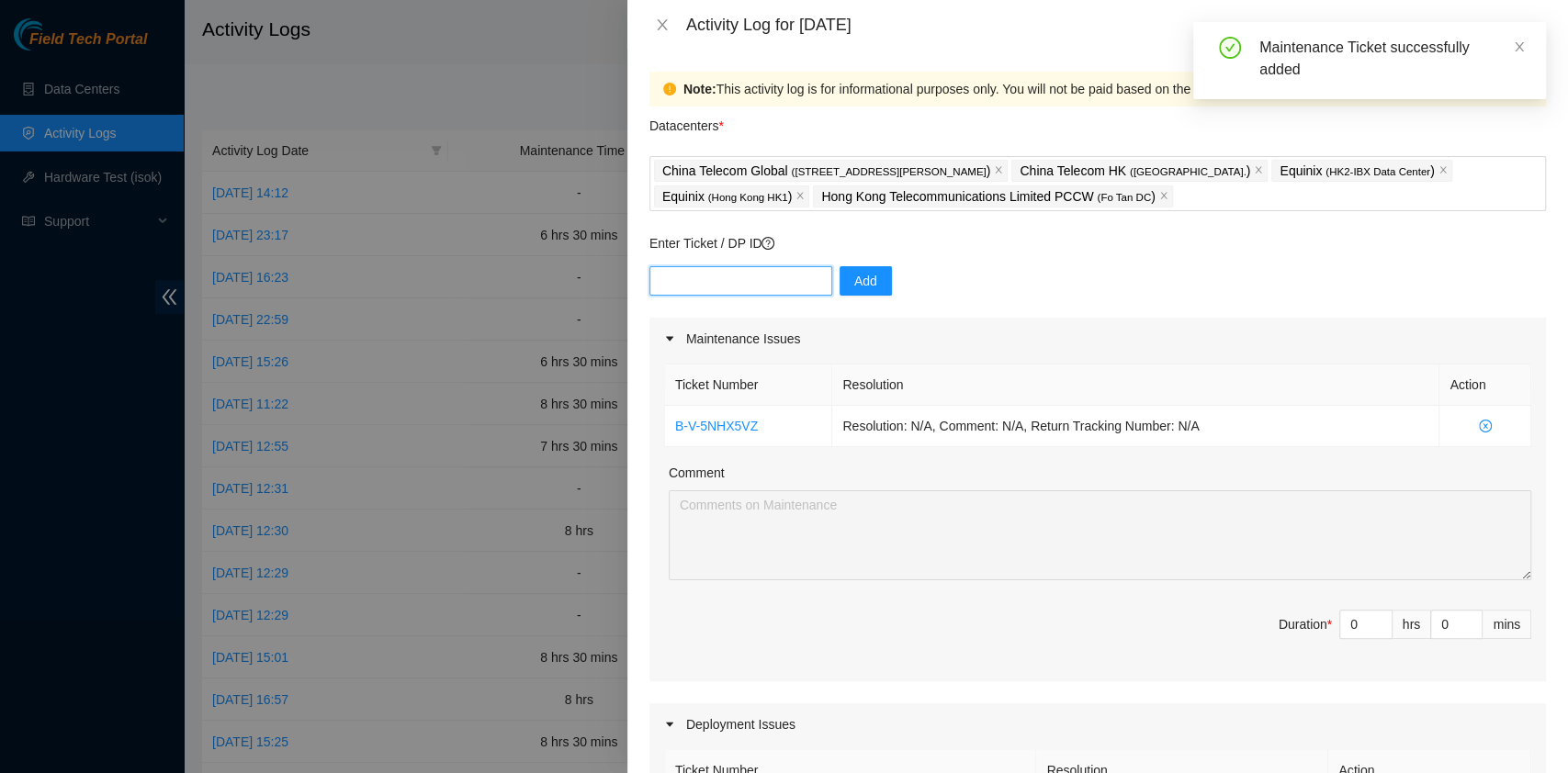
click at [736, 282] on input "text" at bounding box center [740, 281] width 183 height 29
paste input "B-V-5OUNLE7"
type input "B-V-5OUNLE7"
click at [854, 274] on span "Add" at bounding box center [865, 281] width 23 height 20
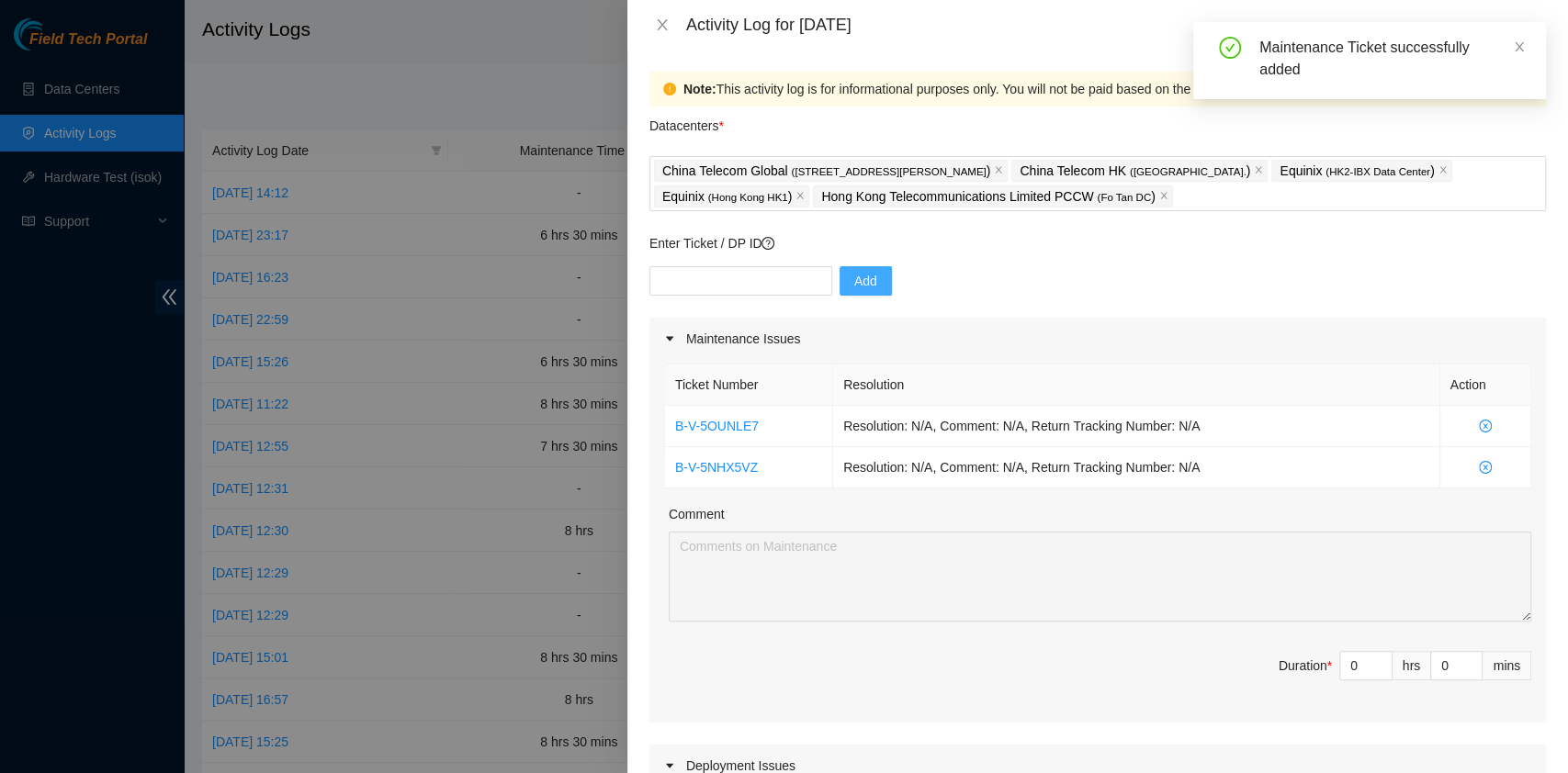
click at [1050, 386] on th "Resolution" at bounding box center [1136, 385] width 607 height 42
click at [786, 297] on div "Add" at bounding box center [1098, 291] width 896 height 51
click at [778, 284] on input "text" at bounding box center [740, 281] width 183 height 29
paste input "B-V-5P060EK"
type input "B-V-5P060EK"
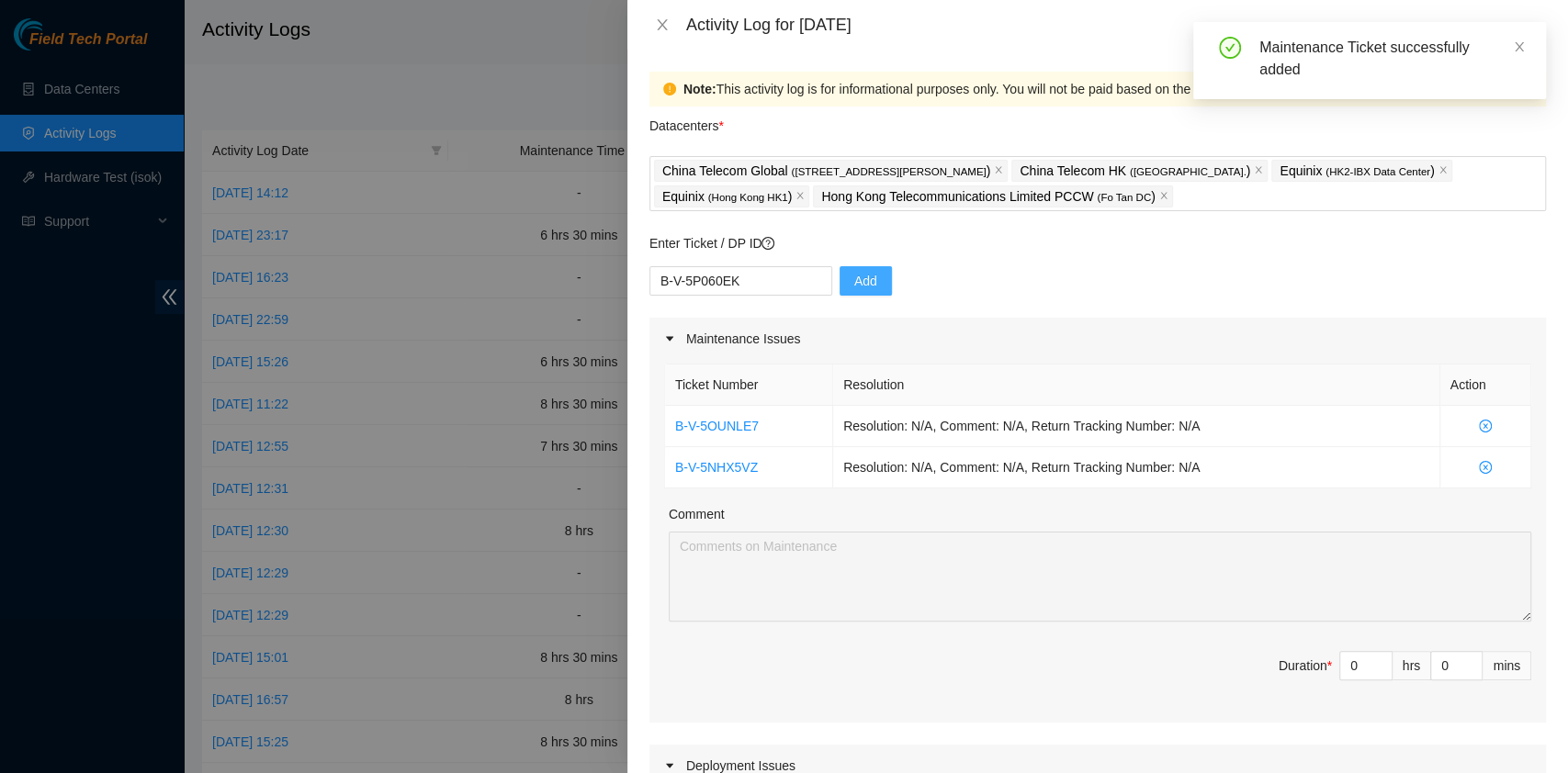
click at [850, 290] on button "Add" at bounding box center [865, 281] width 52 height 29
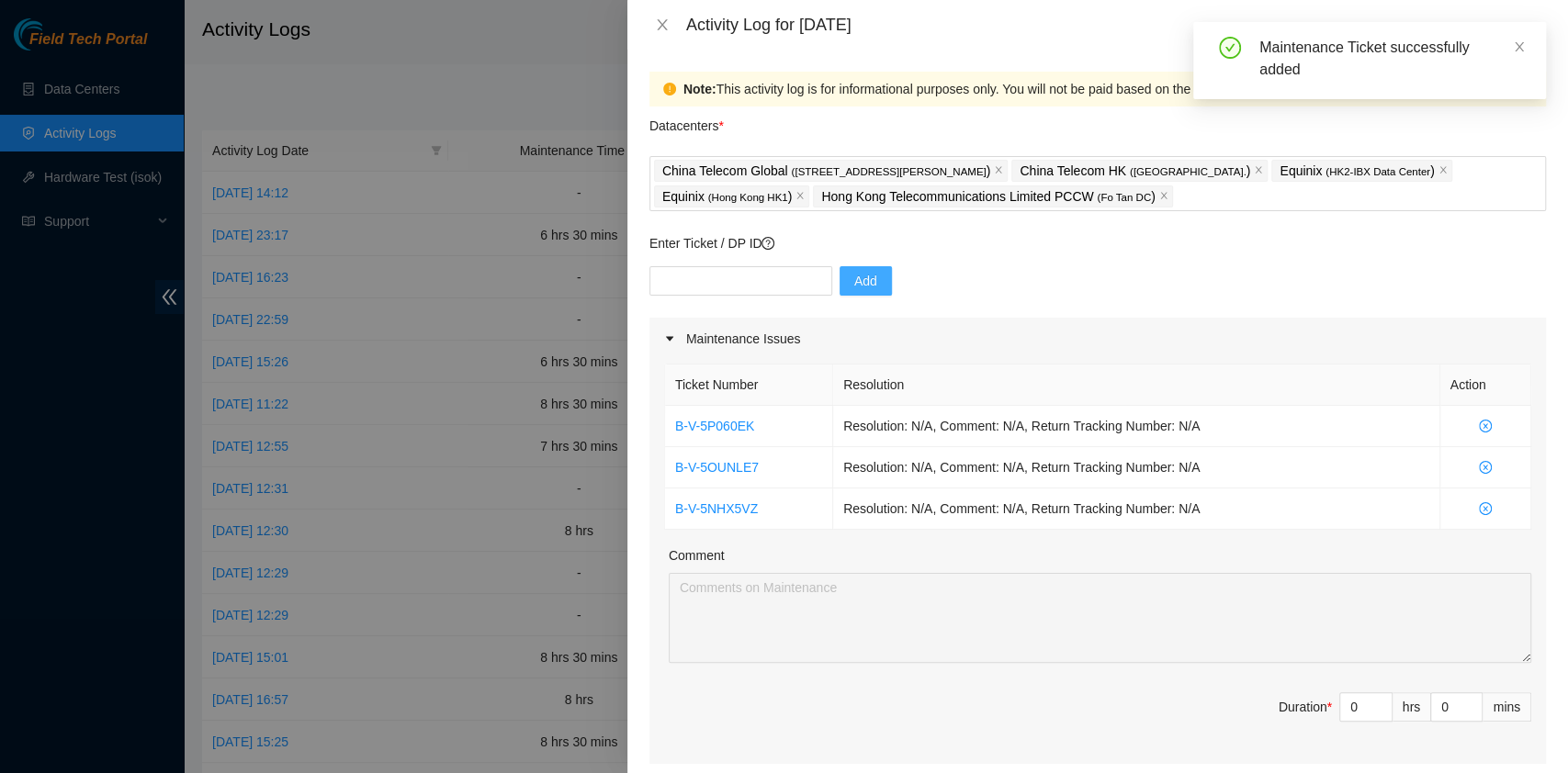
click at [1214, 367] on th "Resolution" at bounding box center [1136, 385] width 607 height 42
click at [769, 290] on input "text" at bounding box center [740, 281] width 183 height 29
paste input "B-V-5RC0WQQ"
type input "B-V-5RC0WQQ"
click at [839, 282] on button "Add" at bounding box center [865, 281] width 52 height 29
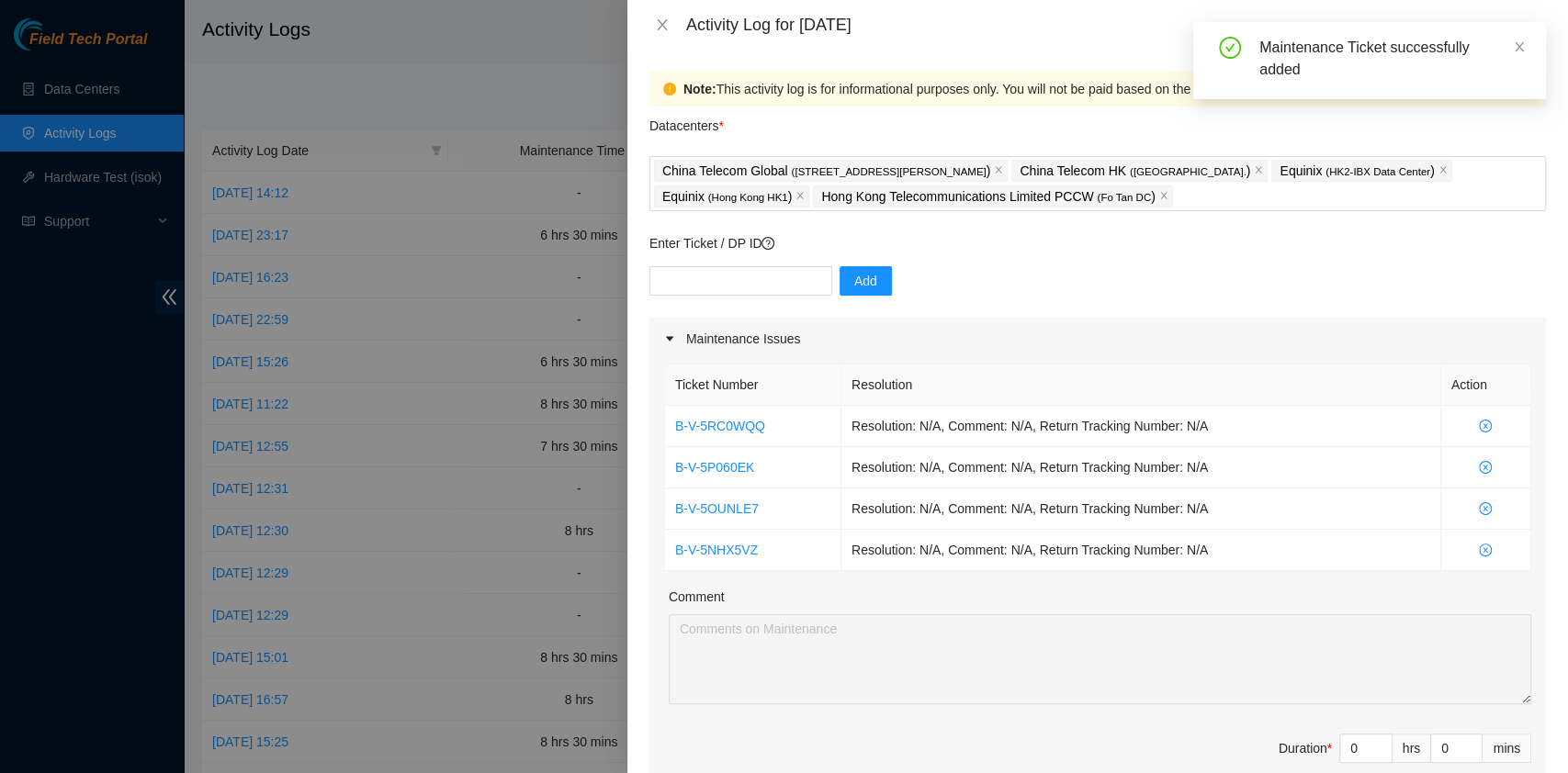
click at [1067, 286] on div "Add" at bounding box center [1098, 291] width 896 height 51
click at [760, 276] on input "text" at bounding box center [740, 281] width 183 height 29
paste input "B-V-5UGZSFE"
type input "B-V-5UGZSFE"
click at [927, 274] on div "B-V-5UGZSFE Add" at bounding box center [1098, 291] width 896 height 51
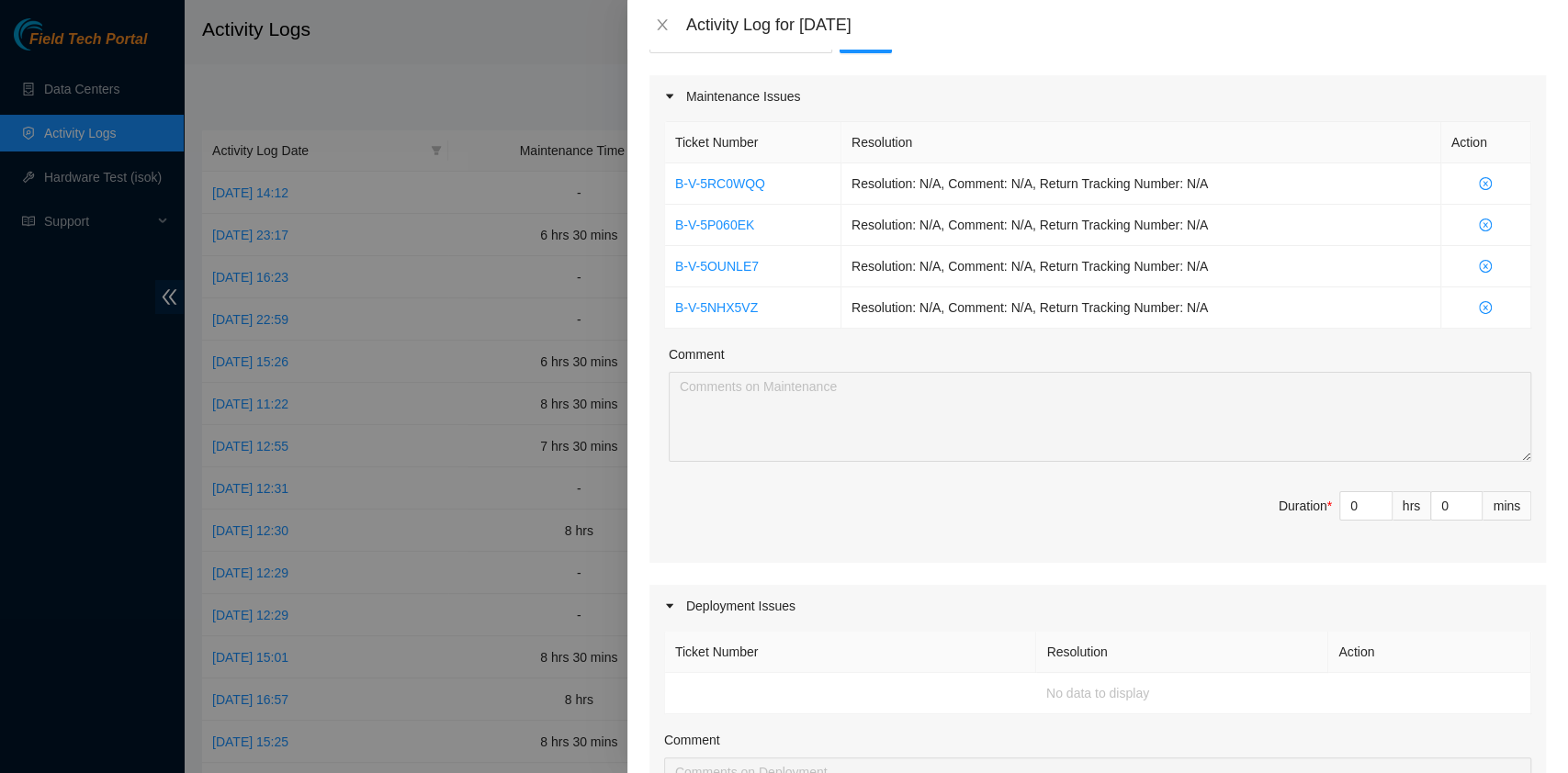
scroll to position [243, 0]
drag, startPoint x: 1496, startPoint y: 312, endPoint x: 669, endPoint y: 175, distance: 838.3
click at [669, 175] on tbody "B-V-5RC0WQQ Resolution: N/A, Comment: N/A, Return Tracking Number: N/A B-V-5P06…" at bounding box center [1098, 245] width 866 height 165
drag, startPoint x: 1339, startPoint y: 506, endPoint x: 1284, endPoint y: 495, distance: 56.1
click at [1284, 495] on span "Duration * 0 hrs 0 mins" at bounding box center [1098, 516] width 867 height 51
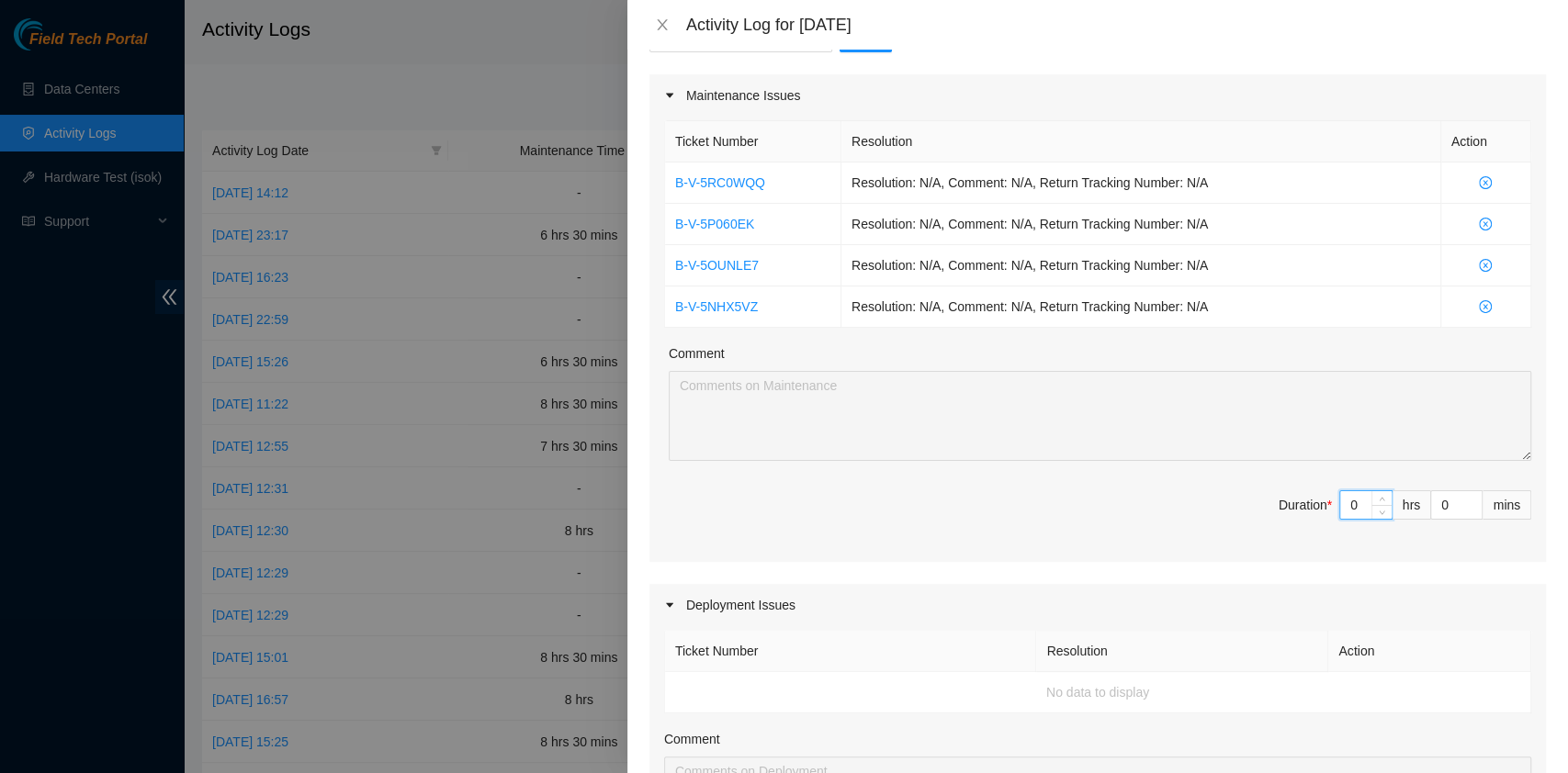
type input "7"
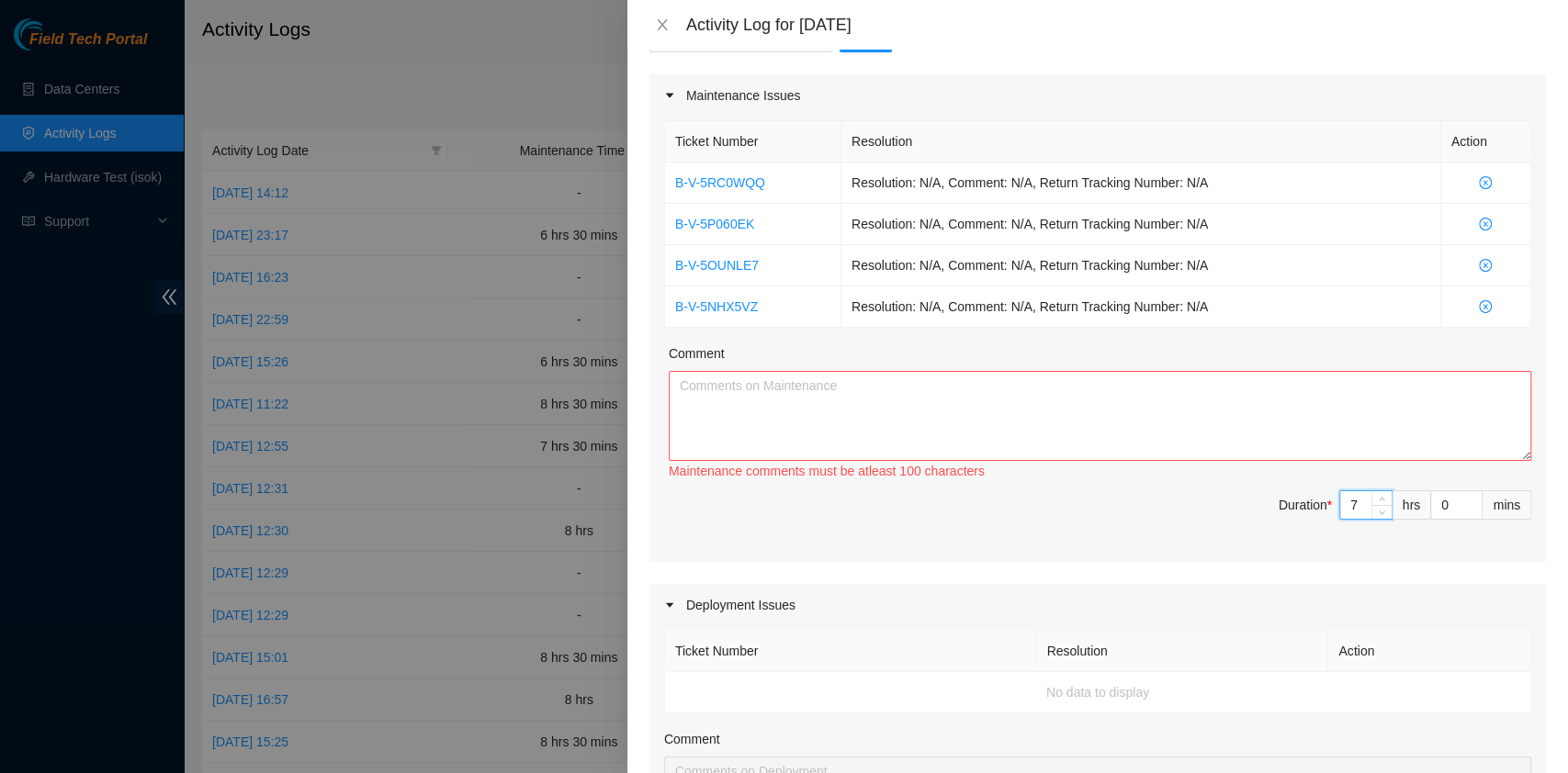
type input "7"
type input "3"
type input "30"
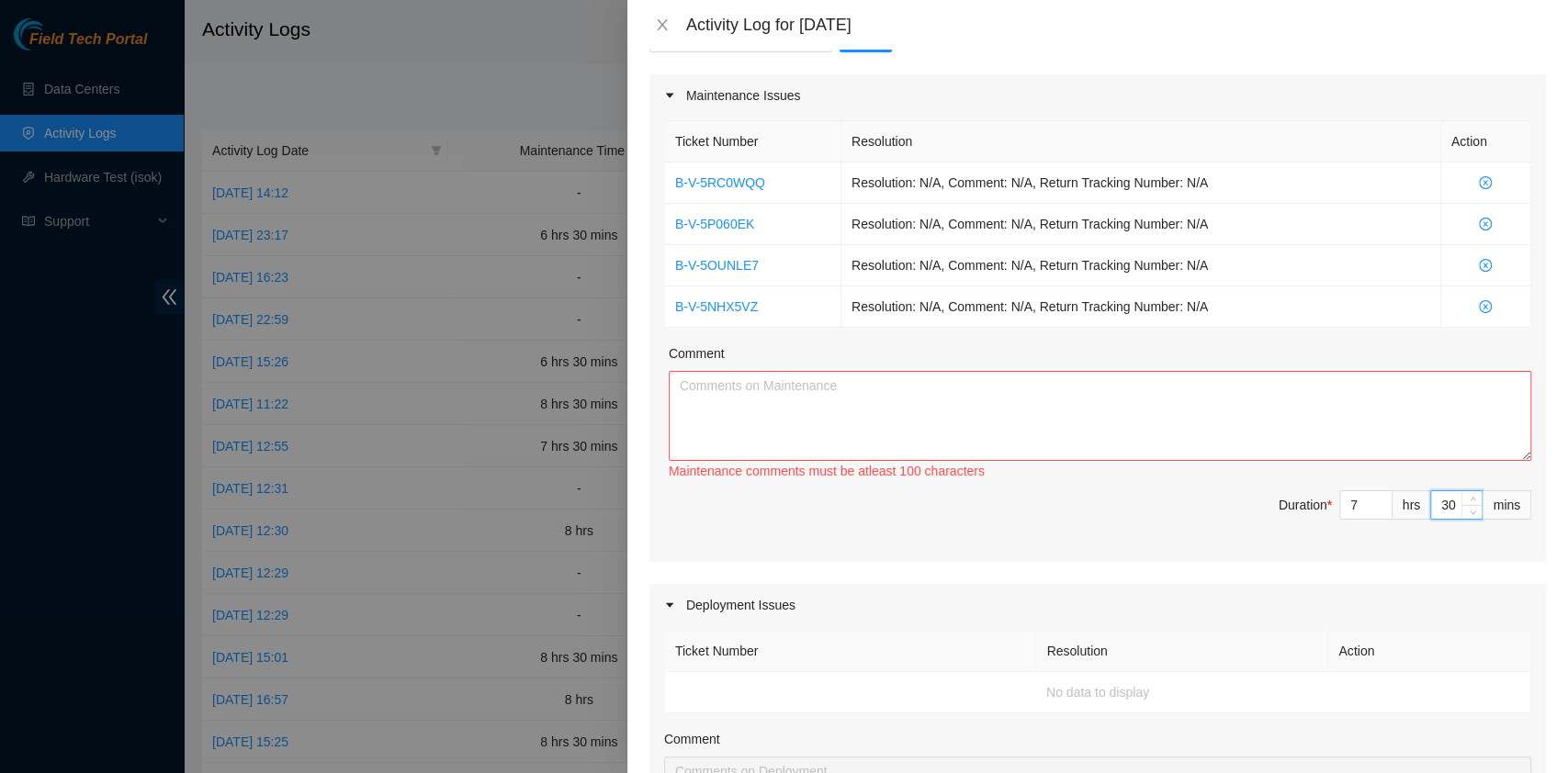
type input "30"
click at [882, 386] on textarea "Comment" at bounding box center [1100, 415] width 862 height 90
paste textarea "B-V-5RC0WQQ Resolution: N/A, Comment: N/A, Return Tracking Number: N/A B-V-5P06…"
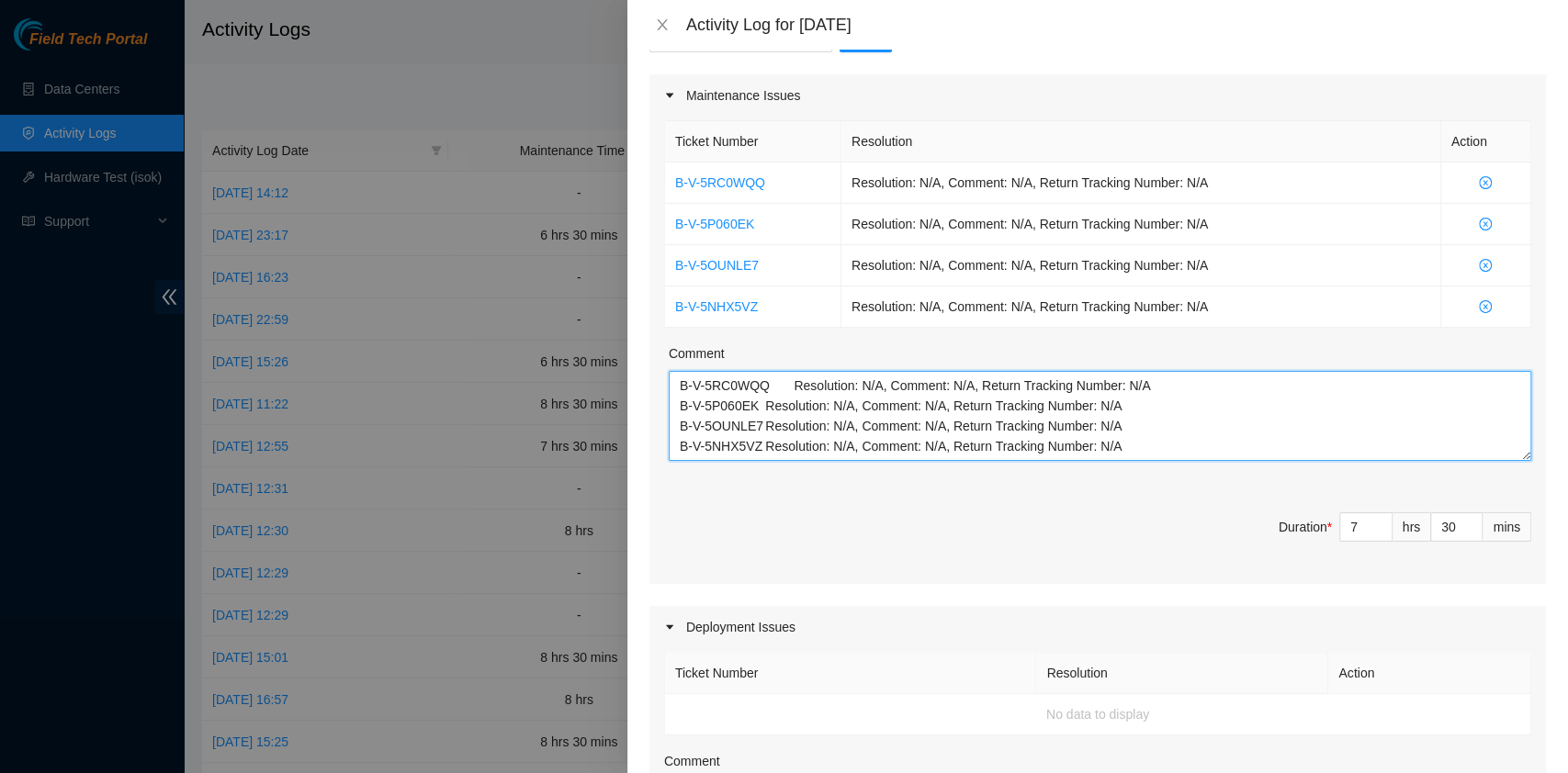
scroll to position [15, 0]
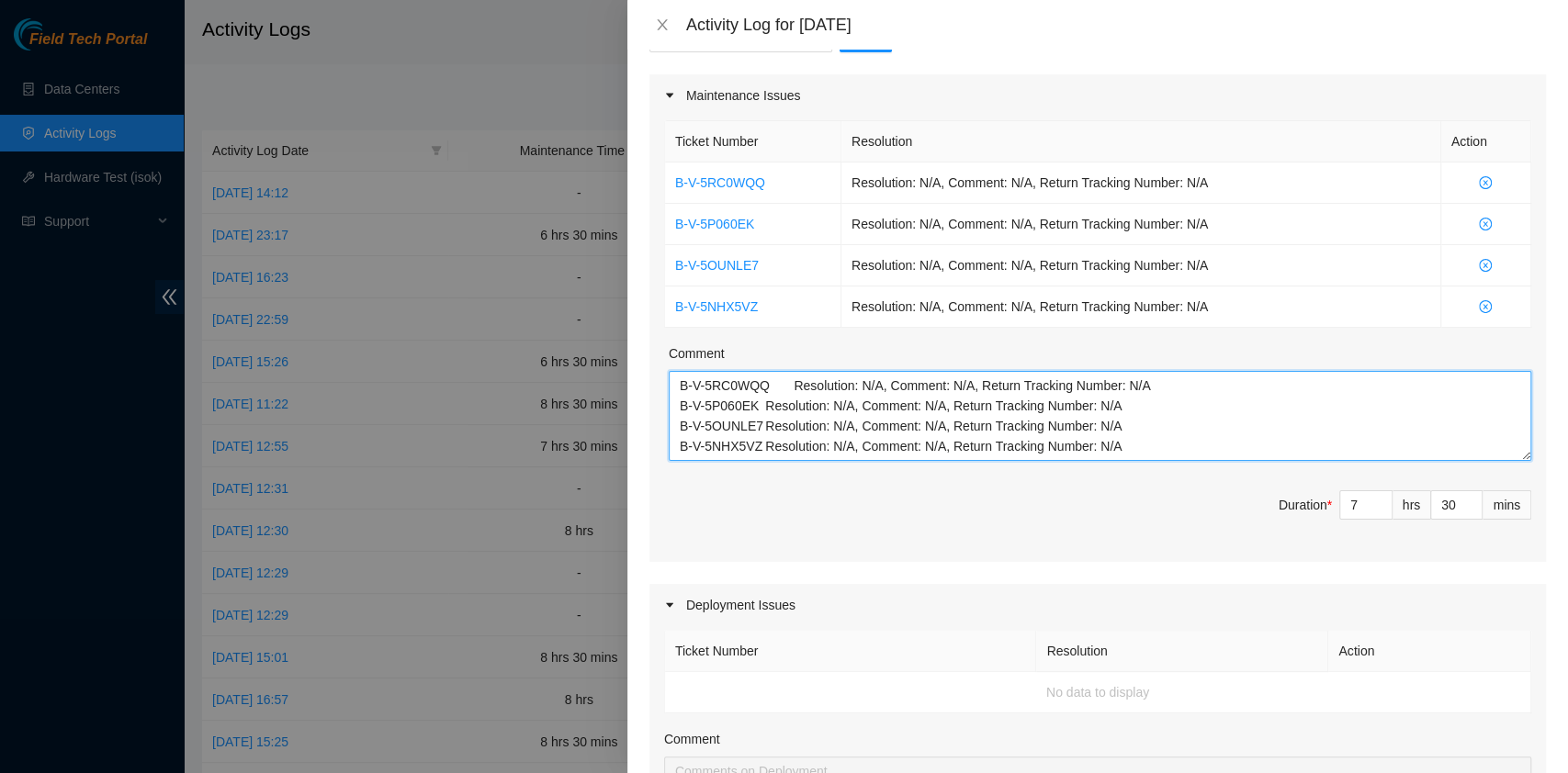
click at [1127, 457] on textarea "B-V-5RC0WQQ Resolution: N/A, Comment: N/A, Return Tracking Number: N/A B-V-5P06…" at bounding box center [1100, 415] width 862 height 90
paste textarea "B-W-12EWICG Resolution: Replaced disk, Rescued, Rebooted, Reseated components, …"
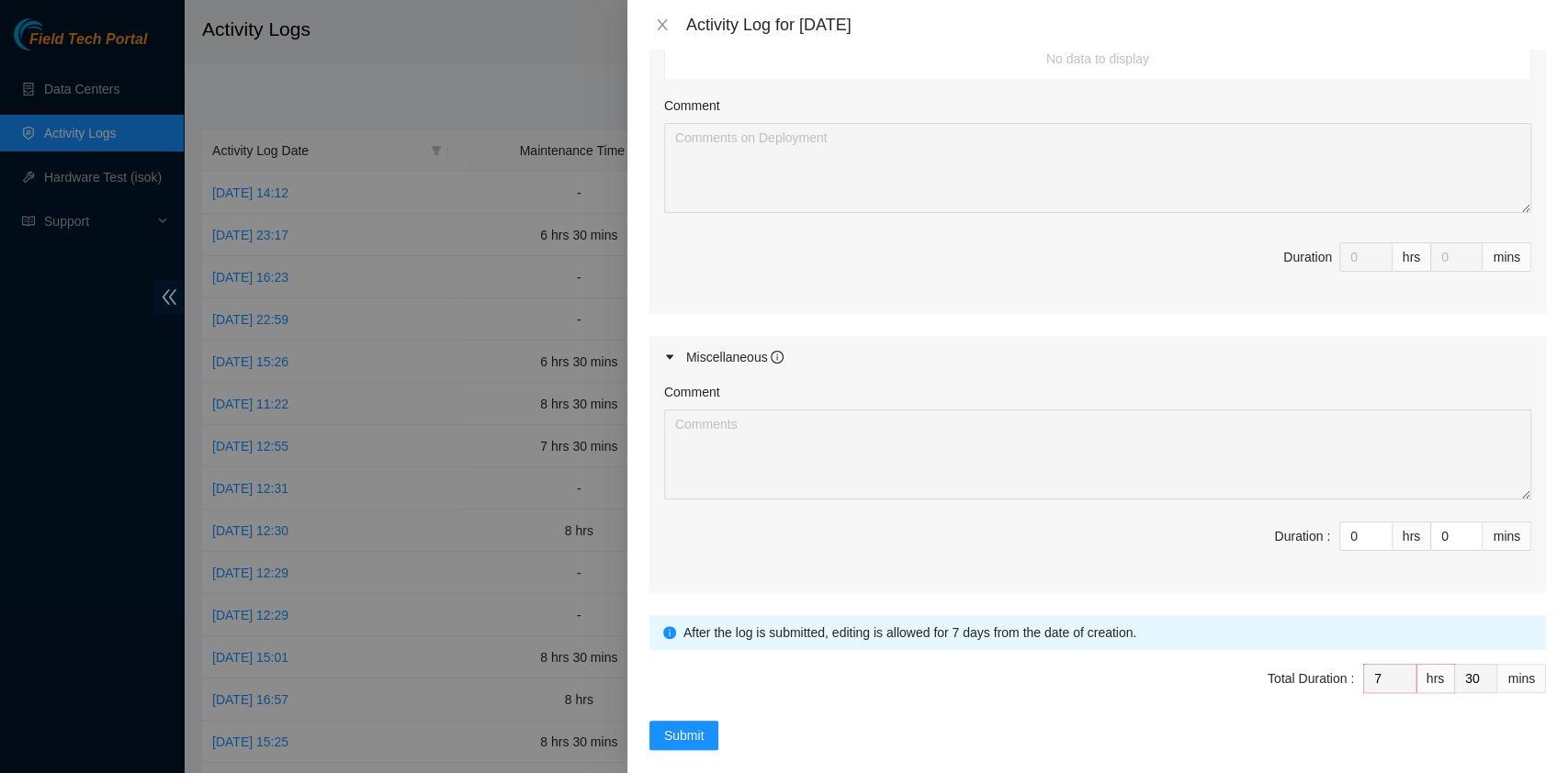
scroll to position [896, 0]
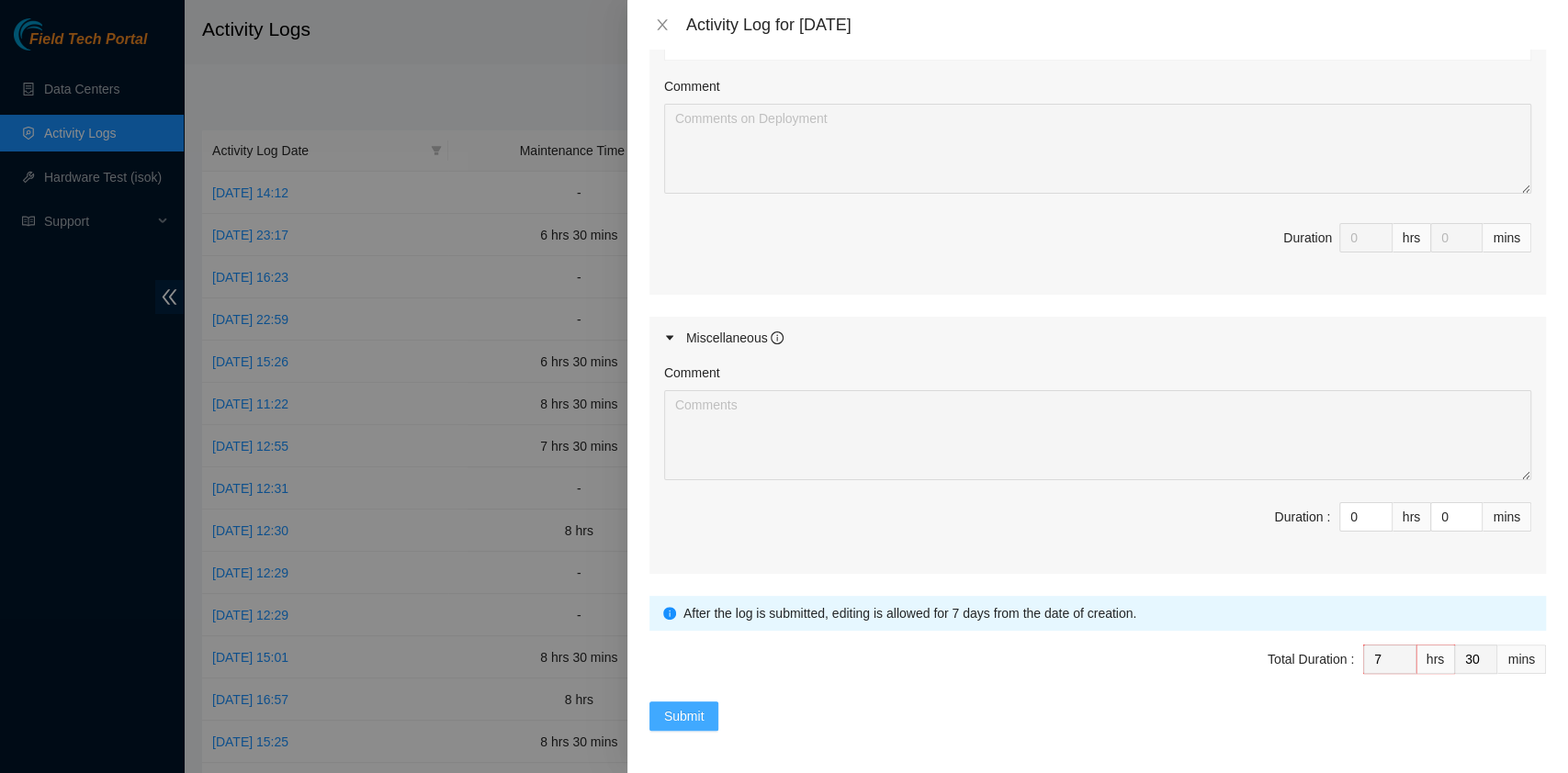
type textarea "B-V-5RC0WQQ Resolution: N/A, Comment: N/A, Return Tracking Number: N/A B-V-5P06…"
click at [690, 709] on span "Submit" at bounding box center [684, 716] width 41 height 20
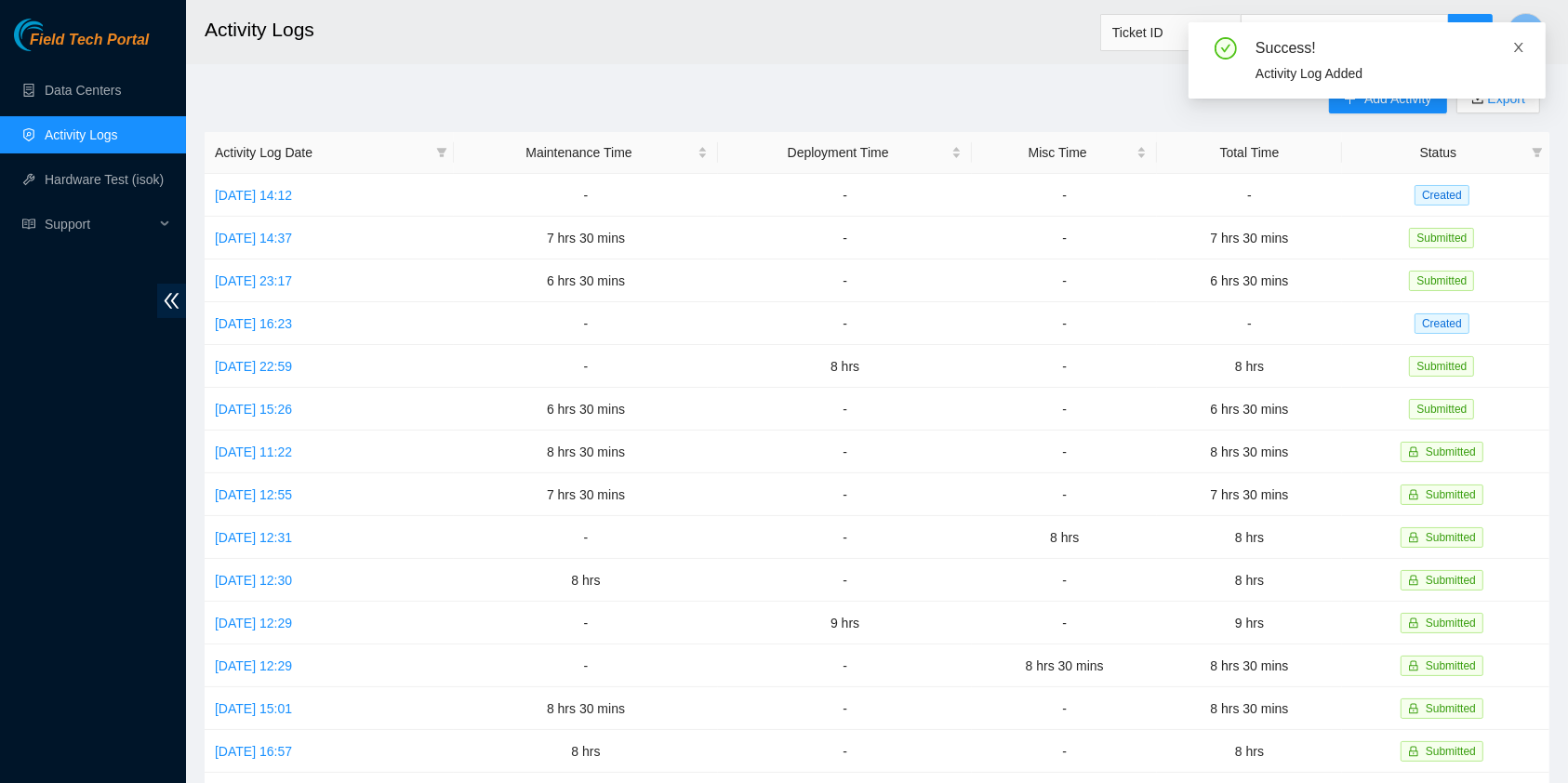
drag, startPoint x: 1521, startPoint y: 54, endPoint x: 1439, endPoint y: 123, distance: 107.2
click at [1522, 54] on span at bounding box center [1518, 47] width 13 height 15
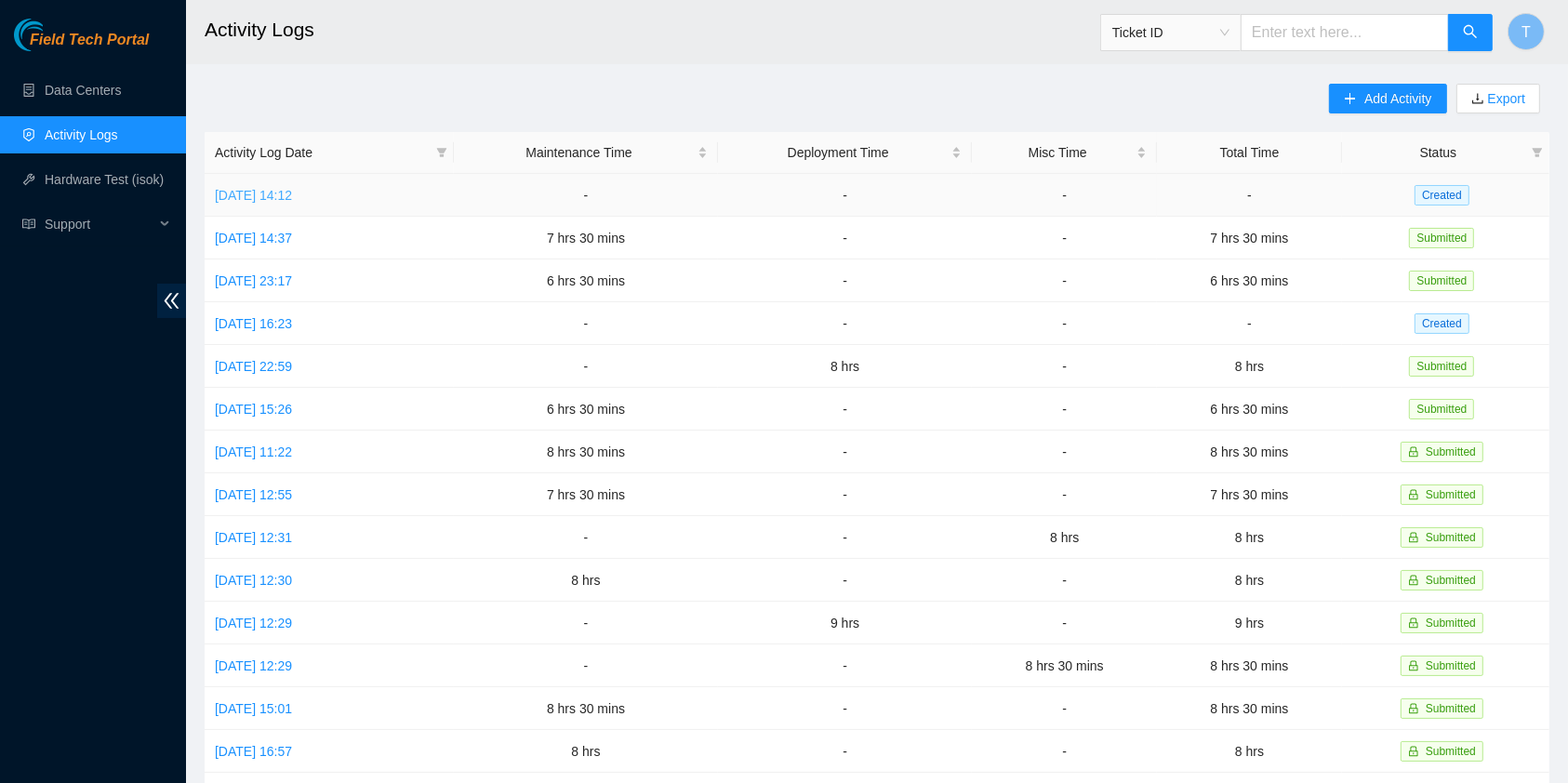
click at [280, 197] on link "[DATE] 14:12" at bounding box center [253, 195] width 77 height 15
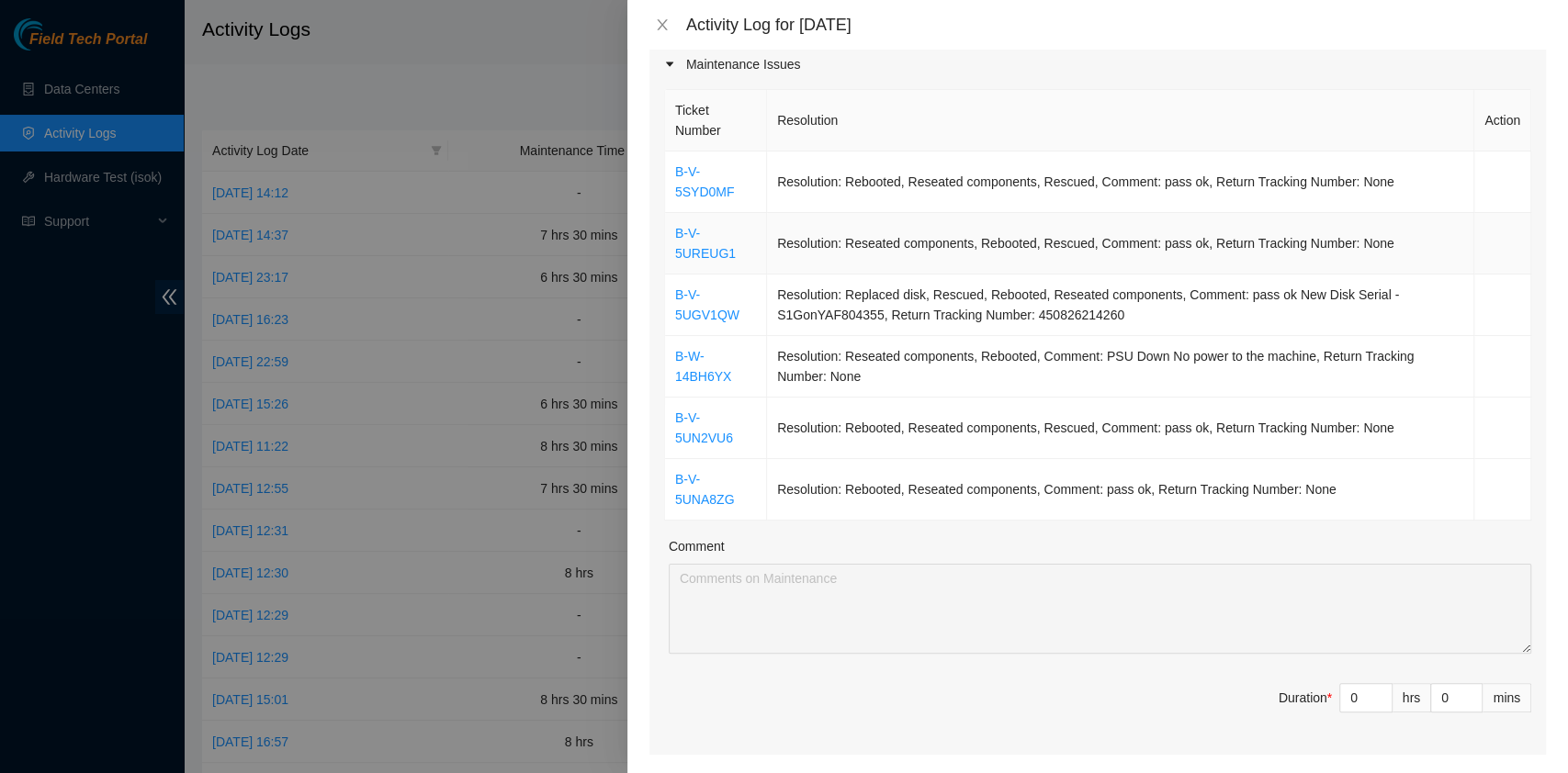
scroll to position [247, 0]
click at [665, 25] on icon "close" at bounding box center [662, 24] width 15 height 15
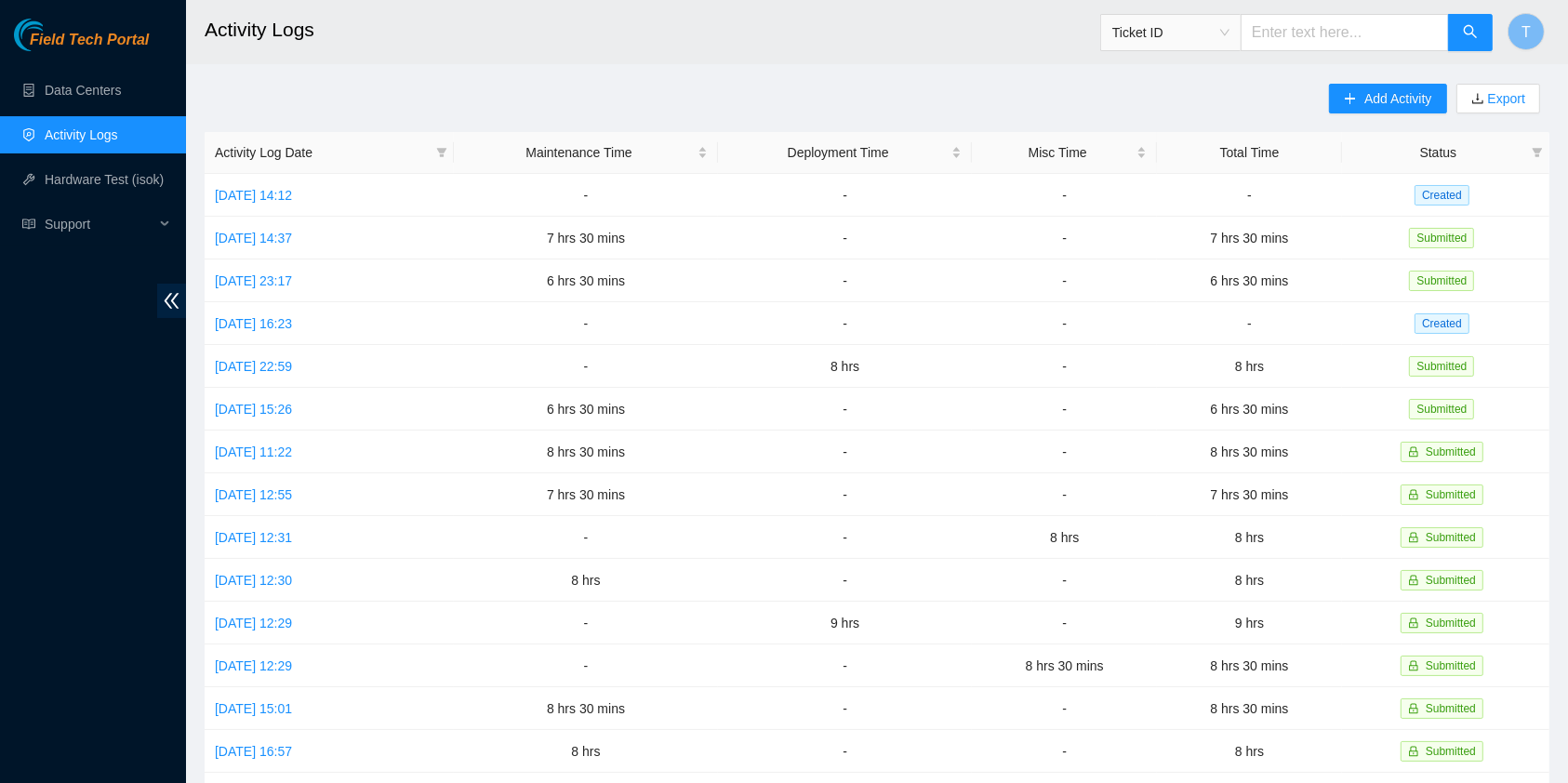
click at [1143, 83] on div "Add Activity Export Activity Log Date Maintenance Time Deployment Time Misc Tim…" at bounding box center [877, 586] width 1345 height 1005
click at [1371, 100] on span "Add Activity" at bounding box center [1397, 98] width 67 height 21
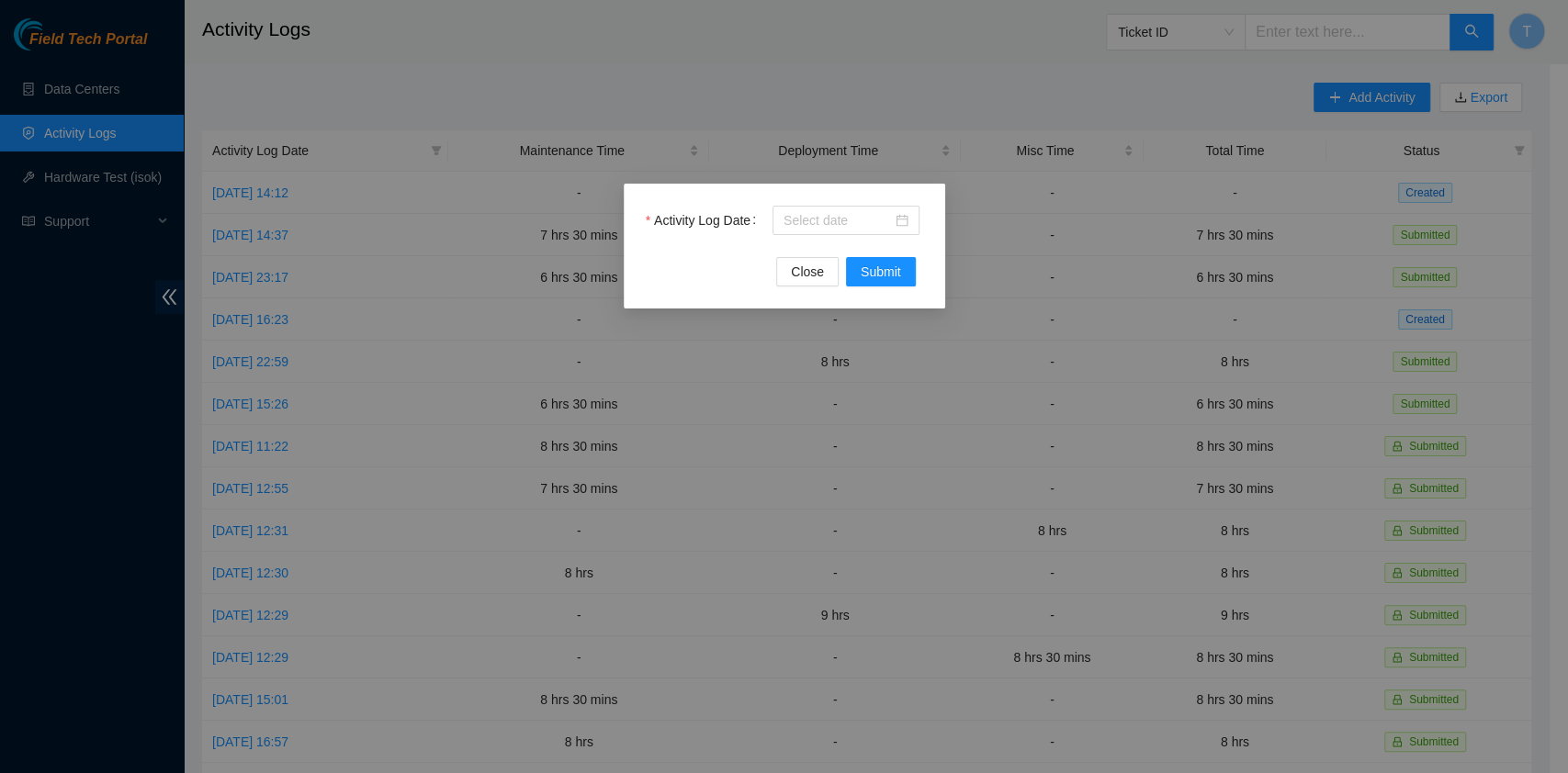
click at [797, 200] on div "Activity Log Date Close Submit" at bounding box center [784, 246] width 321 height 125
click at [816, 214] on input "Activity Log Date" at bounding box center [837, 220] width 108 height 20
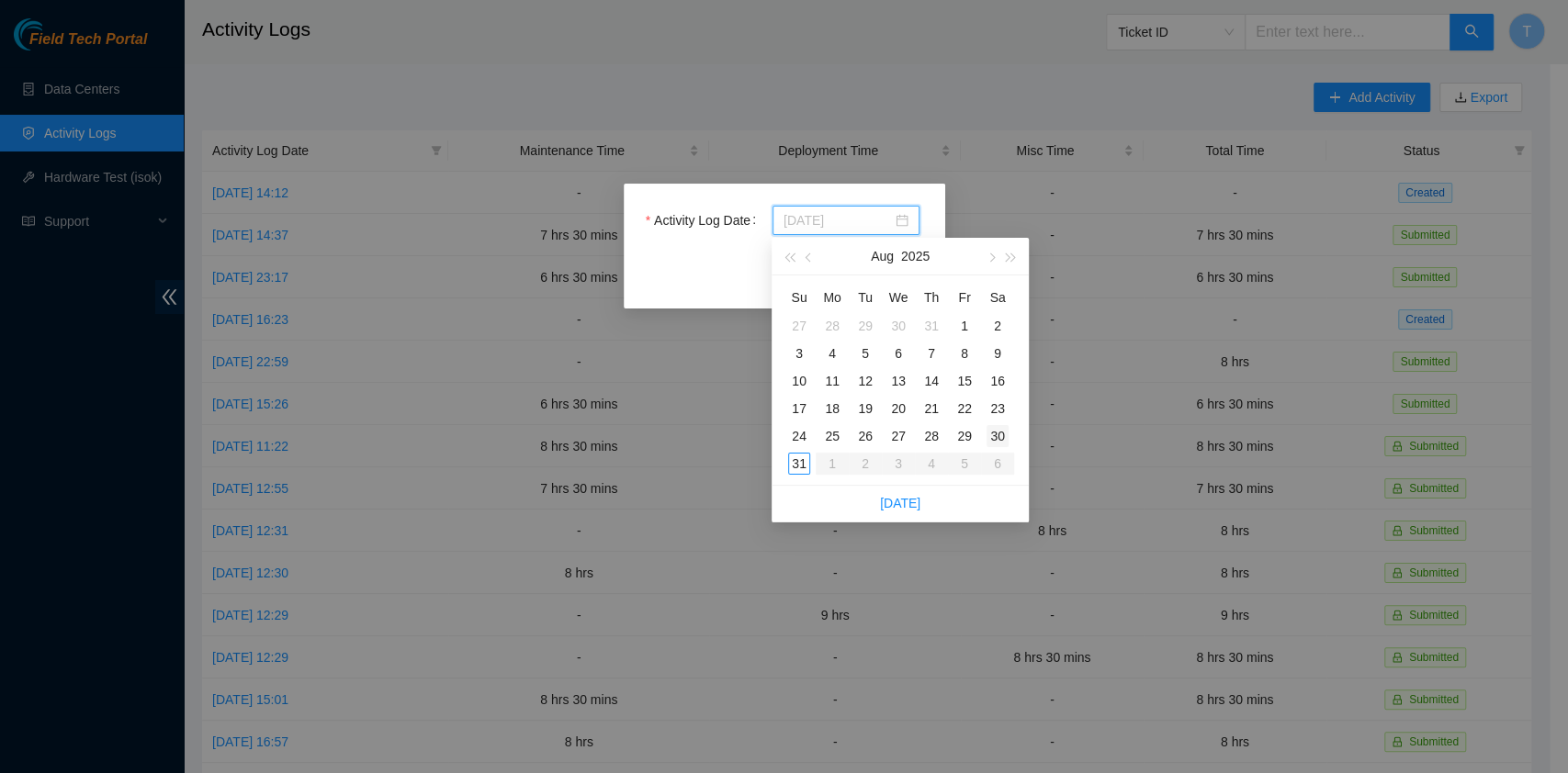
type input "[DATE]"
click at [994, 434] on div "30" at bounding box center [997, 435] width 22 height 22
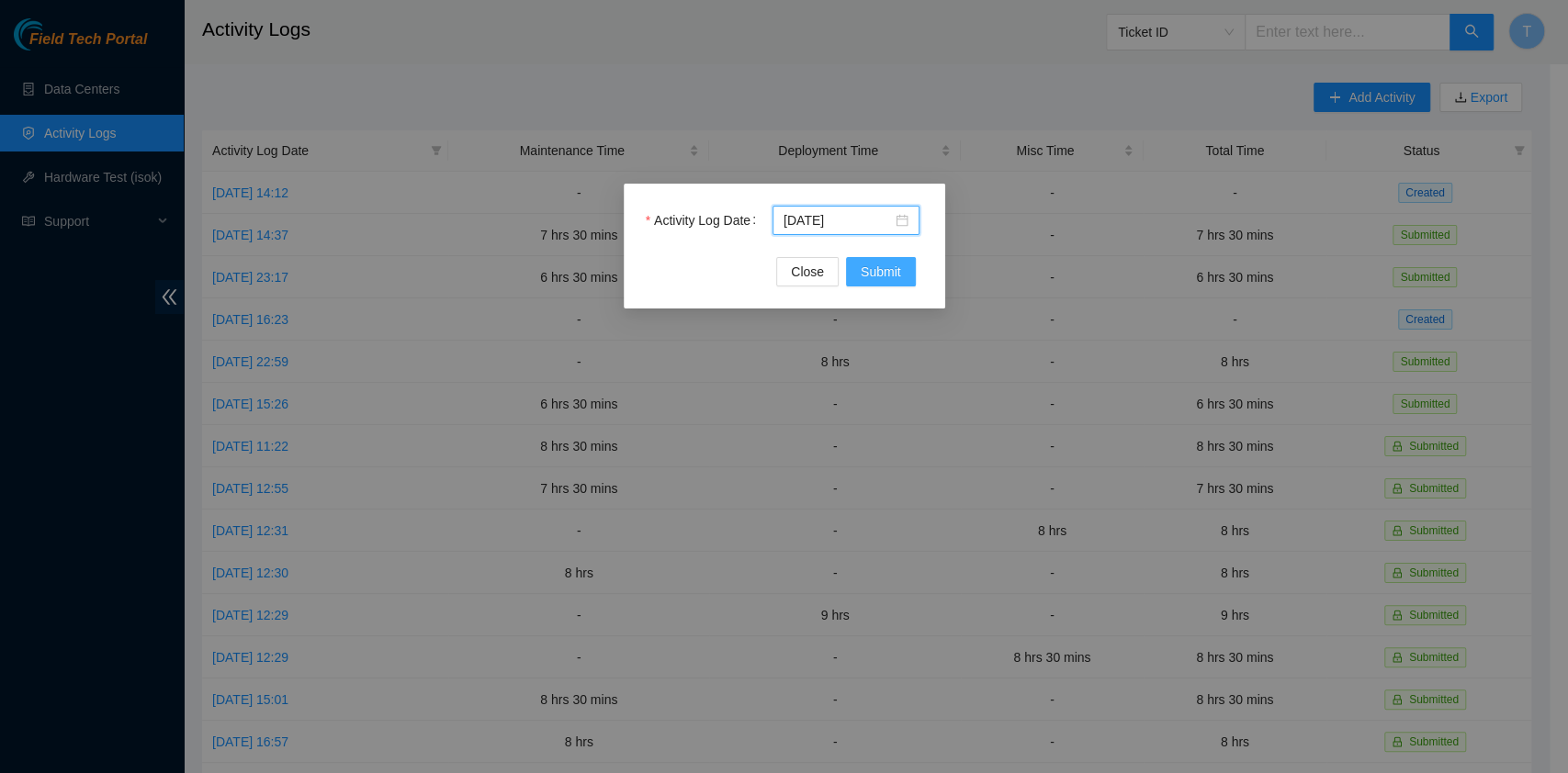
click at [896, 276] on span "Submit" at bounding box center [881, 271] width 41 height 20
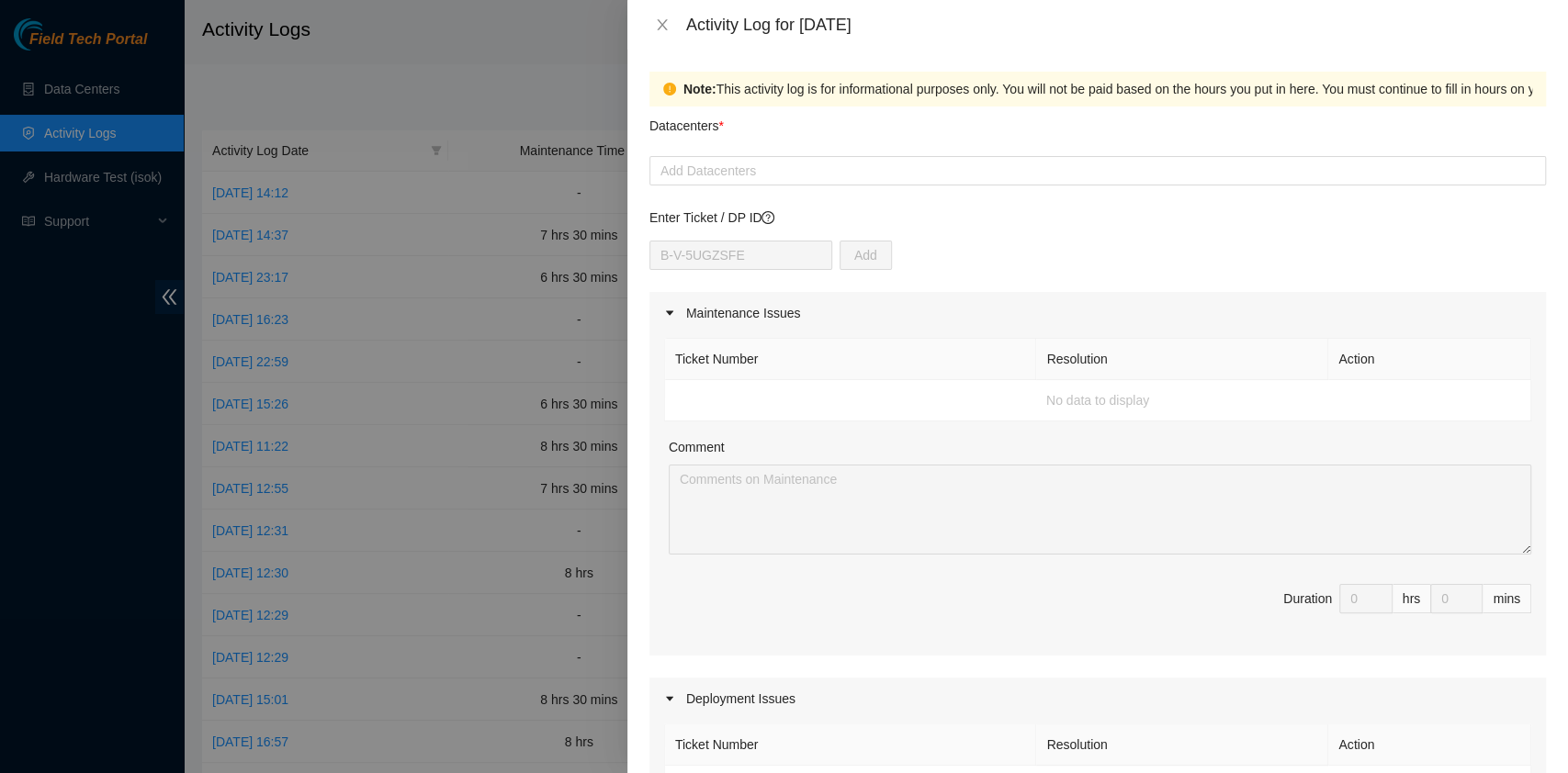
click at [859, 152] on div "Datacenters *" at bounding box center [1098, 131] width 896 height 49
click at [852, 162] on div at bounding box center [1098, 170] width 888 height 22
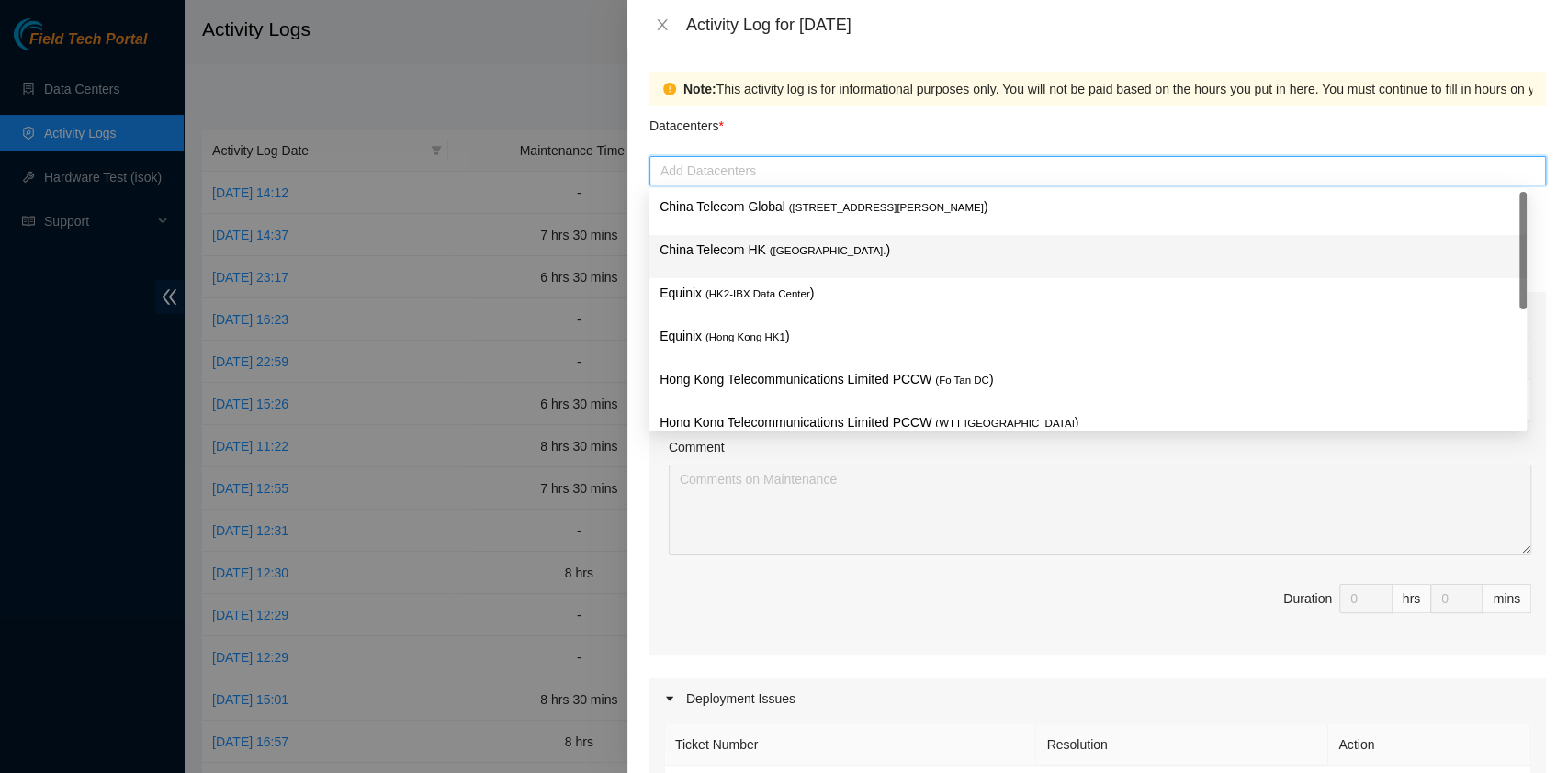
click at [847, 235] on div "China Telecom HK ( [GEOGRAPHIC_DATA] )" at bounding box center [1087, 256] width 878 height 44
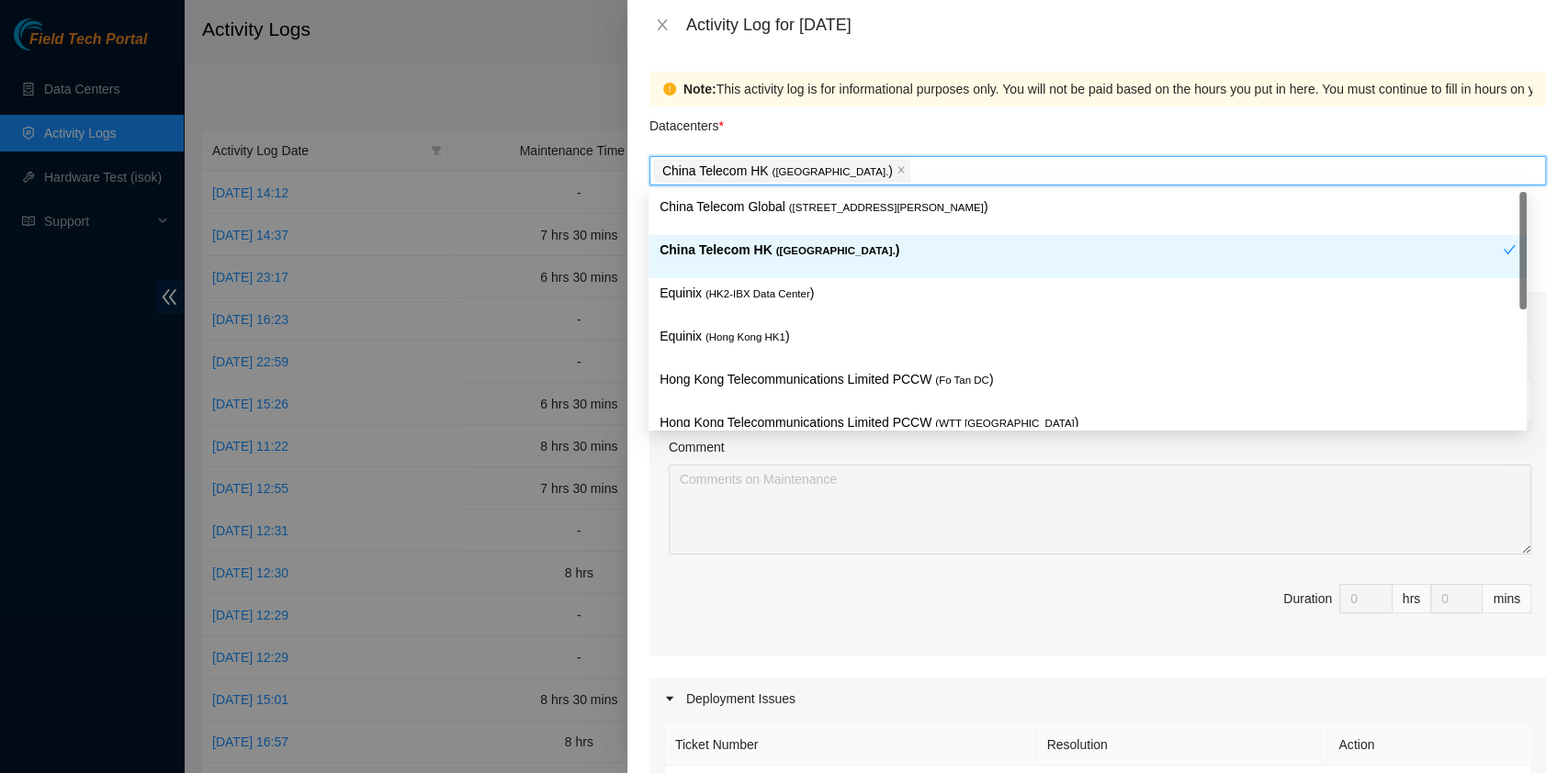
click at [835, 269] on div "China Telecom HK ( [GEOGRAPHIC_DATA] )" at bounding box center [1080, 256] width 843 height 34
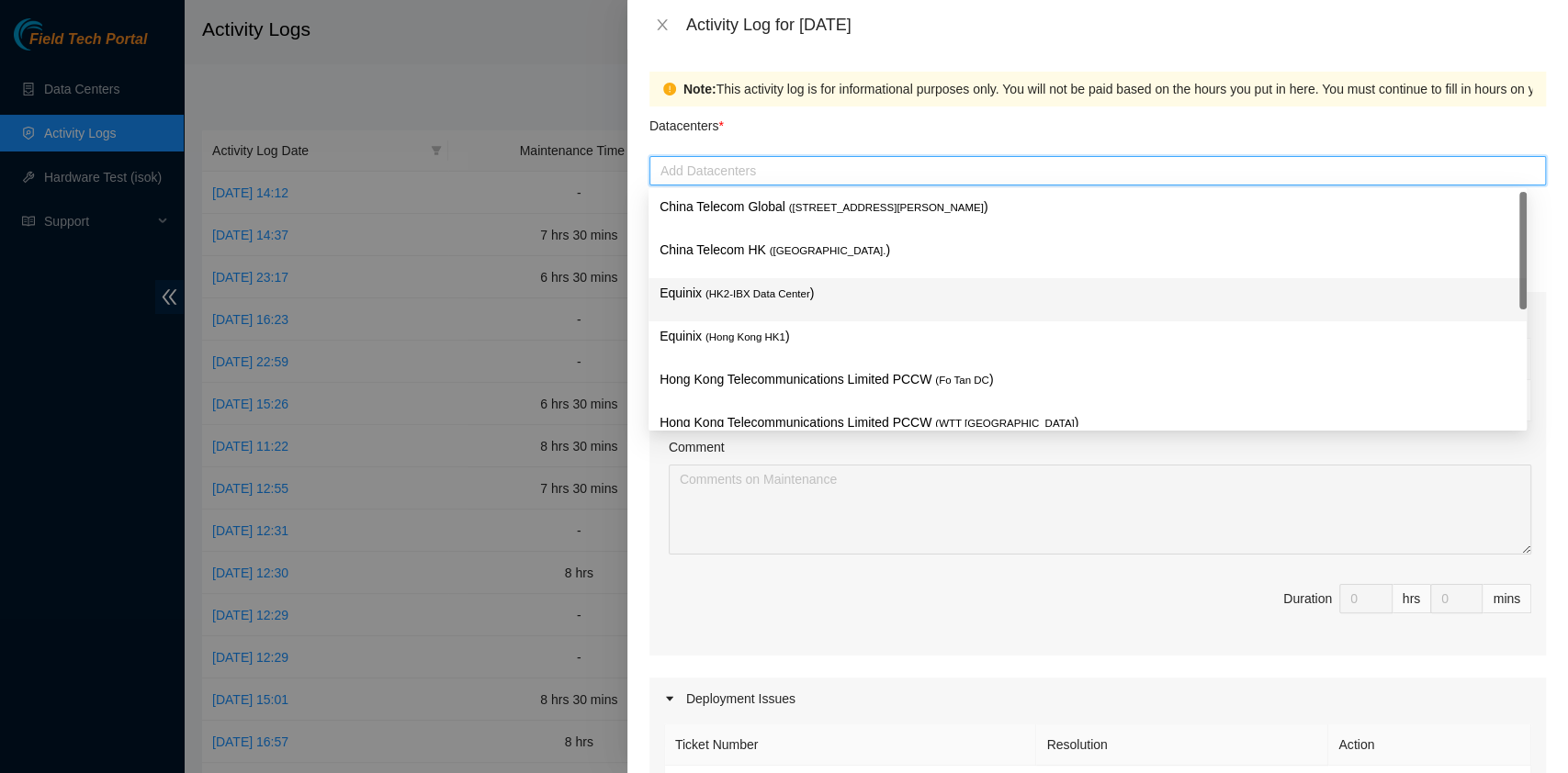
click at [827, 306] on div "Equinix ( HK2-IBX Data Center )" at bounding box center [1087, 299] width 856 height 34
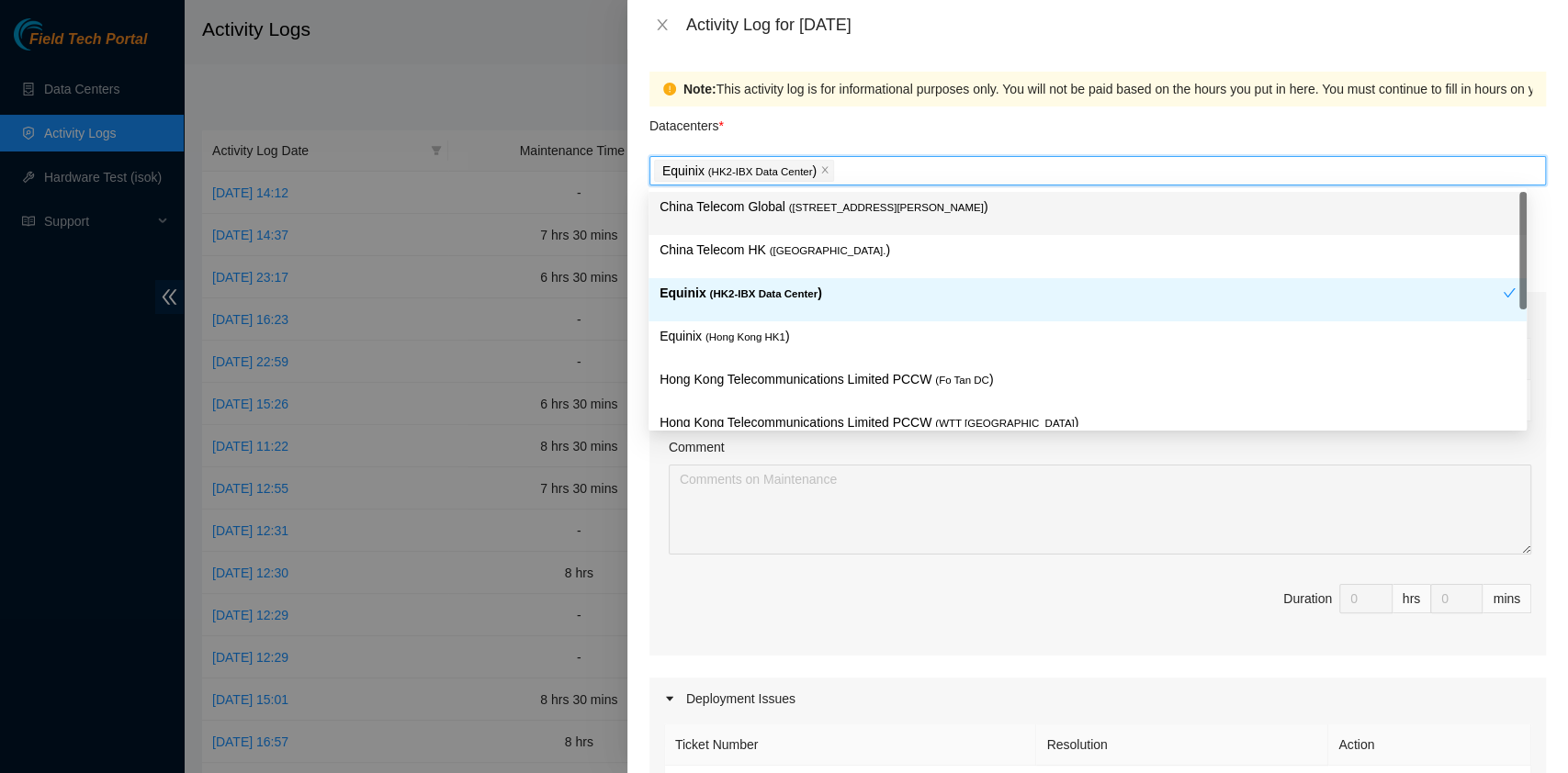
click at [839, 203] on span "( [STREET_ADDRESS][PERSON_NAME]" at bounding box center [886, 207] width 195 height 11
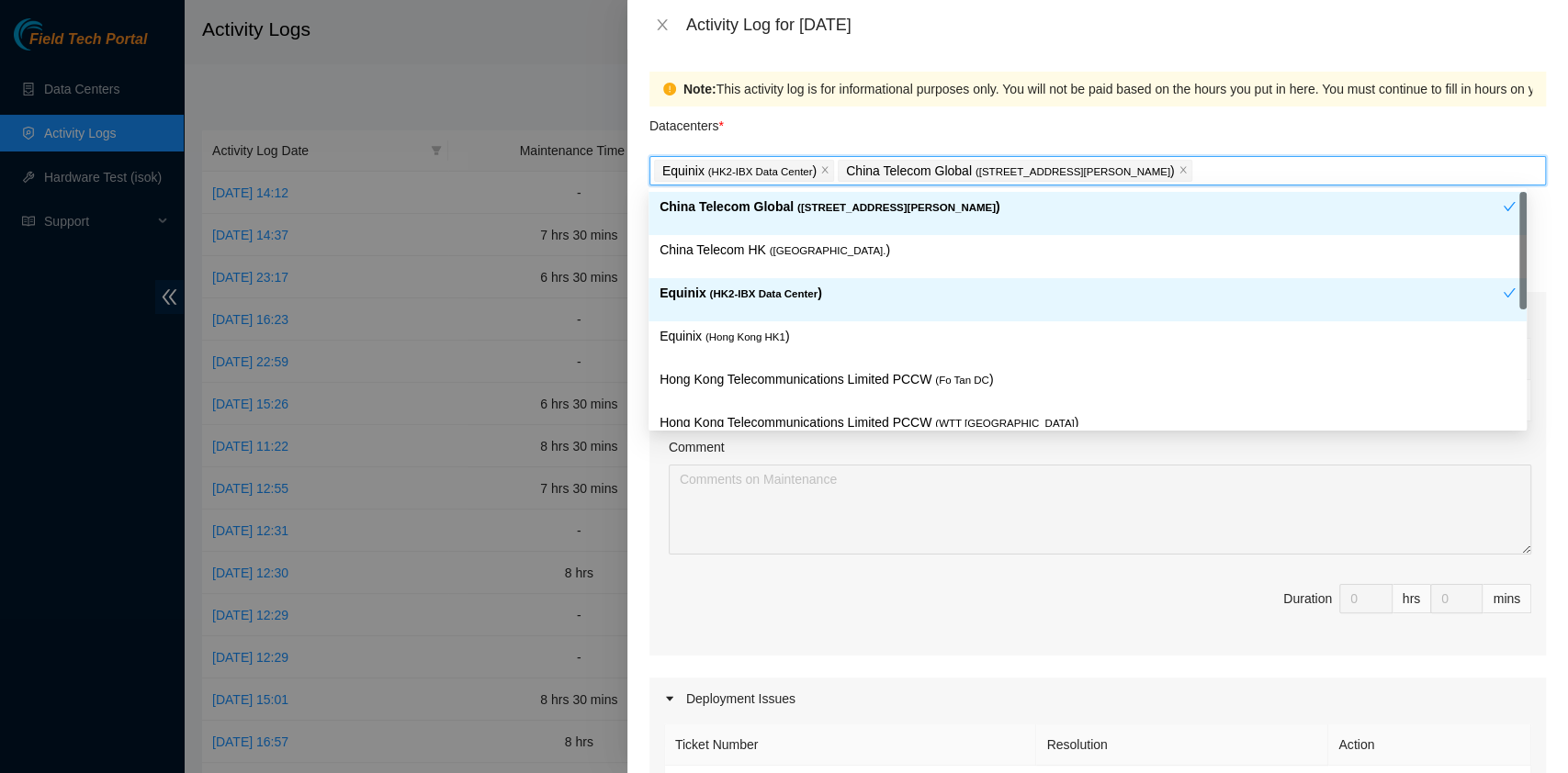
click at [829, 229] on div "China Telecom Global ( [STREET_ADDRESS][PERSON_NAME] )" at bounding box center [1080, 213] width 843 height 34
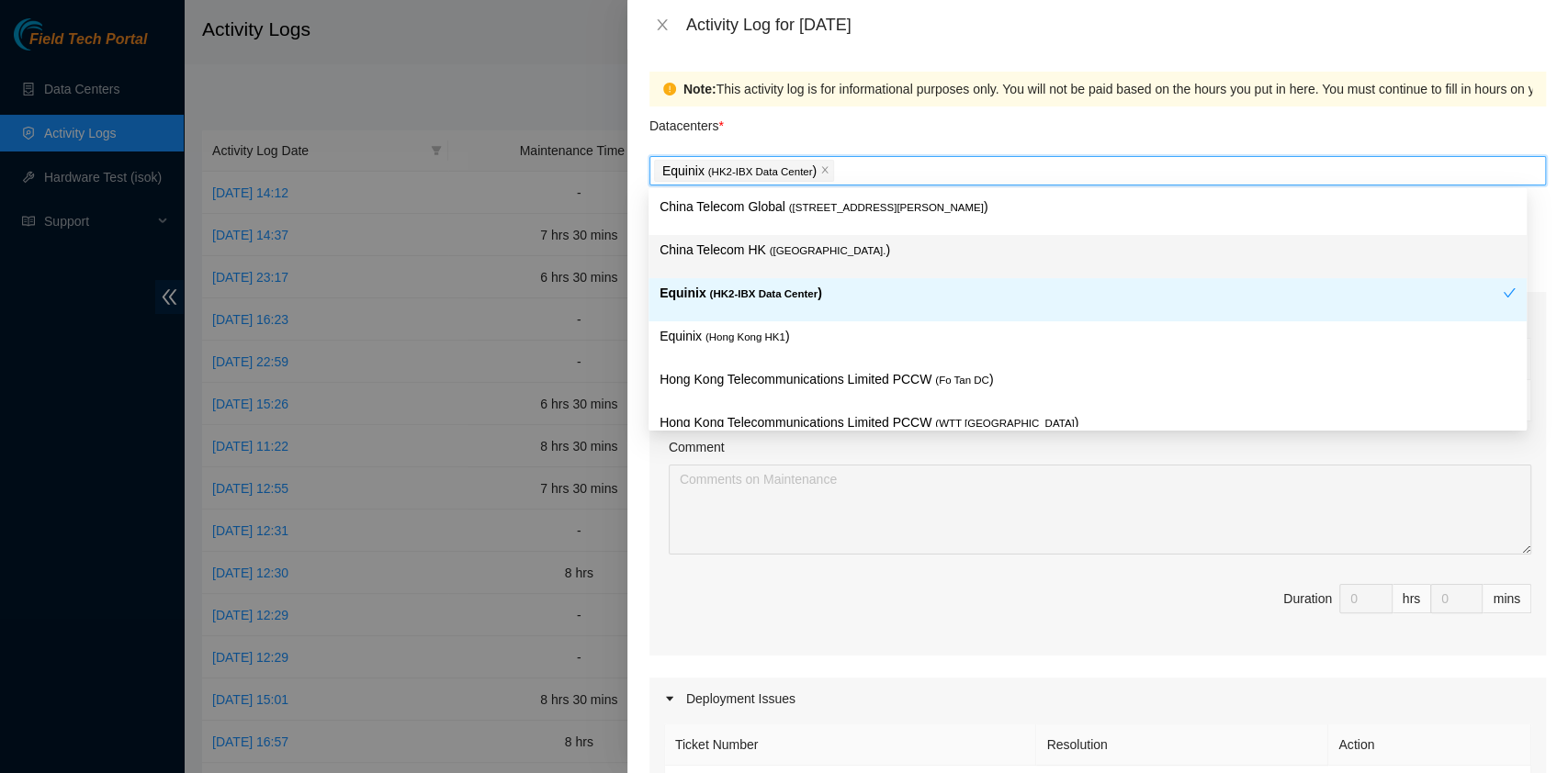
click at [827, 248] on p "China Telecom HK ( [GEOGRAPHIC_DATA] )" at bounding box center [1087, 251] width 856 height 21
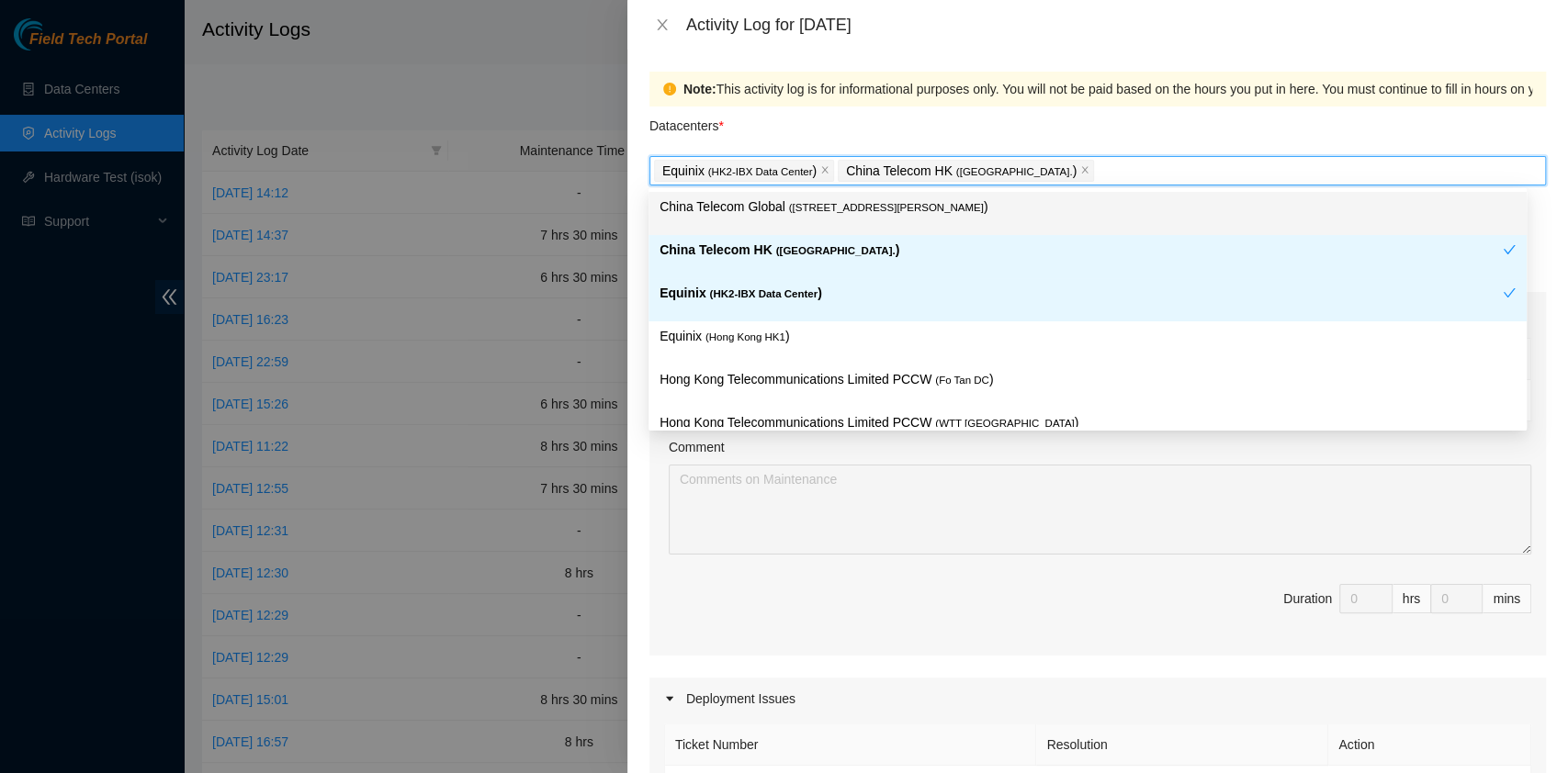
drag, startPoint x: 837, startPoint y: 206, endPoint x: 837, endPoint y: 243, distance: 37.0
click at [838, 206] on span "( [STREET_ADDRESS][PERSON_NAME]" at bounding box center [886, 207] width 195 height 11
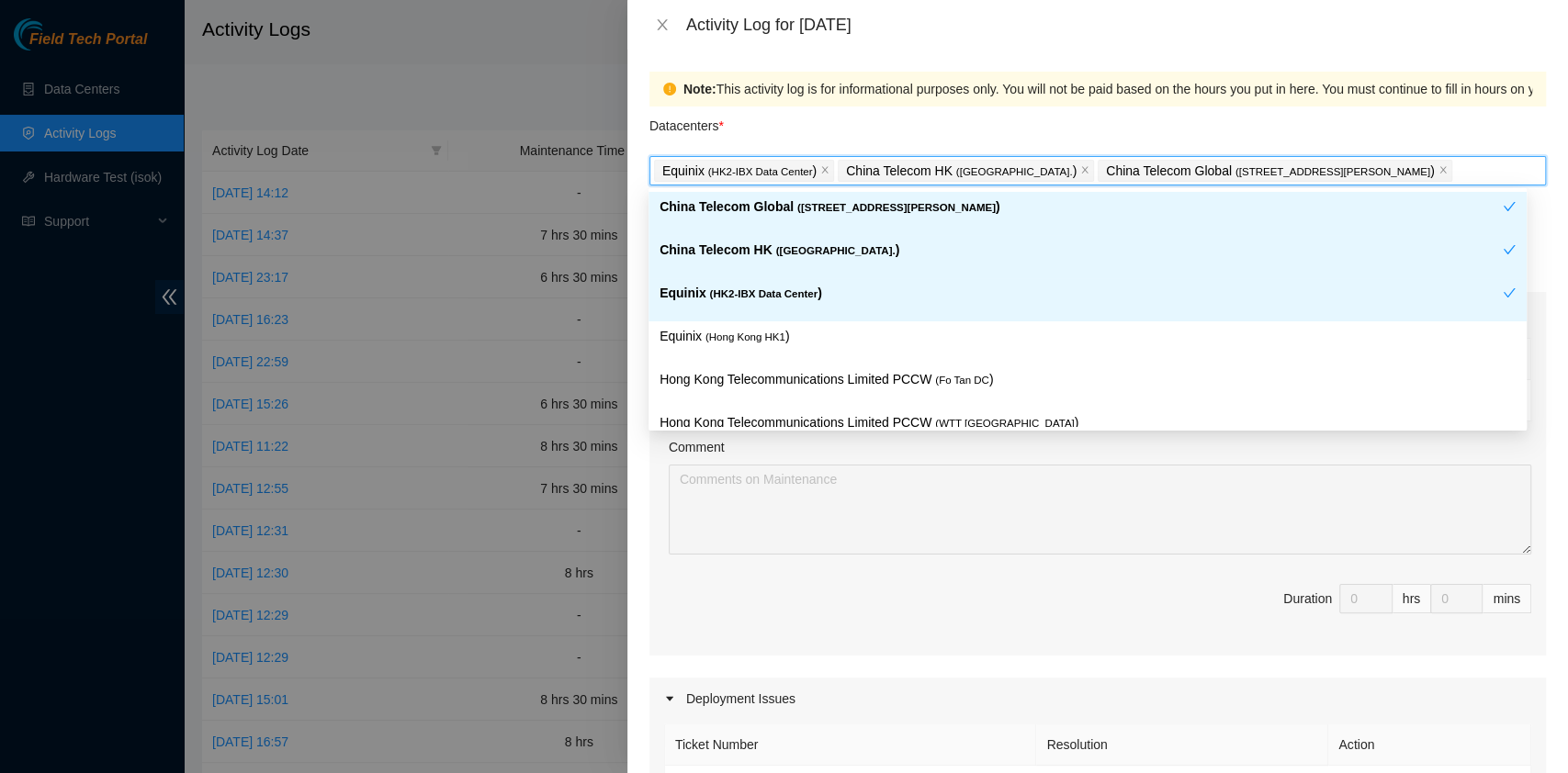
click at [814, 321] on div "Equinix ( [GEOGRAPHIC_DATA] HK1 )" at bounding box center [1087, 342] width 878 height 44
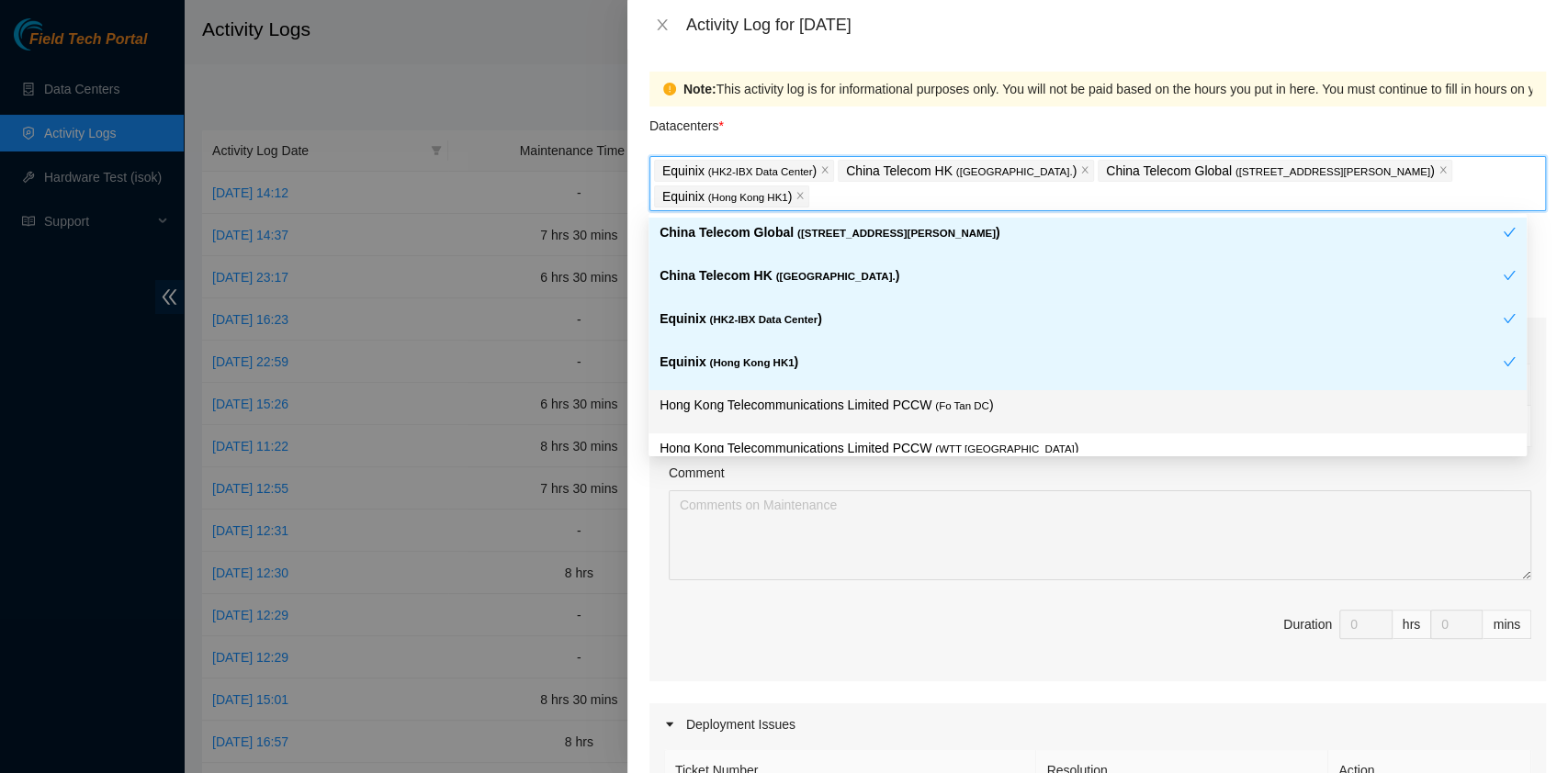
click at [841, 407] on p "Hong Kong Telecommunications Limited PCCW ( Fo Tan DC )" at bounding box center [1087, 405] width 856 height 21
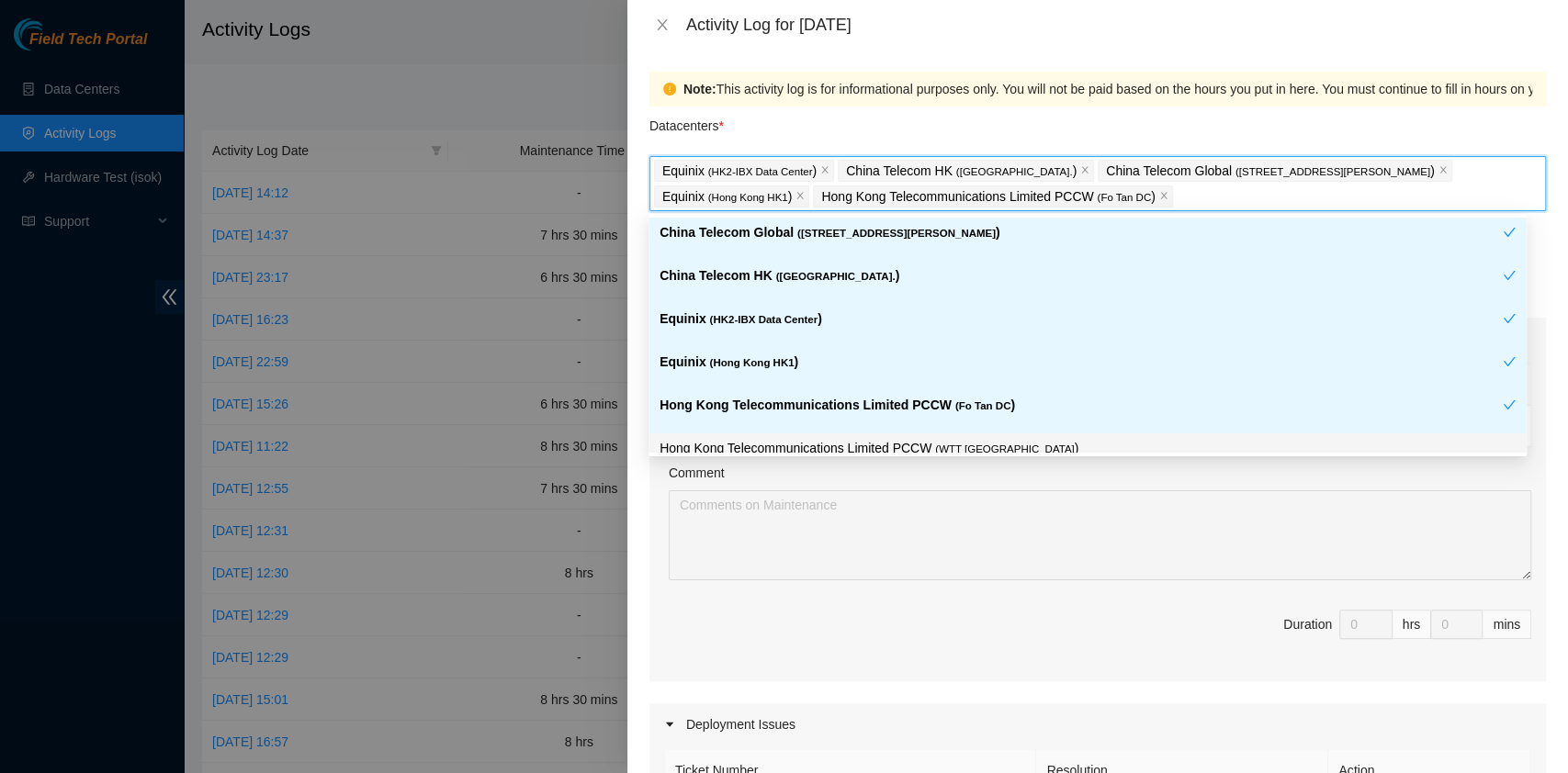
click at [864, 452] on p "Hong Kong Telecommunications Limited PCCW ( WTT [GEOGRAPHIC_DATA] )" at bounding box center [1087, 449] width 856 height 21
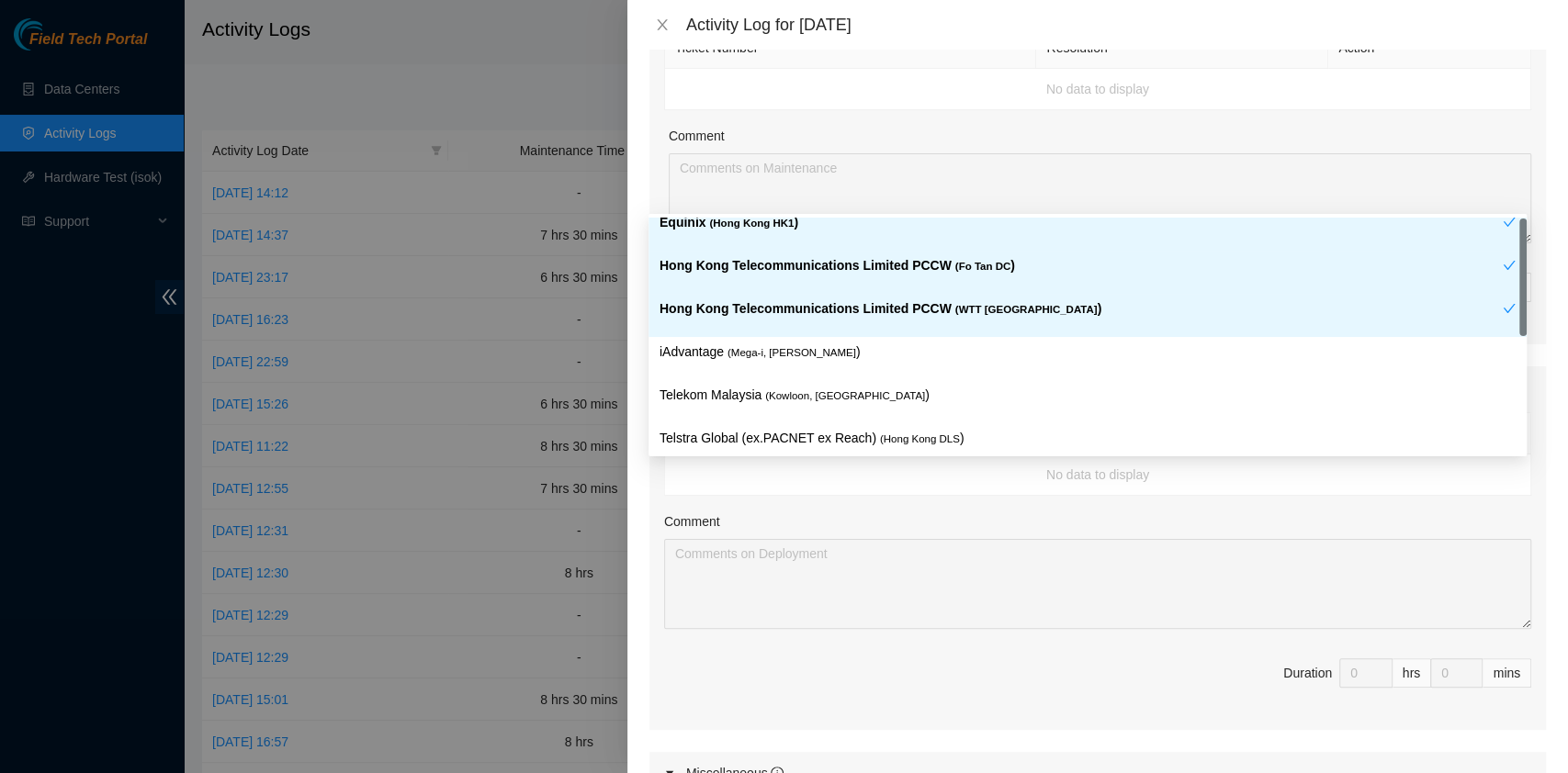
scroll to position [153, 0]
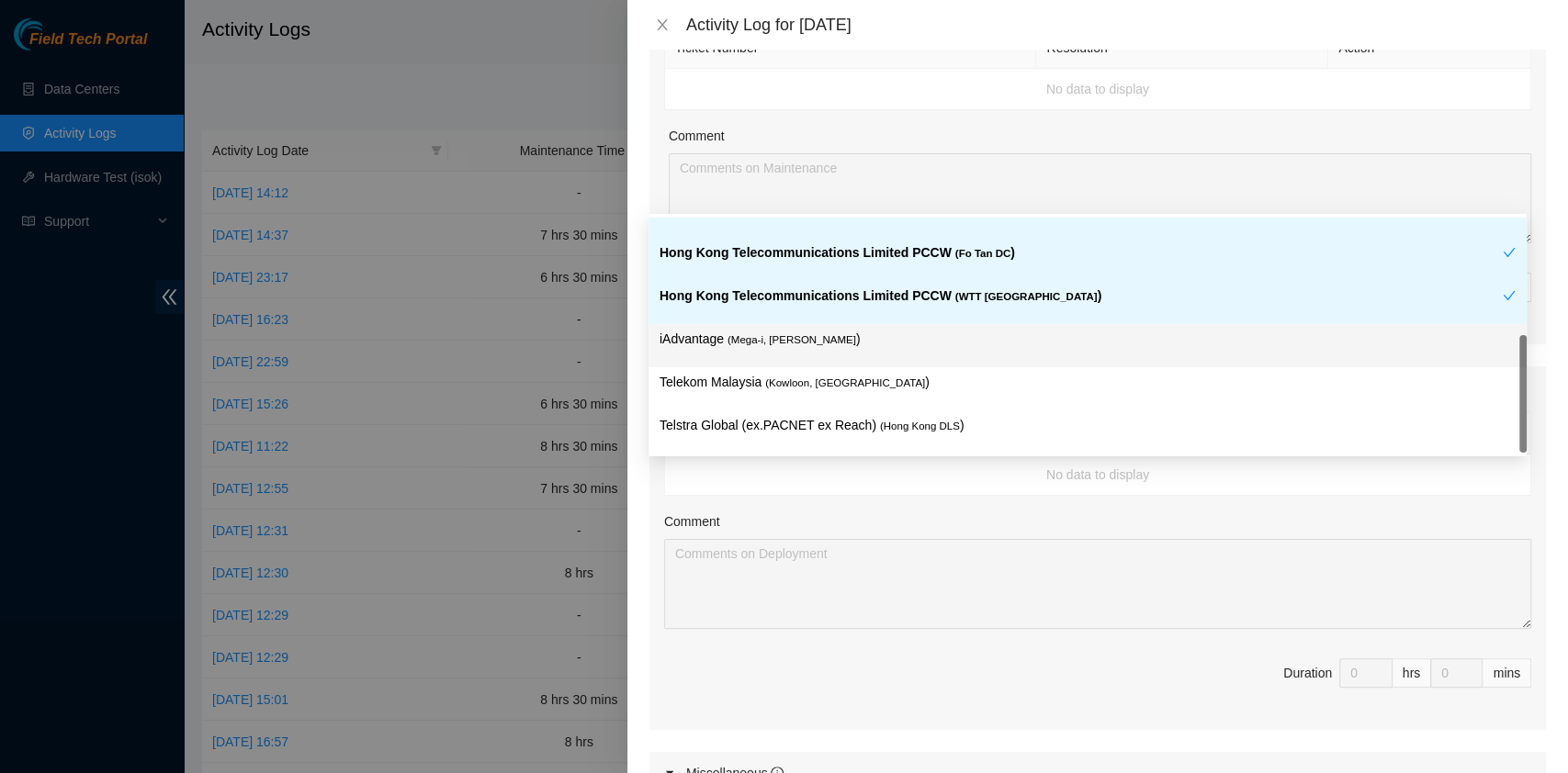
click at [794, 334] on span "( Mega-i, [PERSON_NAME]" at bounding box center [792, 339] width 129 height 11
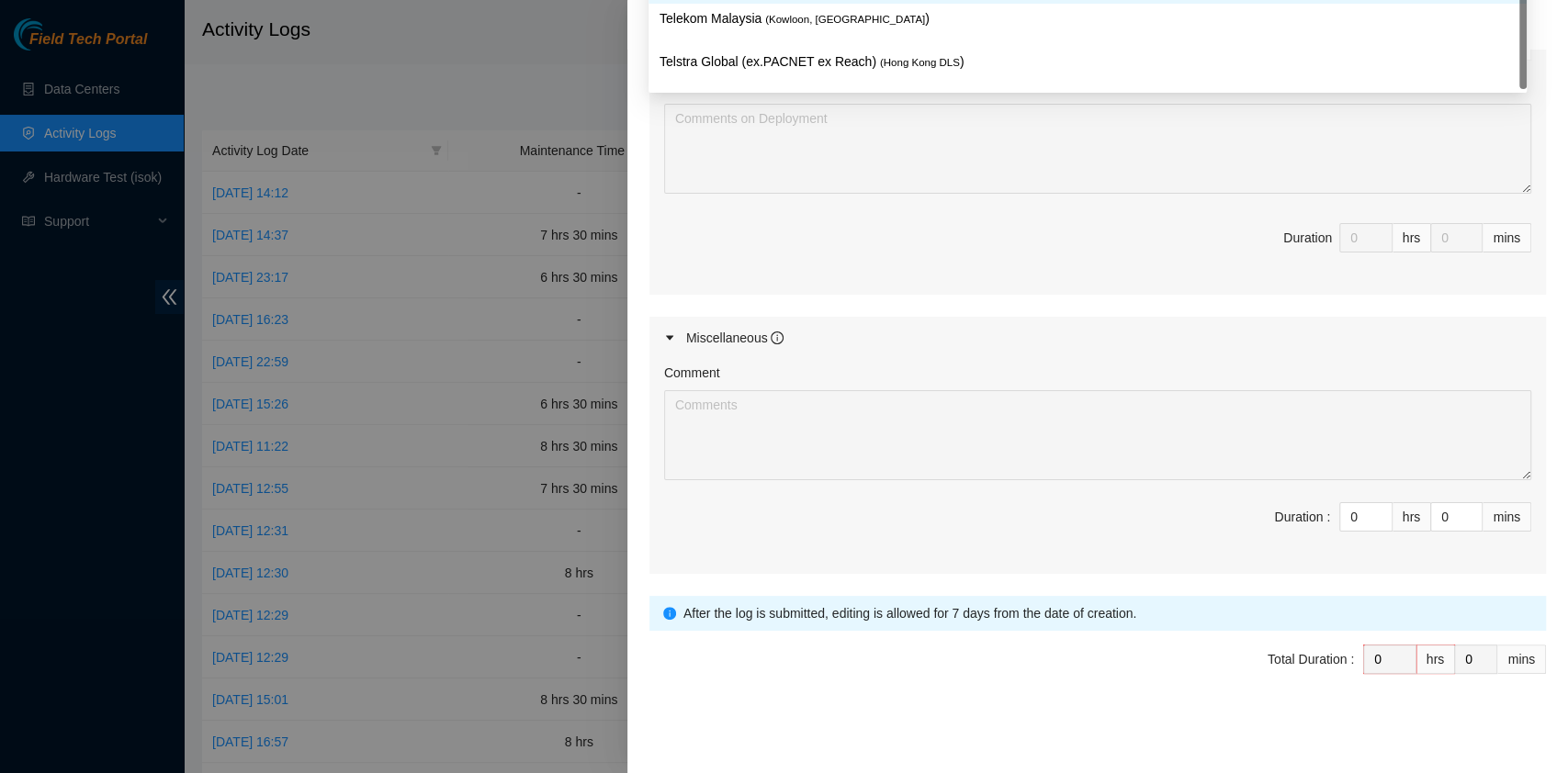
scroll to position [799, 0]
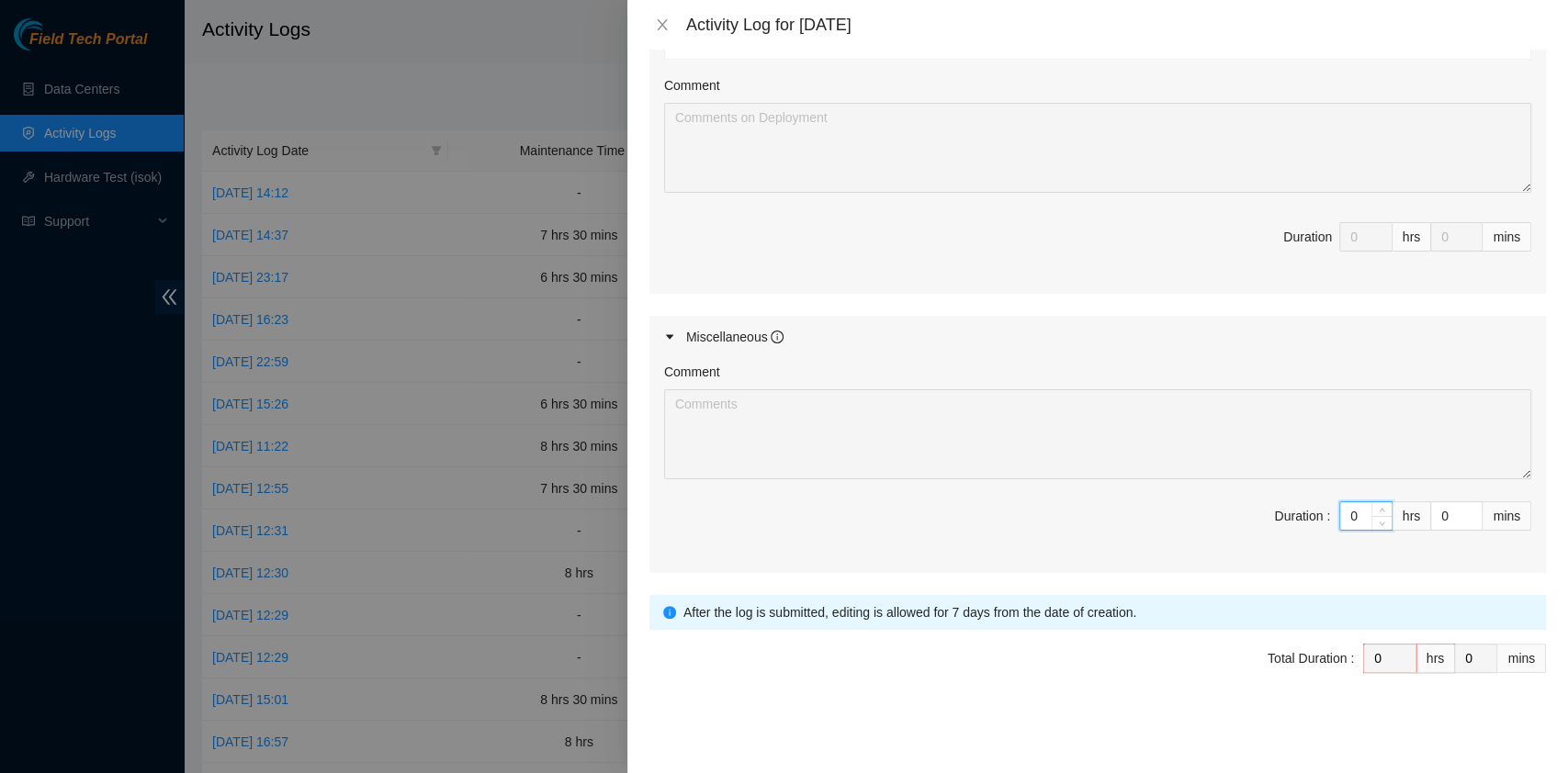
drag, startPoint x: 1342, startPoint y: 518, endPoint x: 1287, endPoint y: 518, distance: 55.0
click at [1287, 518] on span "Duration : 0 hrs 0 mins" at bounding box center [1098, 526] width 867 height 51
type input "7"
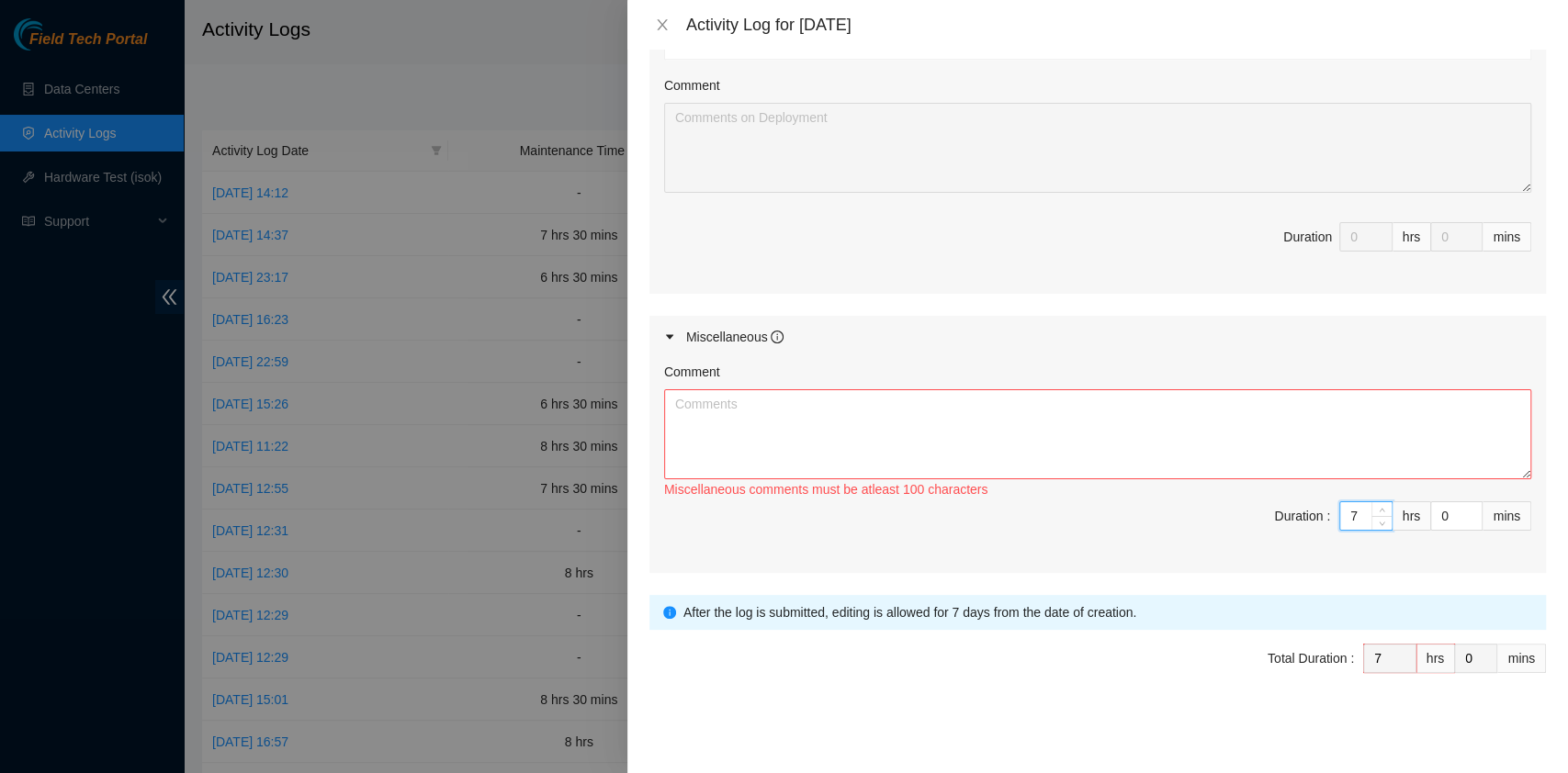
type input "7"
click at [1029, 379] on div "Comment" at bounding box center [1098, 375] width 867 height 27
click at [1014, 425] on textarea "Comment" at bounding box center [1098, 433] width 867 height 90
paste textarea "DP80135 DP83102 DP83104 DP80469 DP76877 DP83429 - DP83430 DP81177 DP79032 DP785…"
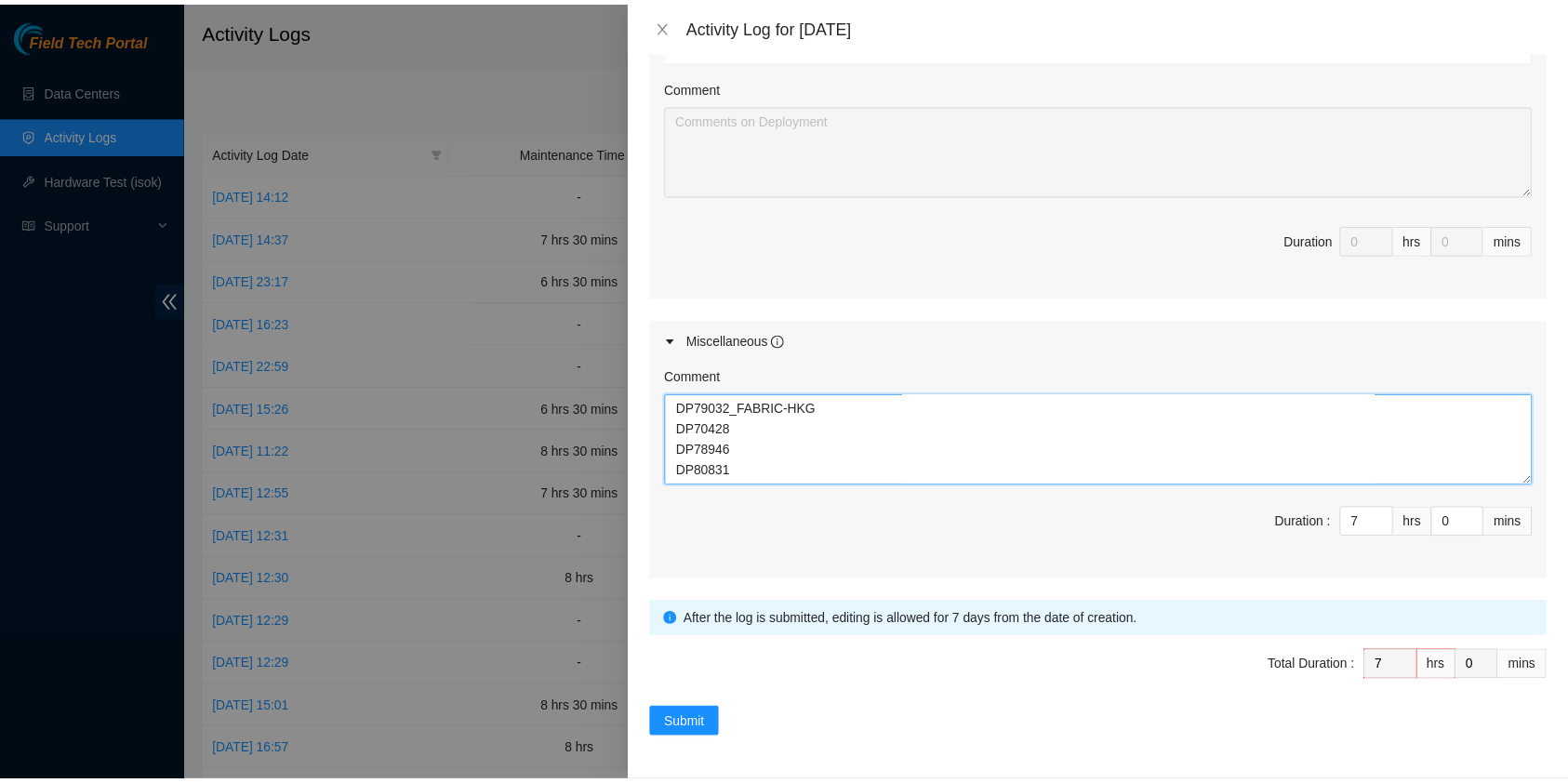
scroll to position [429, 0]
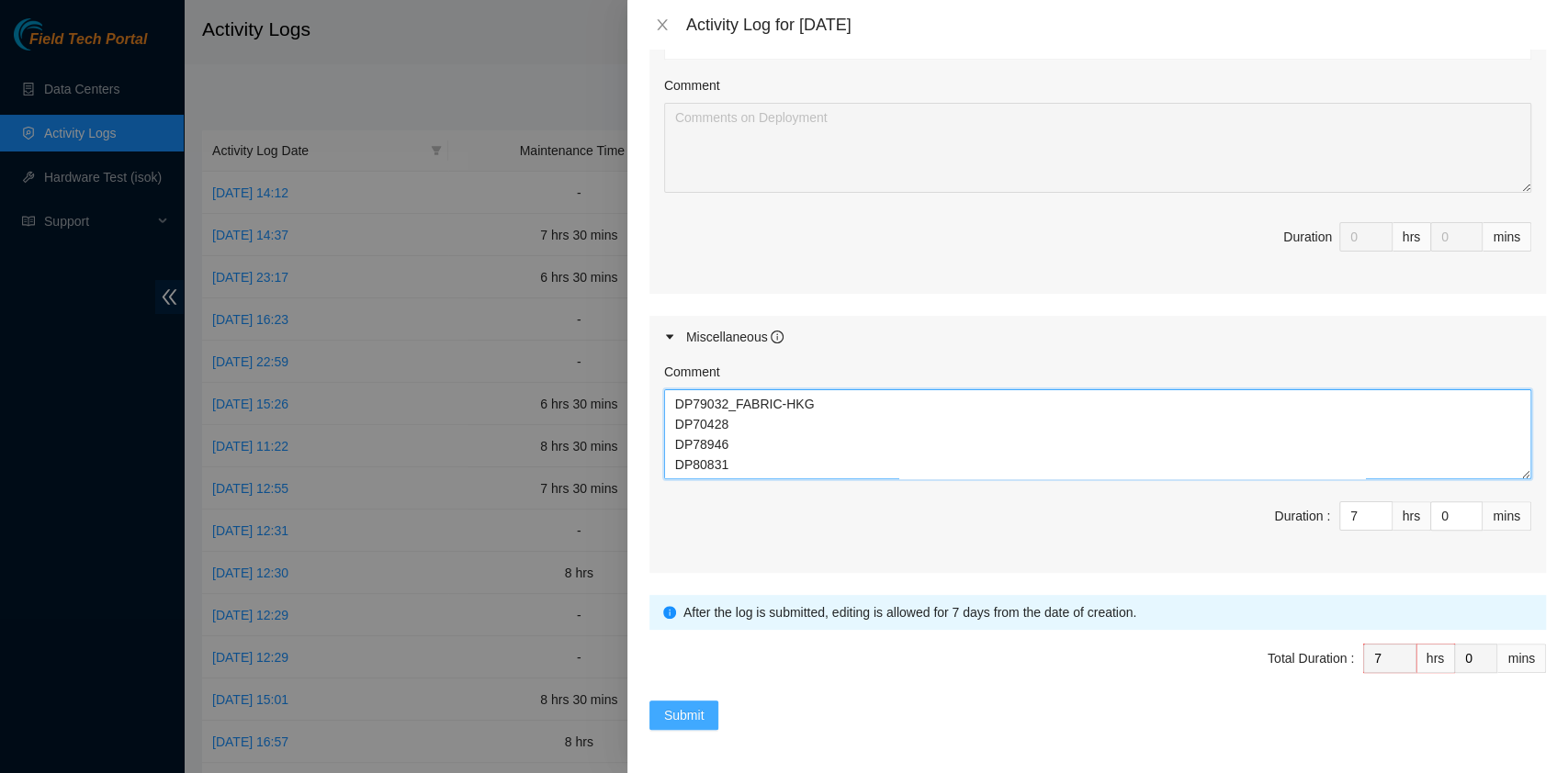
type textarea "DP80135 DP83102 DP83104 DP80469 DP76877 DP83429 - DP83430 DP81177 DP79032 DP785…"
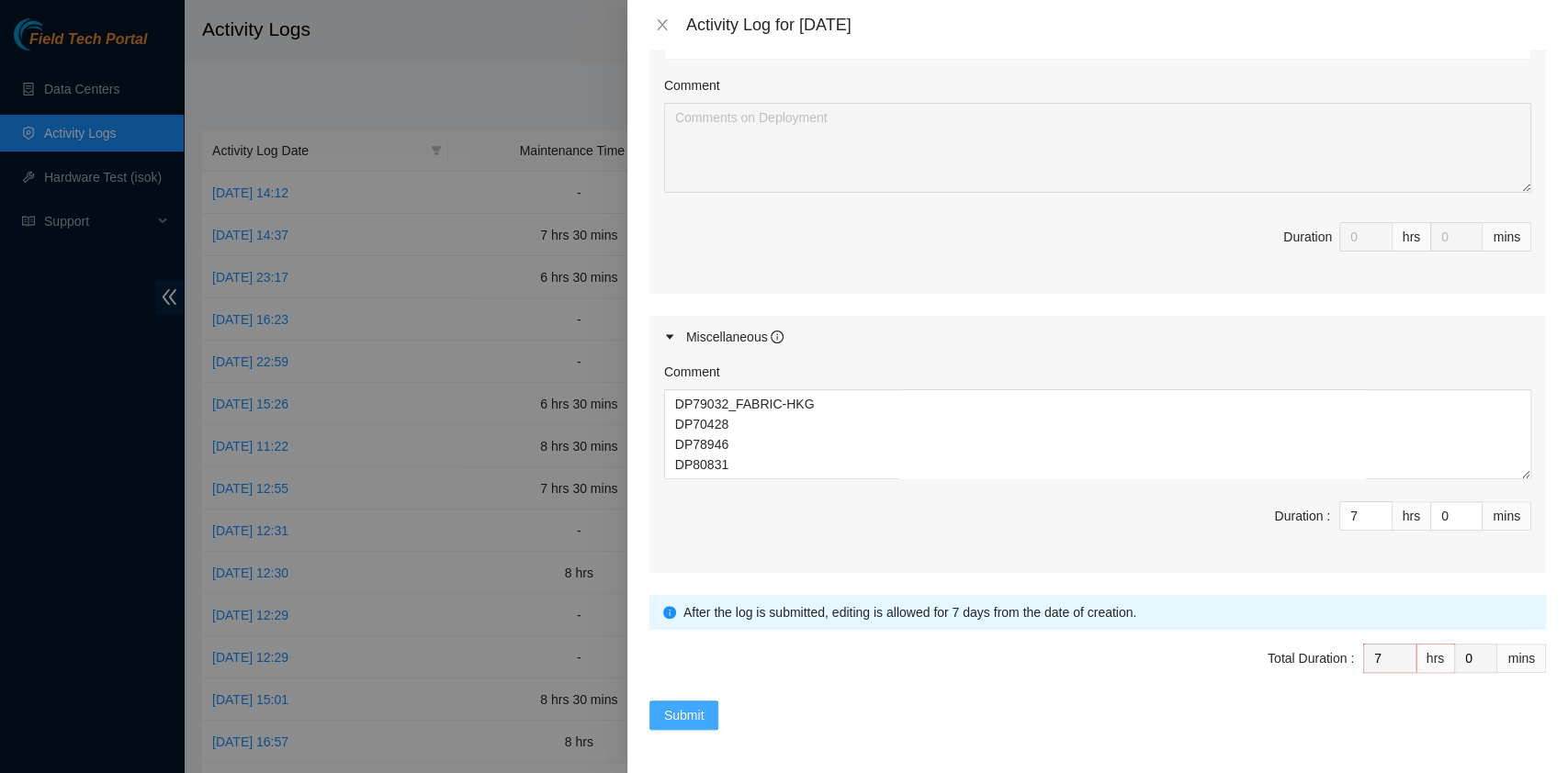
click at [695, 713] on span "Submit" at bounding box center [684, 715] width 41 height 20
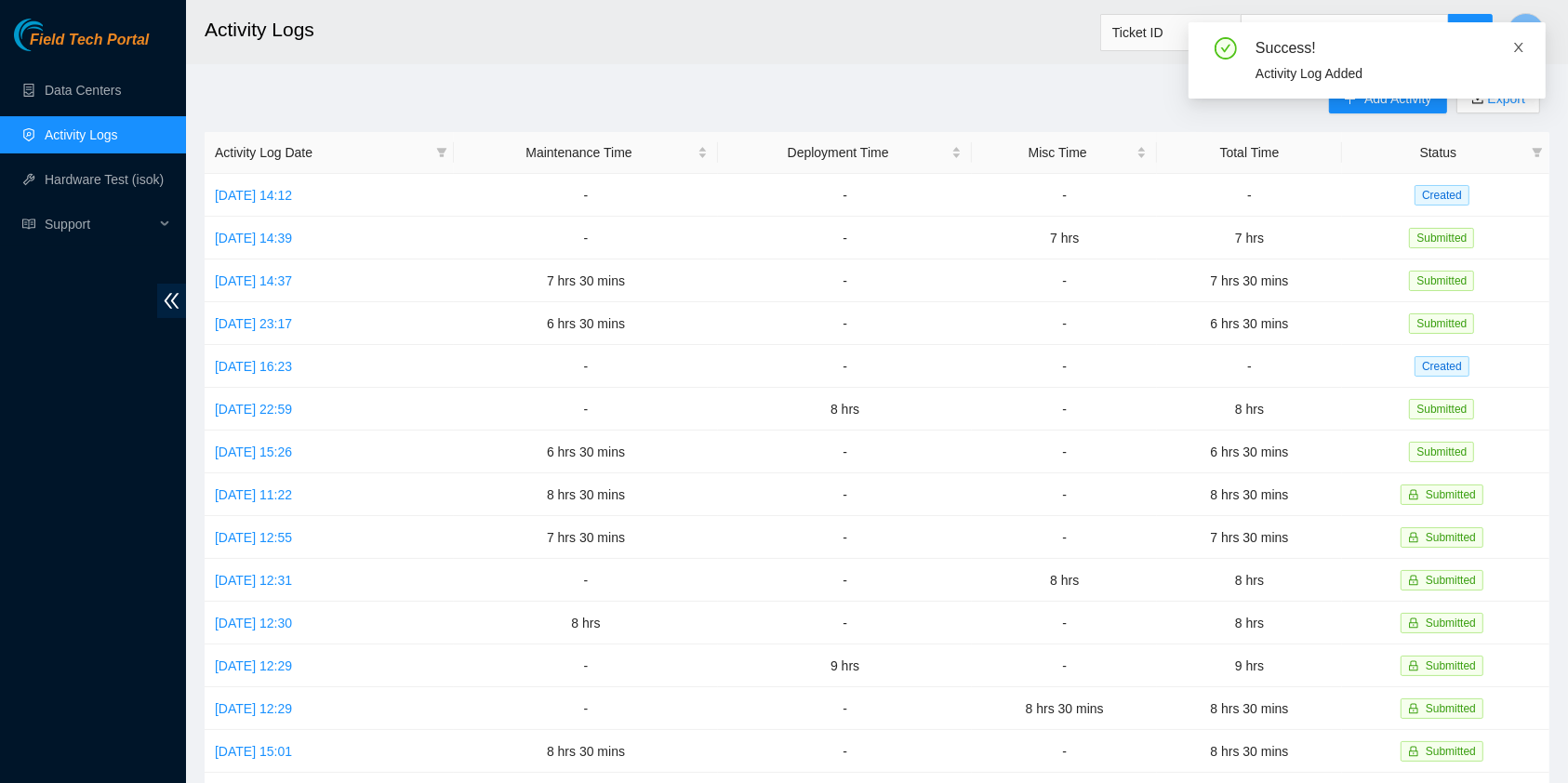
click at [1518, 50] on icon "close" at bounding box center [1518, 47] width 13 height 13
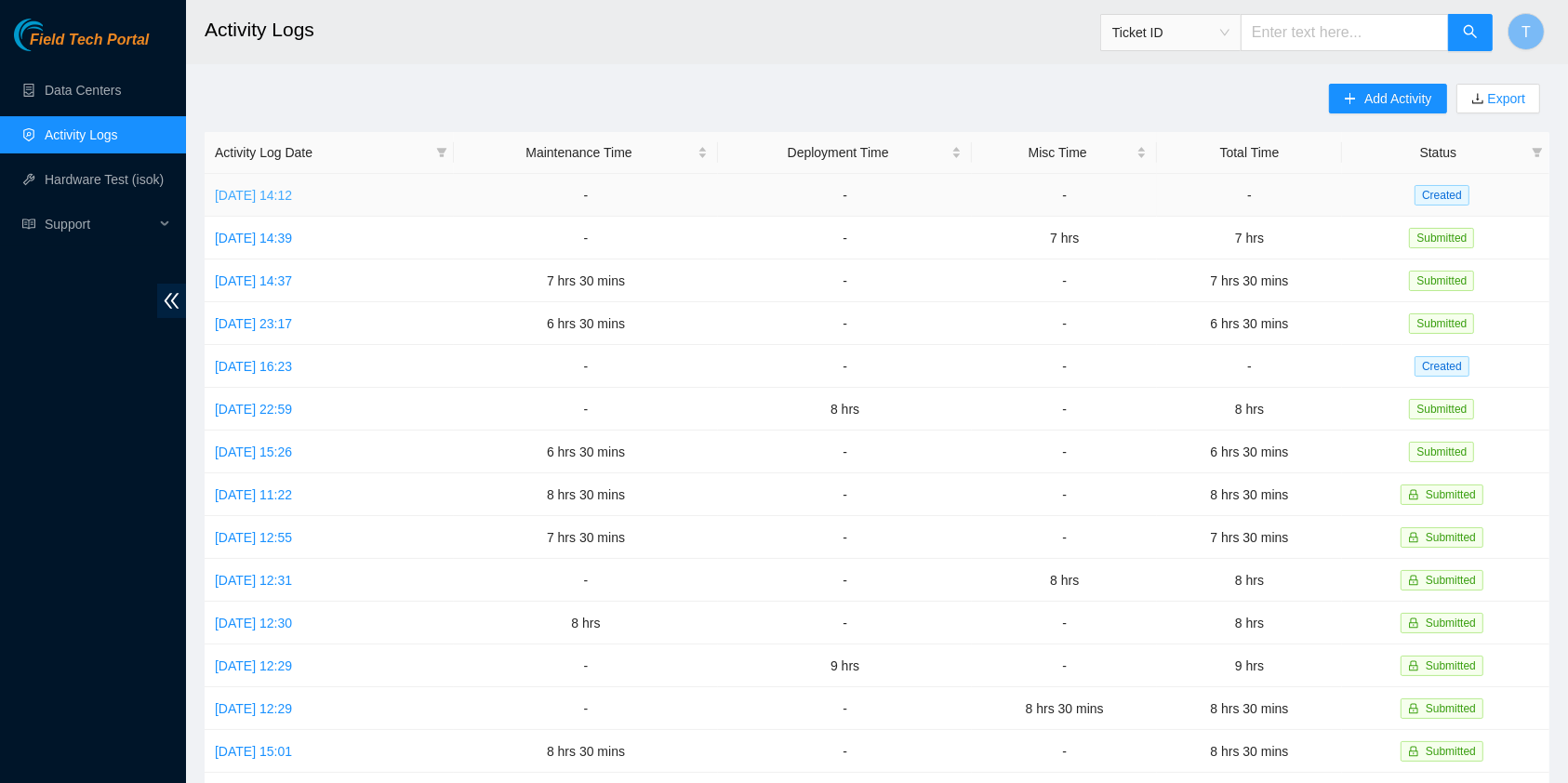
click at [278, 196] on link "[DATE] 14:12" at bounding box center [253, 195] width 77 height 15
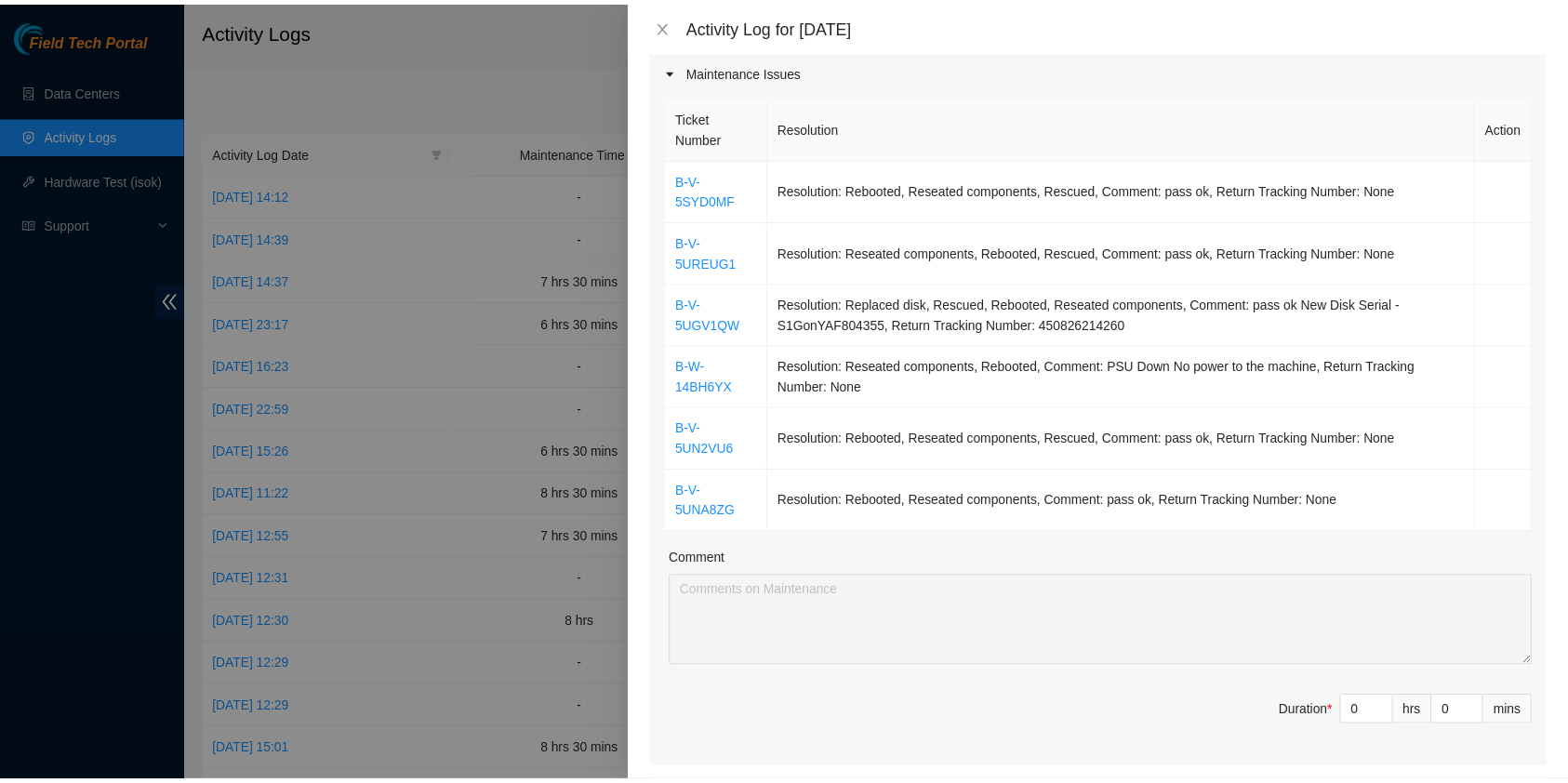
scroll to position [247, 0]
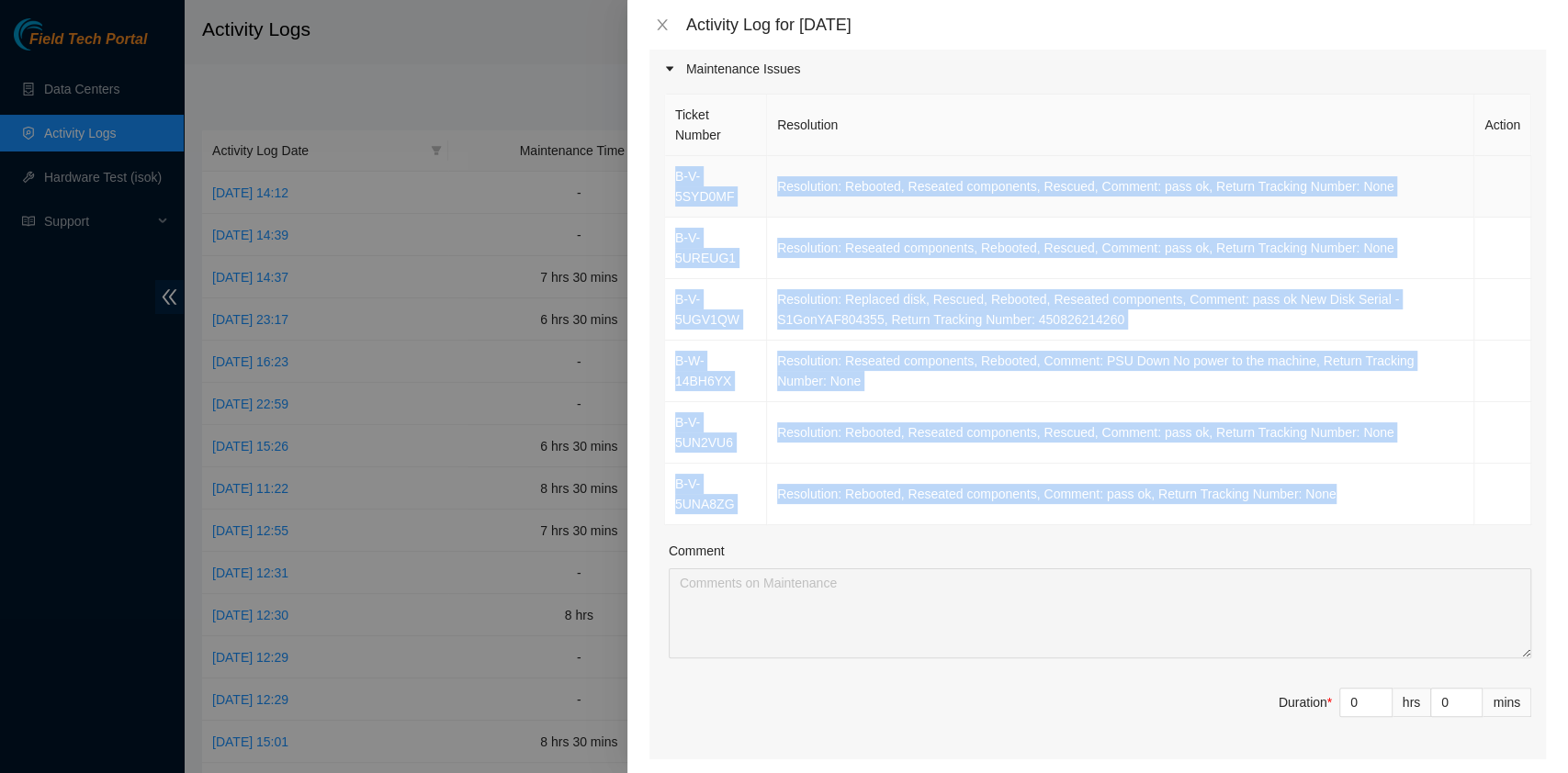
drag, startPoint x: 1346, startPoint y: 499, endPoint x: 676, endPoint y: 179, distance: 742.5
click at [676, 179] on tbody "B-V-5SYD0MF Resolution: Rebooted, Reseated components, Rescued, Comment: pass o…" at bounding box center [1098, 340] width 866 height 369
click at [669, 22] on button "Close" at bounding box center [662, 25] width 26 height 17
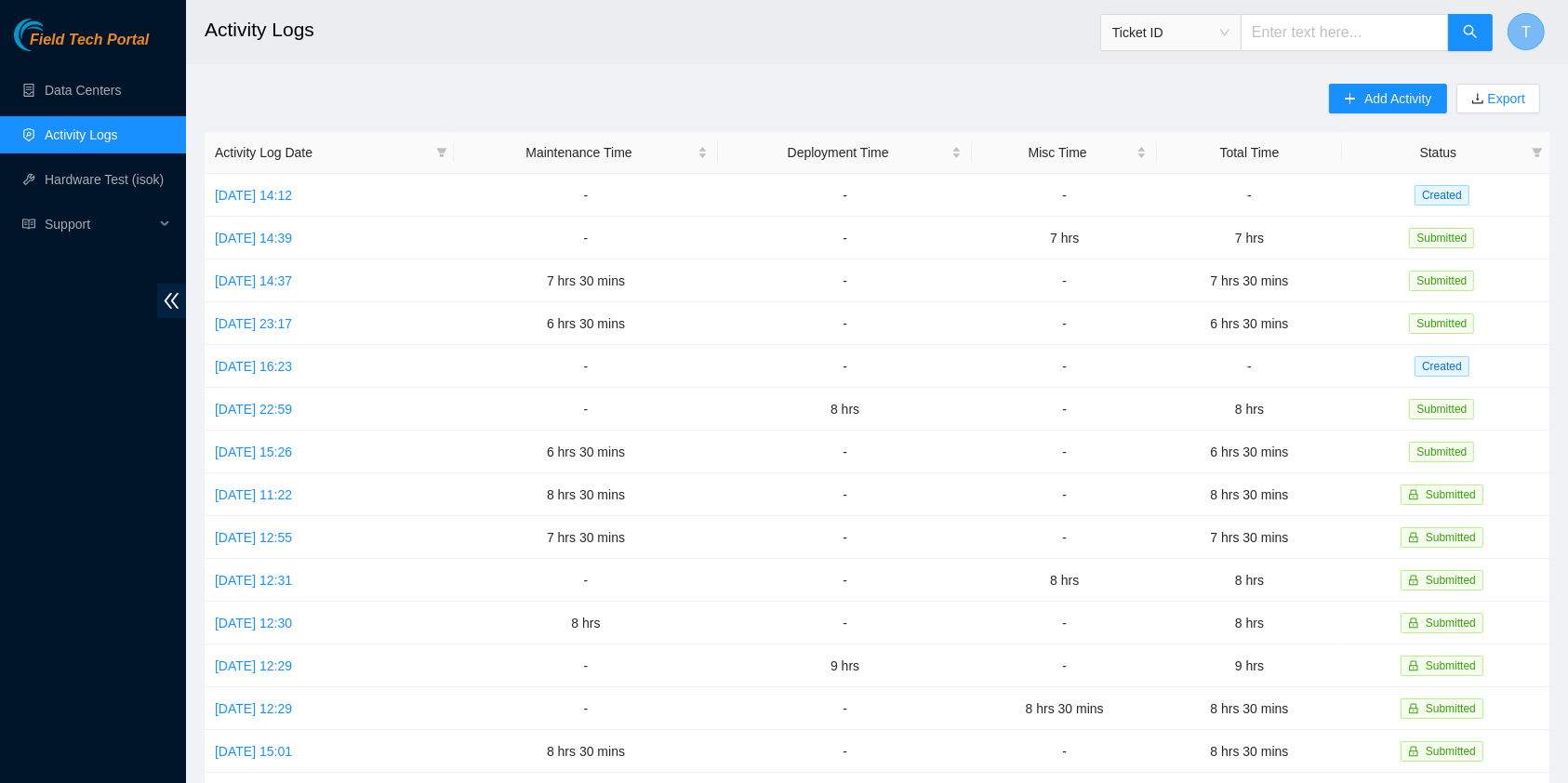
click at [1527, 29] on span "T" at bounding box center [1525, 32] width 9 height 24
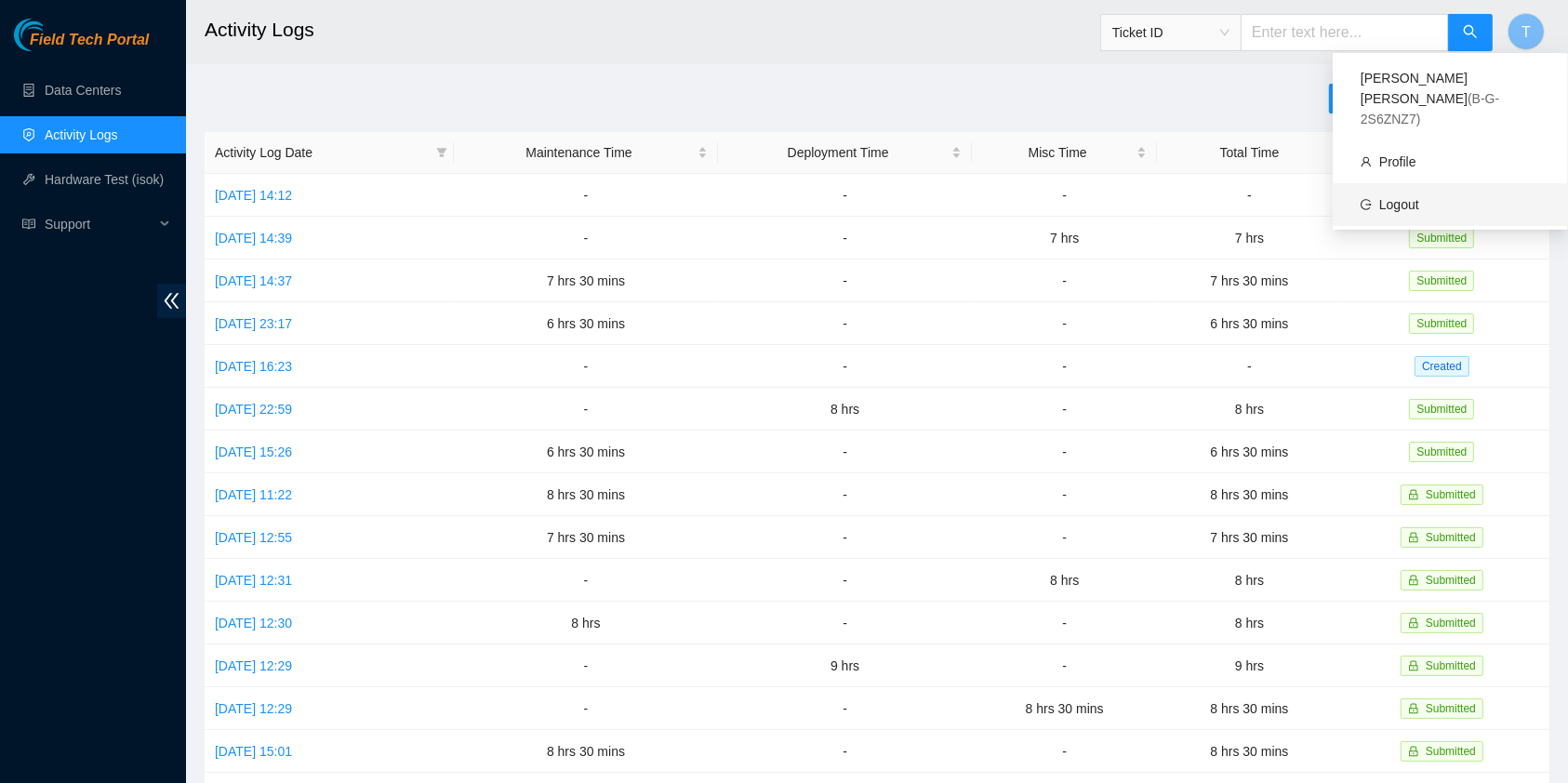
click at [1398, 197] on link "Logout" at bounding box center [1398, 204] width 40 height 15
